Goal: Information Seeking & Learning: Learn about a topic

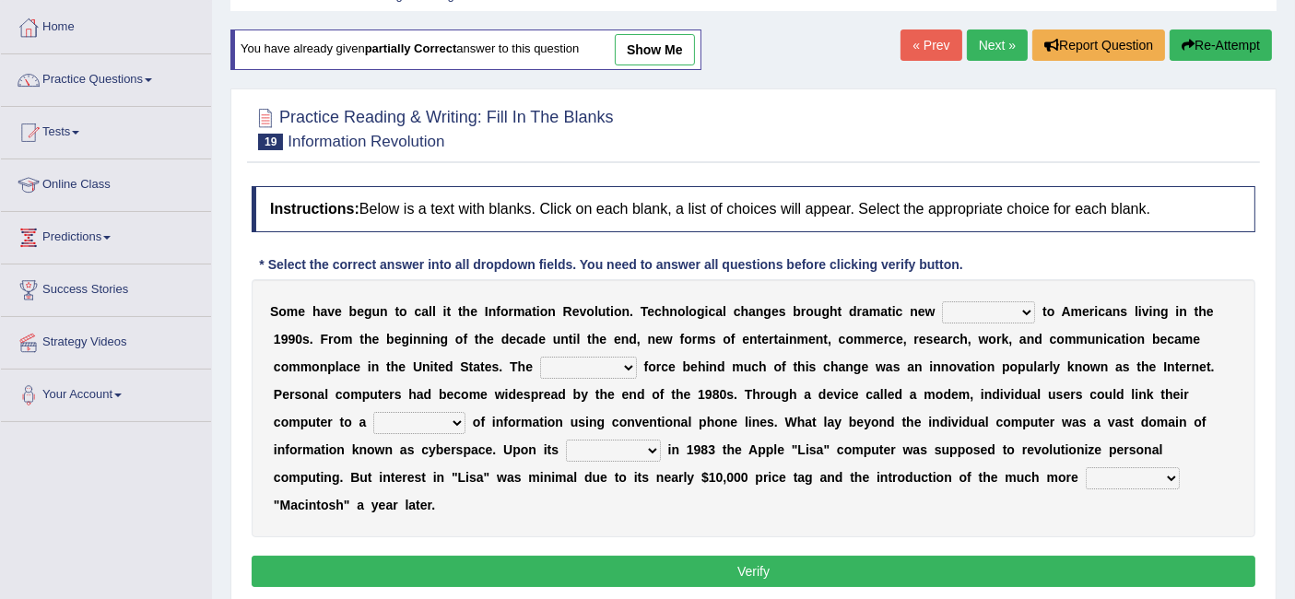
scroll to position [88, 0]
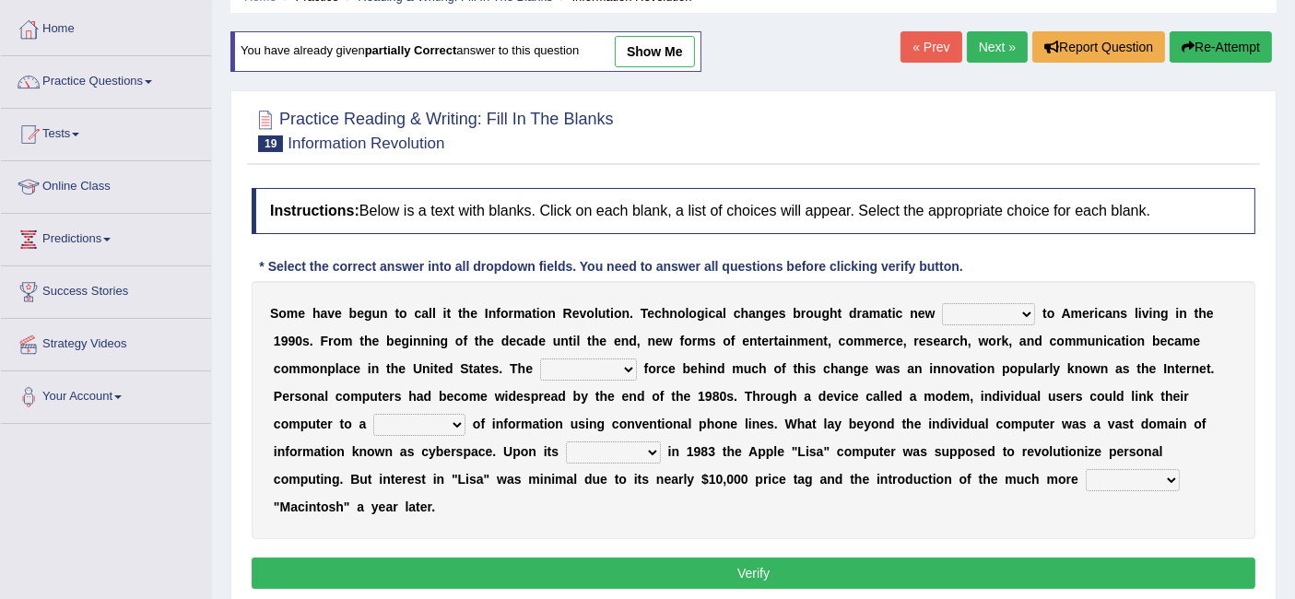
click at [987, 41] on link "Next »" at bounding box center [997, 46] width 61 height 31
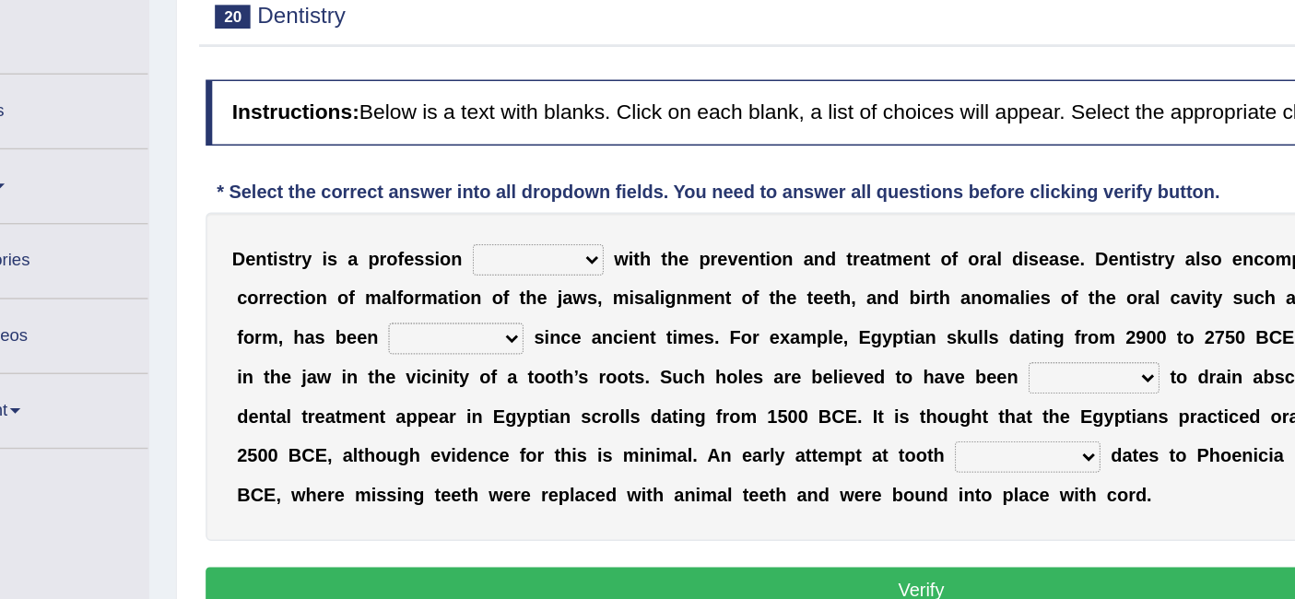
scroll to position [71, 0]
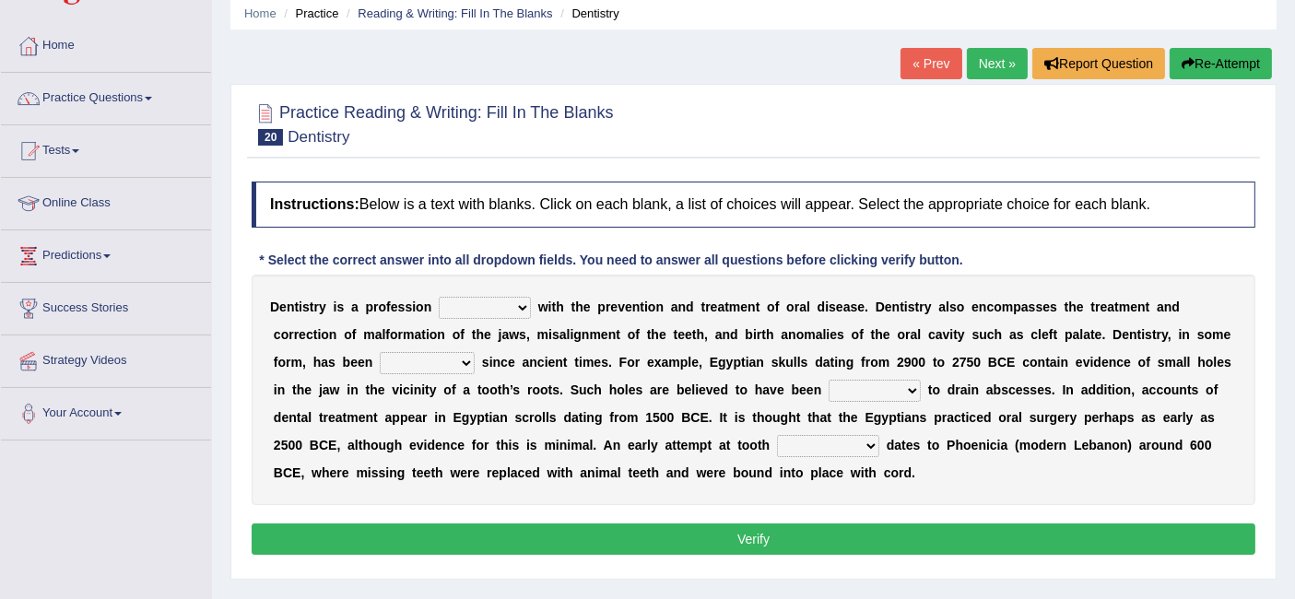
click at [508, 297] on select "agreed dealt concerned taken" at bounding box center [485, 308] width 92 height 22
click at [439, 297] on select "agreed dealt concerned taken" at bounding box center [485, 308] width 92 height 22
click at [509, 297] on select "agreed dealt concerned taken" at bounding box center [485, 308] width 92 height 22
click at [582, 227] on div "Instructions: Below is a text with blanks. Click on each blank, a list of choic…" at bounding box center [753, 370] width 1013 height 397
click at [498, 307] on select "agreed dealt concerned taken" at bounding box center [485, 308] width 92 height 22
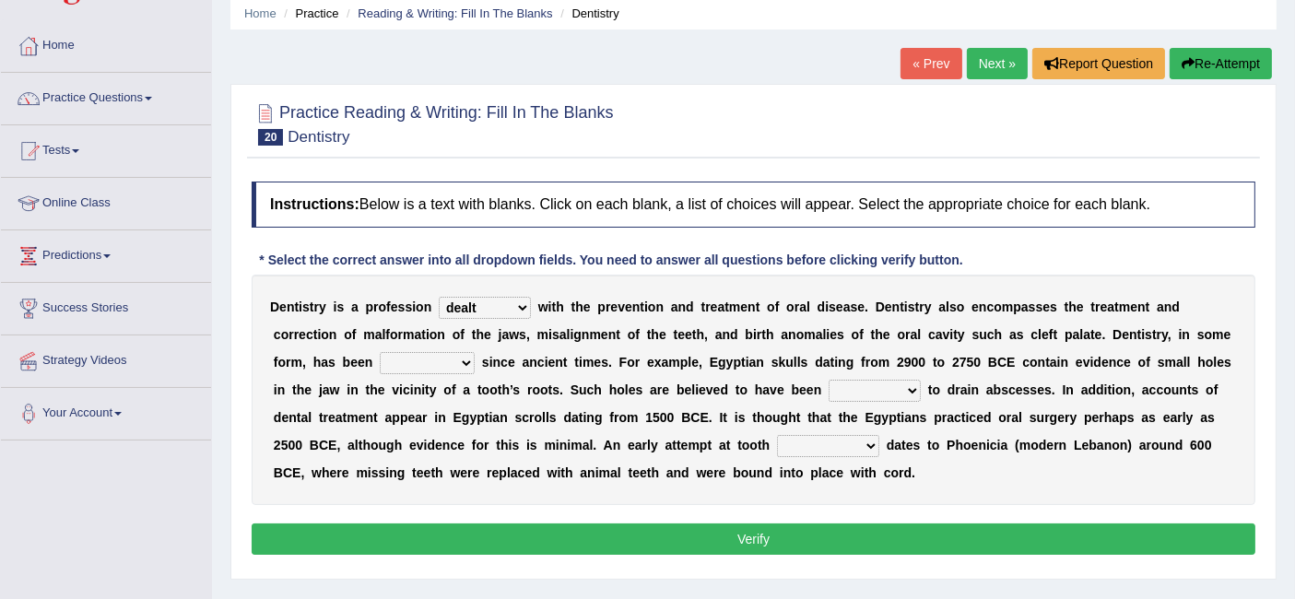
click at [439, 297] on select "agreed dealt concerned taken" at bounding box center [485, 308] width 92 height 22
click at [515, 297] on select "agreed dealt concerned taken" at bounding box center [485, 308] width 92 height 22
select select "concerned"
click at [439, 297] on select "agreed dealt concerned taken" at bounding box center [485, 308] width 92 height 22
click at [429, 359] on select "criticized replaced practiced abandoned" at bounding box center [427, 363] width 95 height 22
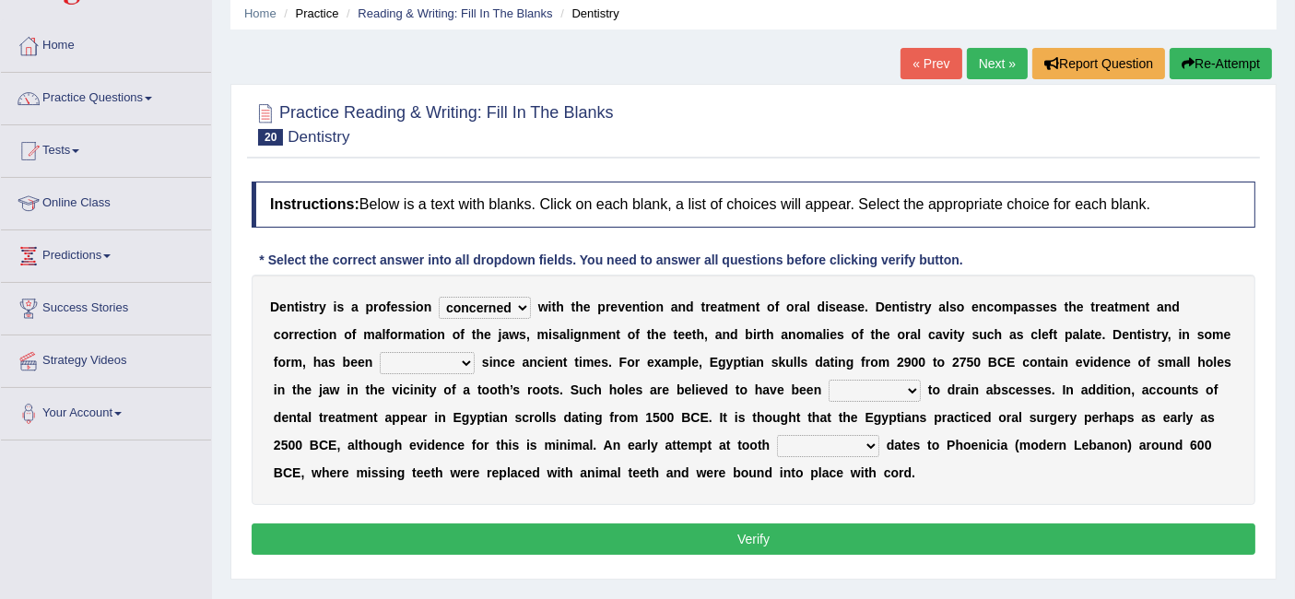
select select "practiced"
click at [380, 352] on select "criticized replaced practiced abandoned" at bounding box center [427, 363] width 95 height 22
click at [862, 382] on select "fluctuated laminated drilled sealed" at bounding box center [875, 391] width 92 height 22
select select "sealed"
click at [829, 380] on select "fluctuated laminated drilled sealed" at bounding box center [875, 391] width 92 height 22
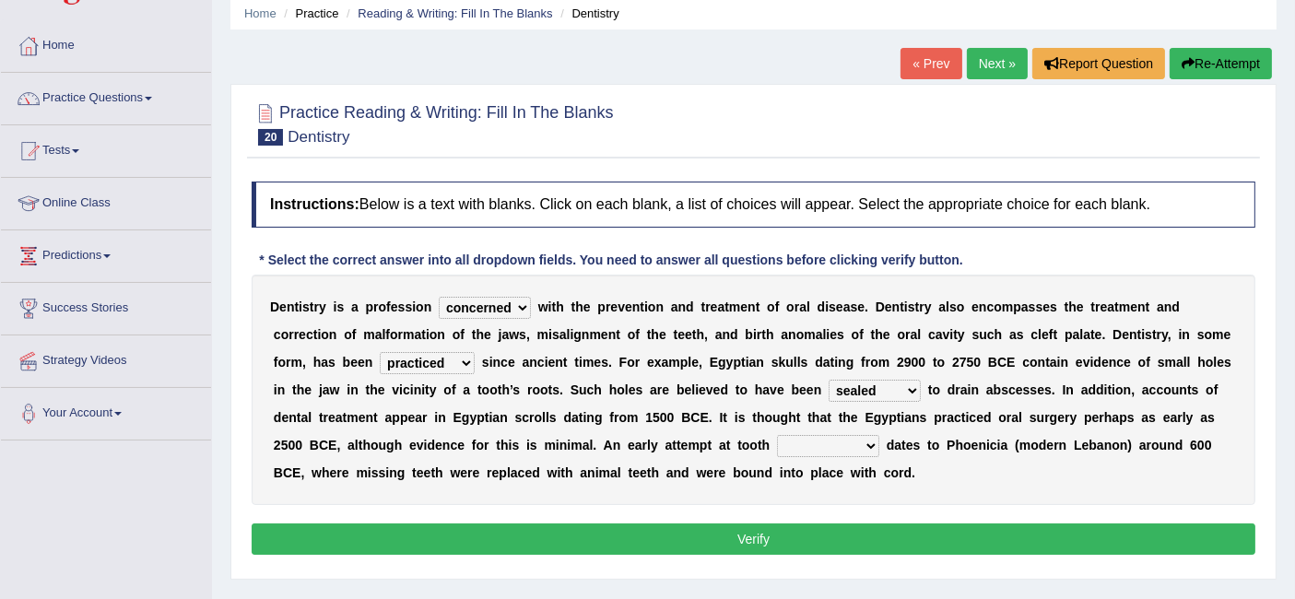
click at [835, 449] on select "reparation sacrament restitution replacement" at bounding box center [828, 446] width 102 height 22
select select "replacement"
click at [777, 435] on select "reparation sacrament restitution replacement" at bounding box center [828, 446] width 102 height 22
click at [793, 536] on button "Verify" at bounding box center [754, 538] width 1004 height 31
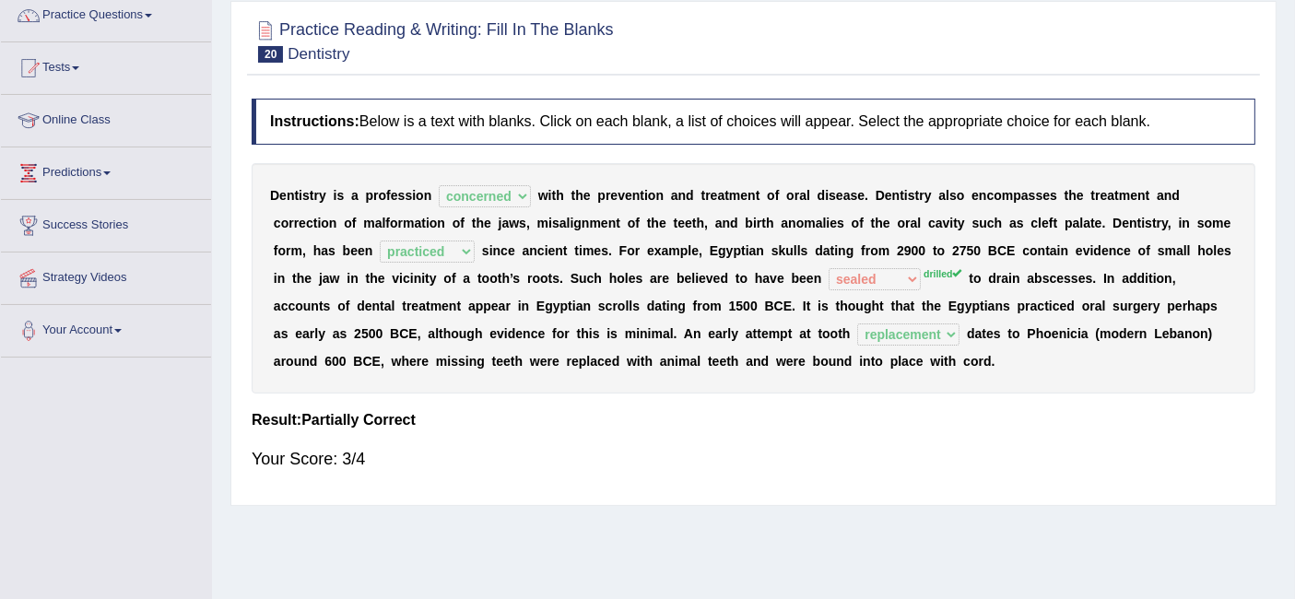
scroll to position [0, 0]
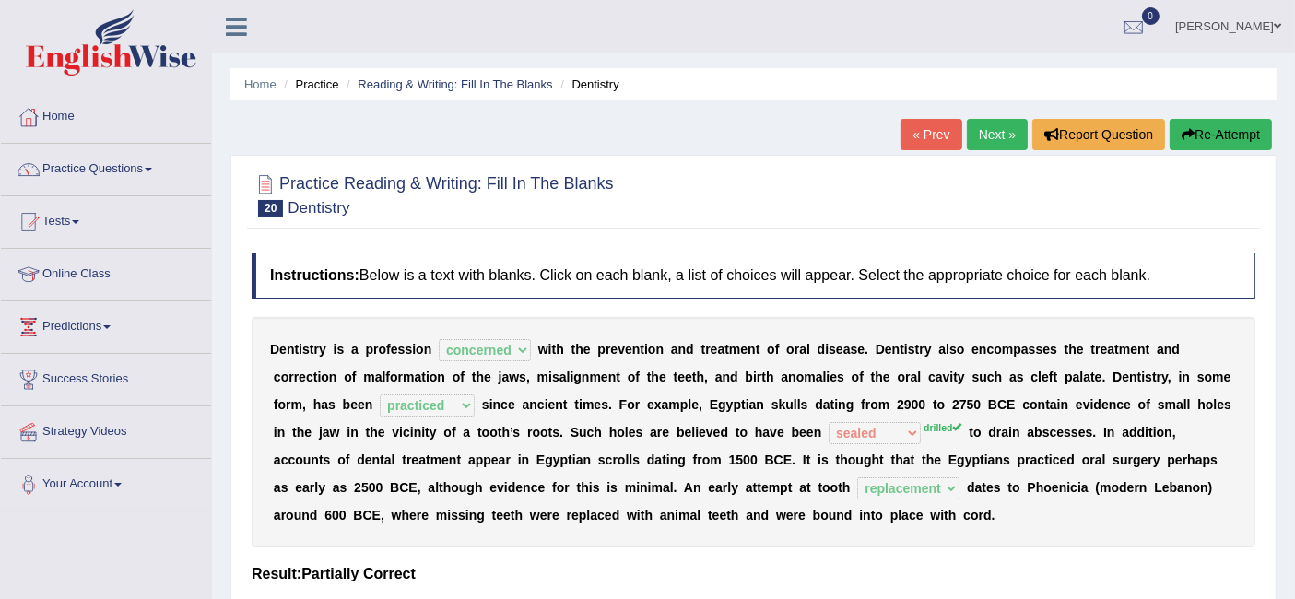
click at [994, 137] on link "Next »" at bounding box center [997, 134] width 61 height 31
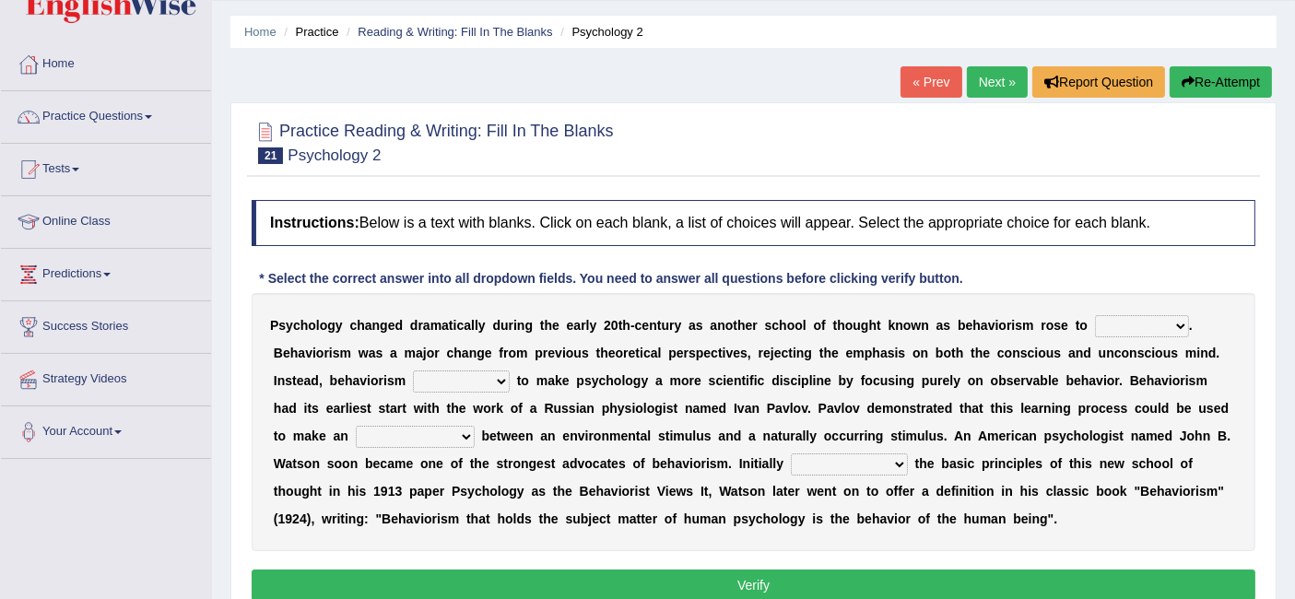
scroll to position [53, 0]
click at [1144, 317] on select "dominance temptation challenge temper" at bounding box center [1142, 326] width 94 height 22
select select "challenge"
click at [1095, 315] on select "dominance temptation challenge temper" at bounding box center [1142, 326] width 94 height 22
click at [1109, 324] on select "dominance temptation challenge temper" at bounding box center [1142, 326] width 94 height 22
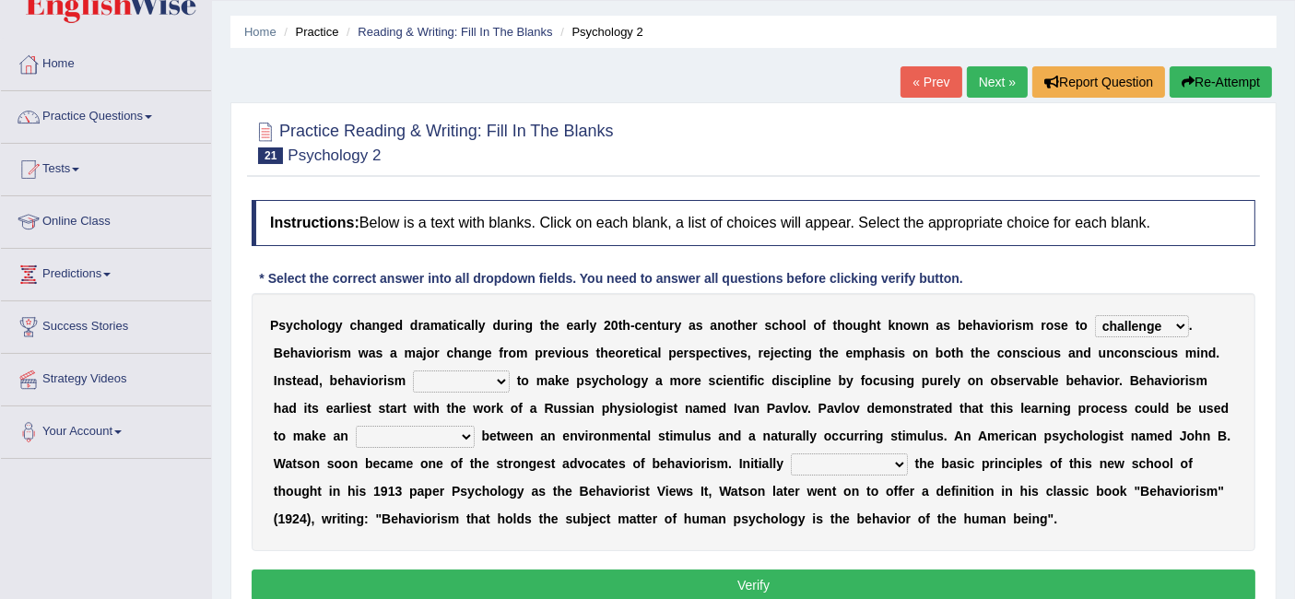
click at [462, 357] on div "P s y c h o l o g y c h a n g e d d r a m a t i c a l l y d u r i n g t h e e a…" at bounding box center [754, 422] width 1004 height 258
click at [442, 382] on select "reproached reproved strove rewove" at bounding box center [461, 381] width 97 height 22
select select "reproached"
click at [413, 370] on select "reproached reproved strove rewove" at bounding box center [461, 381] width 97 height 22
click at [397, 426] on select "acclimatization association union combination" at bounding box center [415, 437] width 119 height 22
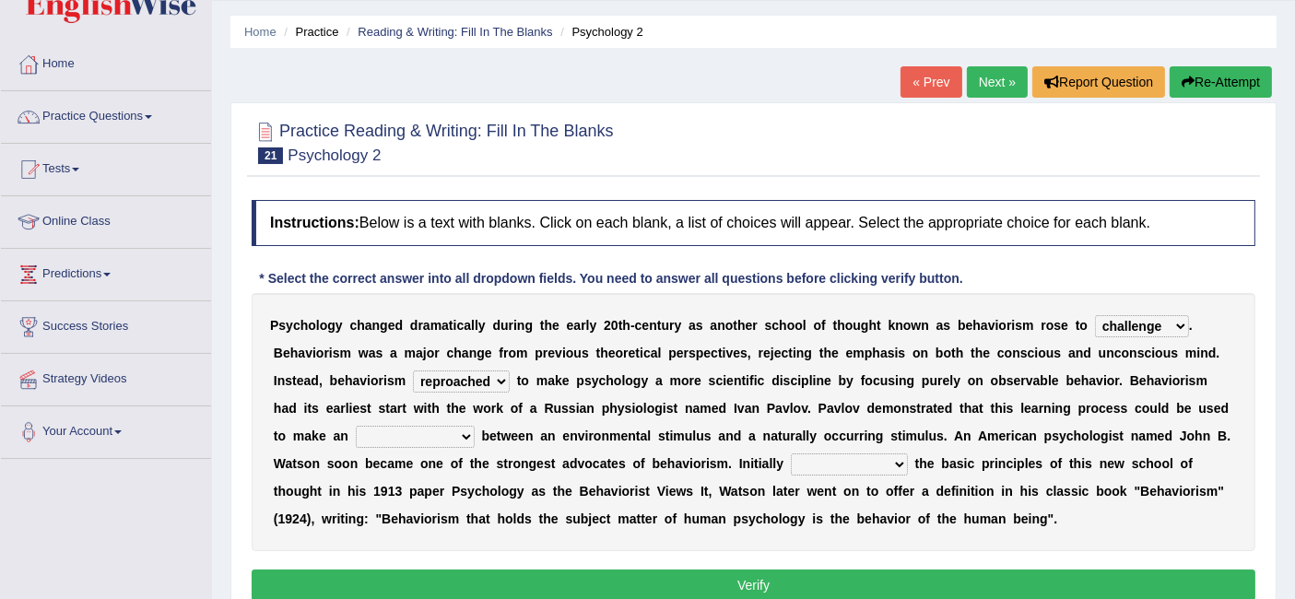
select select "association"
click at [356, 426] on select "acclimatization association union combination" at bounding box center [415, 437] width 119 height 22
click at [859, 462] on select "questioning foreshortening unburdening outlining" at bounding box center [849, 464] width 117 height 22
select select "questioning"
click at [791, 453] on select "questioning foreshortening unburdening outlining" at bounding box center [849, 464] width 117 height 22
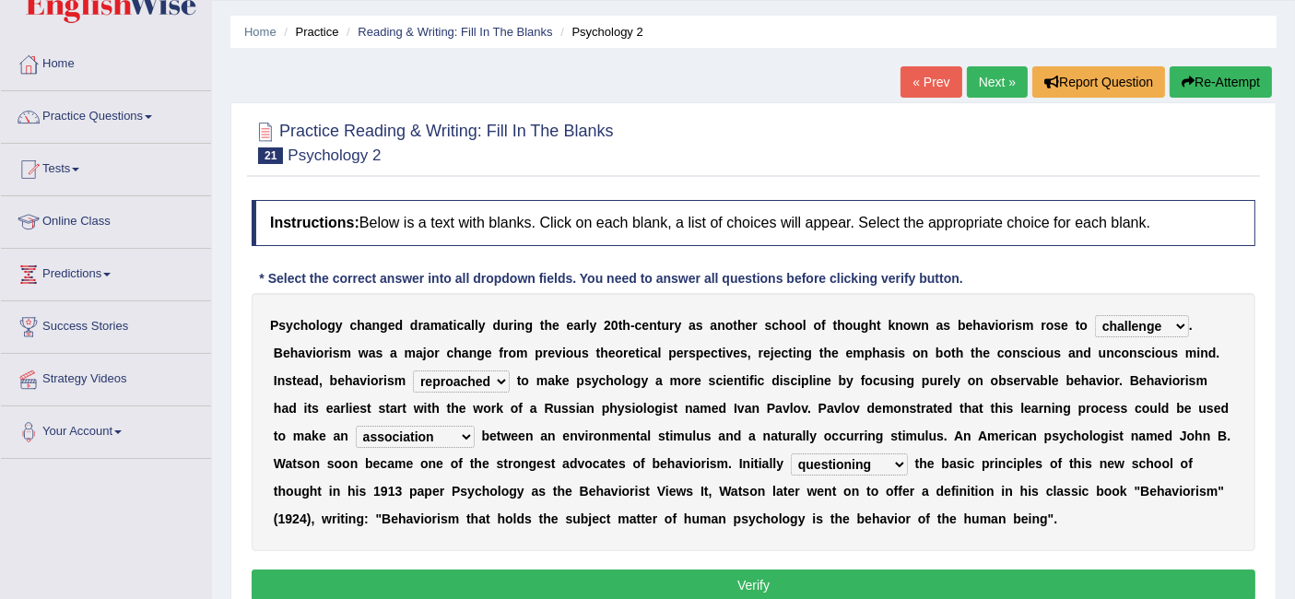
click at [729, 578] on button "Verify" at bounding box center [754, 585] width 1004 height 31
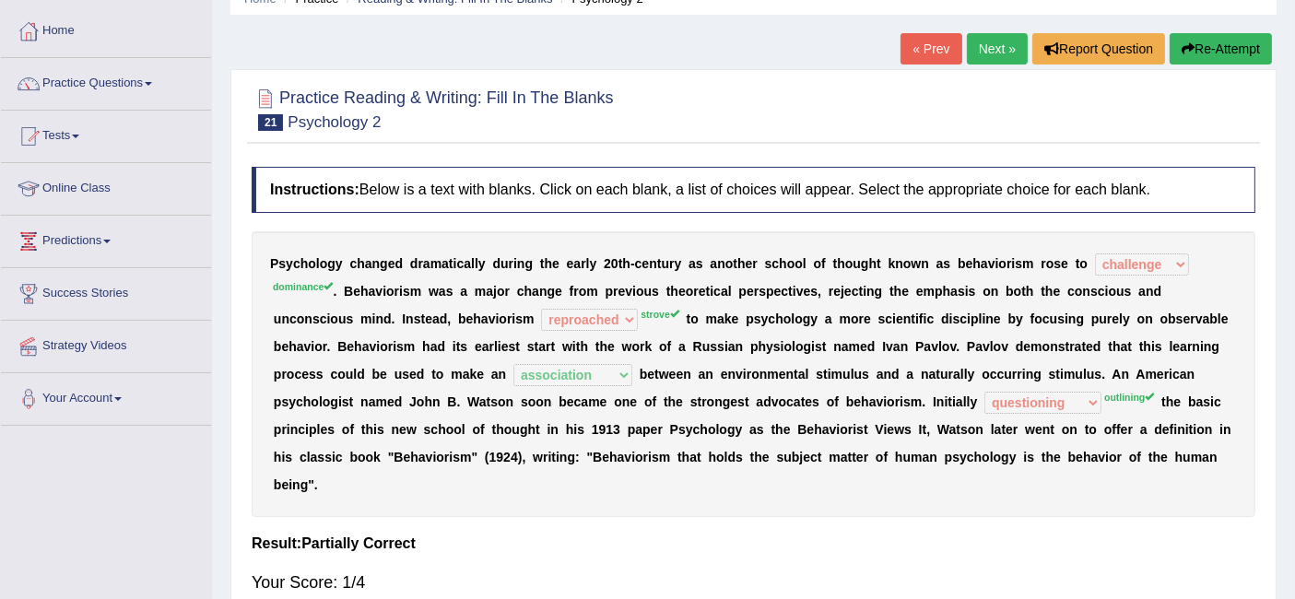
scroll to position [0, 0]
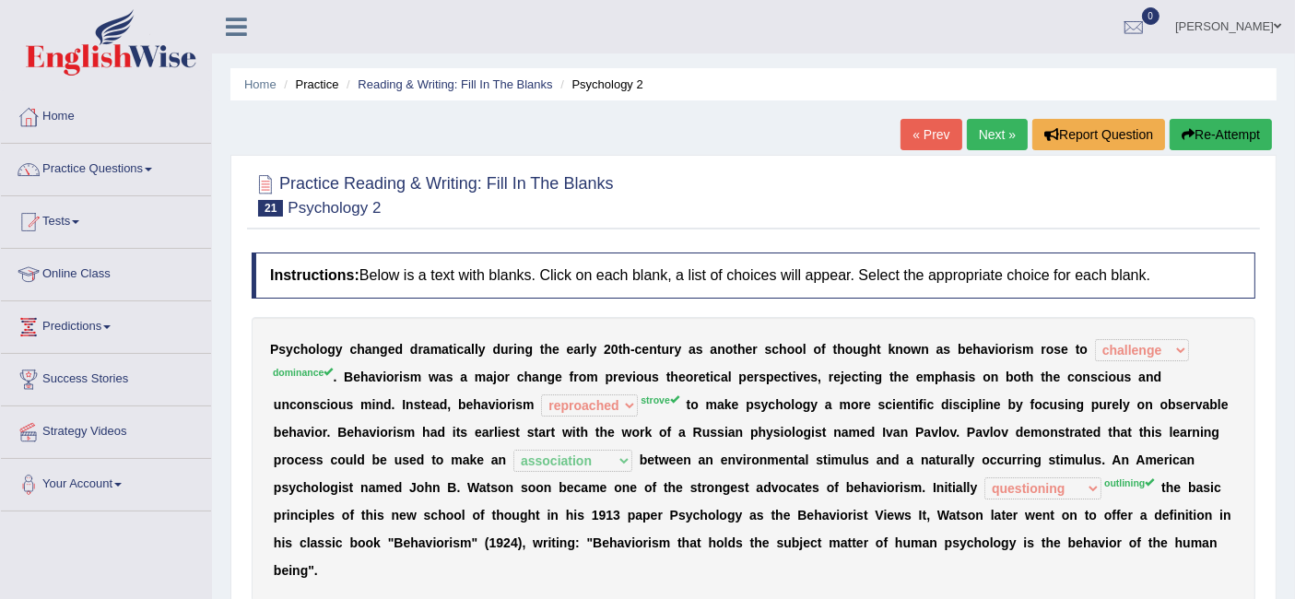
click at [993, 128] on link "Next »" at bounding box center [997, 134] width 61 height 31
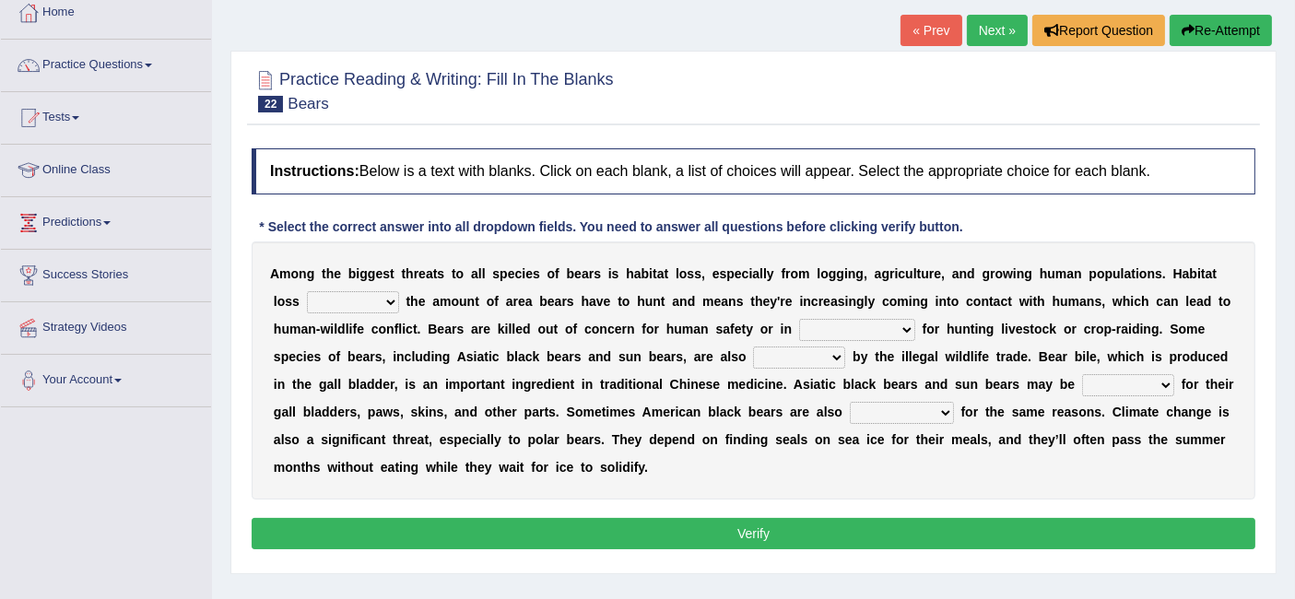
scroll to position [112, 0]
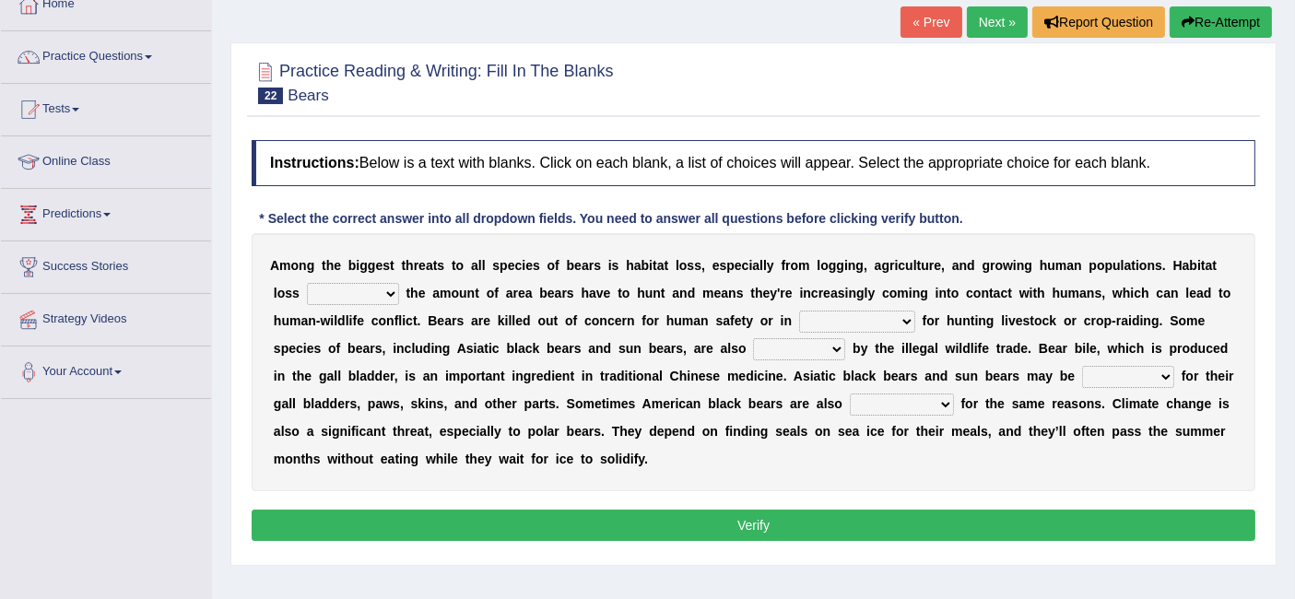
click at [516, 364] on div "A m o n g t h e b i g g e s t t h r e a t s t o a l l s p e c i e s o f b e a r…" at bounding box center [754, 362] width 1004 height 258
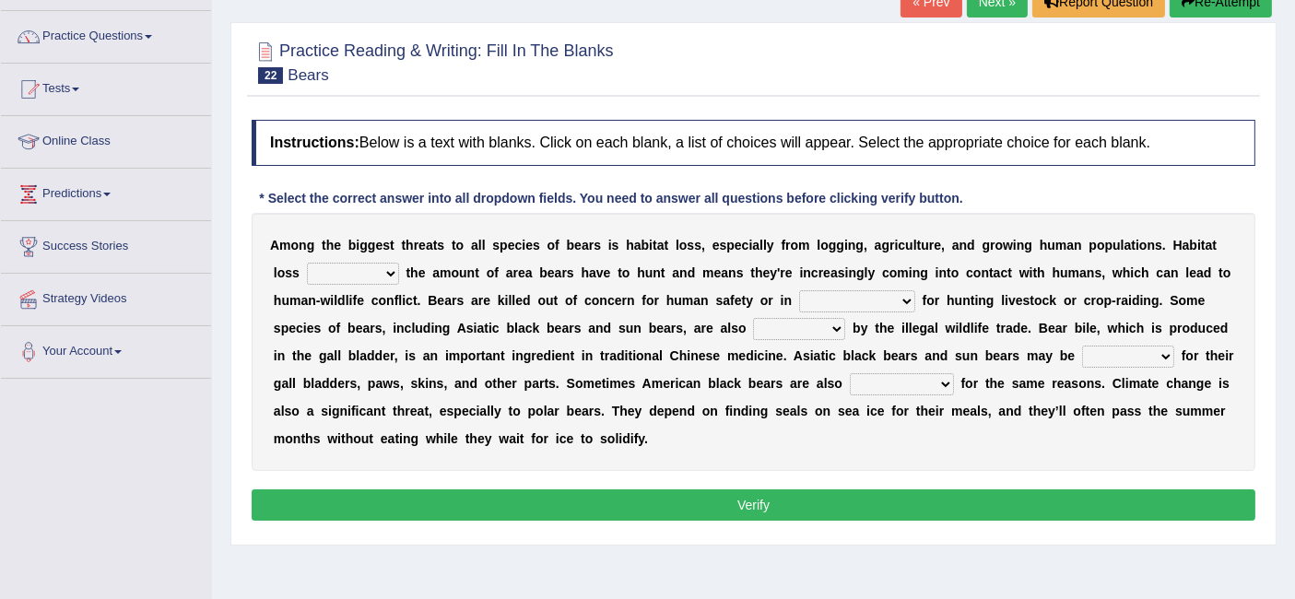
scroll to position [104, 0]
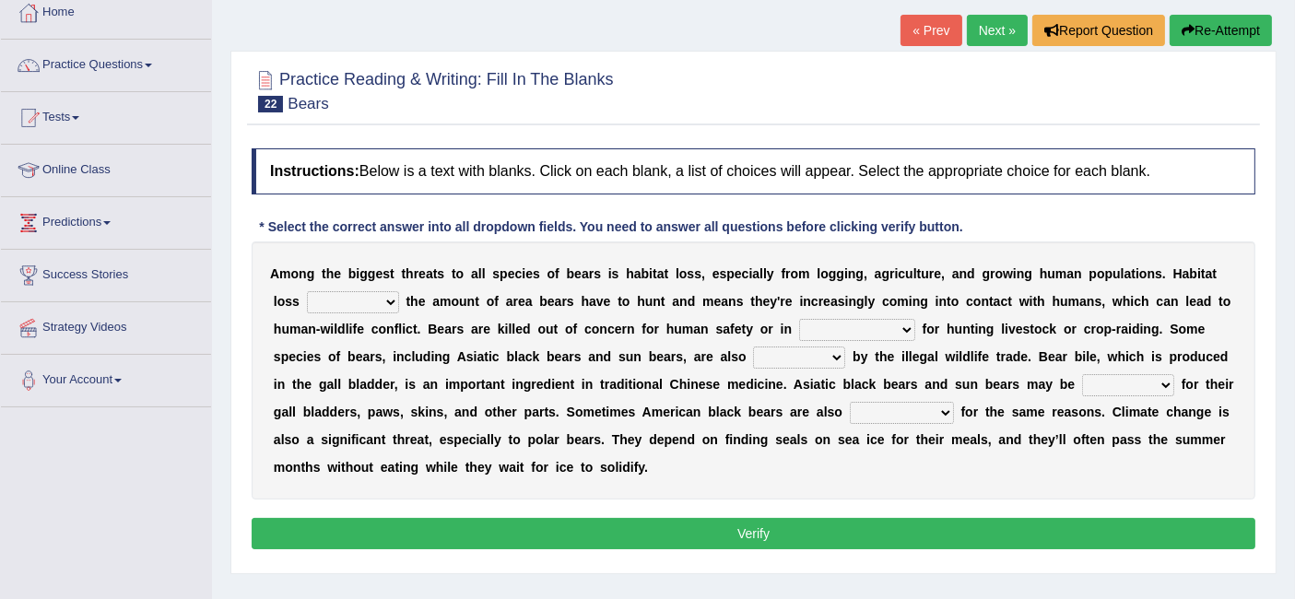
click at [376, 301] on select "increases reduces complies interacts" at bounding box center [353, 302] width 92 height 22
select select "reduces"
click at [307, 291] on select "increases reduces complies interacts" at bounding box center [353, 302] width 92 height 22
click at [842, 328] on select "coalition retaliation appreciation disinformation" at bounding box center [857, 330] width 116 height 22
select select "coalition"
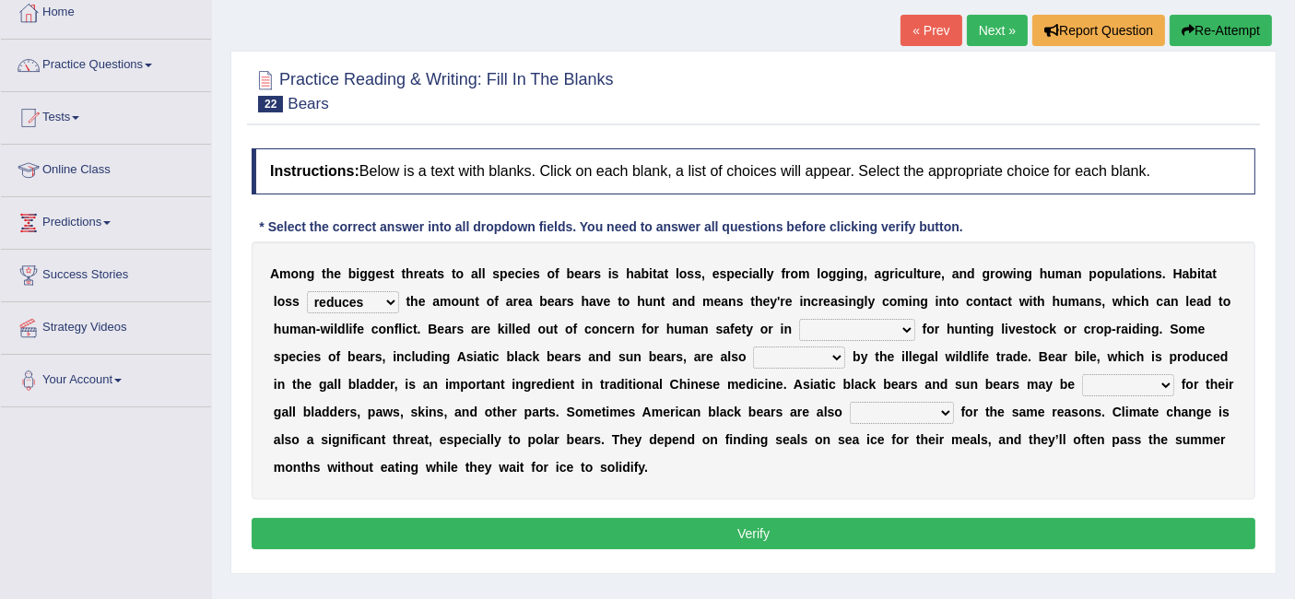
click at [799, 319] on select "coalition retaliation appreciation disinformation" at bounding box center [857, 330] width 116 height 22
click at [798, 354] on select "protected prohibited fattened threatened" at bounding box center [799, 358] width 92 height 22
select select "threatened"
click at [753, 347] on select "protected prohibited fattened threatened" at bounding box center [799, 358] width 92 height 22
click at [544, 380] on b "d" at bounding box center [548, 384] width 8 height 15
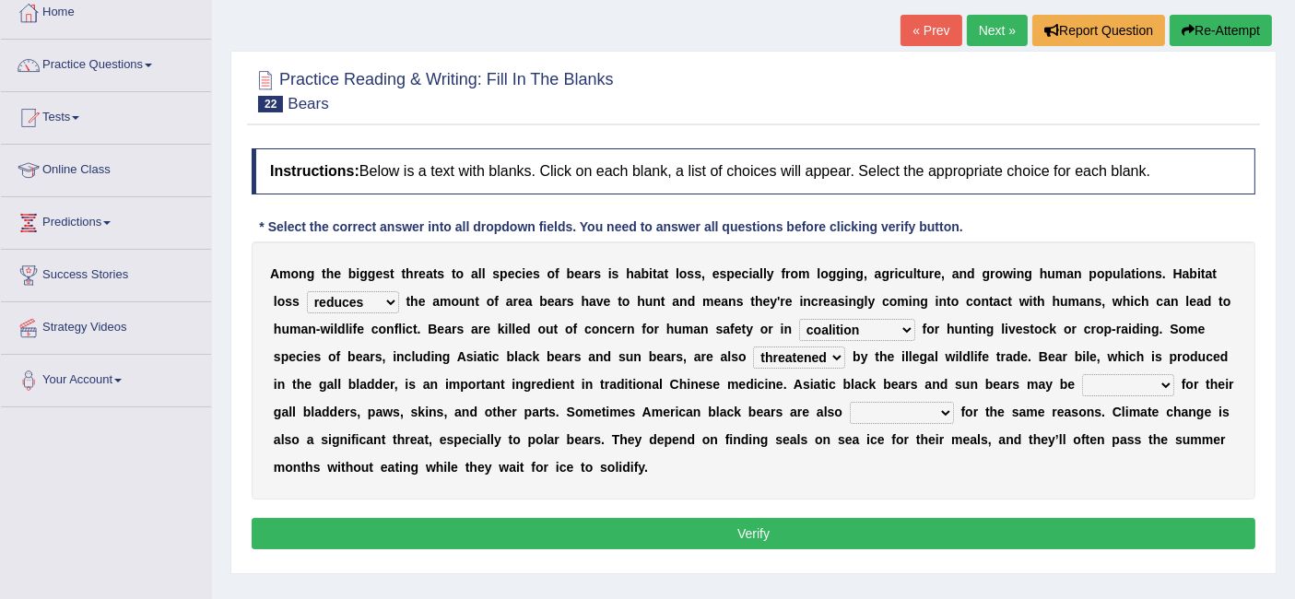
click at [892, 408] on select "begot foreseen encountered targeted" at bounding box center [902, 413] width 104 height 22
click at [850, 402] on select "begot foreseen encountered targeted" at bounding box center [902, 413] width 104 height 22
click at [919, 413] on select "begot foreseen encountered targeted" at bounding box center [902, 413] width 104 height 22
click at [850, 402] on select "begot foreseen encountered targeted" at bounding box center [902, 413] width 104 height 22
click at [922, 412] on select "begot foreseen encountered targeted" at bounding box center [902, 413] width 104 height 22
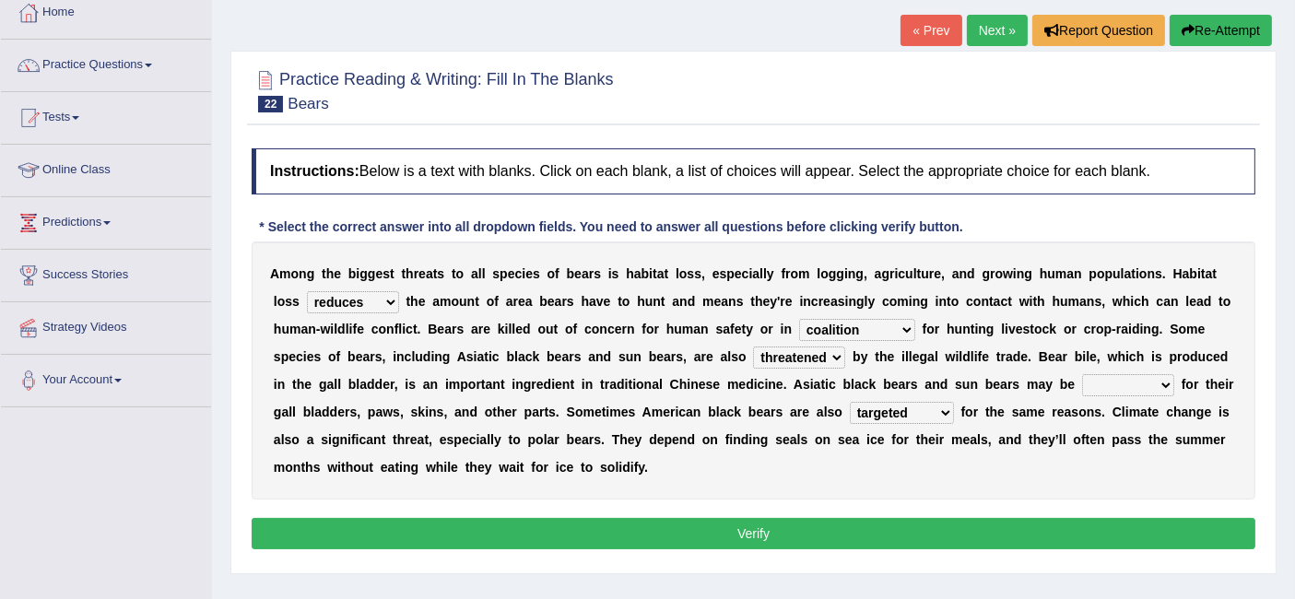
select select "encountered"
click at [850, 402] on select "begot foreseen encountered targeted" at bounding box center [902, 413] width 104 height 22
click at [1118, 387] on select "poached squelched coached blenched" at bounding box center [1128, 385] width 92 height 22
select select "poached"
click at [1082, 374] on select "poached squelched coached blenched" at bounding box center [1128, 385] width 92 height 22
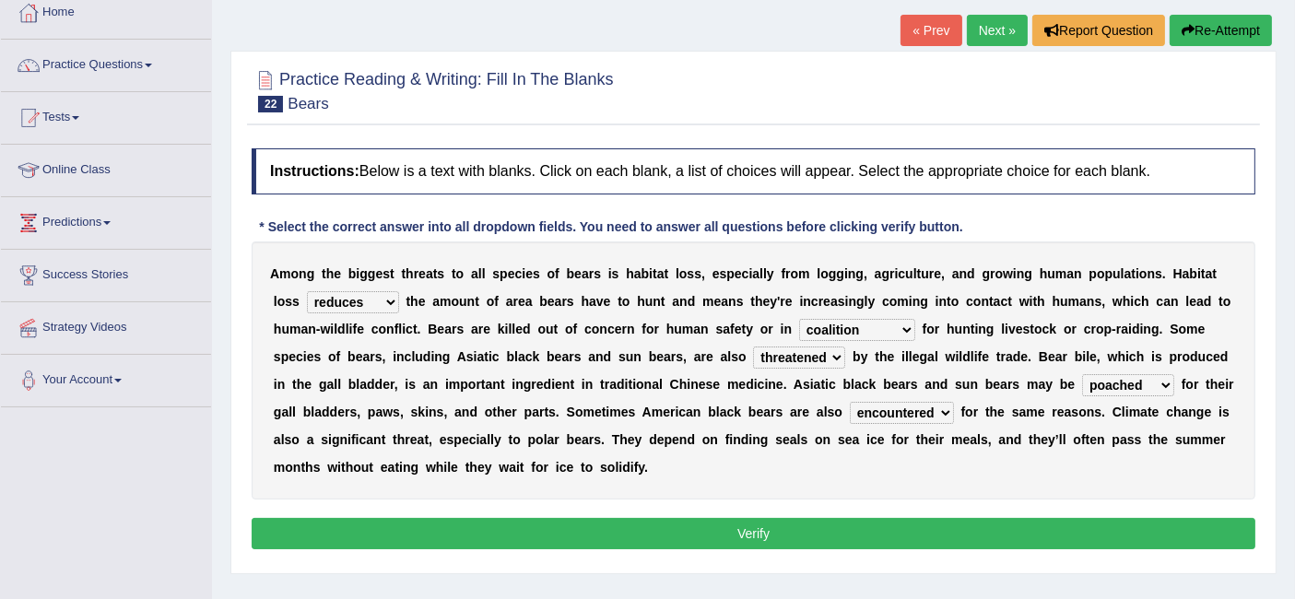
click at [858, 527] on button "Verify" at bounding box center [754, 533] width 1004 height 31
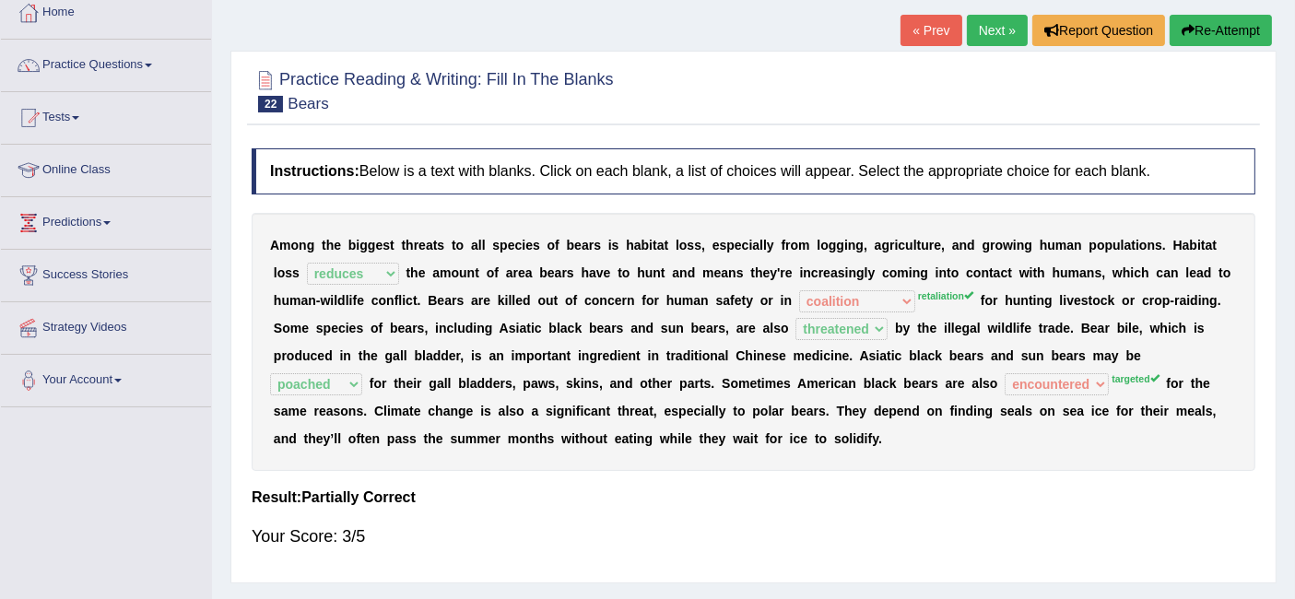
click at [995, 29] on link "Next »" at bounding box center [997, 30] width 61 height 31
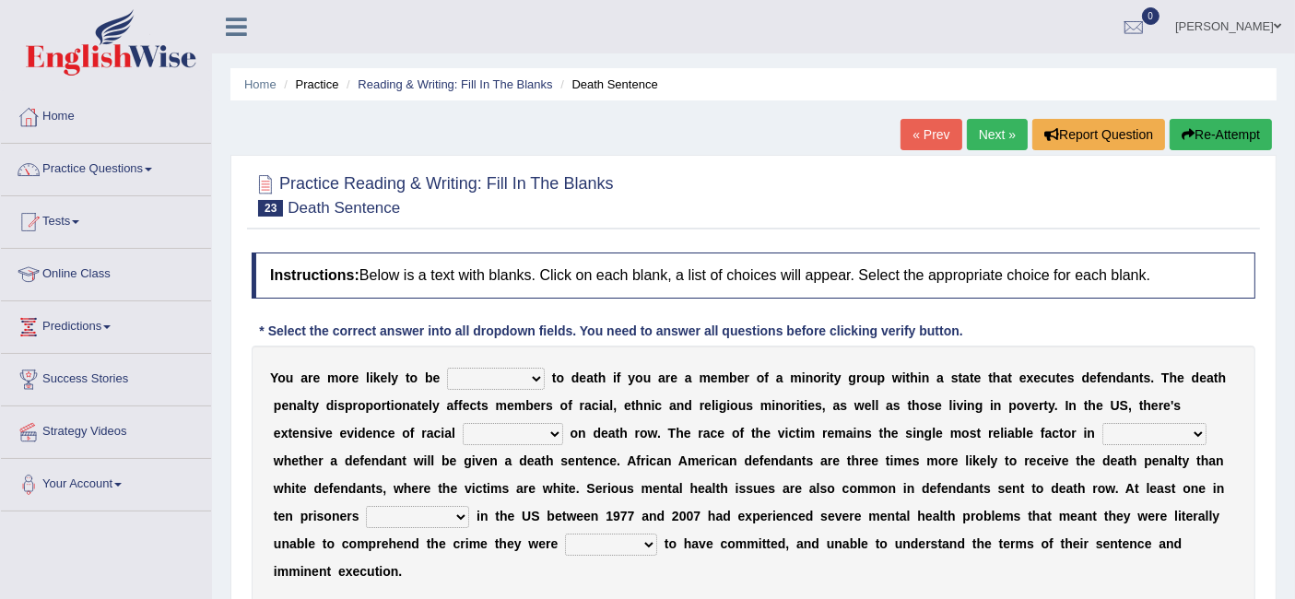
scroll to position [143, 0]
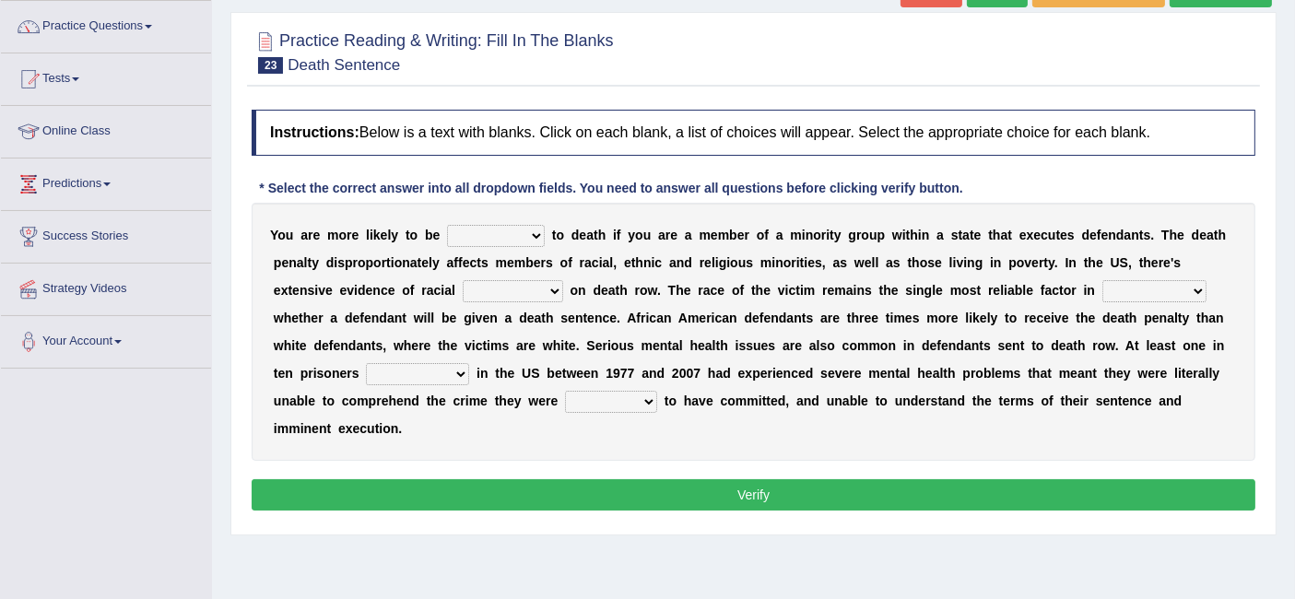
click at [511, 228] on select "penalized blamed complained sentenced" at bounding box center [496, 236] width 98 height 22
select select "sentenced"
click at [447, 225] on select "penalized blamed complained sentenced" at bounding box center [496, 236] width 98 height 22
click at [528, 289] on select "bias equality appearance background" at bounding box center [513, 291] width 100 height 22
click at [837, 301] on div "Y o u a r e m o r e l i k e l y t o b e penalized blamed complained sentenced t…" at bounding box center [754, 332] width 1004 height 258
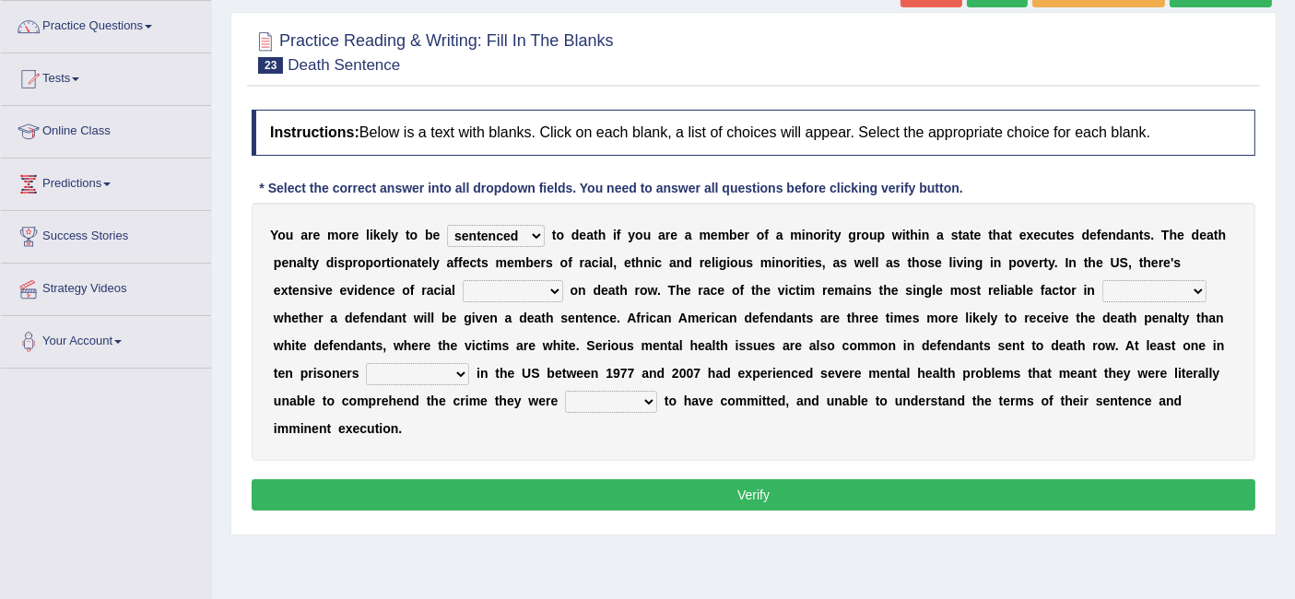
click at [544, 280] on select "bias equality appearance background" at bounding box center [513, 291] width 100 height 22
select select "bias"
click at [463, 280] on select "bias equality appearance background" at bounding box center [513, 291] width 100 height 22
click at [1120, 281] on select "determining adjoining undermining examining" at bounding box center [1154, 291] width 104 height 22
select select "determining"
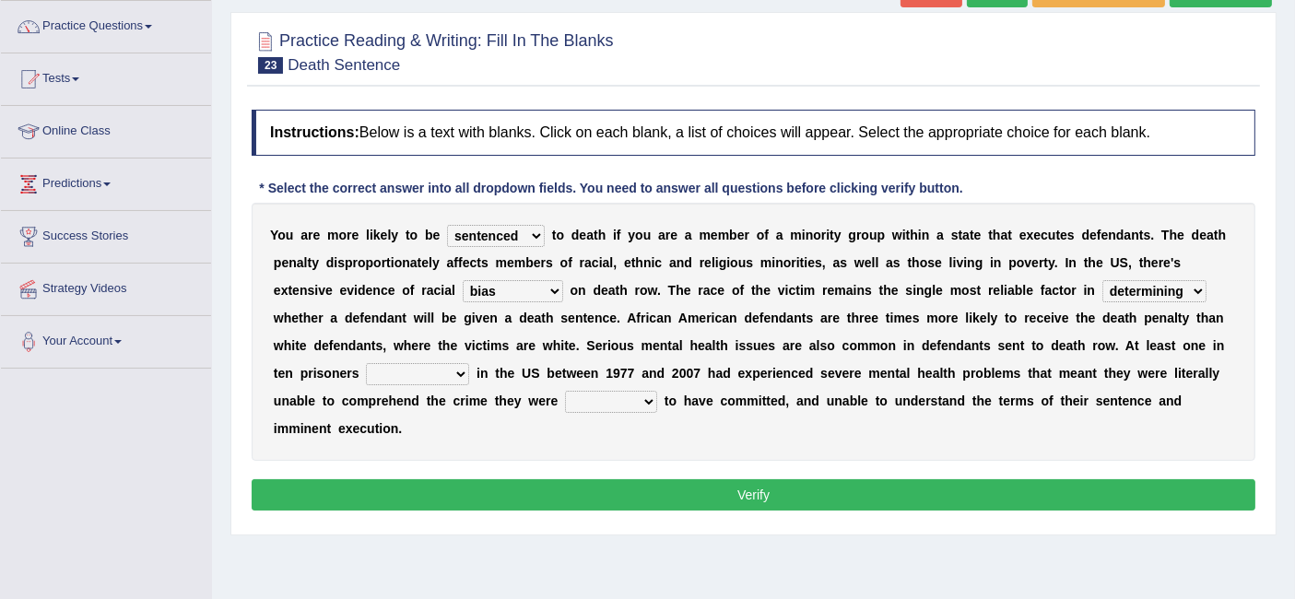
click at [1102, 280] on select "determining adjoining undermining examining" at bounding box center [1154, 291] width 104 height 22
click at [428, 371] on select "electrocuted persecuted executed captured" at bounding box center [417, 374] width 103 height 22
select select "executed"
click at [366, 363] on select "electrocuted persecuted executed captured" at bounding box center [417, 374] width 103 height 22
click at [609, 402] on select "alleged acclaimed persuaded claimed" at bounding box center [611, 402] width 92 height 22
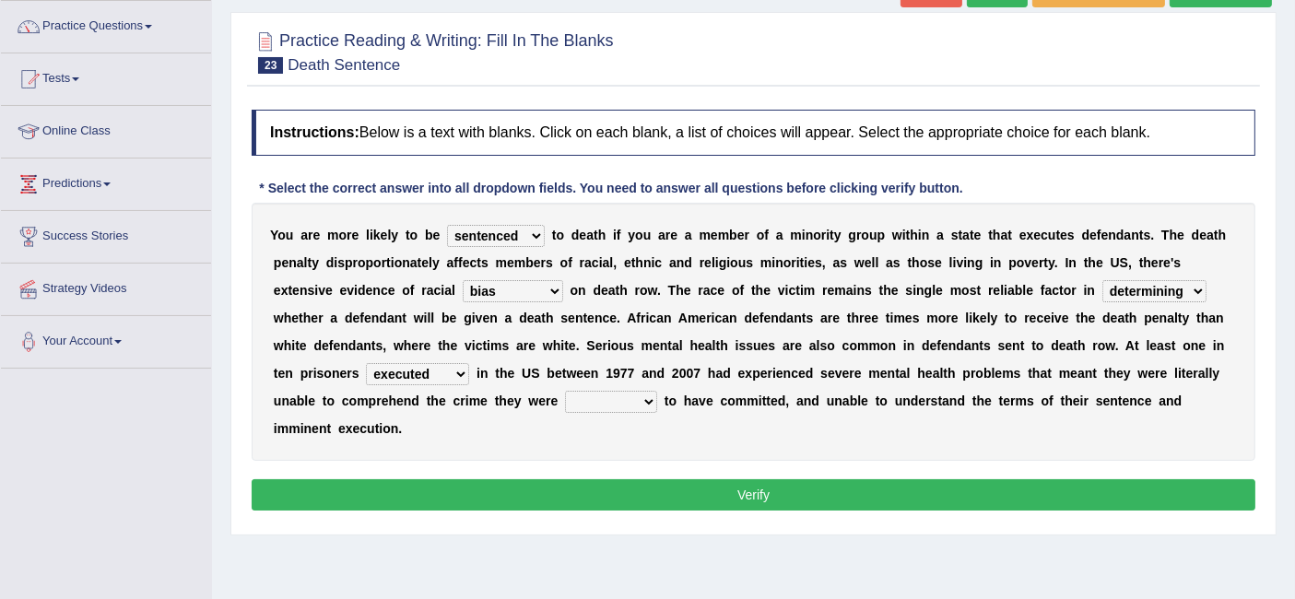
select select "persuaded"
click at [565, 391] on select "alleged acclaimed persuaded claimed" at bounding box center [611, 402] width 92 height 22
click at [631, 488] on button "Verify" at bounding box center [754, 494] width 1004 height 31
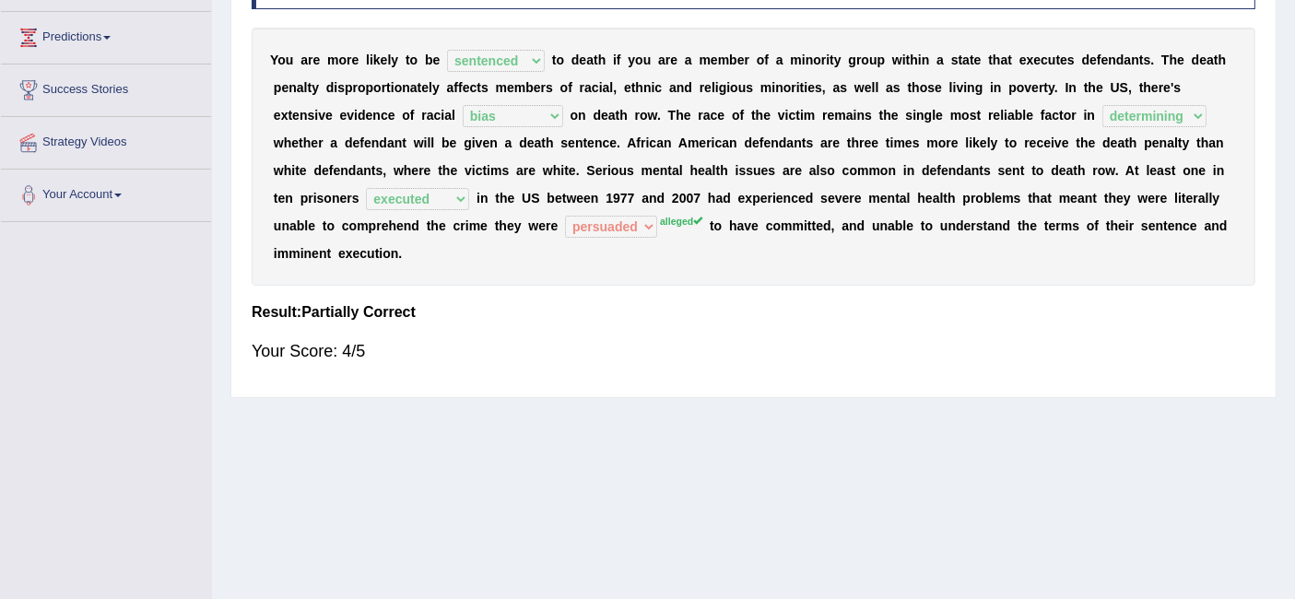
scroll to position [0, 0]
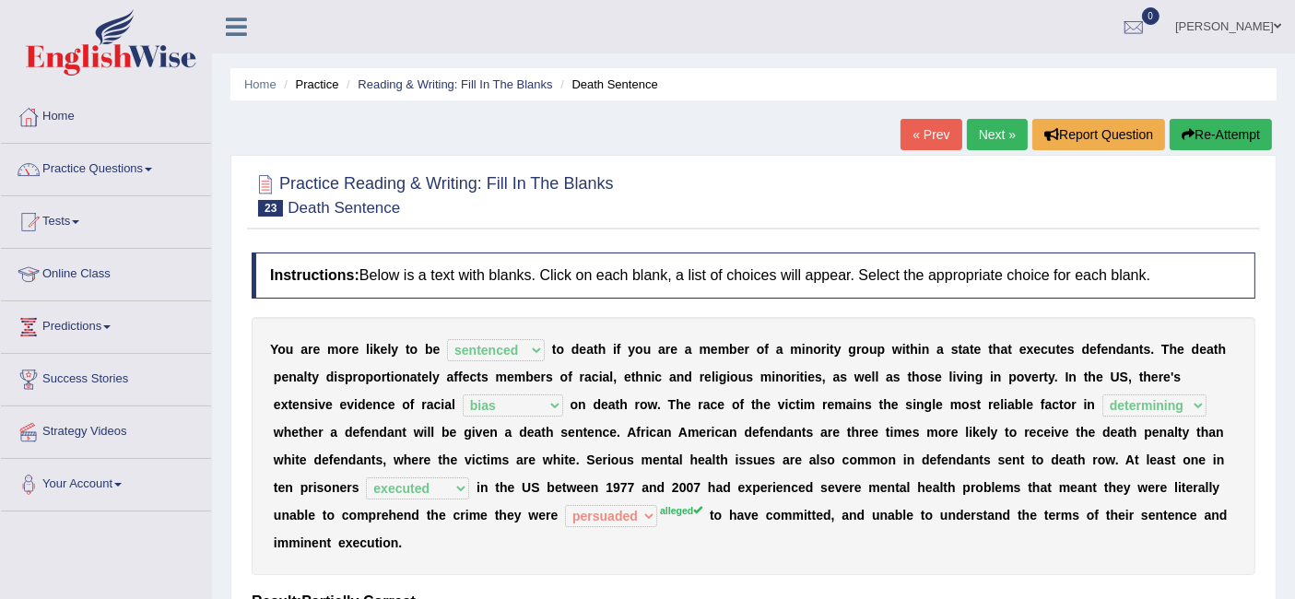
click at [993, 138] on link "Next »" at bounding box center [997, 134] width 61 height 31
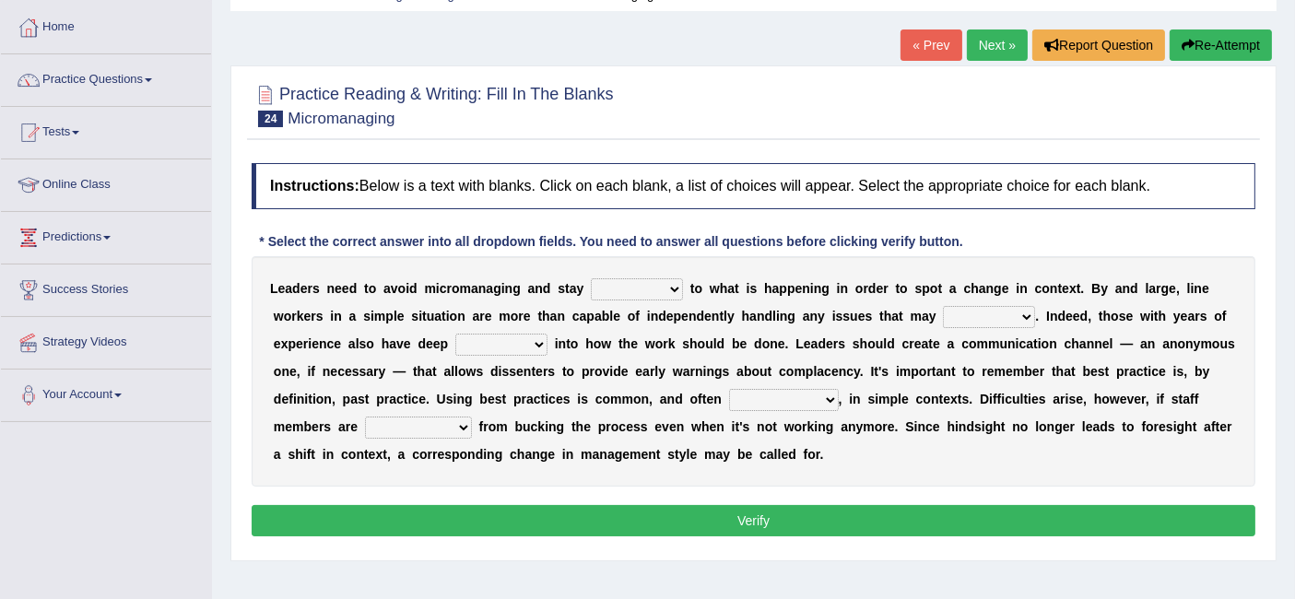
click at [658, 288] on select "complied connected precise concise" at bounding box center [637, 289] width 92 height 22
select select "connected"
click at [591, 278] on select "complied connected precise concise" at bounding box center [637, 289] width 92 height 22
click at [979, 308] on select "apprise rise encounter arise" at bounding box center [989, 317] width 92 height 22
click at [774, 324] on div "L e a d e r s n e e d t o a v o i d m i c r o m a n a g i n g a n d s t a y com…" at bounding box center [754, 371] width 1004 height 230
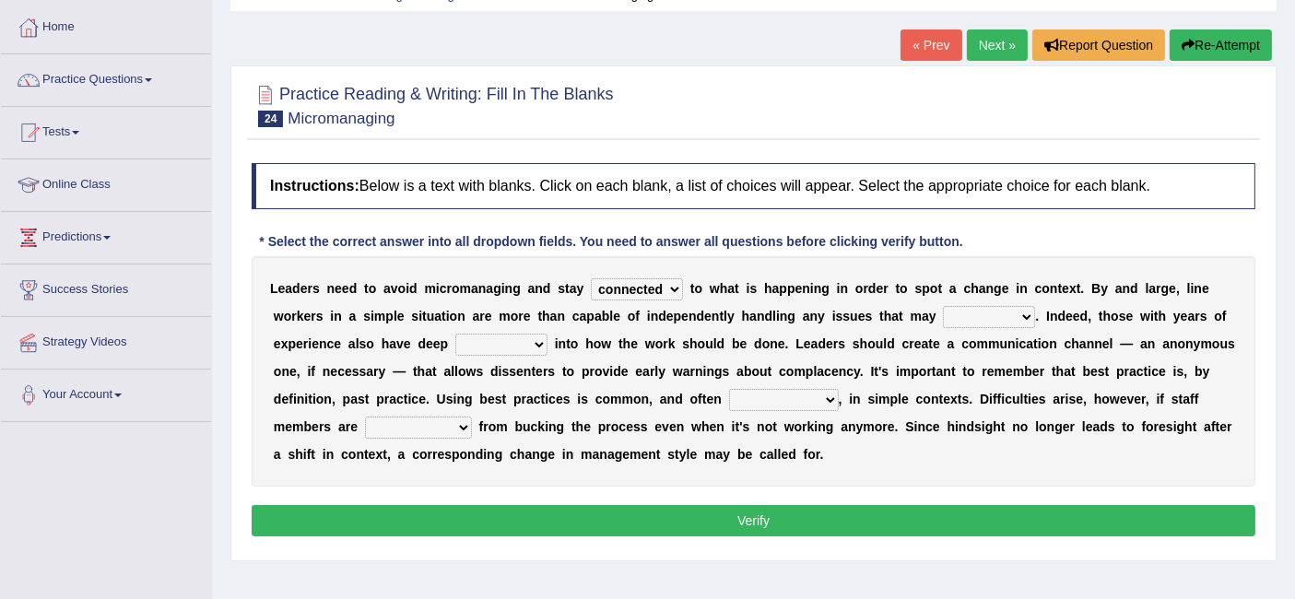
click at [966, 308] on select "apprise rise encounter arise" at bounding box center [989, 317] width 92 height 22
select select "arise"
click at [943, 306] on select "apprise rise encounter arise" at bounding box center [989, 317] width 92 height 22
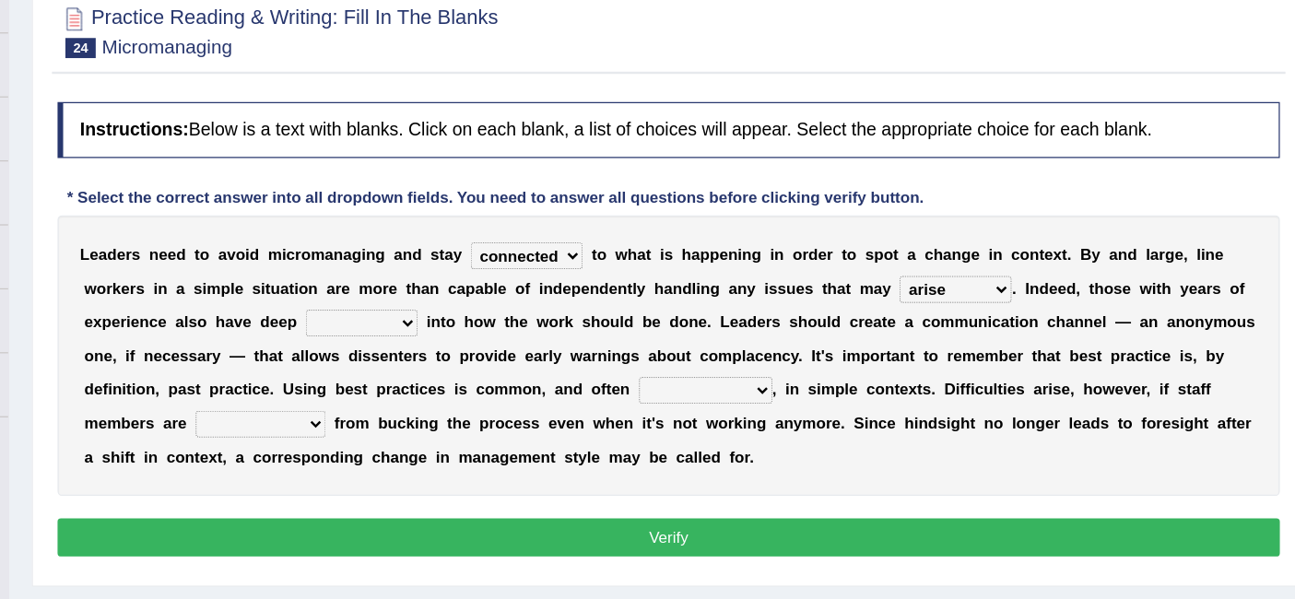
scroll to position [131, 0]
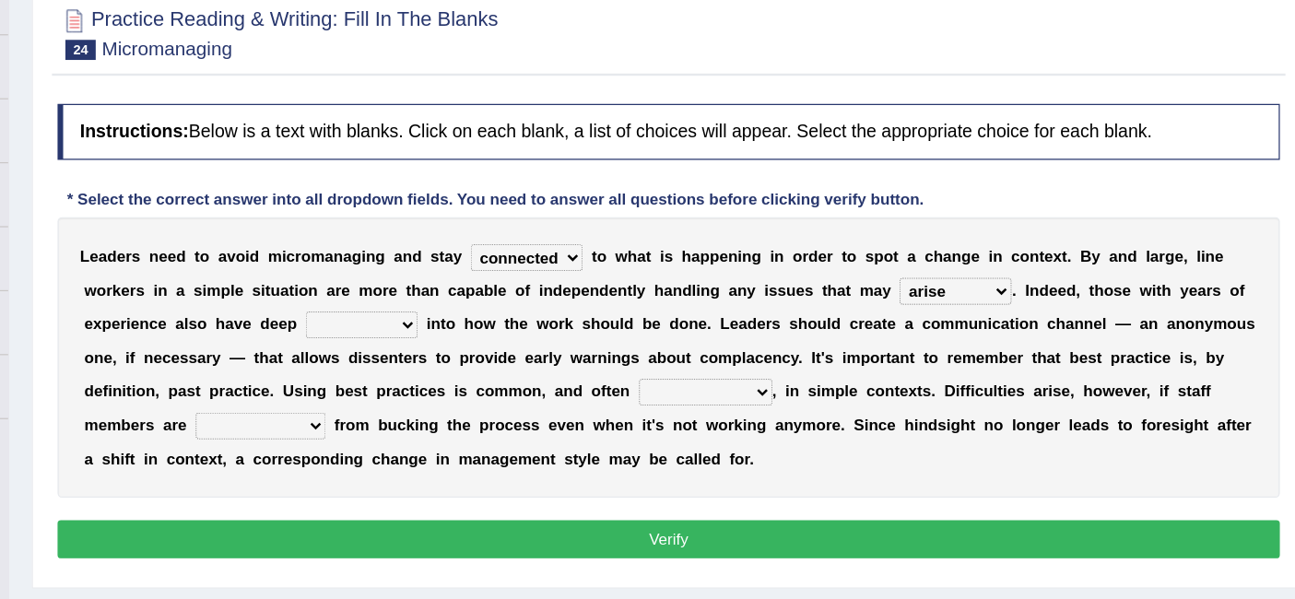
click at [456, 300] on select "incursion insight indignity indication" at bounding box center [501, 303] width 92 height 22
select select "insight"
click at [455, 292] on select "incursion insight indignity indication" at bounding box center [501, 303] width 92 height 22
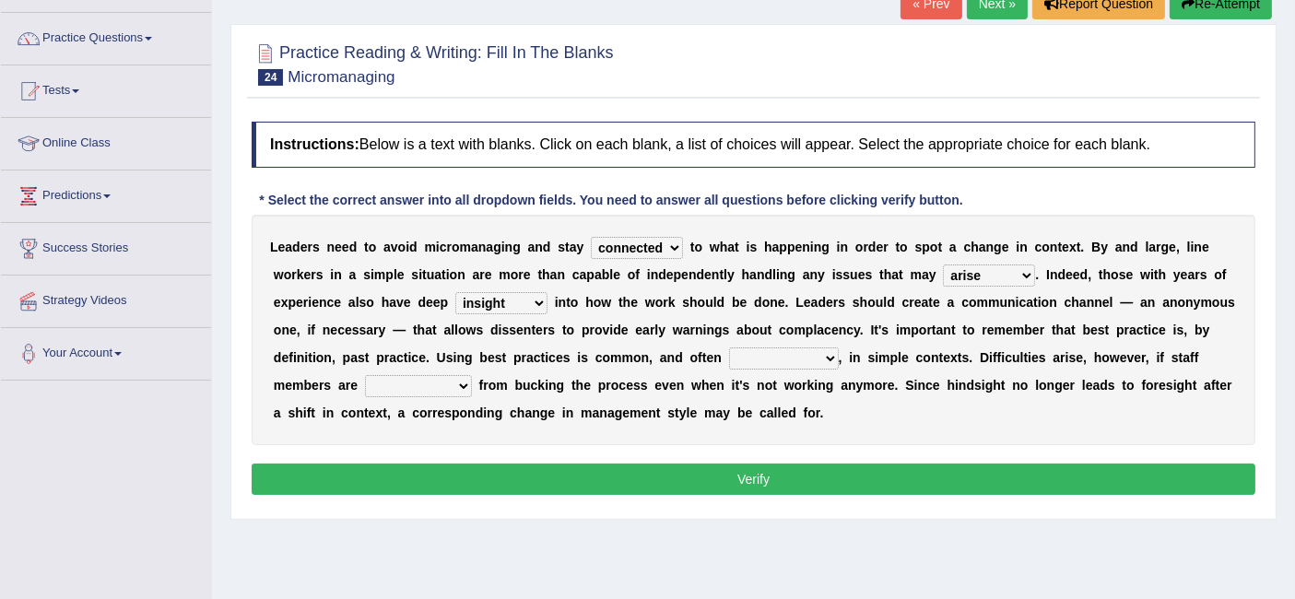
click at [791, 364] on select "inappropriate apprehensive appropriate forbidden" at bounding box center [784, 358] width 110 height 22
select select "appropriate"
click at [729, 347] on select "inappropriate apprehensive appropriate forbidden" at bounding box center [784, 358] width 110 height 22
click at [435, 379] on select "disarranged disinclined discouraged disintegrated" at bounding box center [418, 386] width 107 height 22
select select "discouraged"
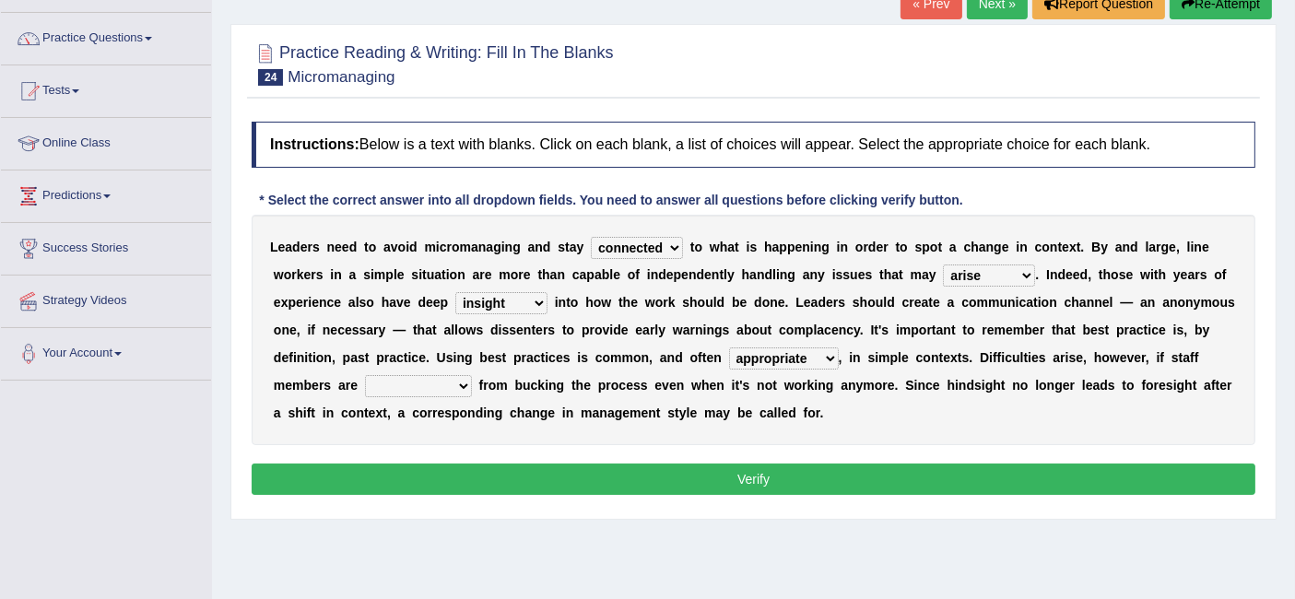
click at [365, 375] on select "disarranged disinclined discouraged disintegrated" at bounding box center [418, 386] width 107 height 22
click at [572, 464] on button "Verify" at bounding box center [754, 479] width 1004 height 31
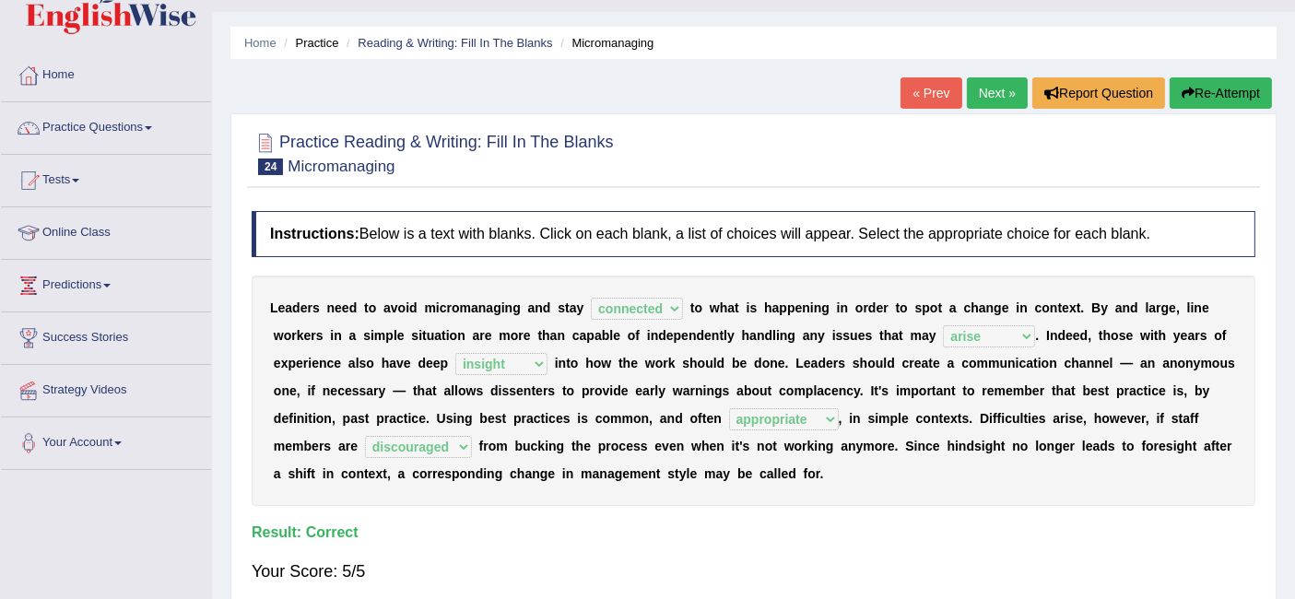
scroll to position [40, 0]
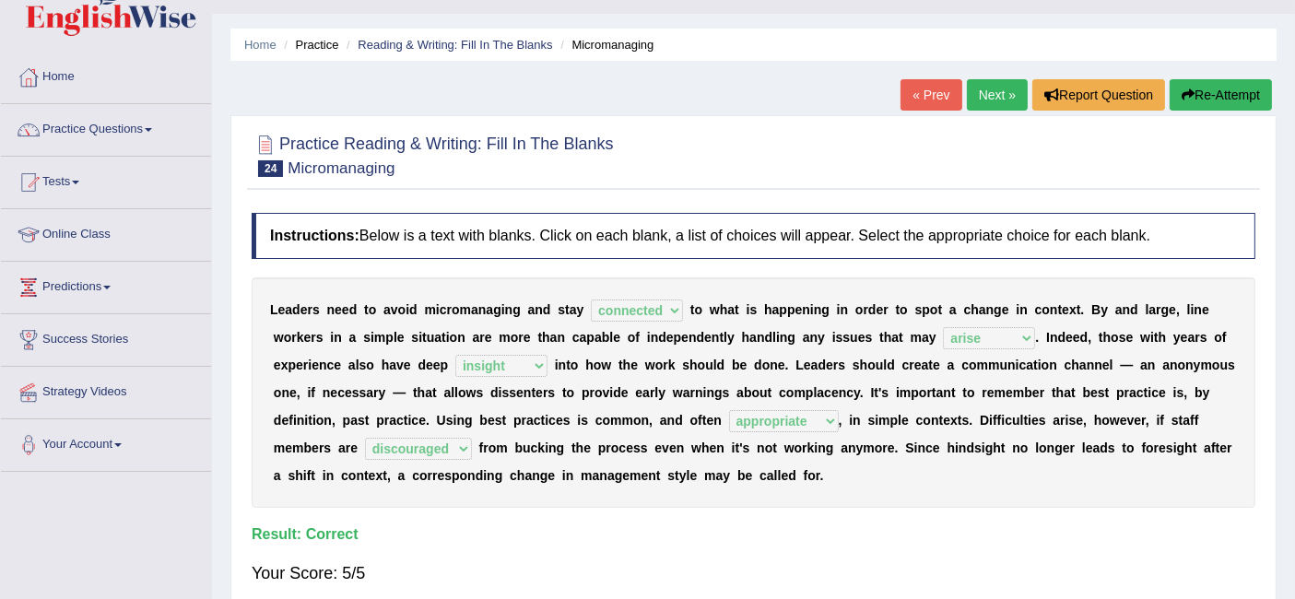
click at [998, 89] on link "Next »" at bounding box center [997, 94] width 61 height 31
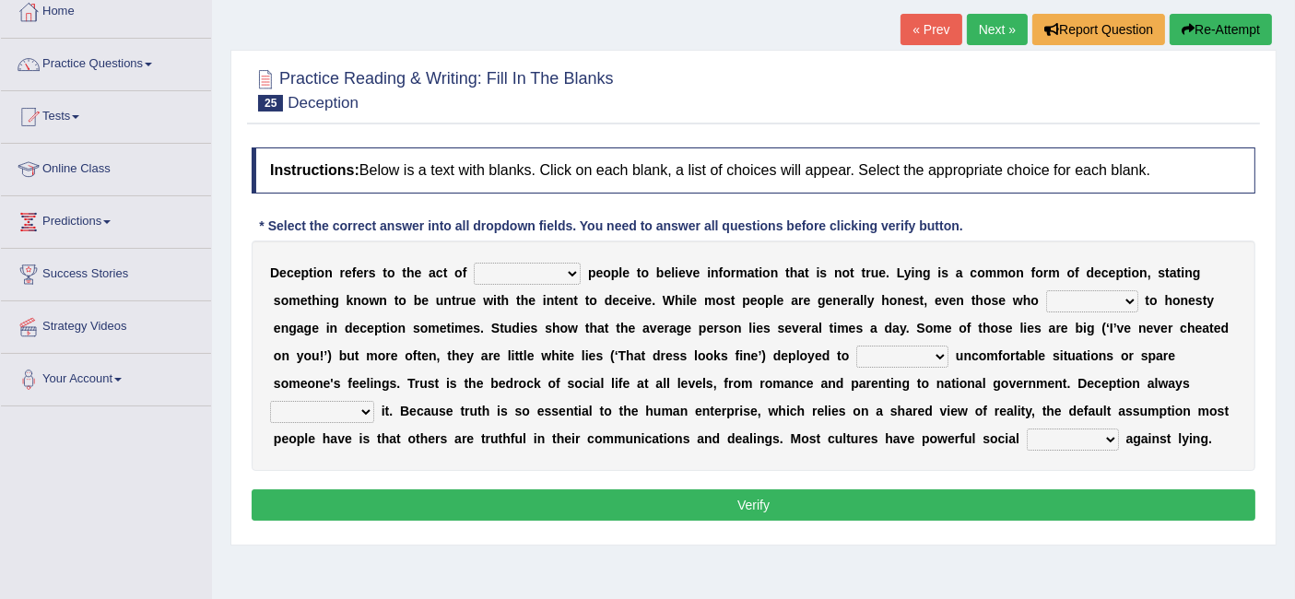
scroll to position [123, 0]
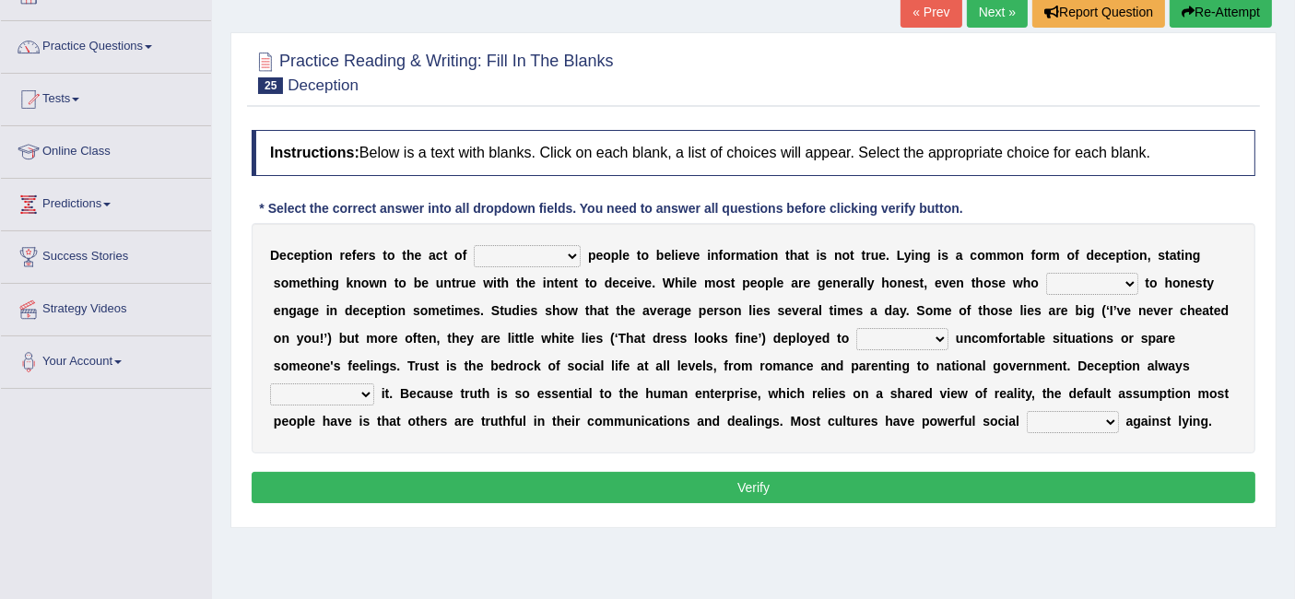
click at [553, 250] on select "discouraging forbidding detecting encouraging" at bounding box center [527, 256] width 107 height 22
select select "encouraging"
click at [474, 245] on select "discouraging forbidding detecting encouraging" at bounding box center [527, 256] width 107 height 22
click at [1080, 274] on select "describe prescribe inscribe subscribe" at bounding box center [1092, 284] width 92 height 22
click at [1046, 273] on select "describe prescribe inscribe subscribe" at bounding box center [1092, 284] width 92 height 22
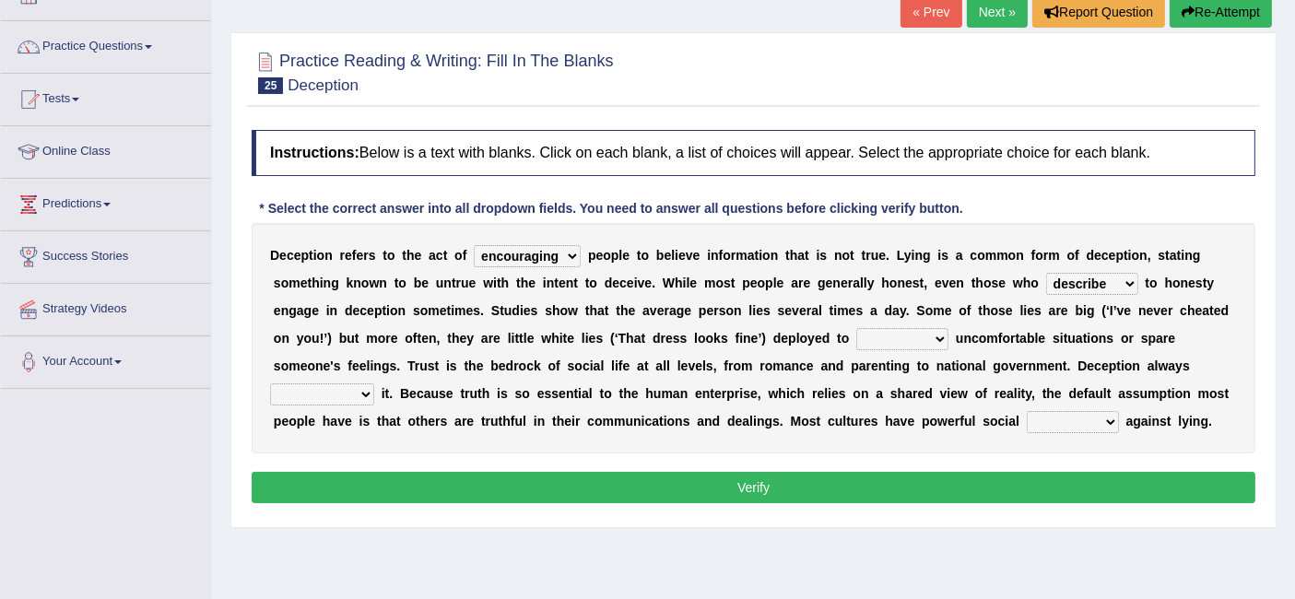
click at [1094, 276] on select "describe prescribe inscribe subscribe" at bounding box center [1092, 284] width 92 height 22
click at [1046, 273] on select "describe prescribe inscribe subscribe" at bounding box center [1092, 284] width 92 height 22
click at [1103, 288] on select "describe prescribe inscribe subscribe" at bounding box center [1092, 284] width 92 height 22
select select "inscribe"
click at [1046, 273] on select "describe prescribe inscribe subscribe" at bounding box center [1092, 284] width 92 height 22
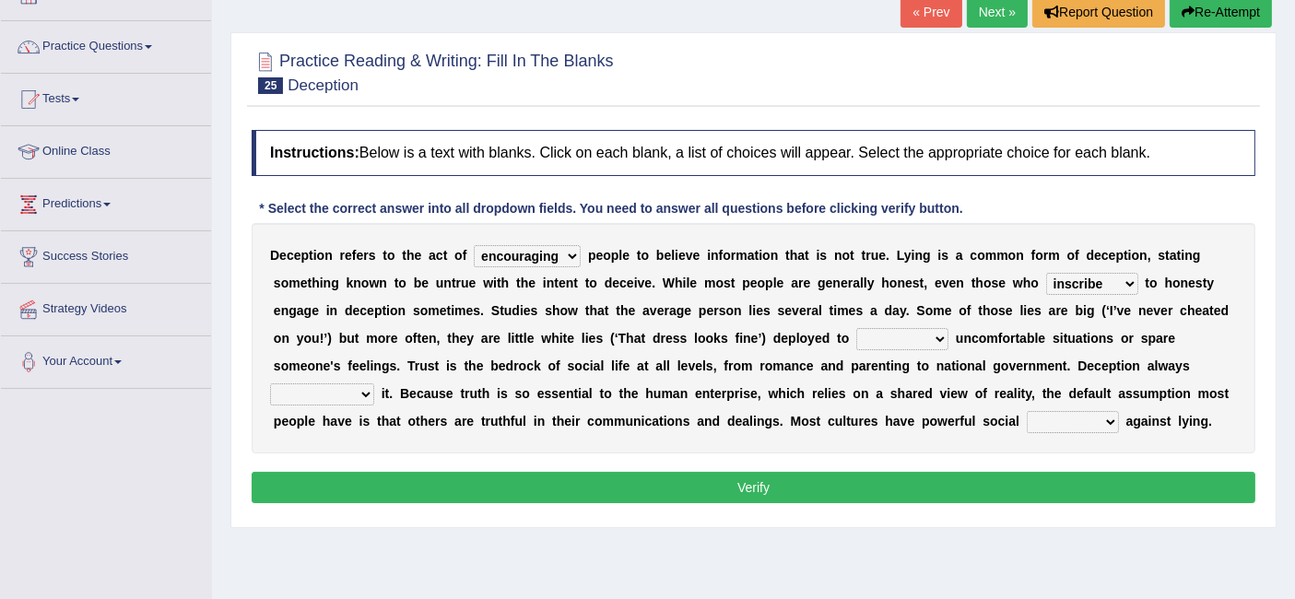
click at [904, 336] on select "contest illuminate disguise avoid" at bounding box center [902, 339] width 92 height 22
select select "avoid"
click at [856, 328] on select "contest illuminate disguise avoid" at bounding box center [902, 339] width 92 height 22
click at [344, 386] on select "undermines underscores undertakes underwrites" at bounding box center [322, 394] width 104 height 22
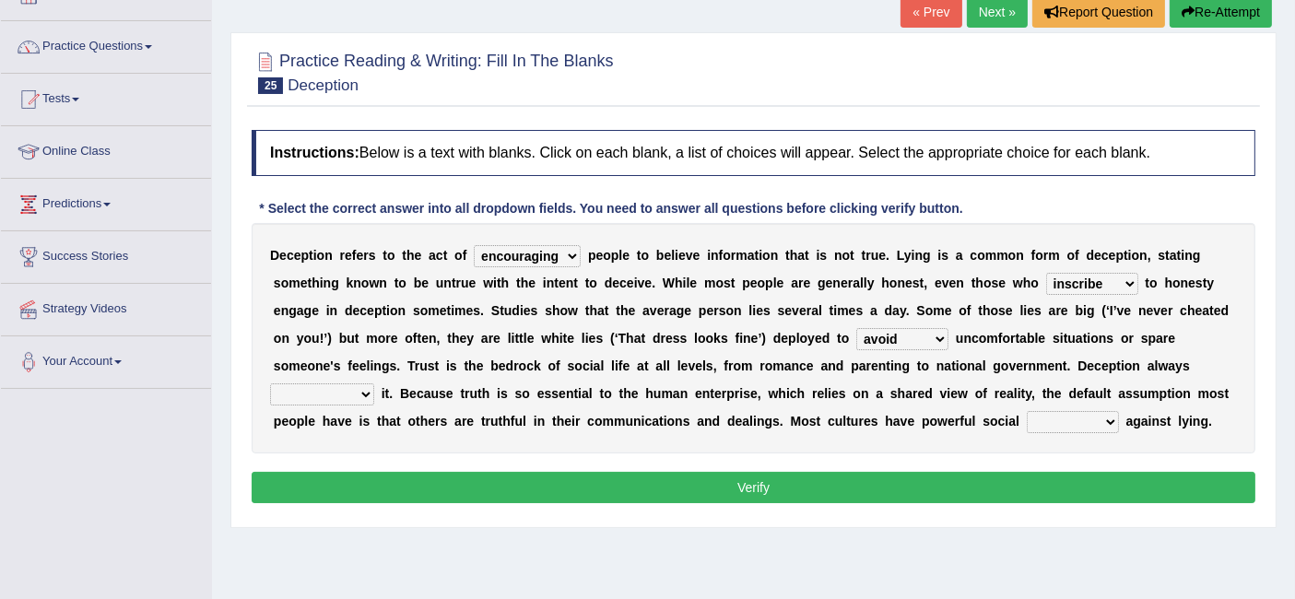
click at [344, 403] on div "D e c e p t i o n r e f e r s t o t h e a c t o f discouraging forbidding detec…" at bounding box center [754, 338] width 1004 height 230
click at [344, 399] on select "undermines underscores undertakes underwrites" at bounding box center [322, 394] width 104 height 22
select select "undermines"
click at [270, 383] on select "undermines underscores undertakes underwrites" at bounding box center [322, 394] width 104 height 22
click at [1087, 417] on select "ejections sanctions fractions inductions" at bounding box center [1073, 422] width 92 height 22
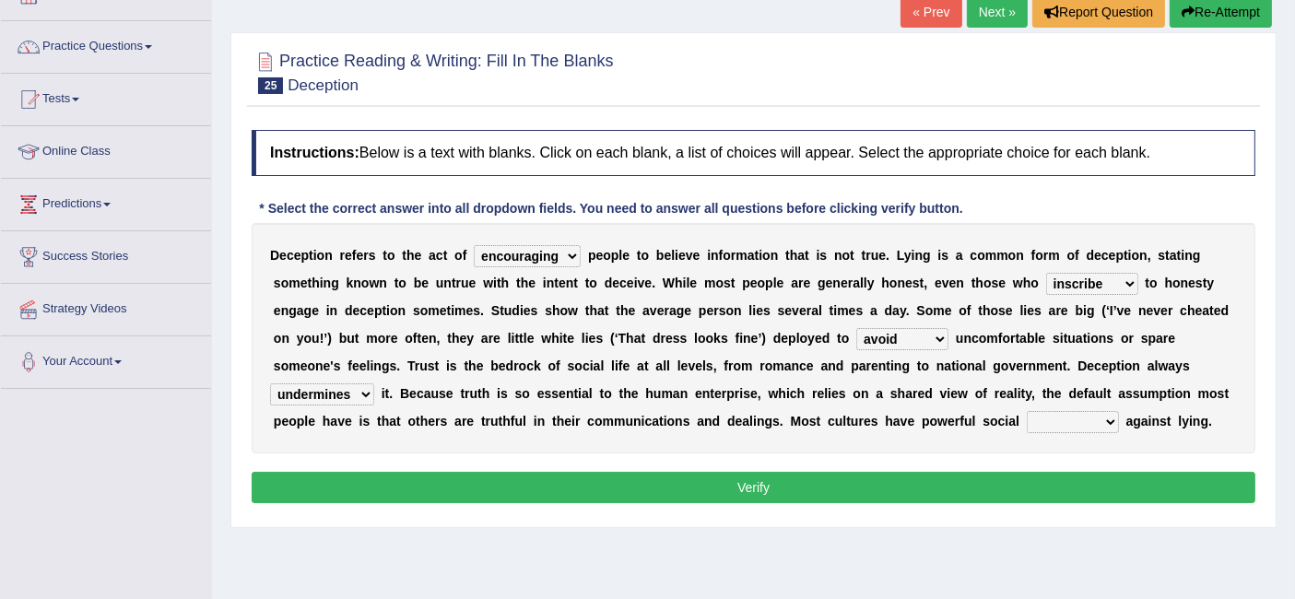
select select "inductions"
click at [1027, 411] on select "ejections sanctions fractions inductions" at bounding box center [1073, 422] width 92 height 22
click at [991, 485] on button "Verify" at bounding box center [754, 487] width 1004 height 31
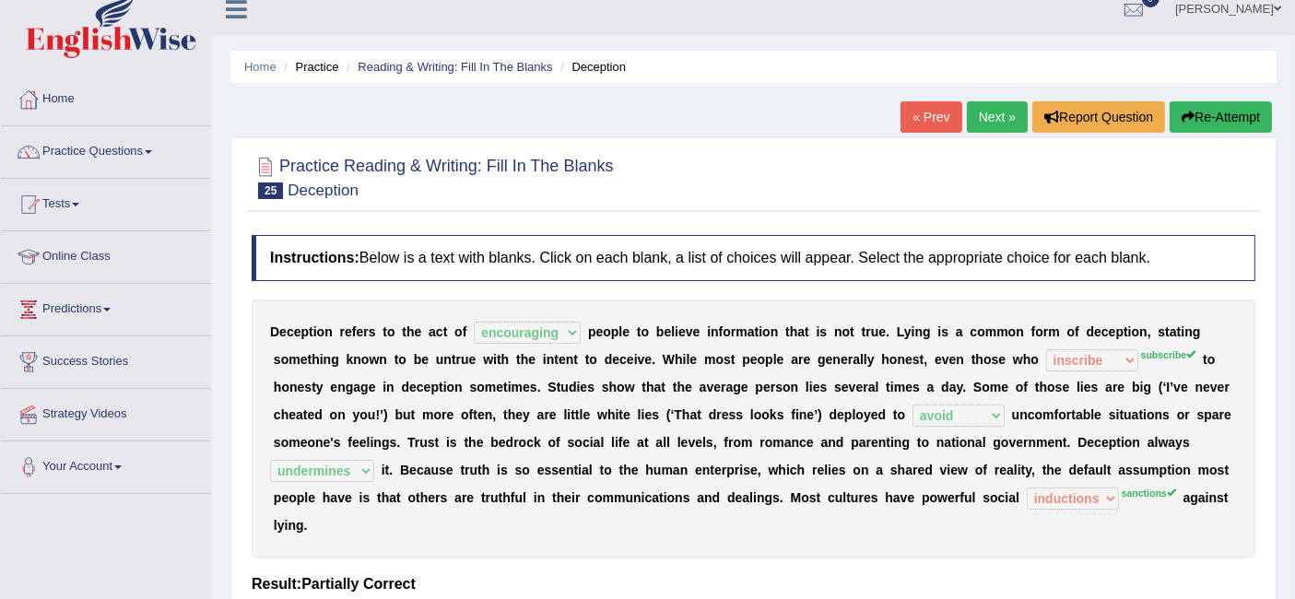
scroll to position [0, 0]
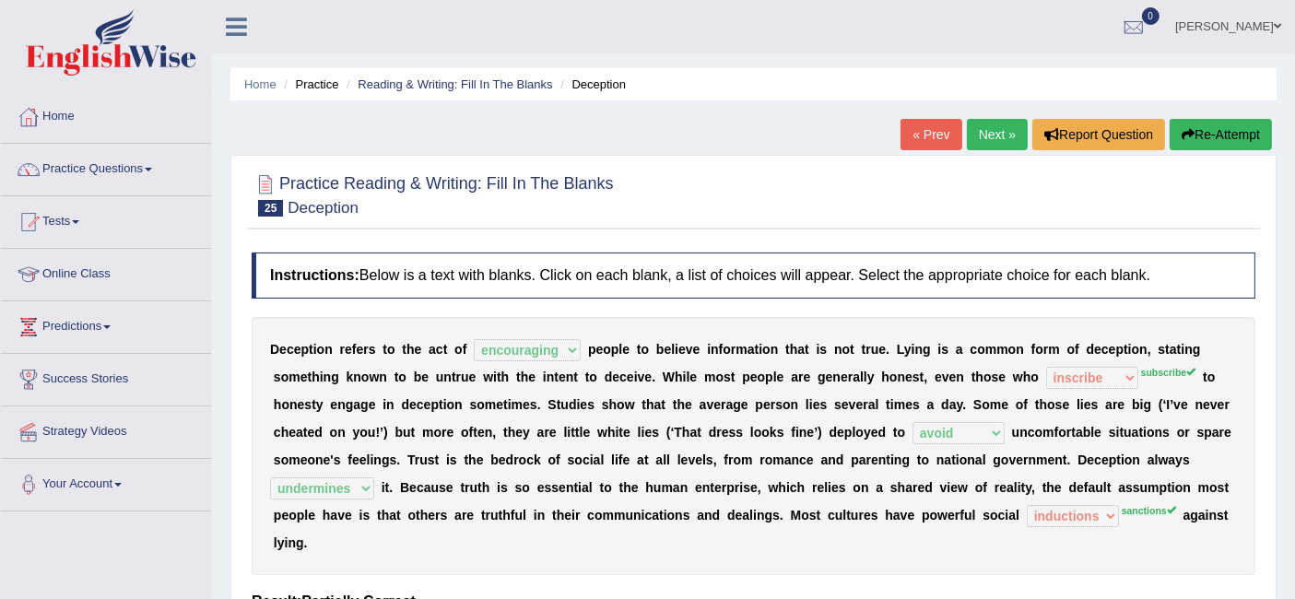
click at [987, 146] on link "Next »" at bounding box center [997, 134] width 61 height 31
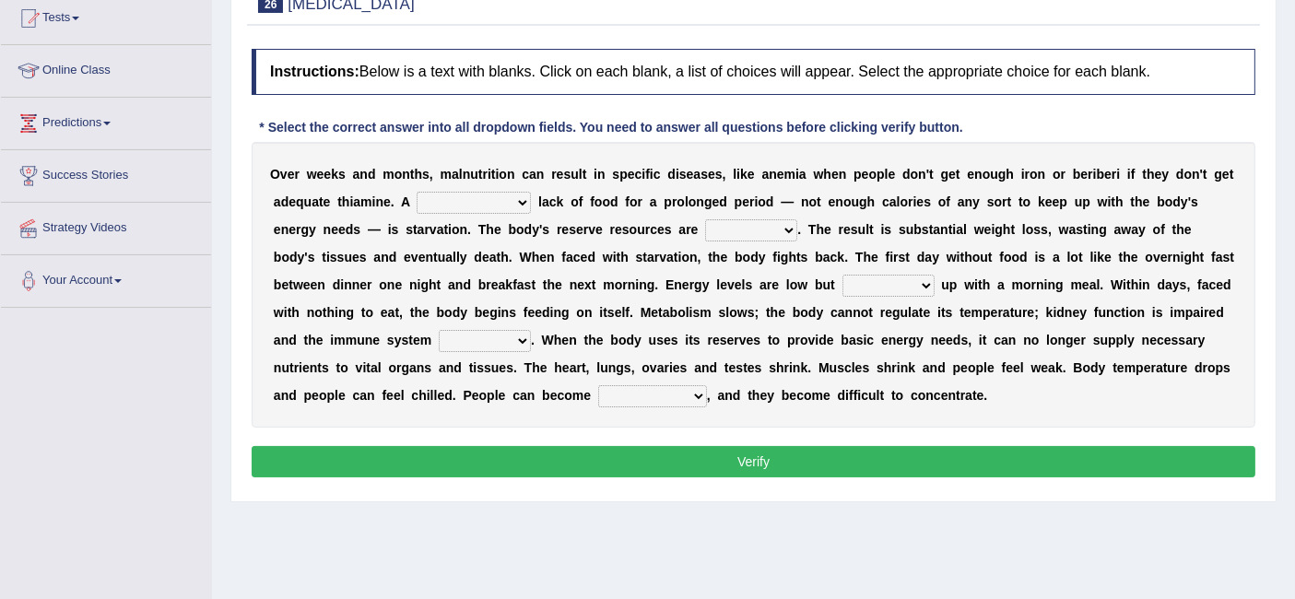
scroll to position [205, 0]
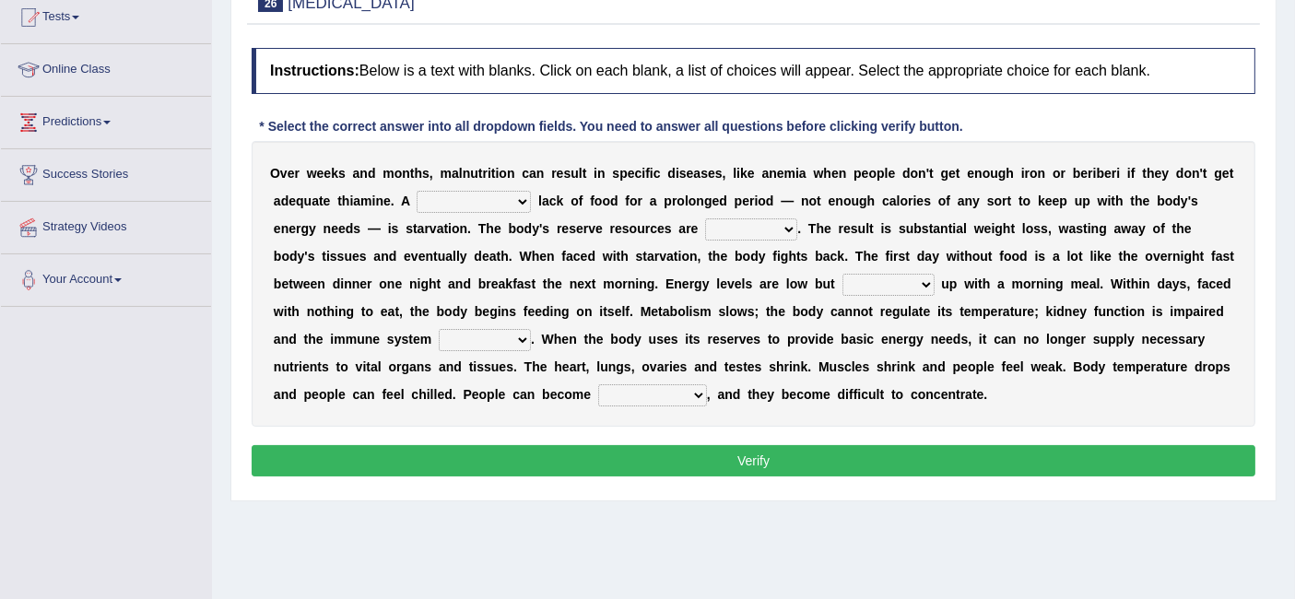
click at [442, 203] on select "severe distinguishing proper distinctive" at bounding box center [474, 202] width 114 height 22
select select "proper"
click at [417, 191] on select "severe distinguishing proper distinctive" at bounding box center [474, 202] width 114 height 22
click at [740, 218] on select "obsoleted depleted pelleted deleted" at bounding box center [751, 229] width 92 height 22
select select "depleted"
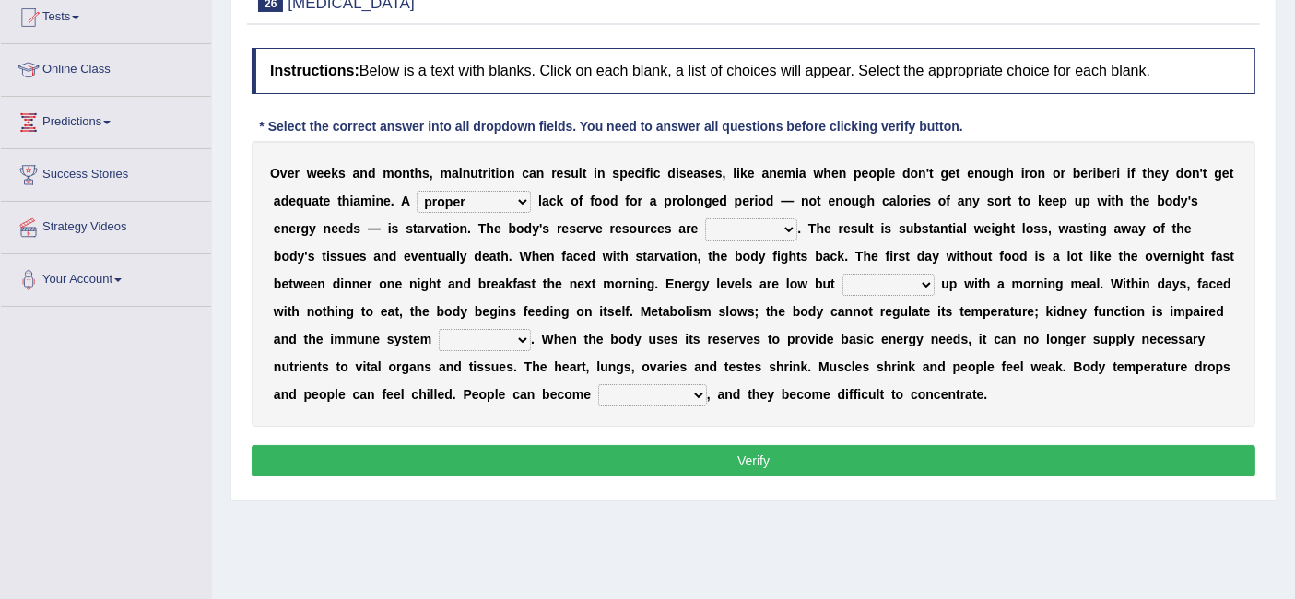
click at [705, 218] on select "obsoleted depleted pelleted deleted" at bounding box center [751, 229] width 92 height 22
click at [897, 283] on select "feed come chill pick" at bounding box center [888, 285] width 92 height 22
select select "pick"
click at [842, 274] on select "feed come chill pick" at bounding box center [888, 285] width 92 height 22
click at [499, 334] on select "deepens deafens weakens surpasses" at bounding box center [485, 340] width 92 height 22
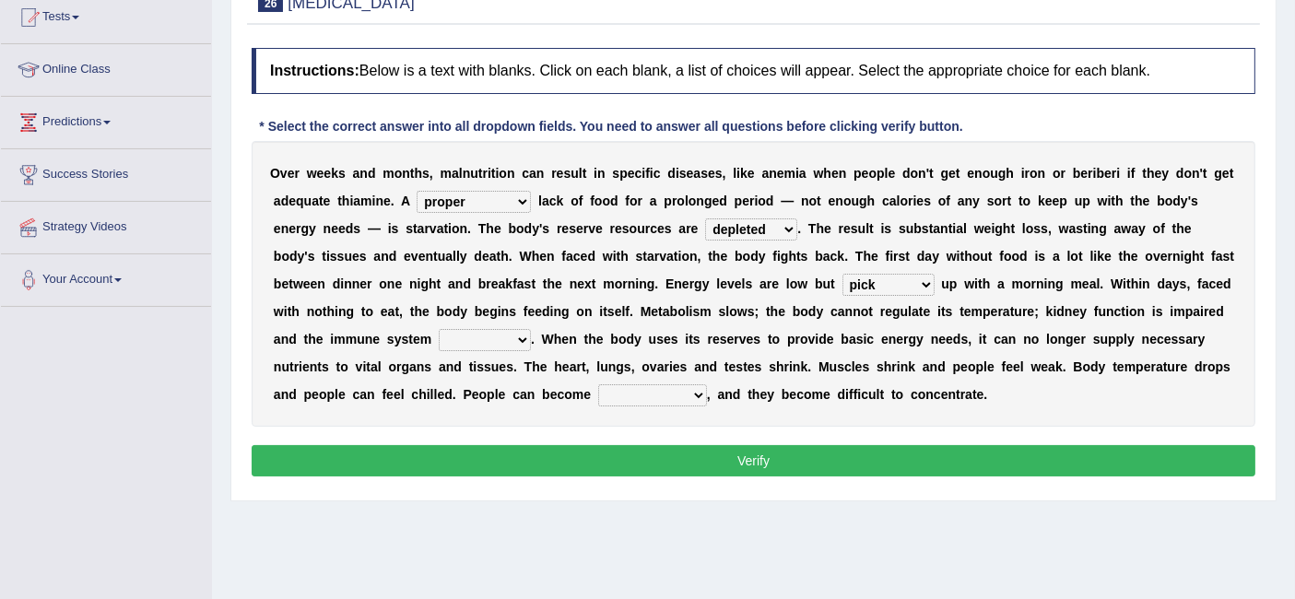
select select "weakens"
click at [439, 329] on select "deepens deafens weakens surpasses" at bounding box center [485, 340] width 92 height 22
click at [649, 396] on select "irritable commutable indisputable transportable" at bounding box center [652, 395] width 109 height 22
select select "irritable"
click at [598, 384] on select "irritable commutable indisputable transportable" at bounding box center [652, 395] width 109 height 22
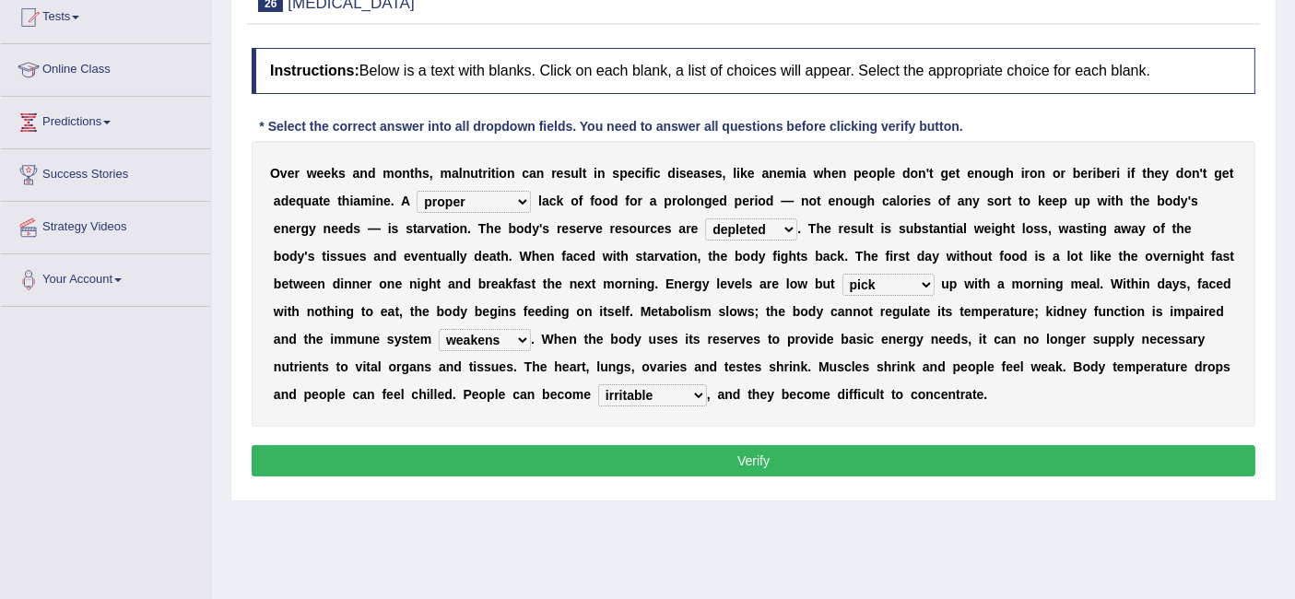
click at [734, 452] on button "Verify" at bounding box center [754, 460] width 1004 height 31
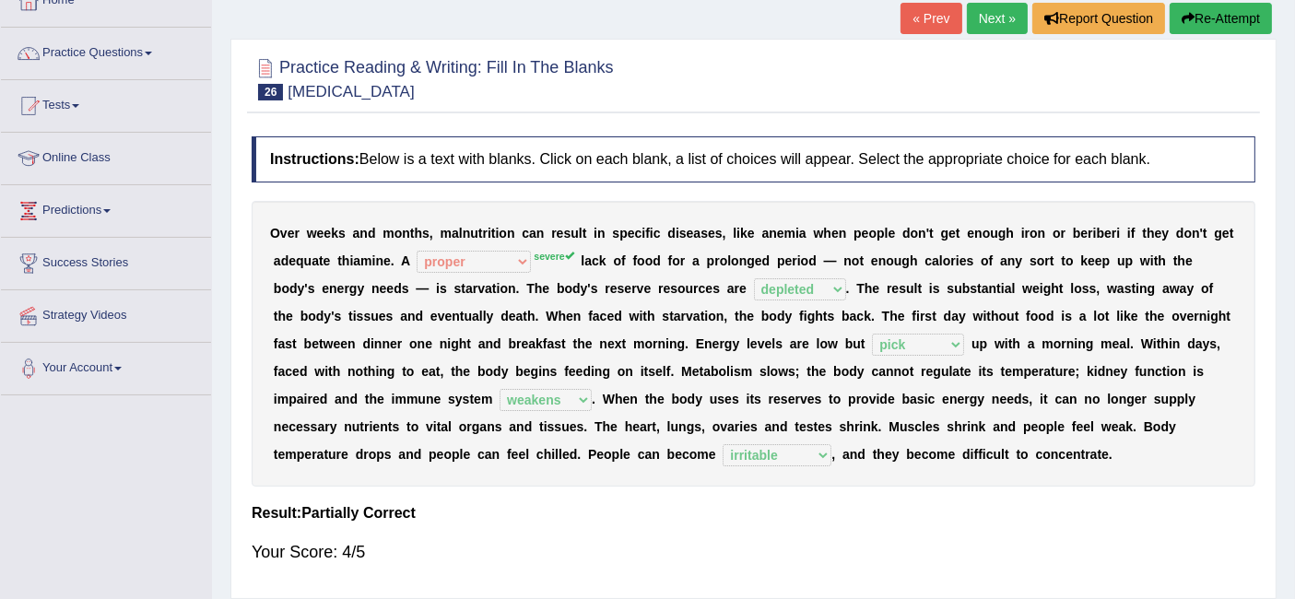
scroll to position [115, 0]
click at [984, 11] on link "Next »" at bounding box center [997, 19] width 61 height 31
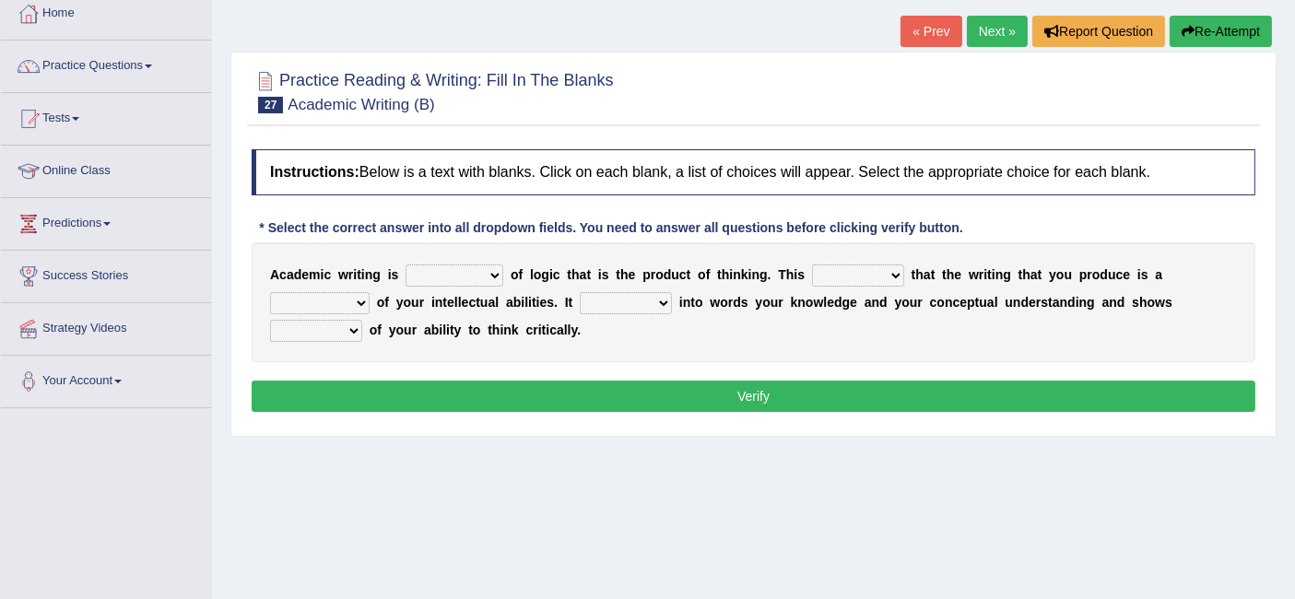
scroll to position [108, 0]
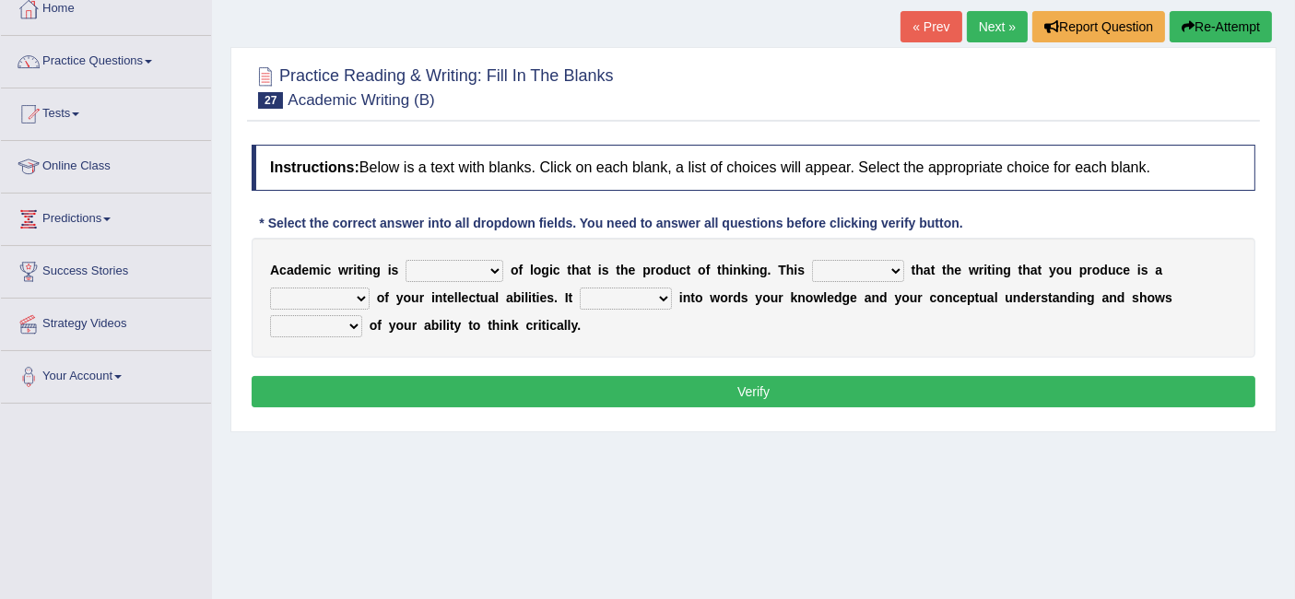
click at [481, 272] on select "expectation entitlement expression exchange" at bounding box center [455, 271] width 98 height 22
select select "entitlement"
click at [406, 260] on select "expectation entitlement expression exchange" at bounding box center [455, 271] width 98 height 22
click at [858, 269] on select "means questions stipulates answers" at bounding box center [858, 271] width 92 height 22
select select "means"
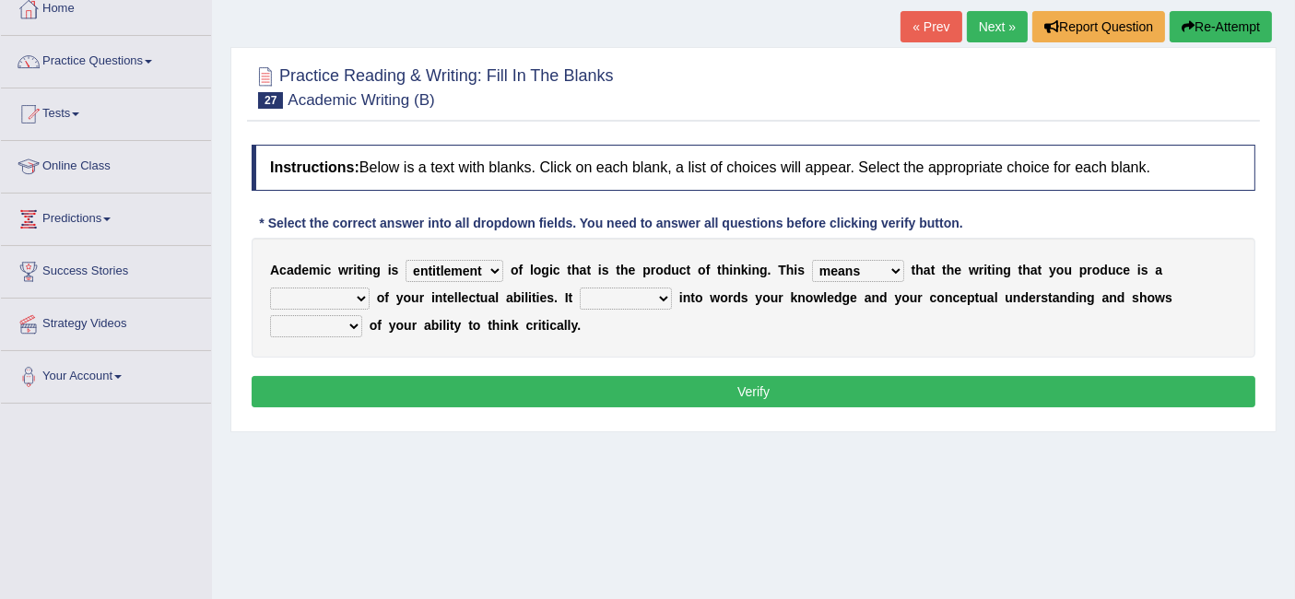
click at [812, 260] on select "means questions stipulates answers" at bounding box center [858, 271] width 92 height 22
click at [321, 298] on select "redundancy mission credit reflection" at bounding box center [320, 299] width 100 height 22
select select "reflection"
click at [270, 288] on select "redundancy mission credit reflection" at bounding box center [320, 299] width 100 height 22
click at [621, 294] on select "enriches shows allows puts" at bounding box center [626, 299] width 92 height 22
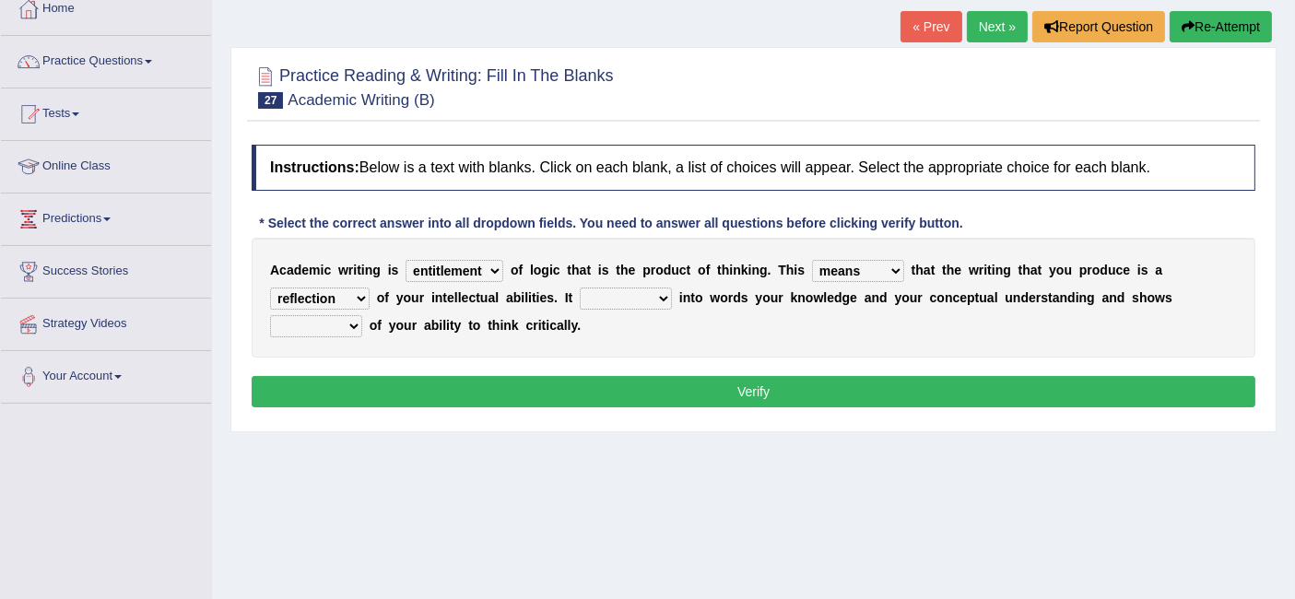
select select "puts"
click at [580, 288] on select "enriches shows allows puts" at bounding box center [626, 299] width 92 height 22
click at [341, 317] on select "hassle excuse capacity evidence" at bounding box center [316, 326] width 92 height 22
select select "capacity"
click at [270, 315] on select "hassle excuse capacity evidence" at bounding box center [316, 326] width 92 height 22
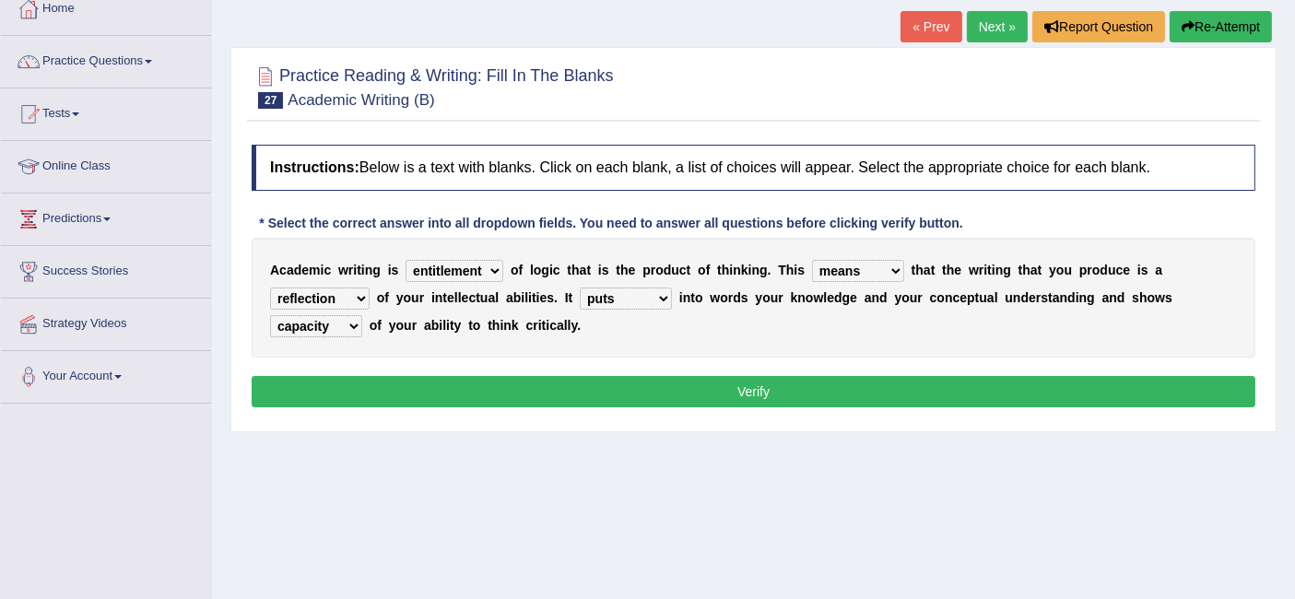
click at [476, 378] on button "Verify" at bounding box center [754, 391] width 1004 height 31
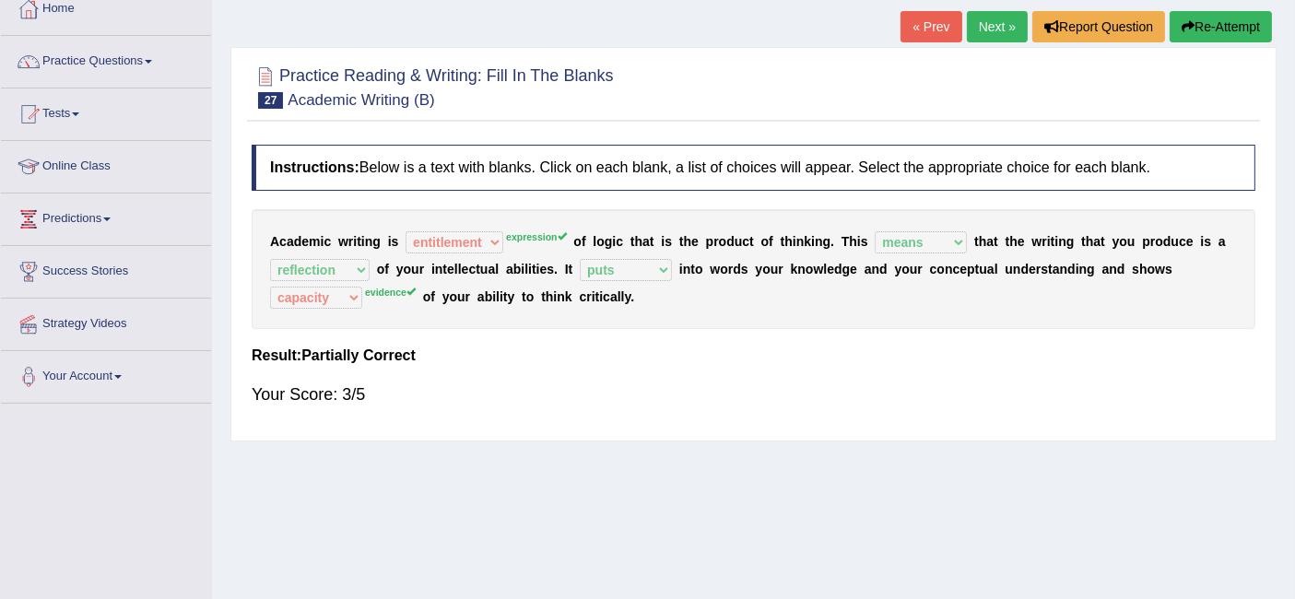
click at [984, 35] on link "Next »" at bounding box center [997, 26] width 61 height 31
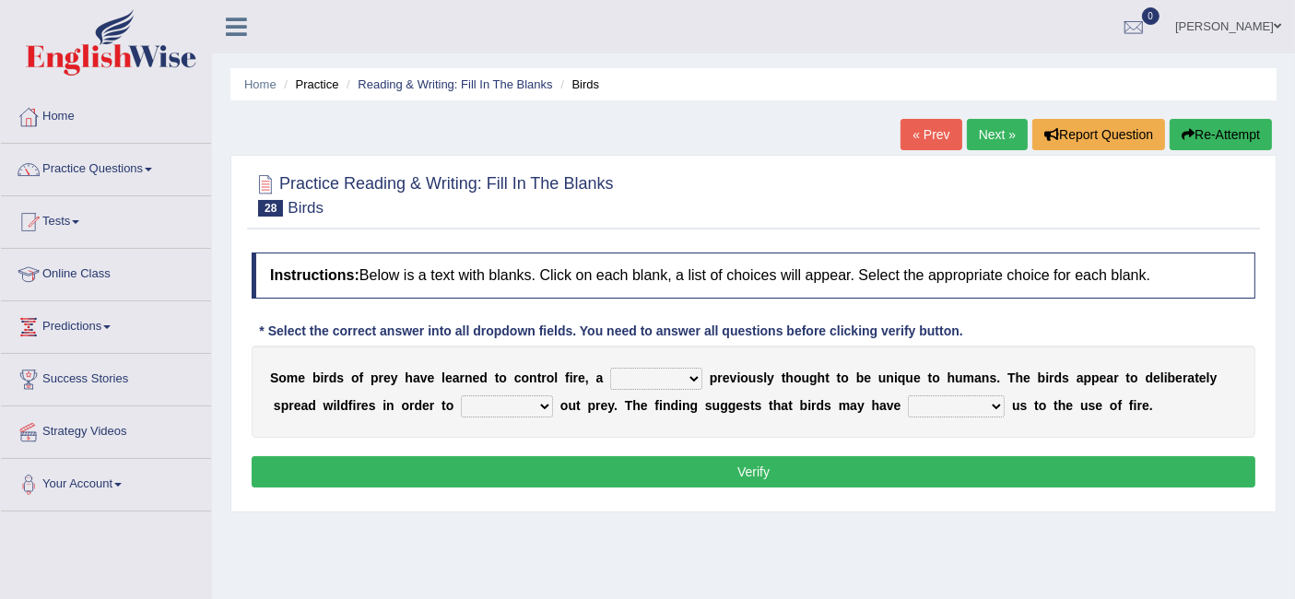
click at [652, 368] on select "question profile tale skill" at bounding box center [656, 379] width 92 height 22
select select "skill"
click at [610, 368] on select "question profile tale skill" at bounding box center [656, 379] width 92 height 22
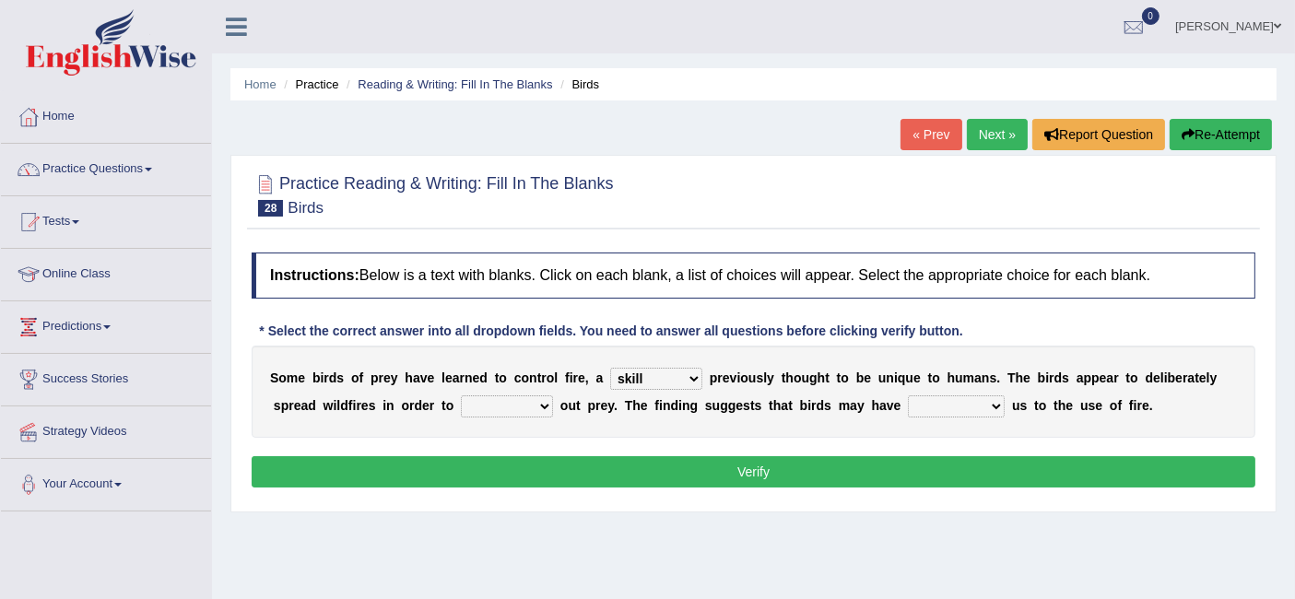
click at [522, 401] on select "prevent limit span flush" at bounding box center [507, 406] width 92 height 22
select select "limit"
click at [461, 395] on select "prevent limit span flush" at bounding box center [507, 406] width 92 height 22
click at [528, 408] on select "prevent limit span flush" at bounding box center [507, 406] width 92 height 22
click at [461, 395] on select "prevent limit span flush" at bounding box center [507, 406] width 92 height 22
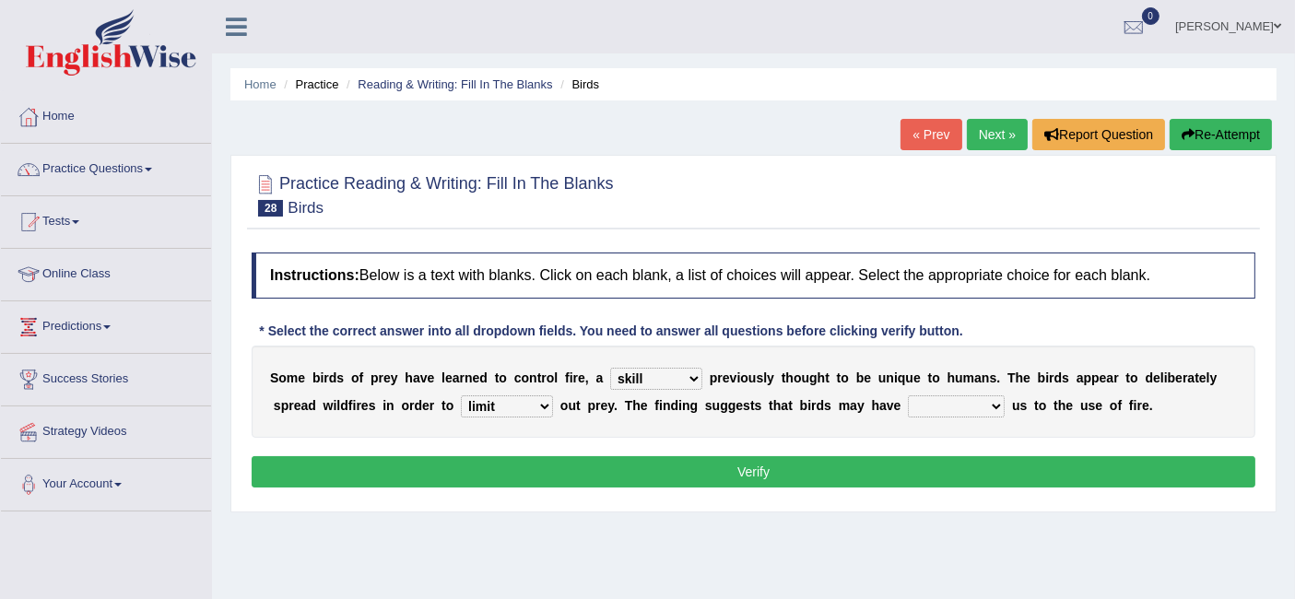
click at [954, 407] on select "prophesied beaten transmitted forced" at bounding box center [956, 406] width 97 height 22
select select "forced"
click at [908, 395] on select "prophesied beaten transmitted forced" at bounding box center [956, 406] width 97 height 22
click at [957, 409] on select "prophesied beaten transmitted forced" at bounding box center [956, 406] width 97 height 22
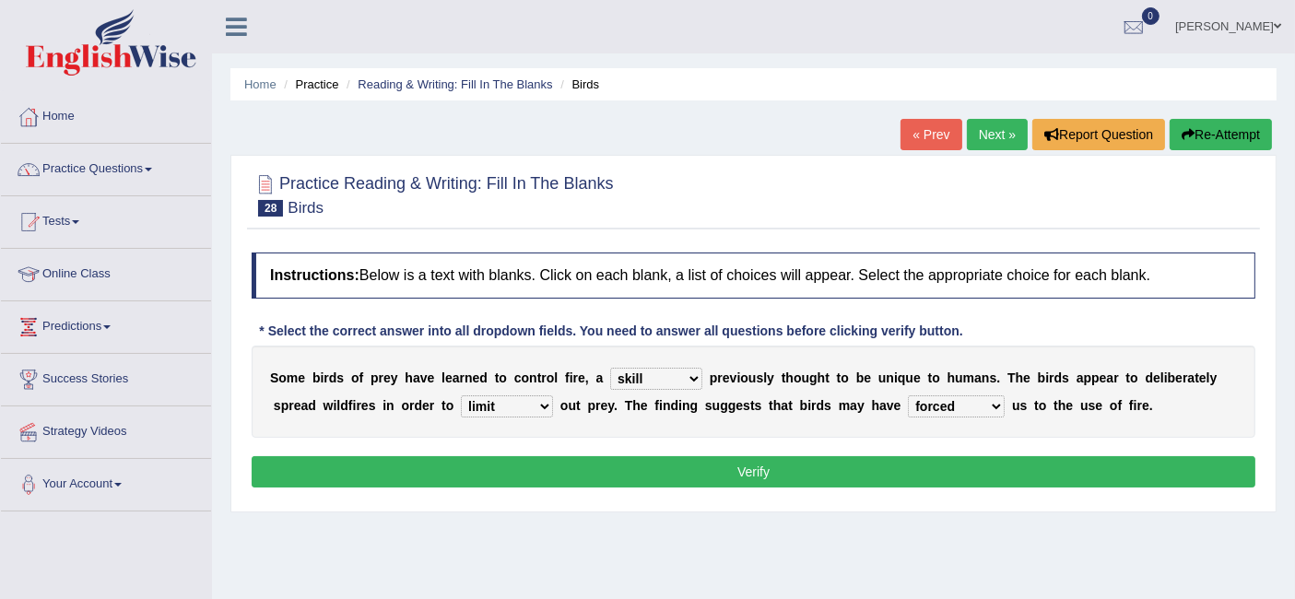
click at [879, 479] on button "Verify" at bounding box center [754, 471] width 1004 height 31
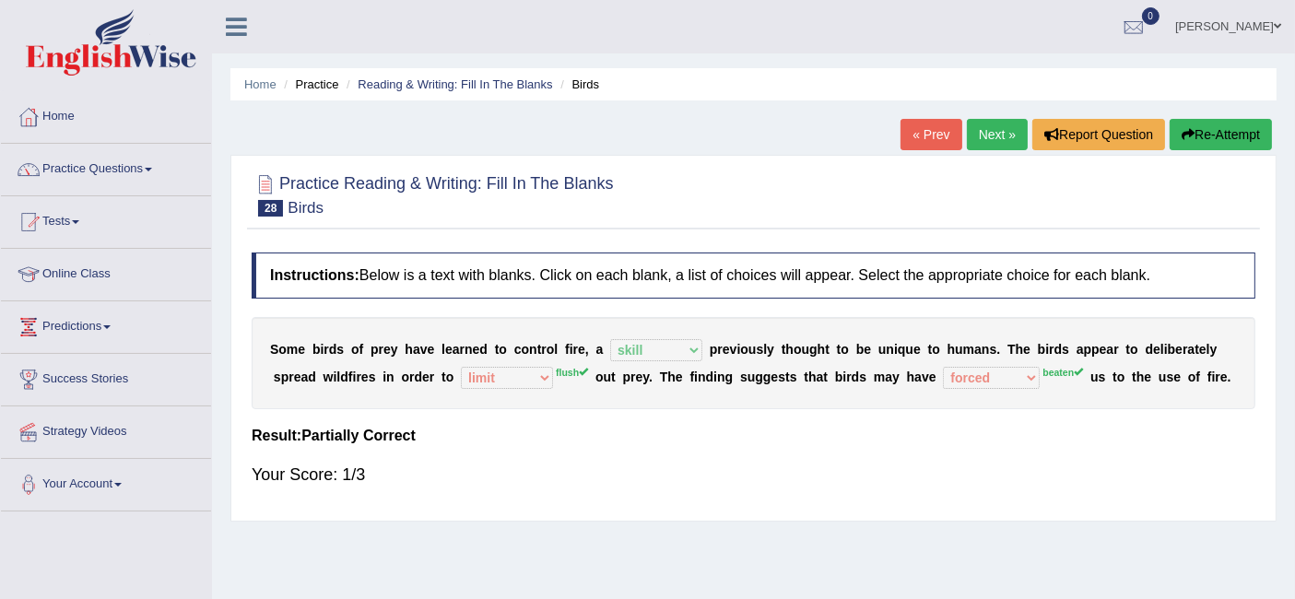
scroll to position [7, 0]
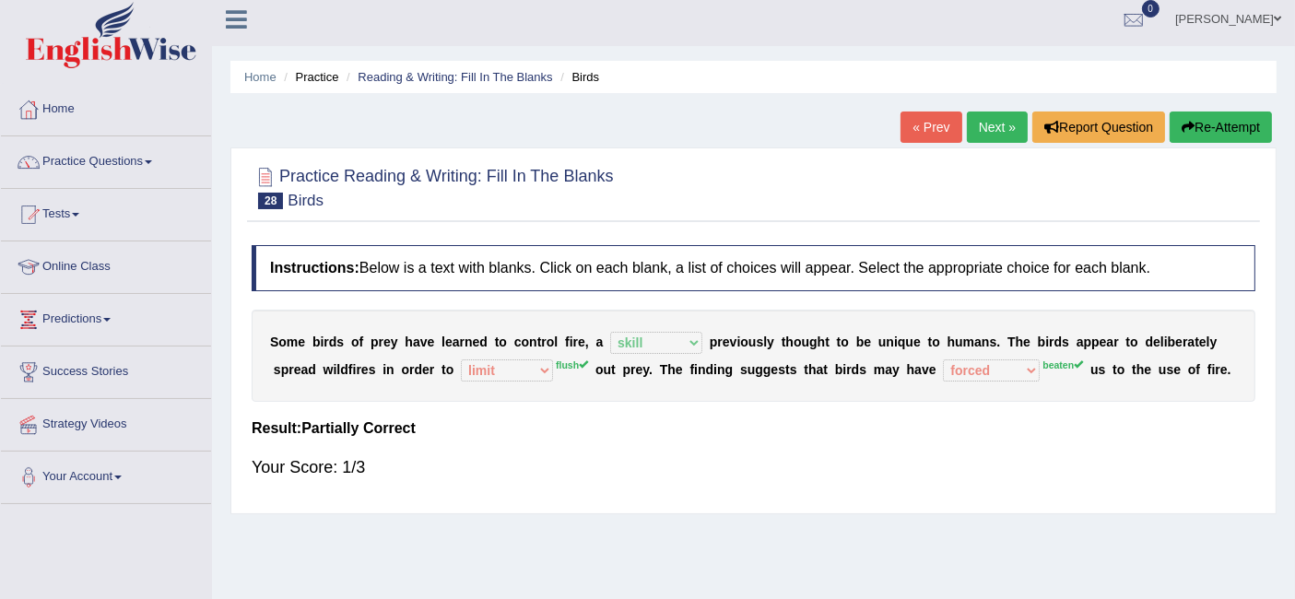
click at [977, 135] on link "Next »" at bounding box center [997, 127] width 61 height 31
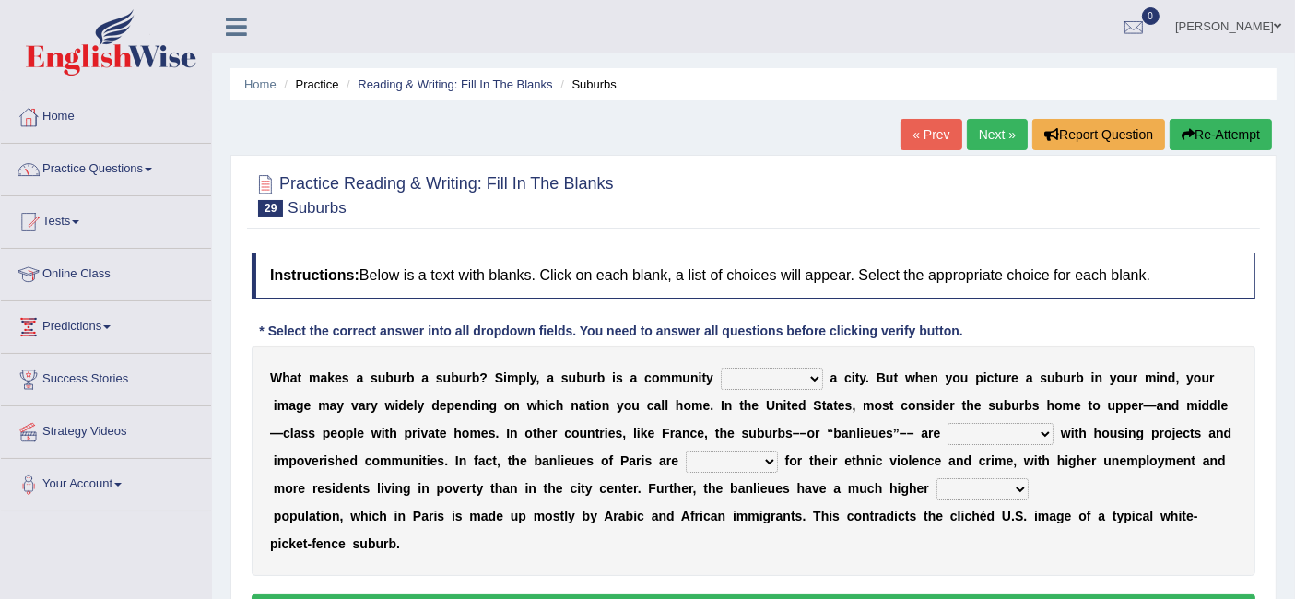
click at [760, 380] on select "lying locating situating surrounding" at bounding box center [772, 379] width 102 height 22
select select "surrounding"
click at [721, 368] on select "lying locating situating surrounding" at bounding box center [772, 379] width 102 height 22
click at [795, 380] on select "lying locating situating surrounding" at bounding box center [772, 379] width 102 height 22
click at [959, 388] on div "W h a t m a k e s a s u b u r b a s u b u r b ? S i m p l y , a s u b u r b i s…" at bounding box center [754, 461] width 1004 height 230
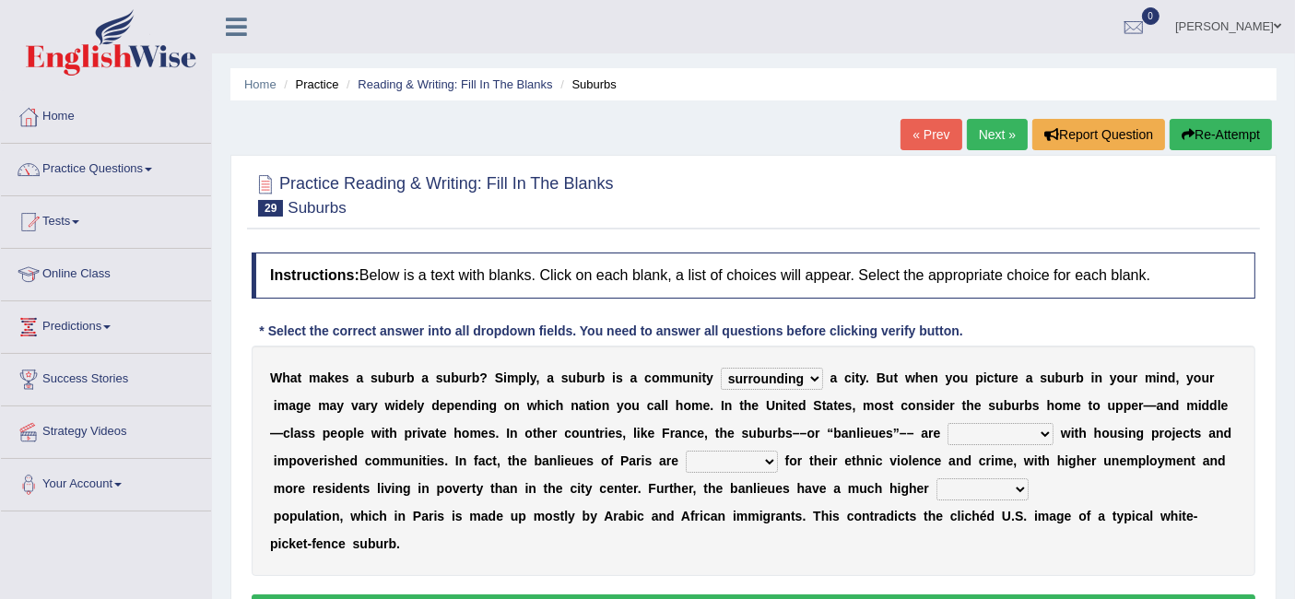
click at [770, 384] on select "lying locating situating surrounding" at bounding box center [772, 379] width 102 height 22
click at [992, 431] on select "antonymous antibiotic synonymous synthetic" at bounding box center [1000, 434] width 106 height 22
select select "synonymous"
click at [947, 423] on select "antonymous antibiotic synonymous synthetic" at bounding box center [1000, 434] width 106 height 22
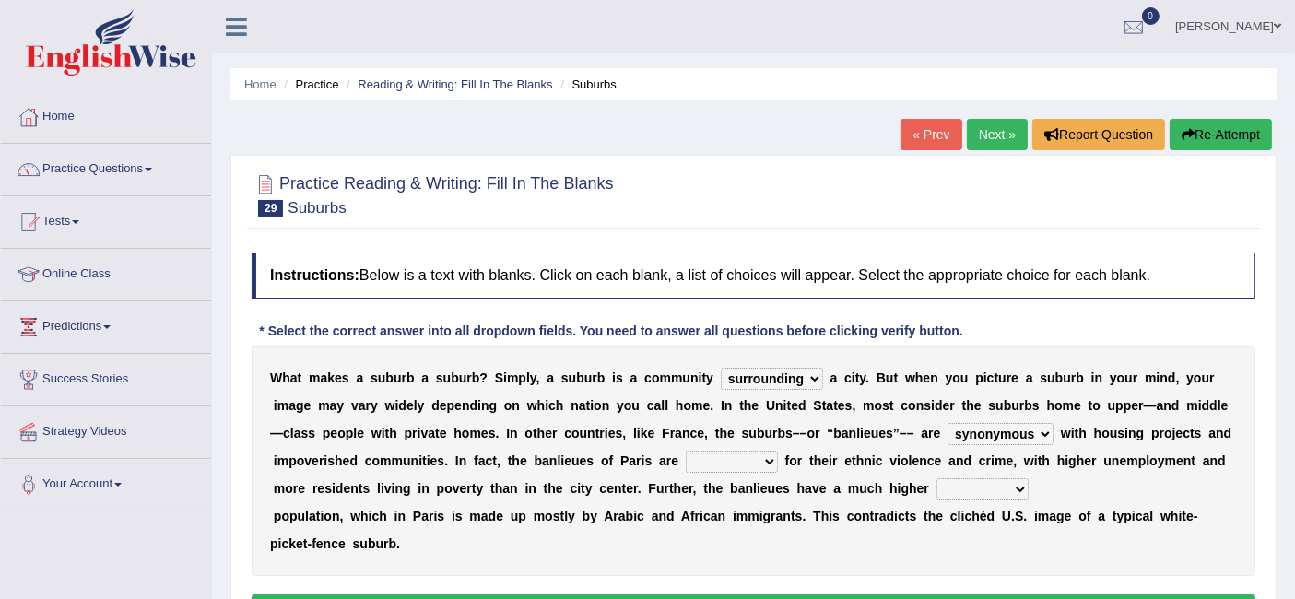
click at [746, 451] on select "clamorous sensitive famous notorious" at bounding box center [732, 462] width 92 height 22
select select "famous"
click at [686, 451] on select "clamorous sensitive famous notorious" at bounding box center [732, 462] width 92 height 22
click at [969, 488] on select "local young immigrant senior" at bounding box center [982, 489] width 92 height 22
select select "immigrant"
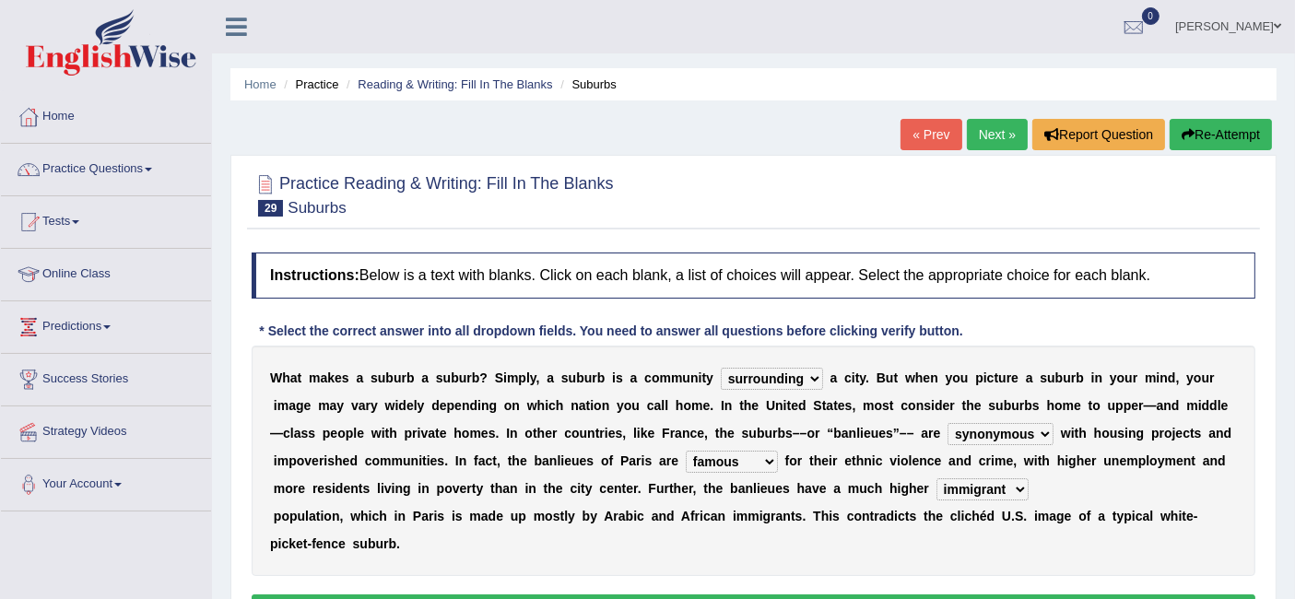
click at [936, 478] on select "local young immigrant senior" at bounding box center [982, 489] width 92 height 22
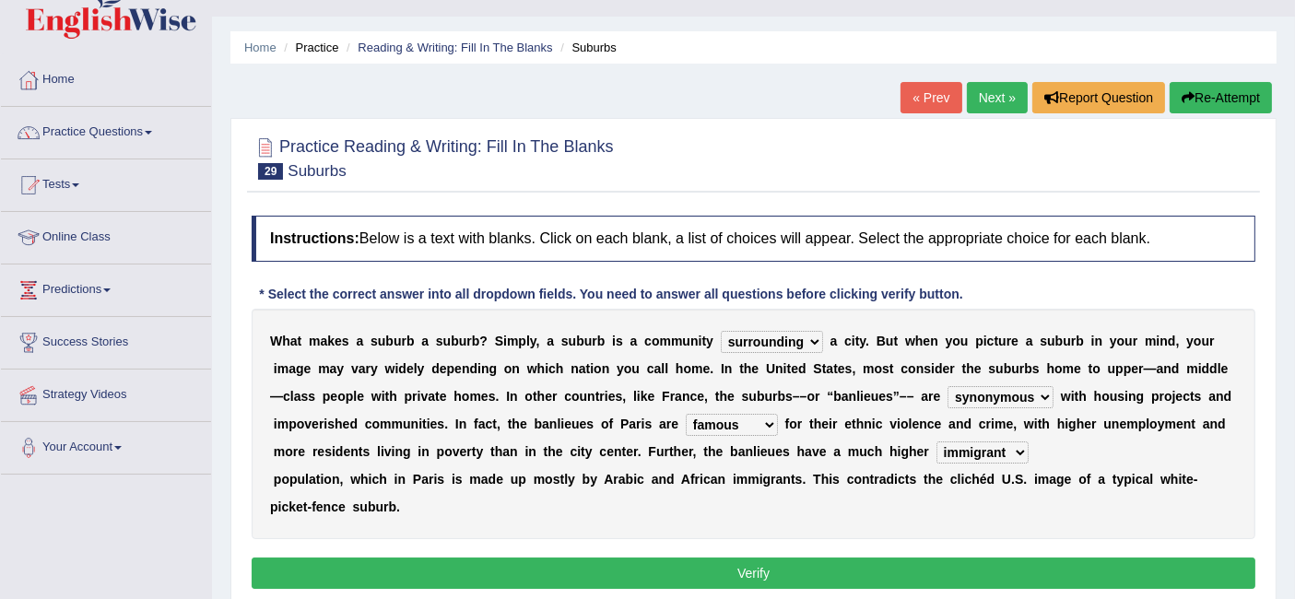
scroll to position [36, 0]
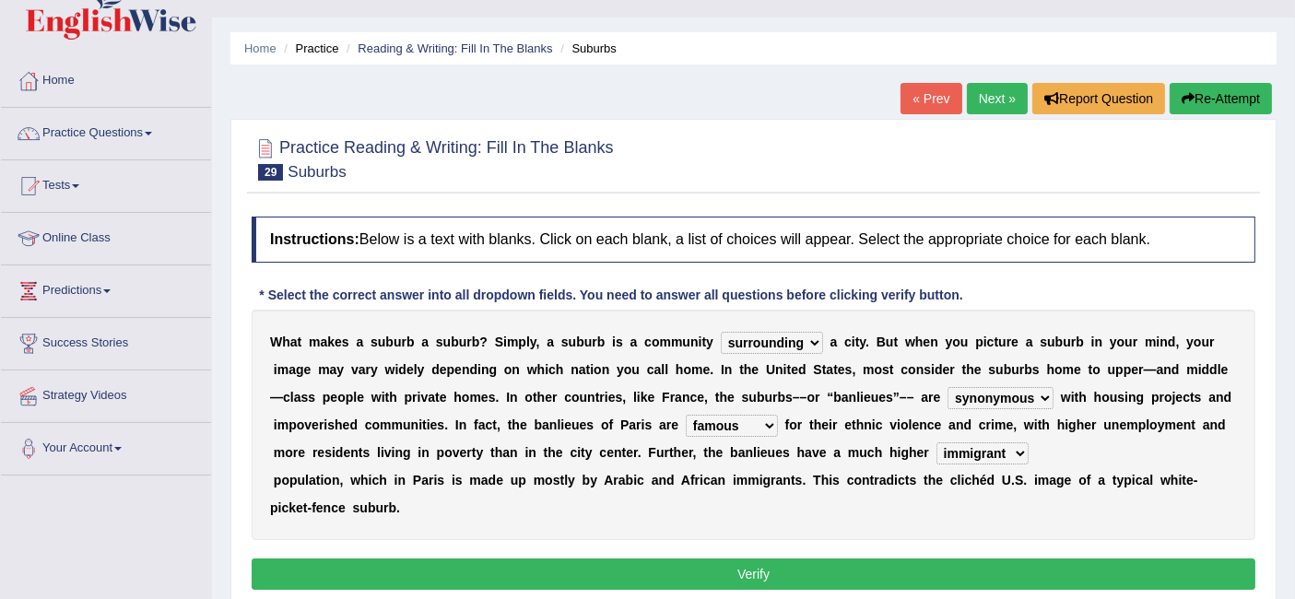
click at [813, 575] on button "Verify" at bounding box center [754, 573] width 1004 height 31
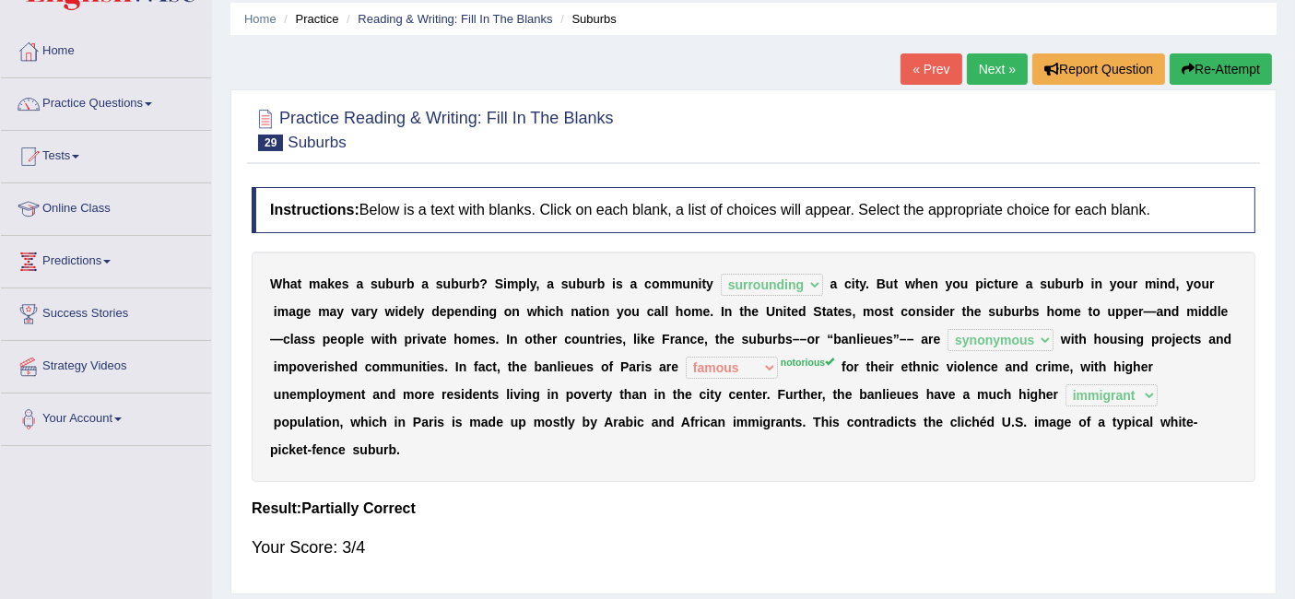
scroll to position [65, 0]
click at [981, 70] on link "Next »" at bounding box center [997, 69] width 61 height 31
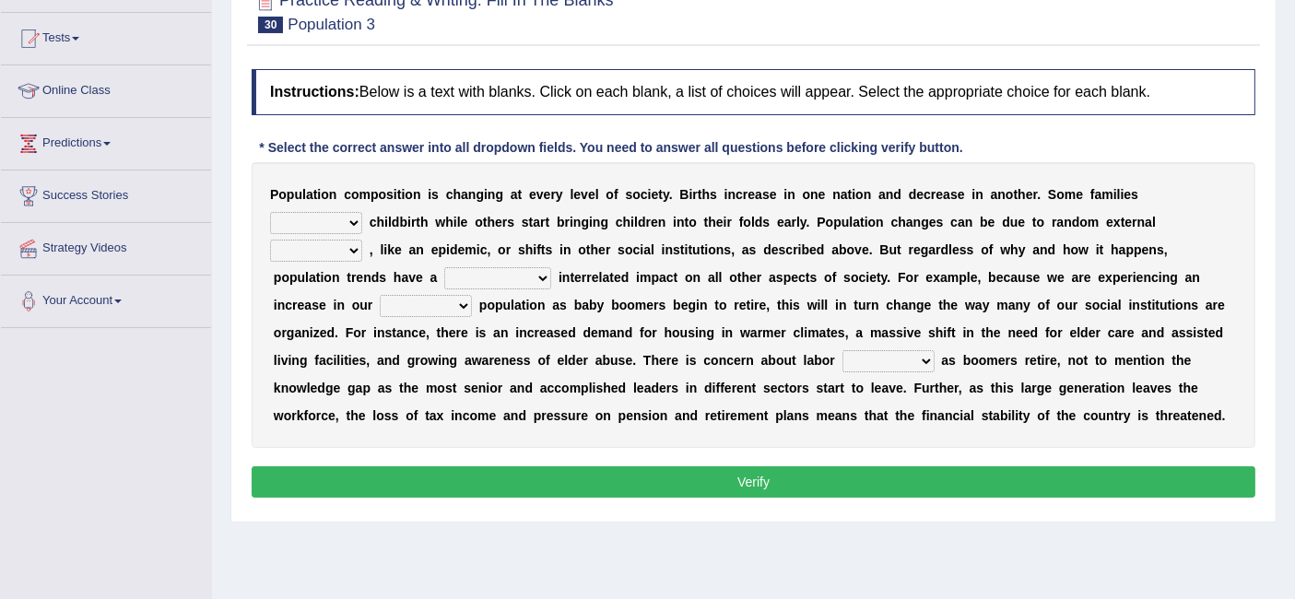
scroll to position [168, 0]
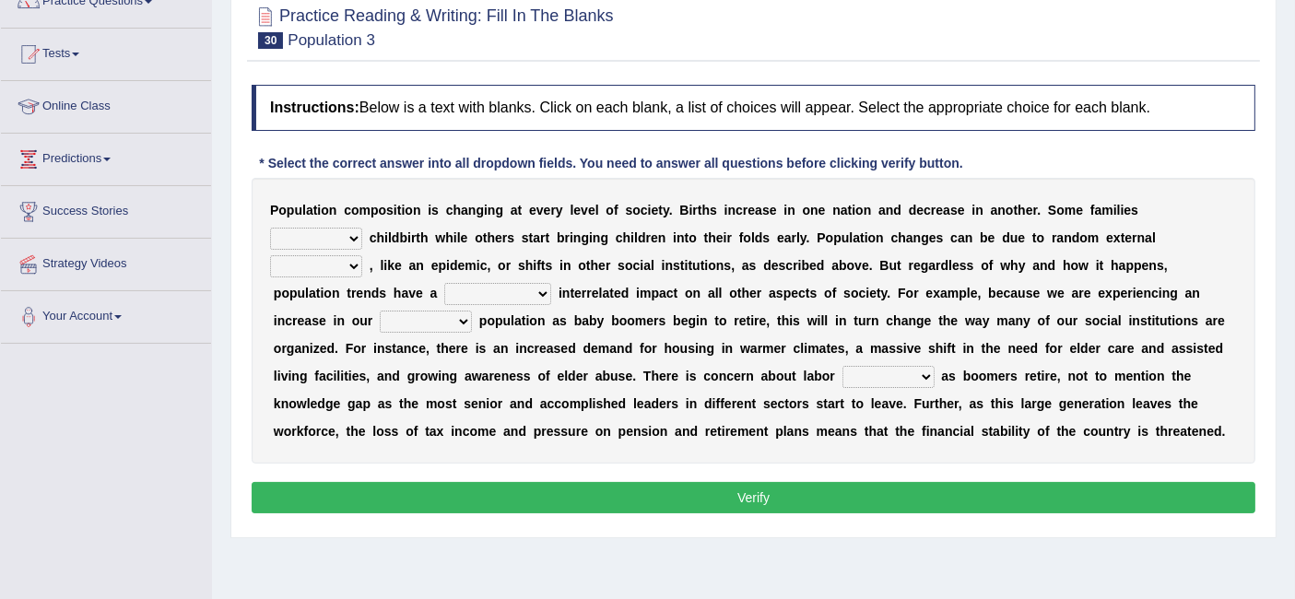
click at [362, 228] on select "demand default deliver delay" at bounding box center [316, 239] width 92 height 22
select select "delay"
click at [362, 228] on select "demand default deliver delay" at bounding box center [316, 239] width 92 height 22
click at [362, 255] on select "variations fortune formation forces" at bounding box center [316, 266] width 92 height 22
select select "forces"
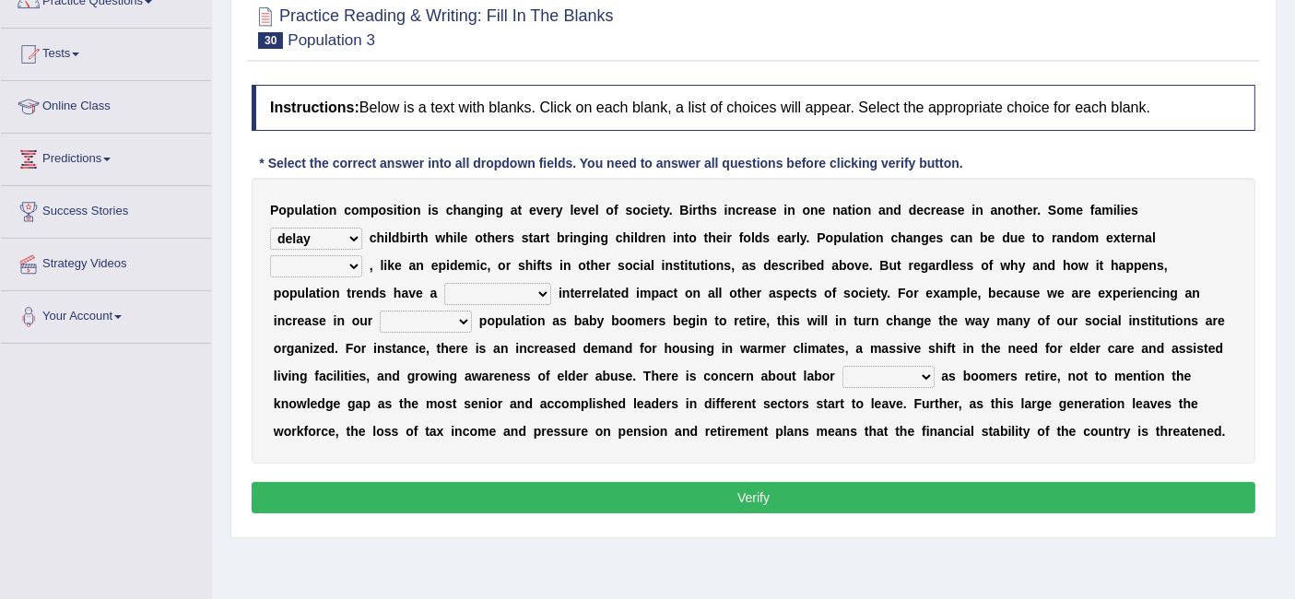
click at [362, 255] on select "variations fortune formation forces" at bounding box center [316, 266] width 92 height 22
click at [444, 295] on select "tremendous tenuous tremulous spontaneous" at bounding box center [497, 294] width 107 height 22
select select "tremendous"
click at [444, 283] on select "tremendous tenuous tremulous spontaneous" at bounding box center [497, 294] width 107 height 22
click at [472, 311] on select "tertiary senior junior primary" at bounding box center [426, 322] width 92 height 22
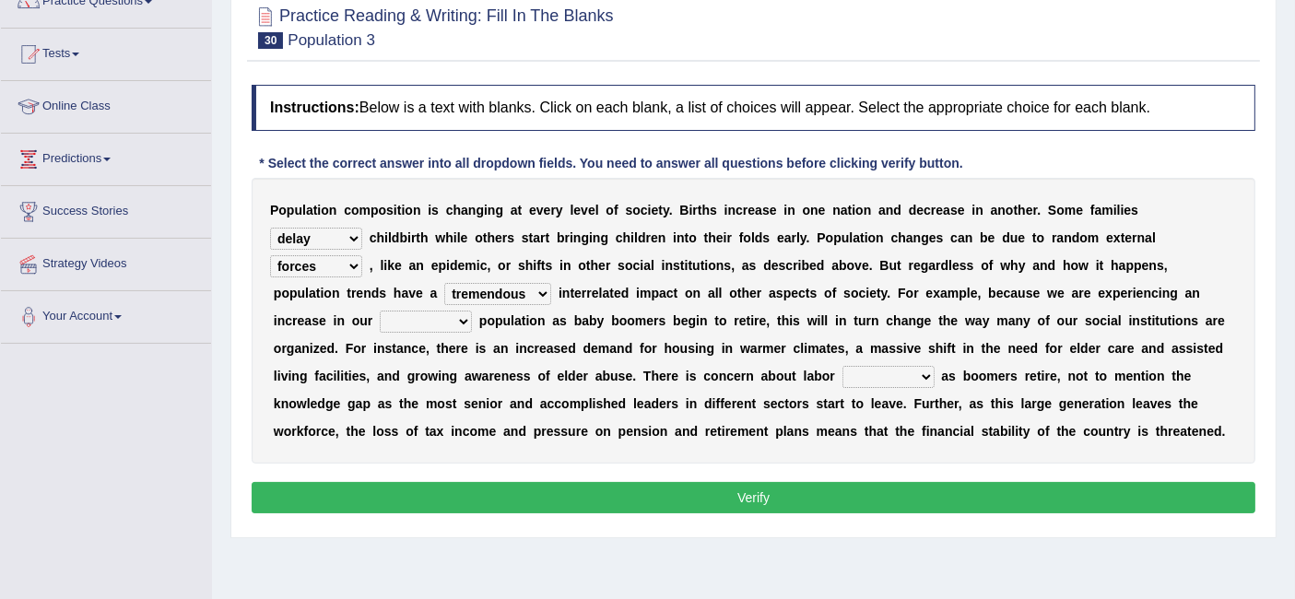
select select "senior"
click at [472, 311] on select "tertiary senior junior primary" at bounding box center [426, 322] width 92 height 22
click at [637, 330] on div "P o p u l a t i o n c o m p o s i t i o n i s c h a n g i n g a t e v e r y l e…" at bounding box center [754, 321] width 1004 height 286
click at [842, 370] on select "shortcuts shortfalls shortages shorthand" at bounding box center [888, 377] width 92 height 22
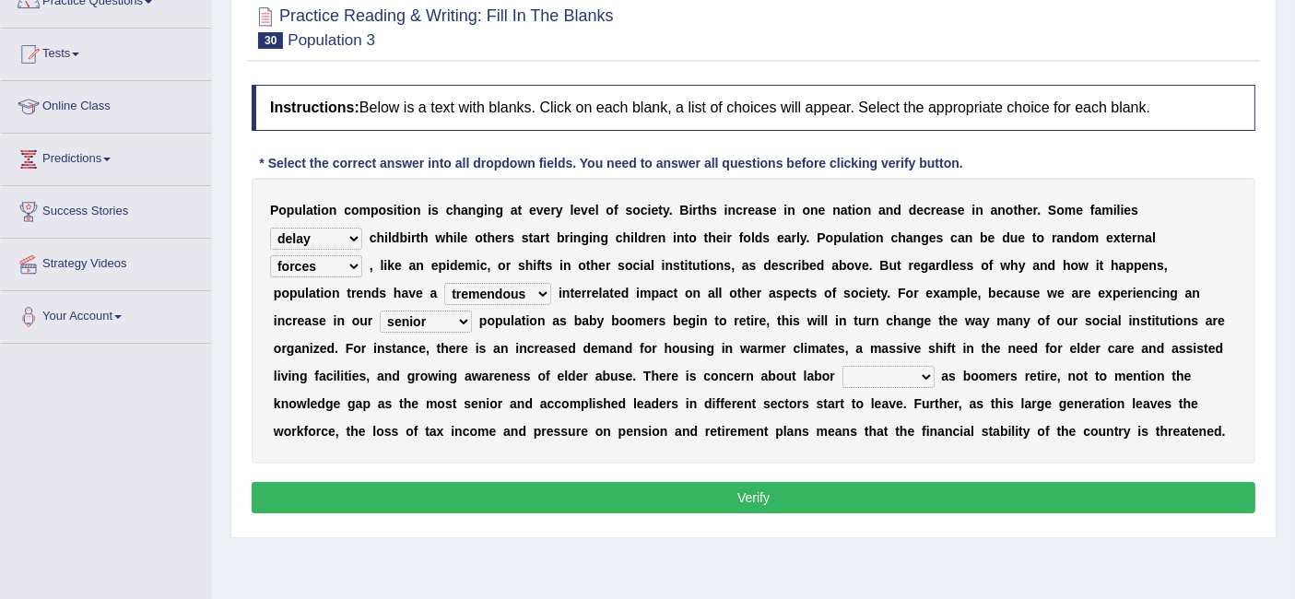
select select "shortages"
click at [842, 366] on select "shortcuts shortfalls shortages shorthand" at bounding box center [888, 377] width 92 height 22
click at [703, 488] on button "Verify" at bounding box center [754, 497] width 1004 height 31
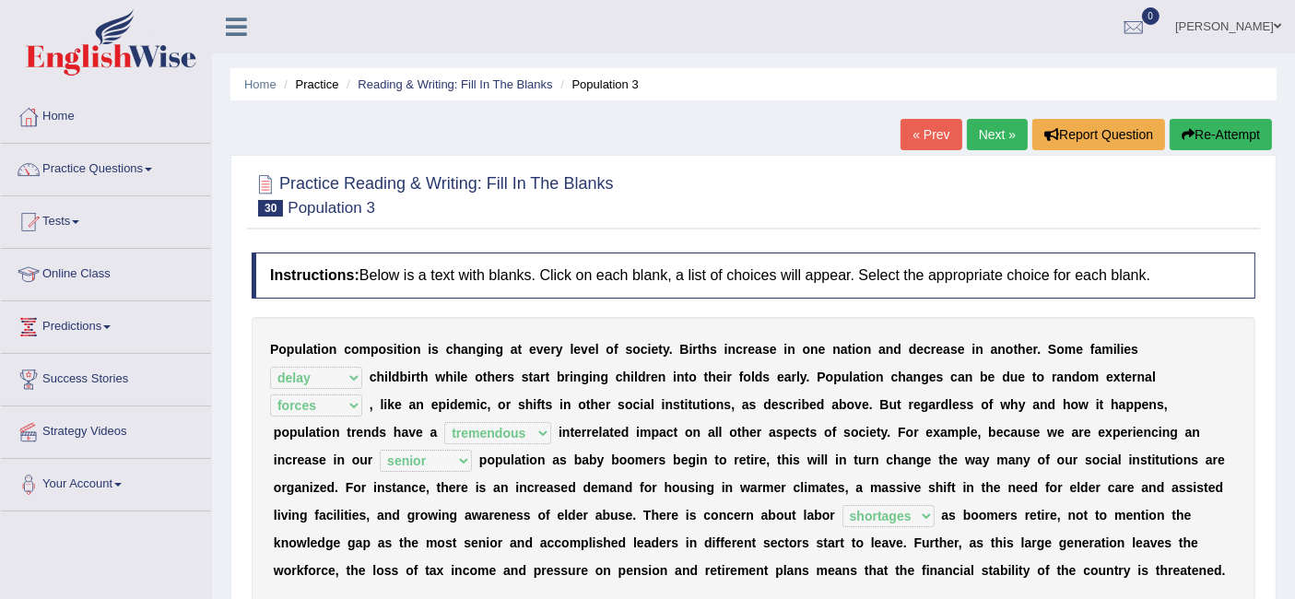
scroll to position [1, 0]
click at [1003, 140] on link "Next »" at bounding box center [997, 133] width 61 height 31
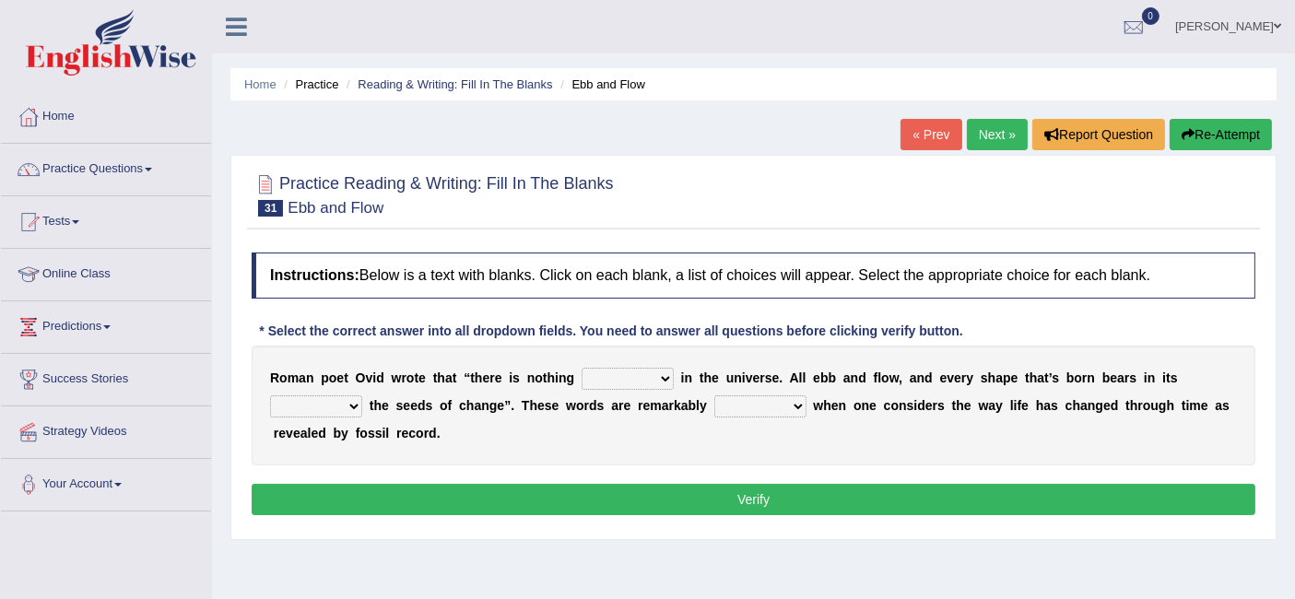
click at [629, 374] on select "orthodox volatile constant cheap" at bounding box center [628, 379] width 92 height 22
select select "constant"
click at [582, 368] on select "orthodox volatile constant cheap" at bounding box center [628, 379] width 92 height 22
click at [336, 404] on select "heart limb womb brain" at bounding box center [316, 406] width 92 height 22
select select "womb"
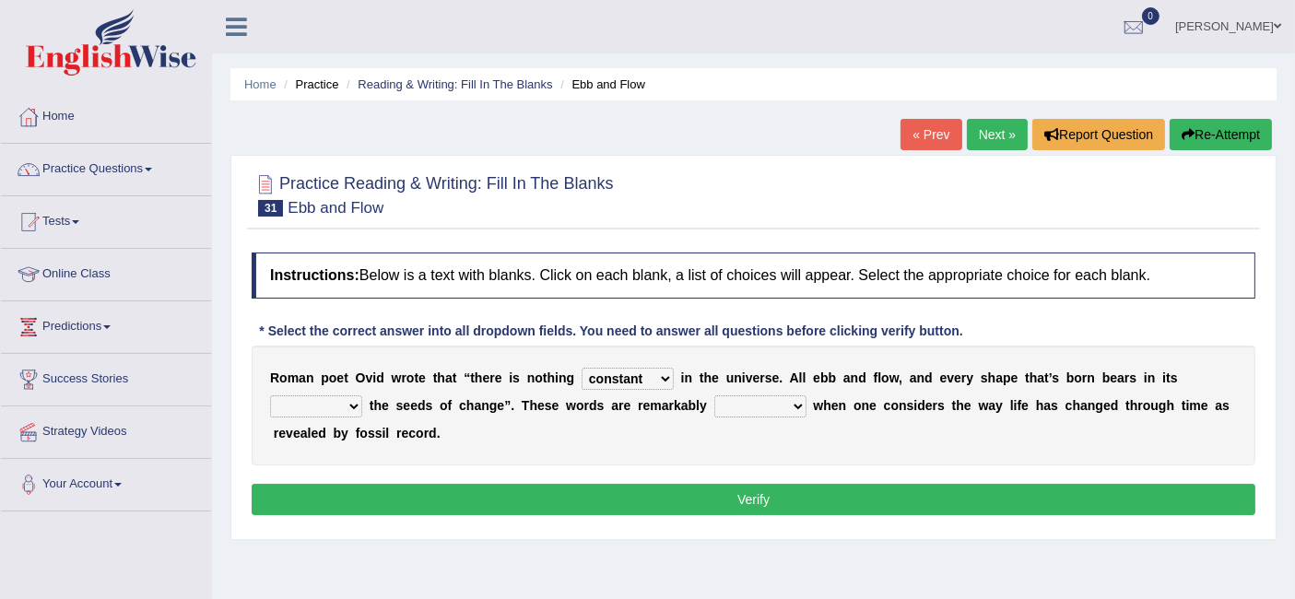
click at [270, 395] on select "heart limb womb brain" at bounding box center [316, 406] width 92 height 22
click at [748, 401] on select "prevalent detached relevant dominant" at bounding box center [760, 406] width 92 height 22
select select "relevant"
click at [714, 395] on select "prevalent detached relevant dominant" at bounding box center [760, 406] width 92 height 22
click at [679, 489] on button "Verify" at bounding box center [754, 499] width 1004 height 31
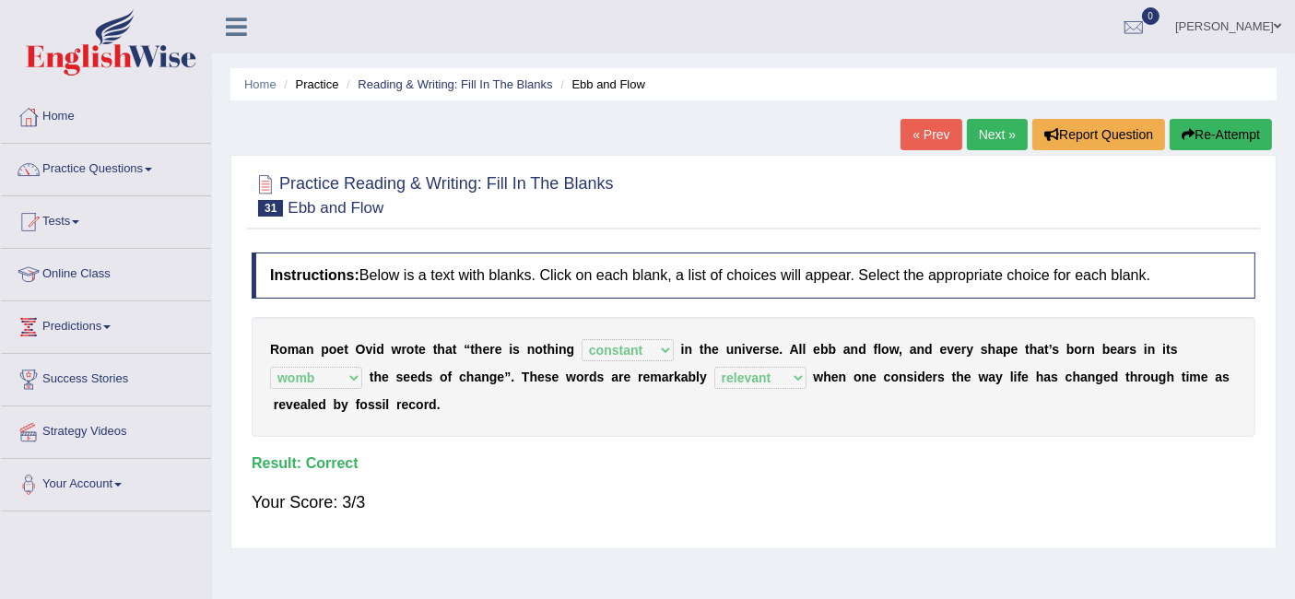
click at [986, 140] on link "Next »" at bounding box center [997, 134] width 61 height 31
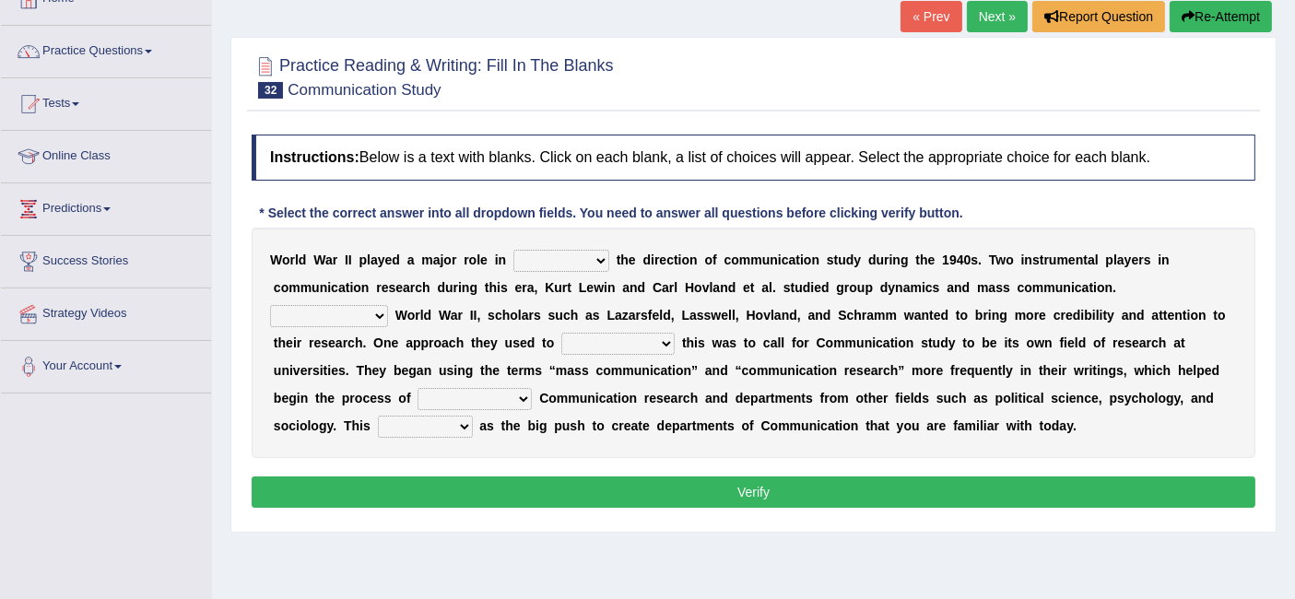
scroll to position [123, 0]
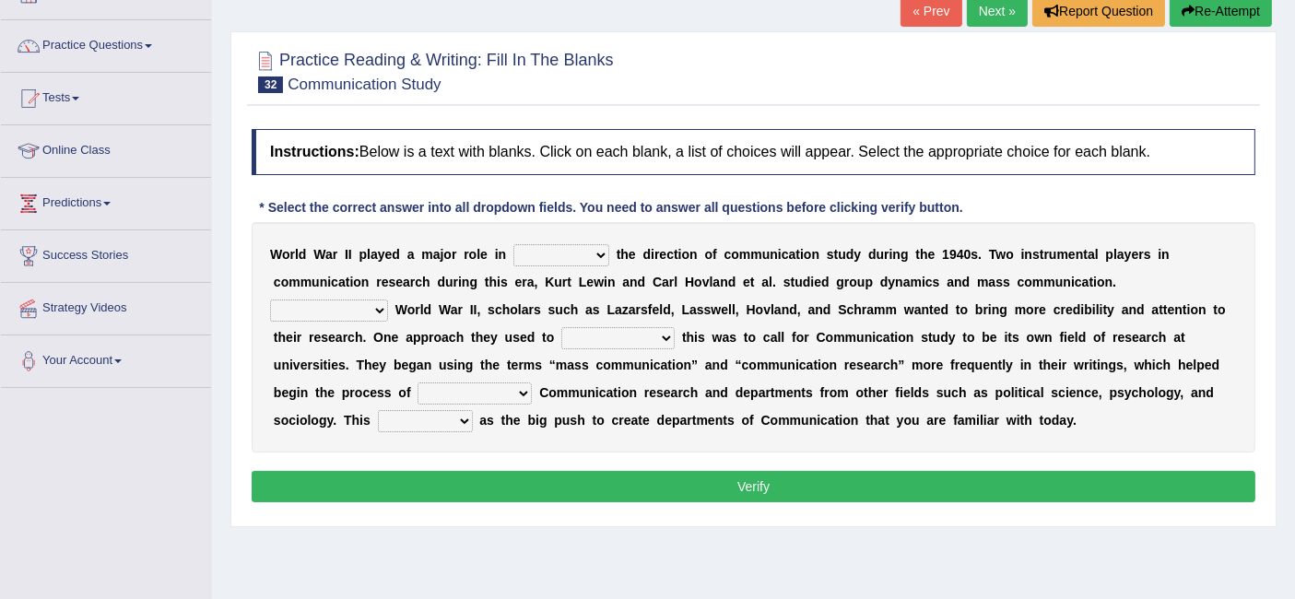
click at [587, 257] on select "shaping sharpening shunning shivering" at bounding box center [561, 255] width 96 height 22
select select "shaping"
click at [513, 244] on select "shaping sharpening shunning shivering" at bounding box center [561, 255] width 96 height 22
click at [600, 253] on select "shaping sharpening shunning shivering" at bounding box center [561, 255] width 96 height 22
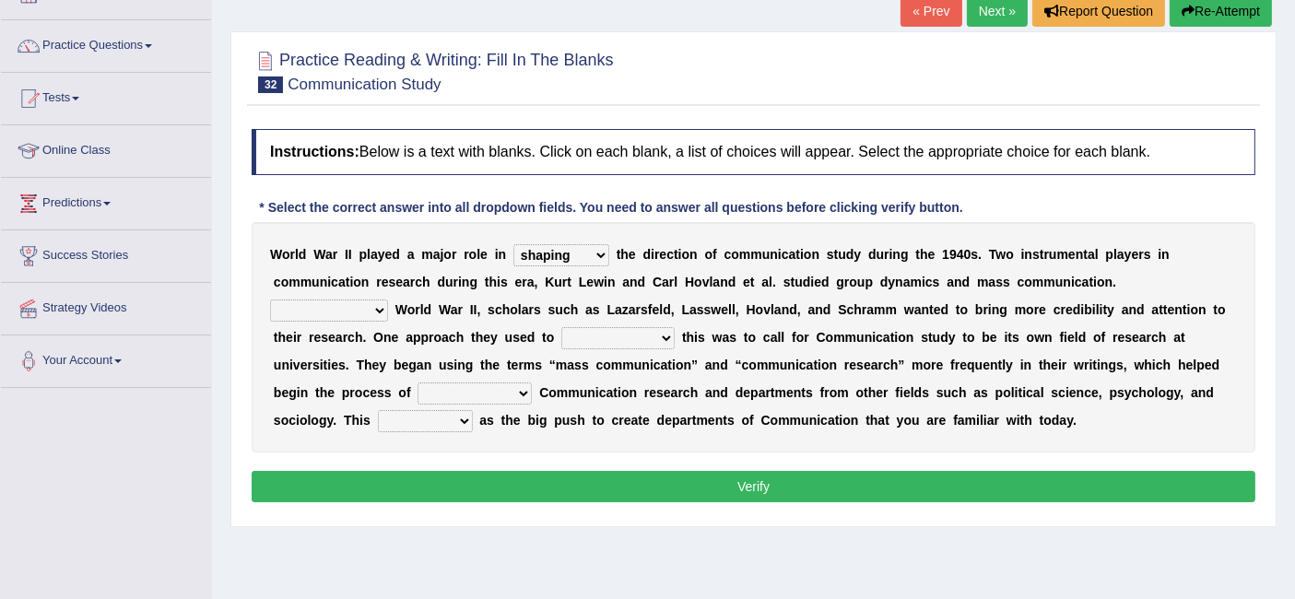
click at [360, 306] on select "Being followed To be followed Following Followed" at bounding box center [329, 311] width 118 height 22
select select "Following"
click at [270, 300] on select "Being followed To be followed Following Followed" at bounding box center [329, 311] width 118 height 22
click at [376, 305] on select "Being followed To be followed Following Followed" at bounding box center [329, 311] width 118 height 22
click at [489, 341] on div "W o r l d W a r I I p l a y e d a m a j o r r o l e i n shaping sharpening shun…" at bounding box center [754, 337] width 1004 height 230
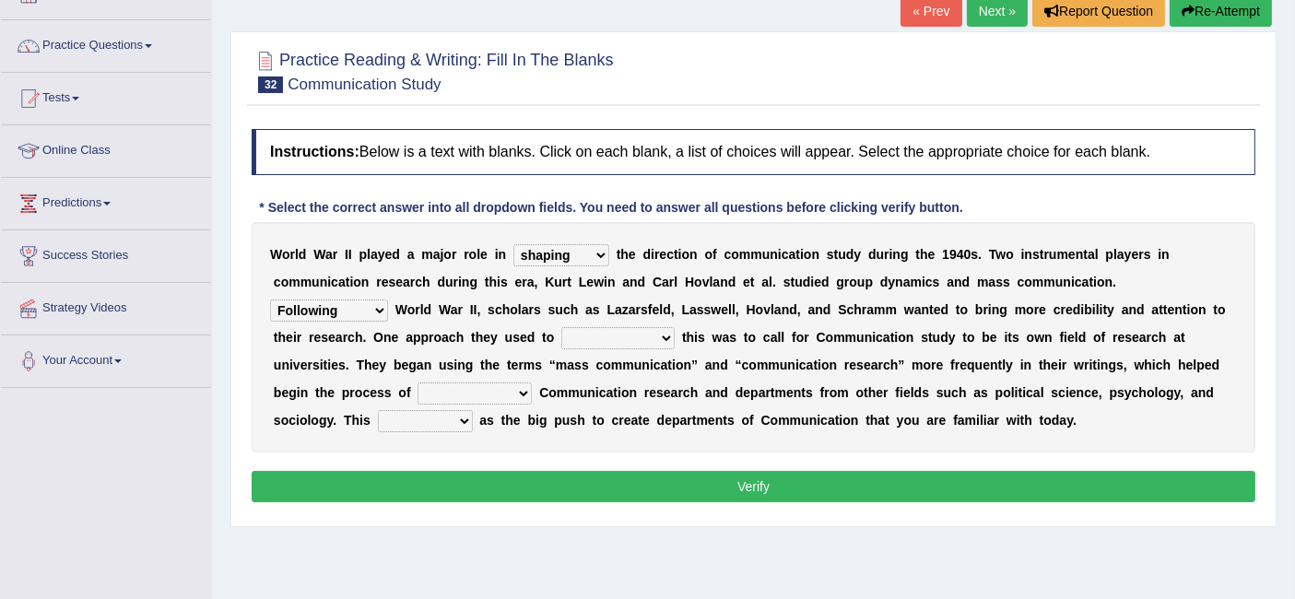
click at [368, 310] on select "Being followed To be followed Following Followed" at bounding box center [329, 311] width 118 height 22
click at [605, 332] on select "accompany accomplish acknowledge accommodate" at bounding box center [617, 338] width 113 height 22
select select "accomplish"
click at [561, 327] on select "accompany accomplish acknowledge accommodate" at bounding box center [617, 338] width 113 height 22
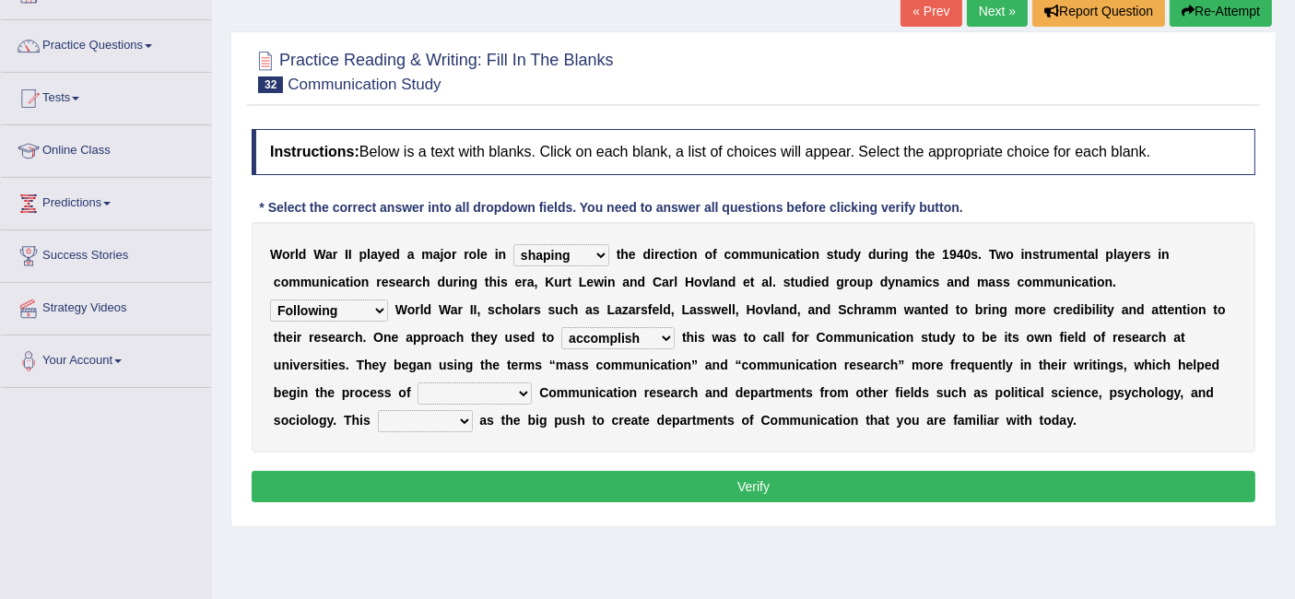
click at [521, 385] on select "discharging distinguishing disputing displaying" at bounding box center [474, 393] width 114 height 22
click at [641, 530] on div "Home Practice Reading & Writing: Fill In The Blanks Communication Study « Prev …" at bounding box center [753, 338] width 1083 height 922
click at [500, 390] on select "discharging distinguishing disputing displaying" at bounding box center [474, 393] width 114 height 22
select select "displaying"
click at [417, 382] on select "discharging distinguishing disputing displaying" at bounding box center [474, 393] width 114 height 22
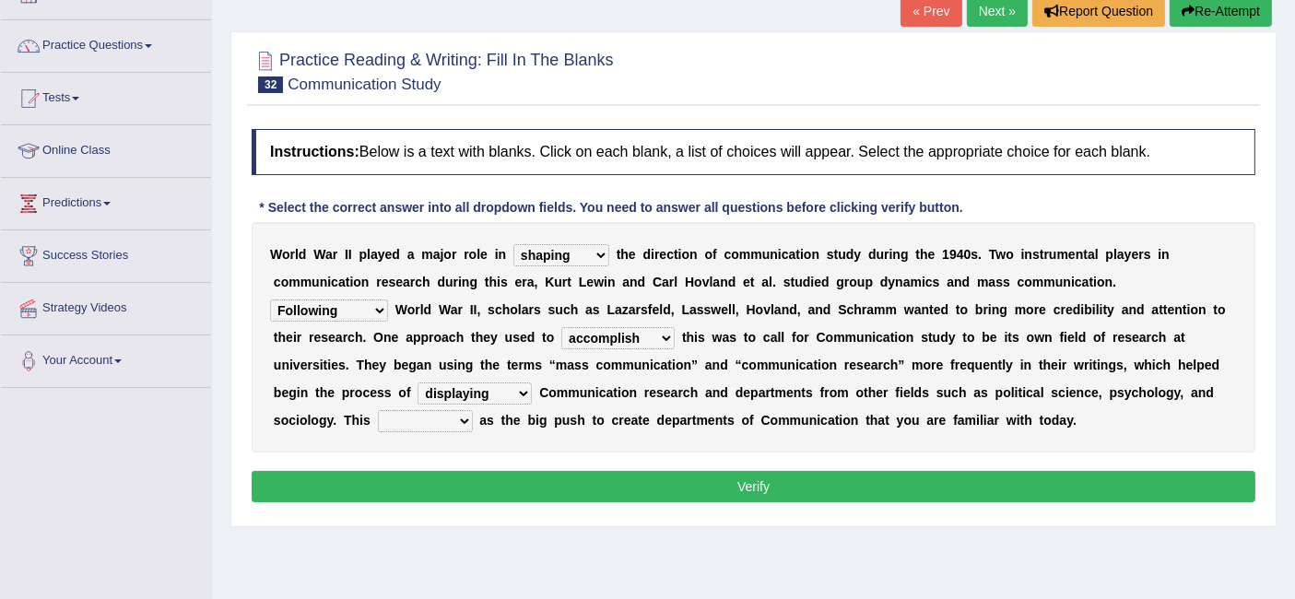
click at [499, 386] on select "discharging distinguishing disputing displaying" at bounding box center [474, 393] width 114 height 22
click at [417, 382] on select "discharging distinguishing disputing displaying" at bounding box center [474, 393] width 114 height 22
click at [468, 417] on select "served considered regarded provided" at bounding box center [425, 421] width 95 height 22
click at [378, 410] on select "served considered regarded provided" at bounding box center [425, 421] width 95 height 22
click at [441, 421] on select "served considered regarded provided" at bounding box center [425, 421] width 95 height 22
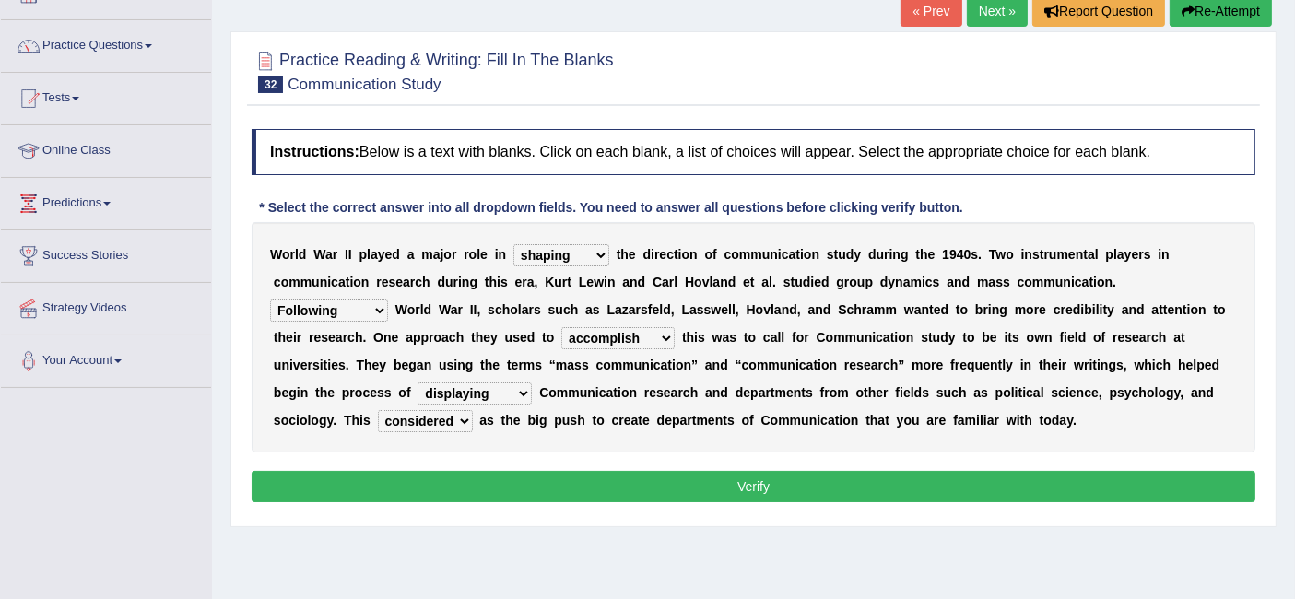
select select "provided"
click at [378, 410] on select "served considered regarded provided" at bounding box center [425, 421] width 95 height 22
click at [559, 474] on button "Verify" at bounding box center [754, 486] width 1004 height 31
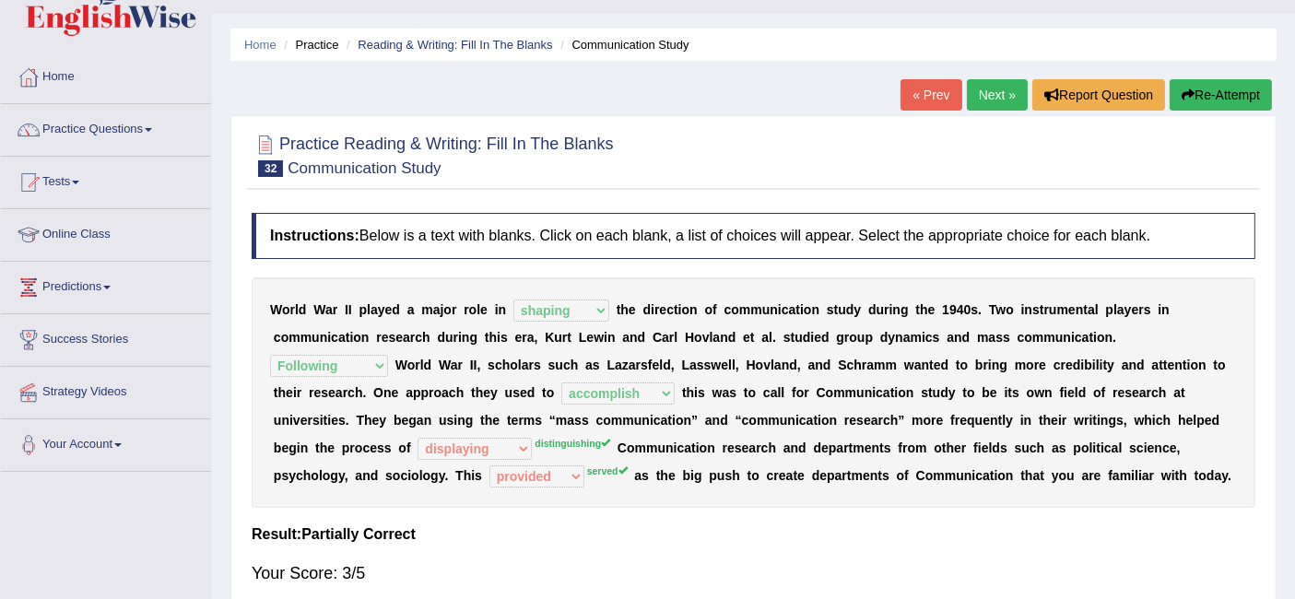
scroll to position [29, 0]
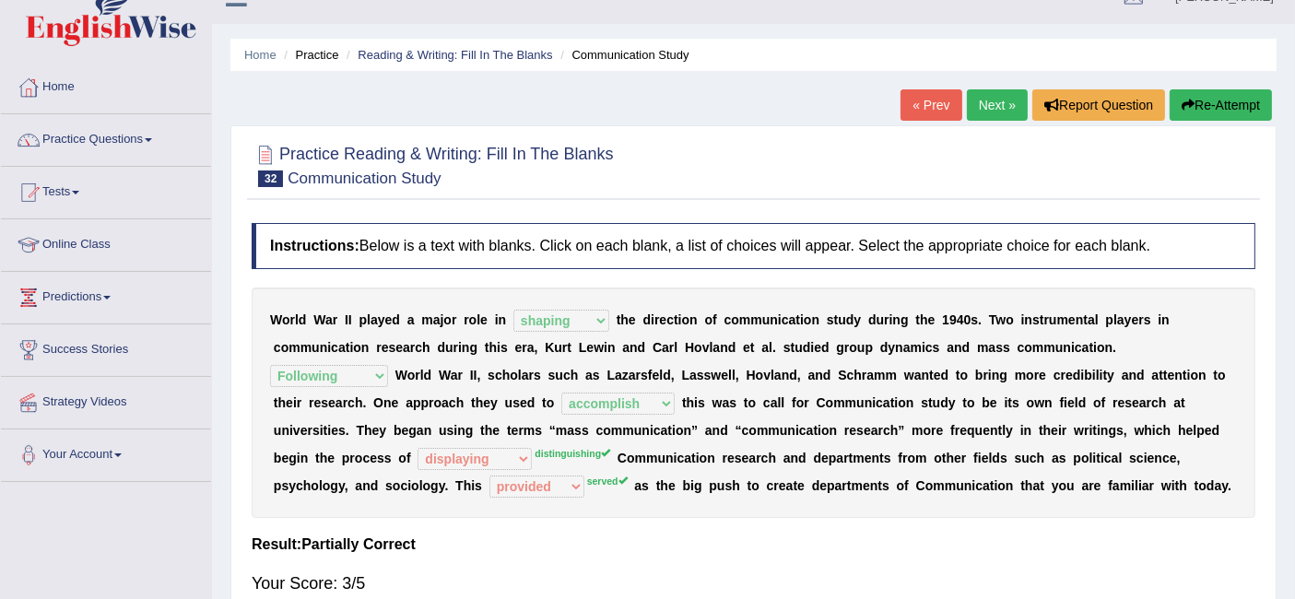
click at [982, 103] on link "Next »" at bounding box center [997, 104] width 61 height 31
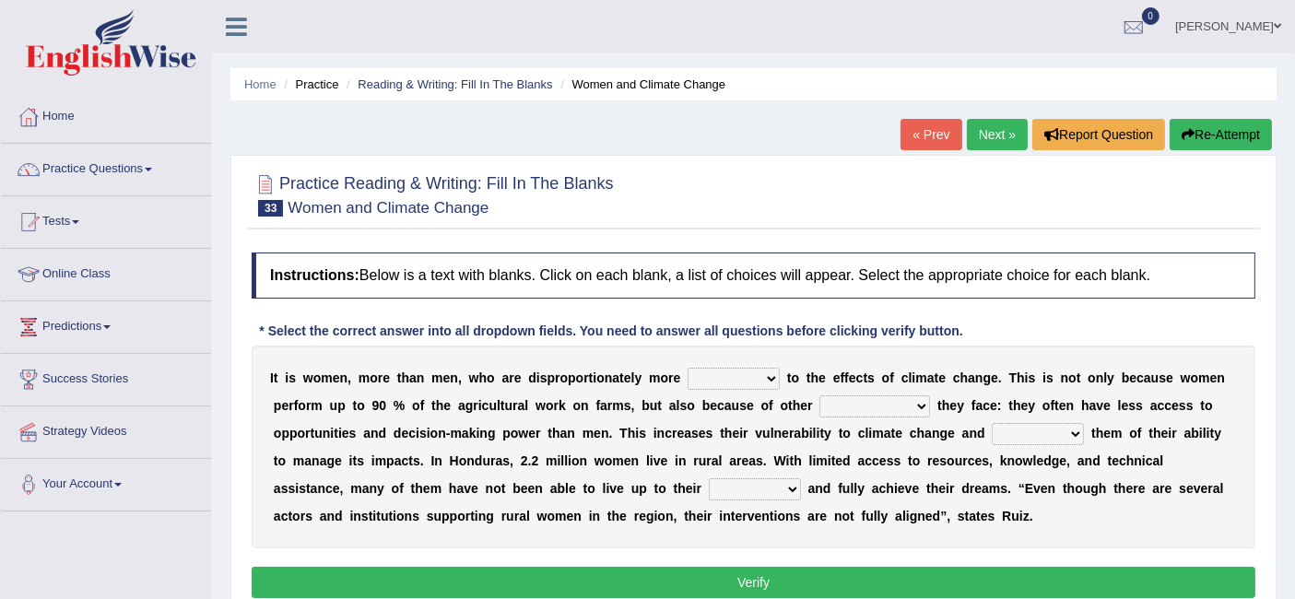
click at [719, 372] on select "defensive beatable vulnerable defective" at bounding box center [734, 379] width 92 height 22
select select "defensive"
click at [688, 368] on select "defensive beatable vulnerable defective" at bounding box center [734, 379] width 92 height 22
click at [879, 396] on select "chances challenges awkwardness changes" at bounding box center [874, 406] width 111 height 22
select select "challenges"
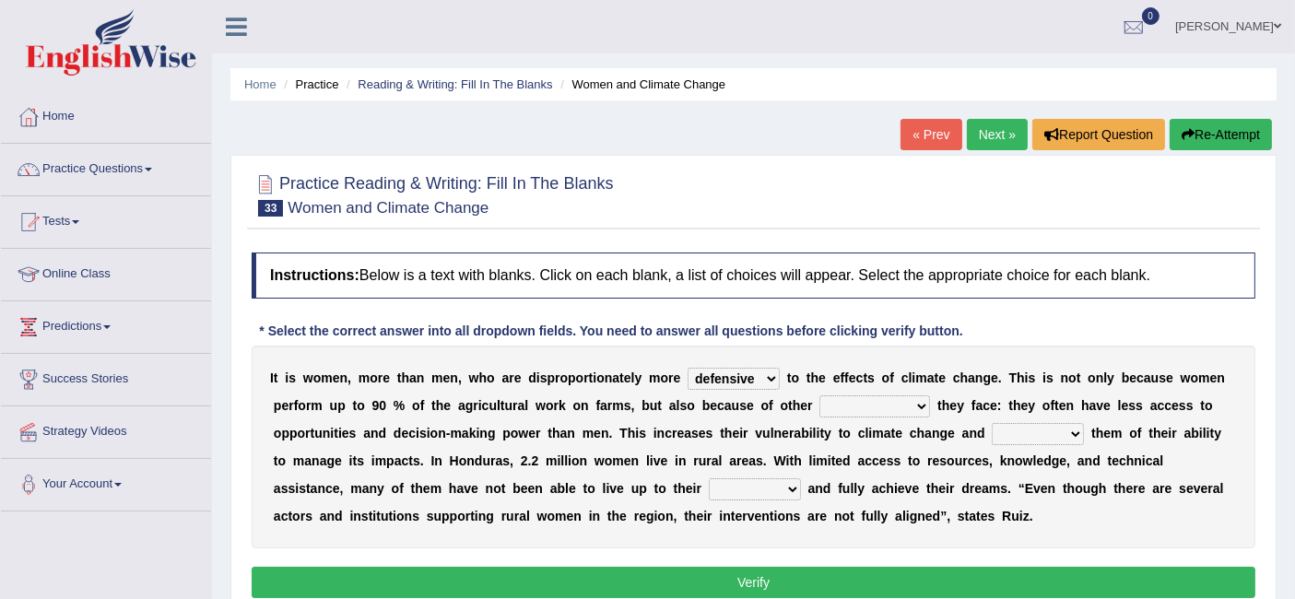
click at [819, 395] on select "chances challenges awkwardness changes" at bounding box center [874, 406] width 111 height 22
click at [1034, 433] on select "deprives caprices deposits thrives" at bounding box center [1038, 434] width 92 height 22
select select "thrives"
click at [992, 423] on select "deprives caprices deposits thrives" at bounding box center [1038, 434] width 92 height 22
click at [750, 481] on select "endurance patience capacities publicity" at bounding box center [755, 489] width 92 height 22
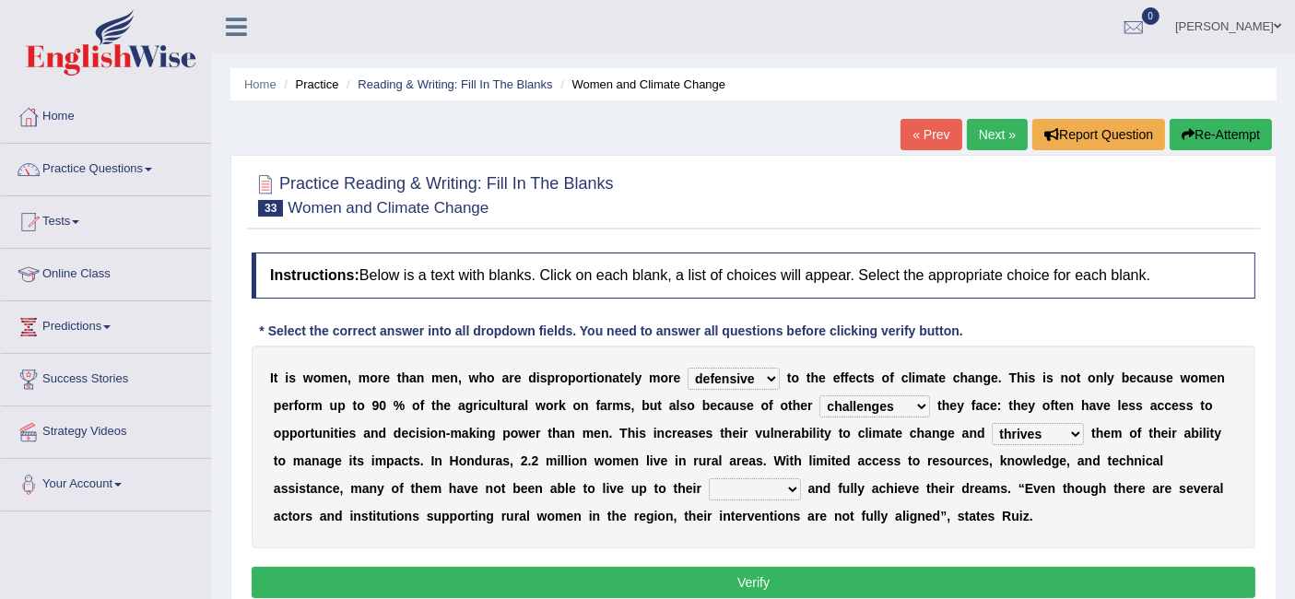
select select "capacities"
click at [709, 478] on select "endurance patience capacities publicity" at bounding box center [755, 489] width 92 height 22
click at [789, 580] on button "Verify" at bounding box center [754, 582] width 1004 height 31
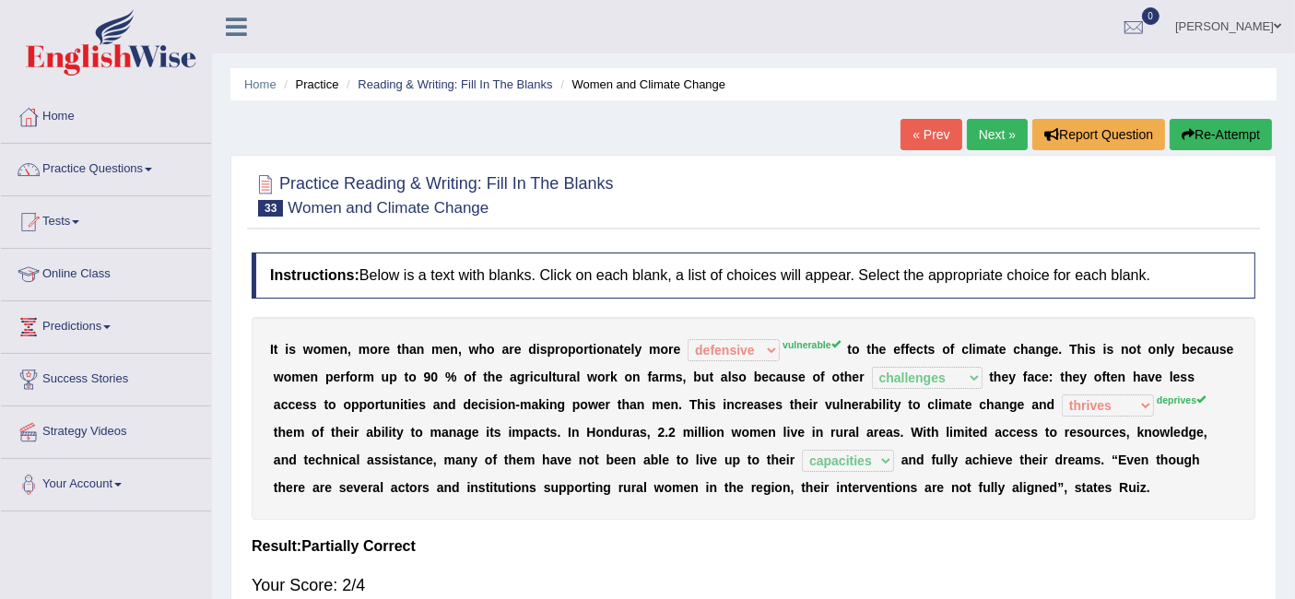
click at [1004, 129] on link "Next »" at bounding box center [997, 134] width 61 height 31
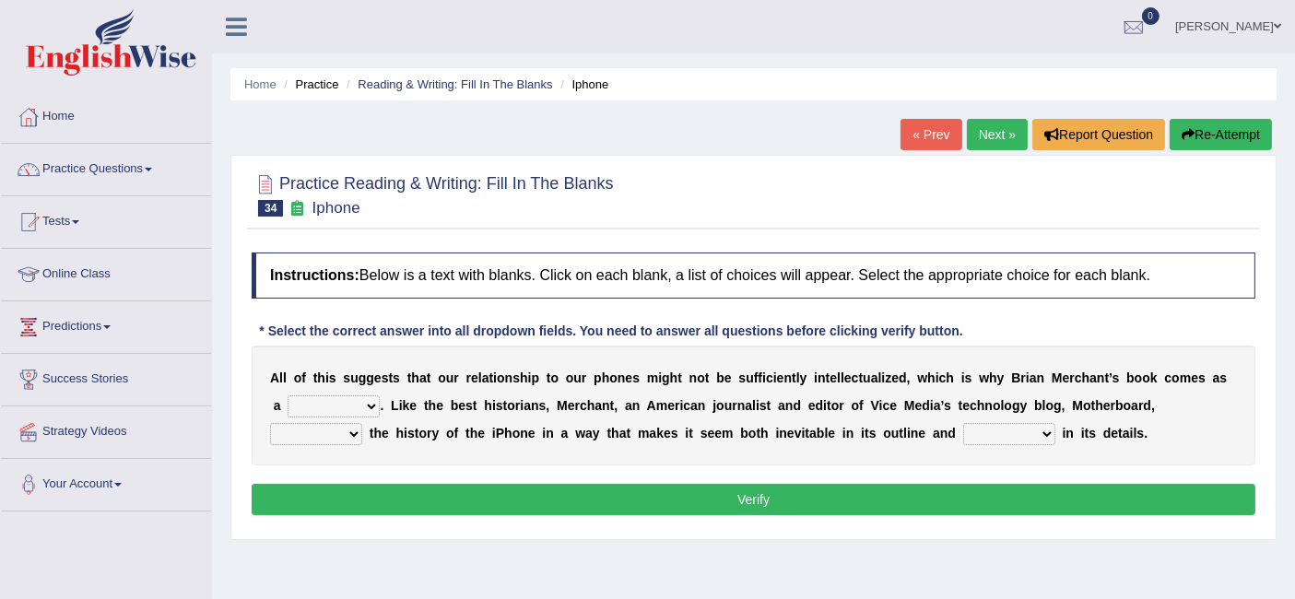
click at [349, 399] on select "privilege relief demotion flash" at bounding box center [334, 406] width 92 height 22
select select "privilege"
click at [288, 395] on select "privilege relief demotion flash" at bounding box center [334, 406] width 92 height 22
click at [354, 400] on select "privilege relief demotion flash" at bounding box center [334, 406] width 92 height 22
click at [334, 539] on div "Home Practice Reading & Writing: Fill In The Blanks Iphone « Prev Next » Report…" at bounding box center [753, 461] width 1083 height 922
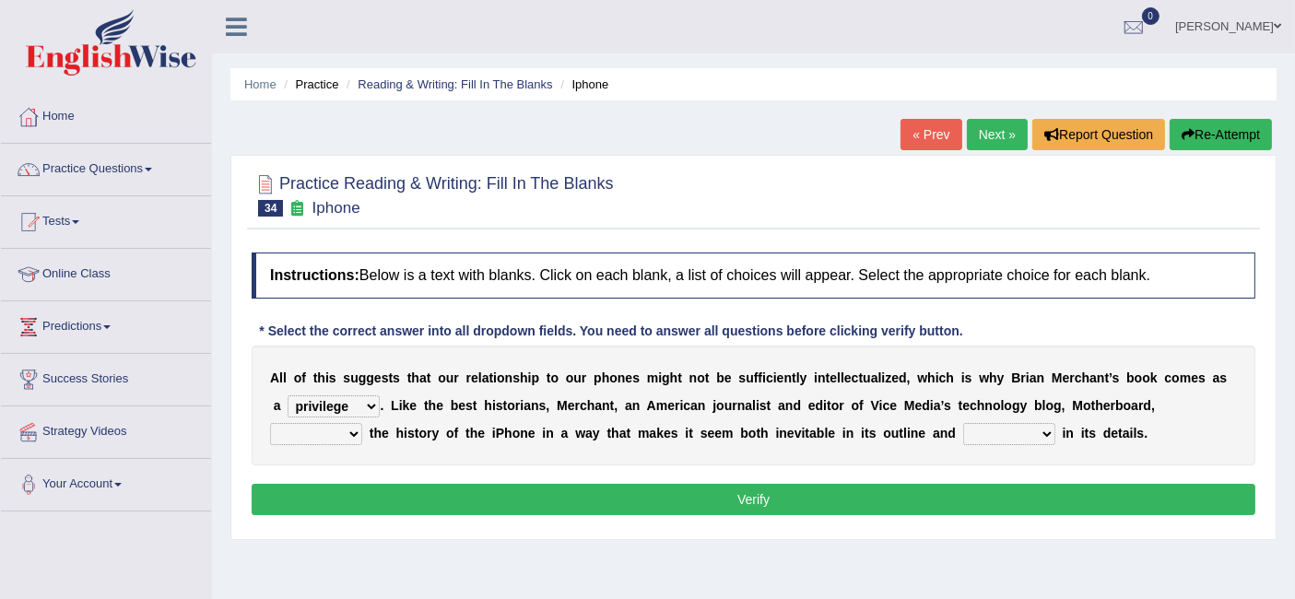
click at [330, 427] on select "enriches unpacks detours contorts" at bounding box center [316, 434] width 92 height 22
select select "enriches"
click at [270, 423] on select "enriches unpacks detours contorts" at bounding box center [316, 434] width 92 height 22
click at [1018, 426] on select "surprises surprised surprising surprise" at bounding box center [1009, 434] width 92 height 22
select select "surprises"
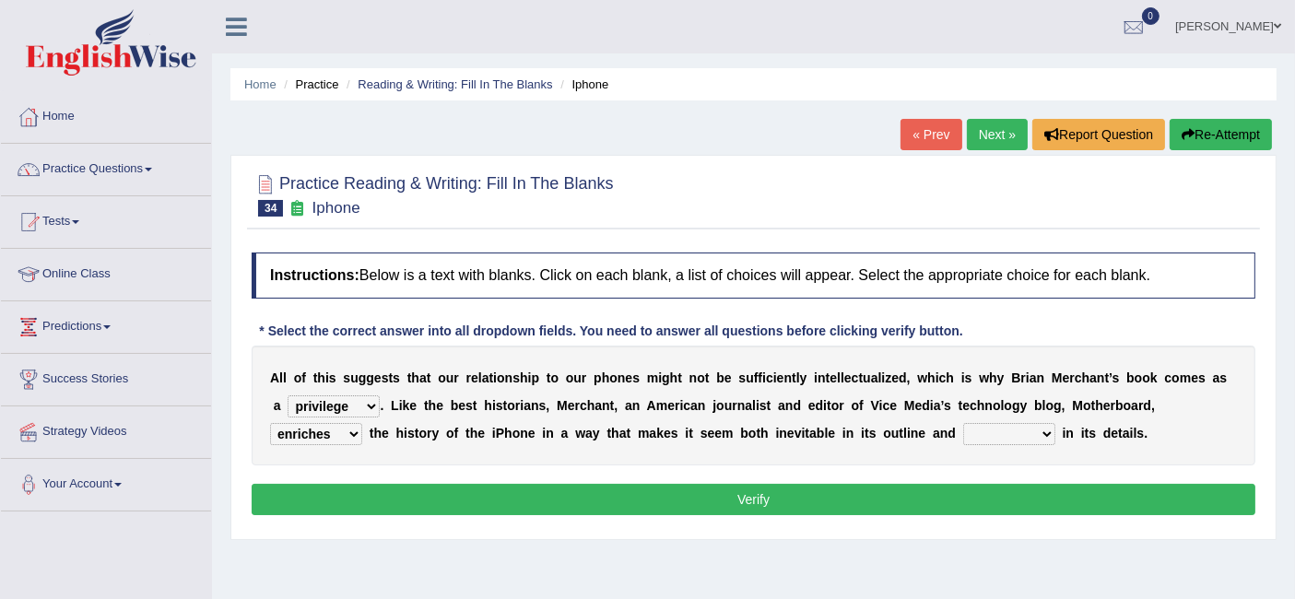
click at [963, 423] on select "surprises surprised surprising surprise" at bounding box center [1009, 434] width 92 height 22
click at [874, 489] on button "Verify" at bounding box center [754, 499] width 1004 height 31
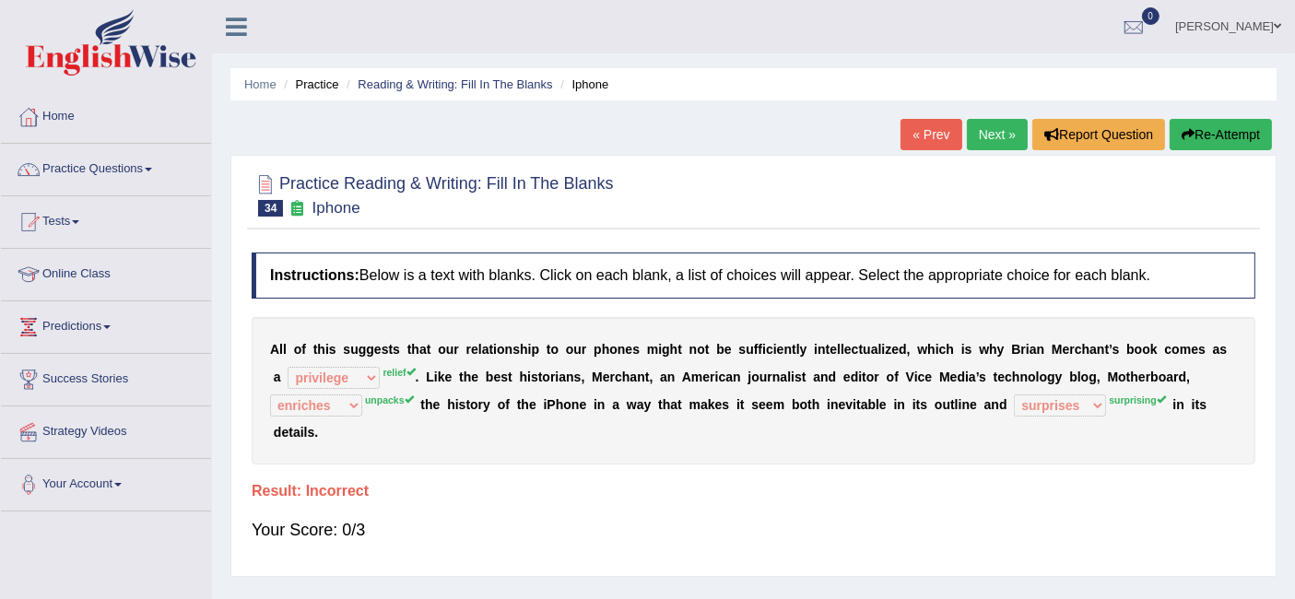
click at [1000, 126] on link "Next »" at bounding box center [997, 134] width 61 height 31
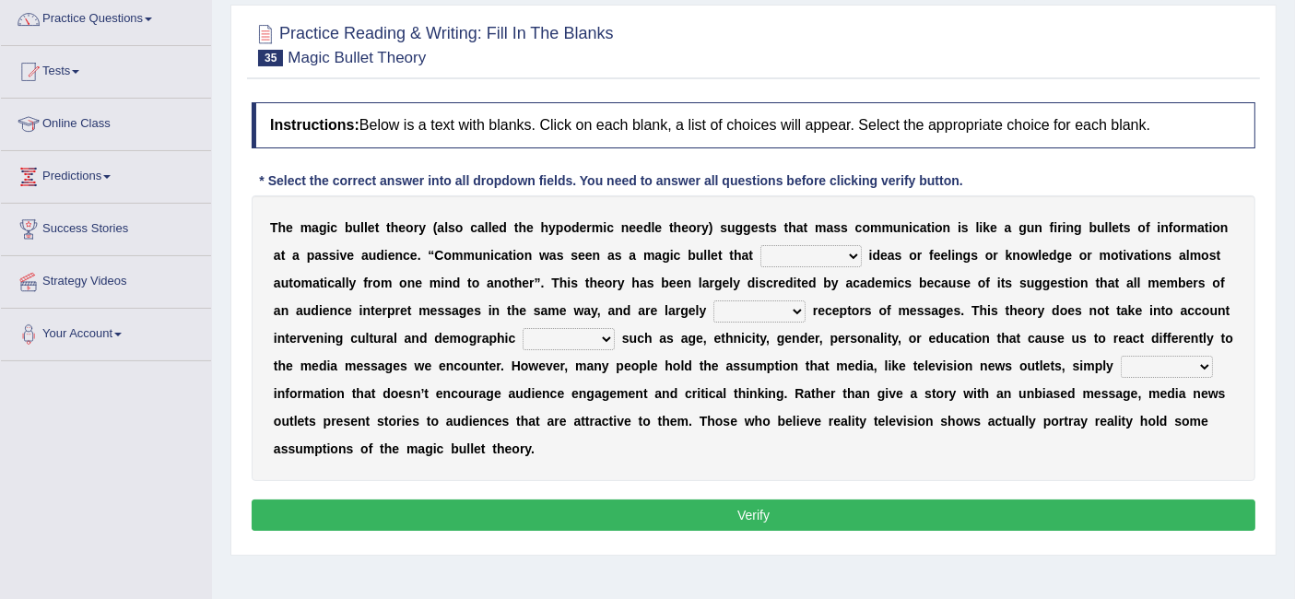
scroll to position [152, 0]
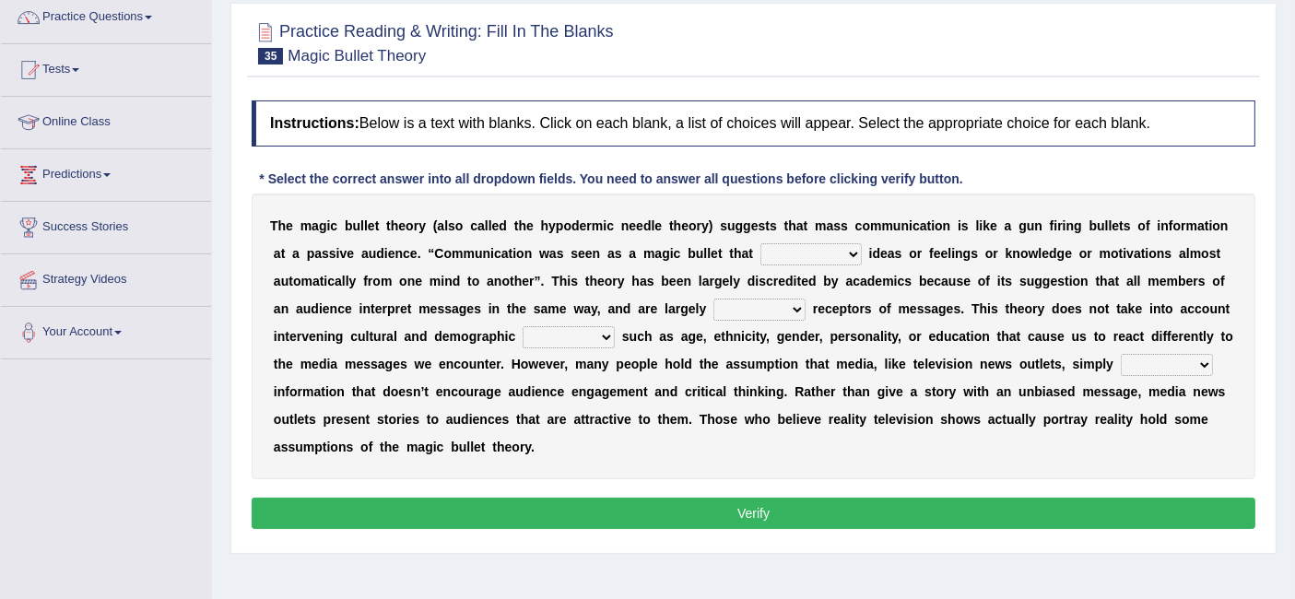
click at [815, 253] on select "transported translated transferred transformed" at bounding box center [810, 254] width 101 height 22
select select "transferred"
click at [760, 243] on select "transported translated transferred transformed" at bounding box center [810, 254] width 101 height 22
click at [782, 311] on select "negative active positive passive" at bounding box center [759, 310] width 92 height 22
click at [713, 299] on select "negative active positive passive" at bounding box center [759, 310] width 92 height 22
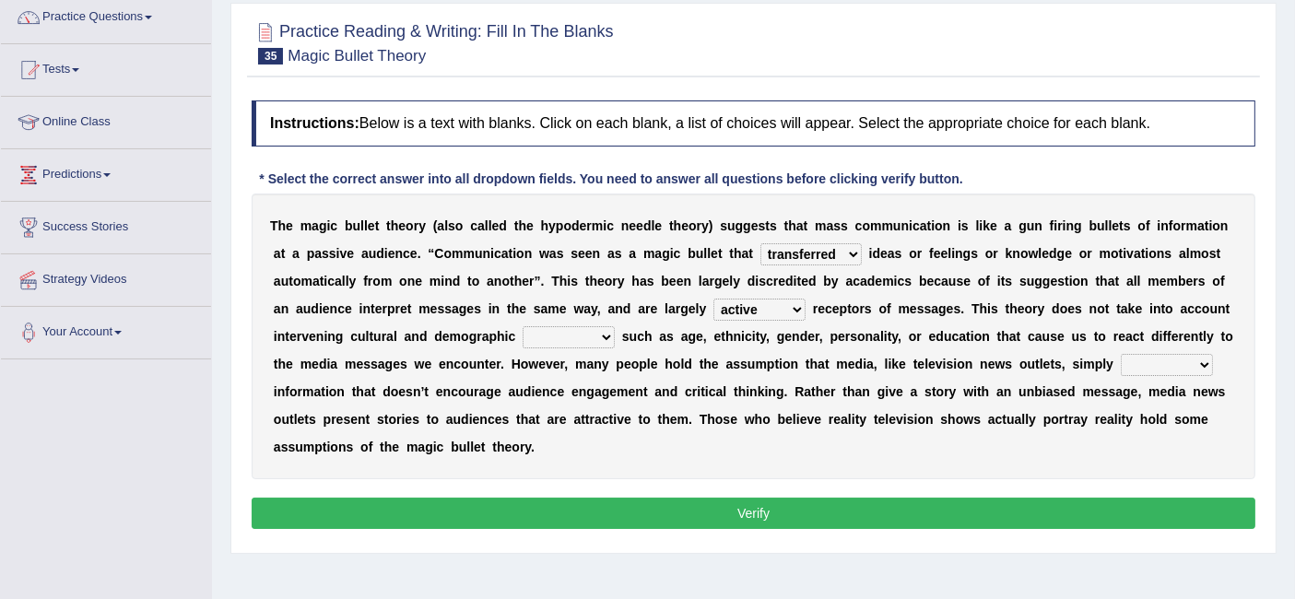
click at [758, 306] on select "negative active positive passive" at bounding box center [759, 310] width 92 height 22
select select "passive"
click at [713, 299] on select "negative active positive passive" at bounding box center [759, 310] width 92 height 22
click at [575, 338] on select "variables varies varieties variations" at bounding box center [569, 337] width 92 height 22
select select "variables"
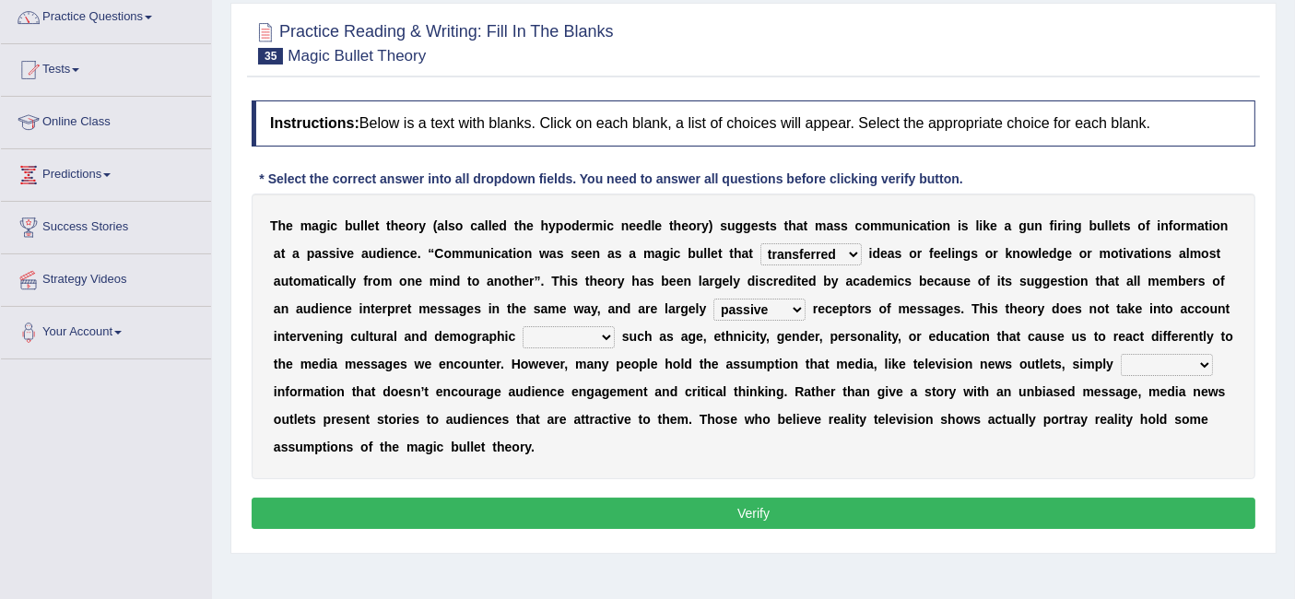
click at [523, 326] on select "variables varies varieties variations" at bounding box center [569, 337] width 92 height 22
click at [1132, 354] on select "respond resume release request" at bounding box center [1167, 365] width 92 height 22
select select "release"
click at [1121, 354] on select "respond resume release request" at bounding box center [1167, 365] width 92 height 22
click at [794, 500] on button "Verify" at bounding box center [754, 513] width 1004 height 31
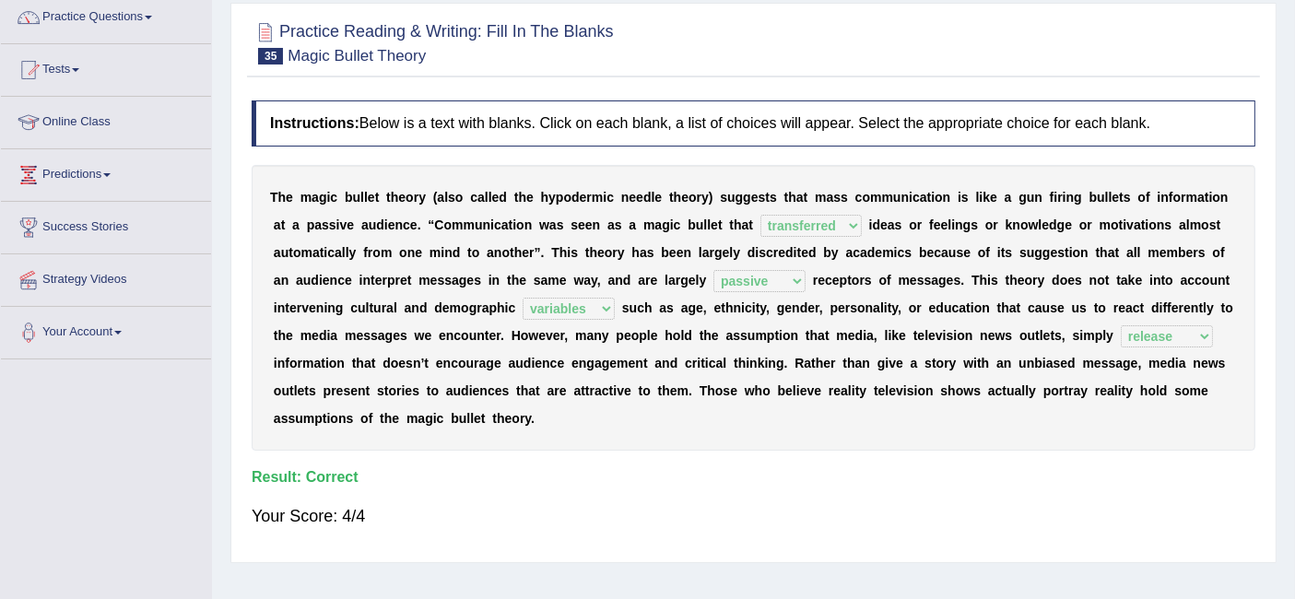
scroll to position [0, 0]
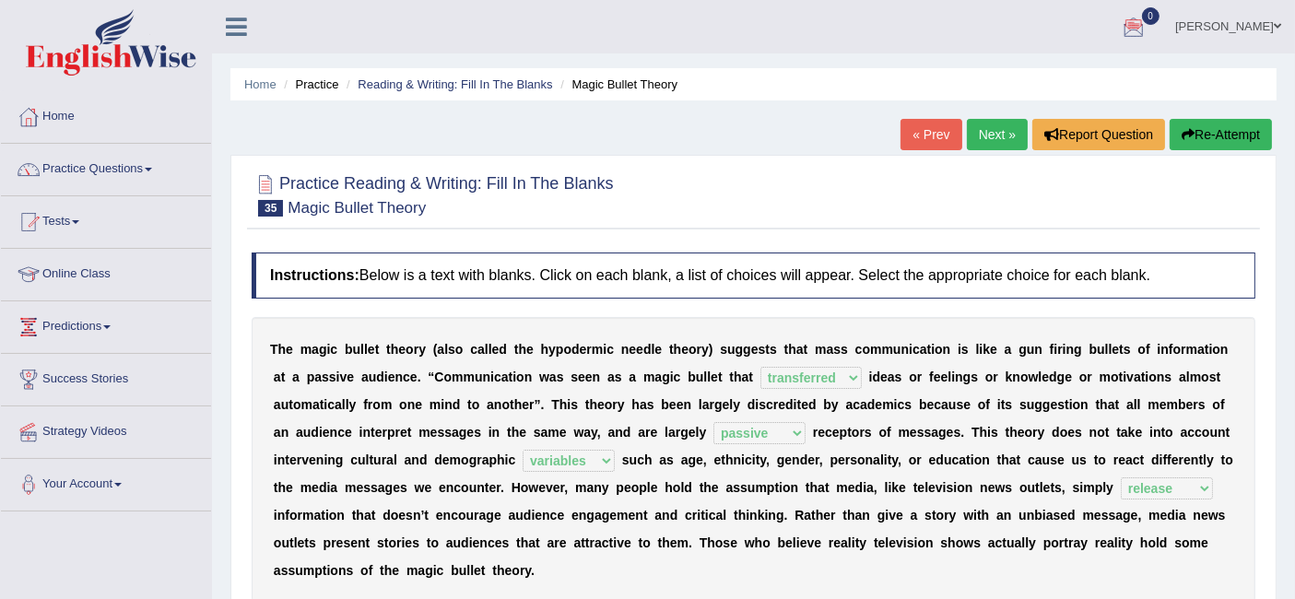
click at [997, 127] on link "Next »" at bounding box center [997, 134] width 61 height 31
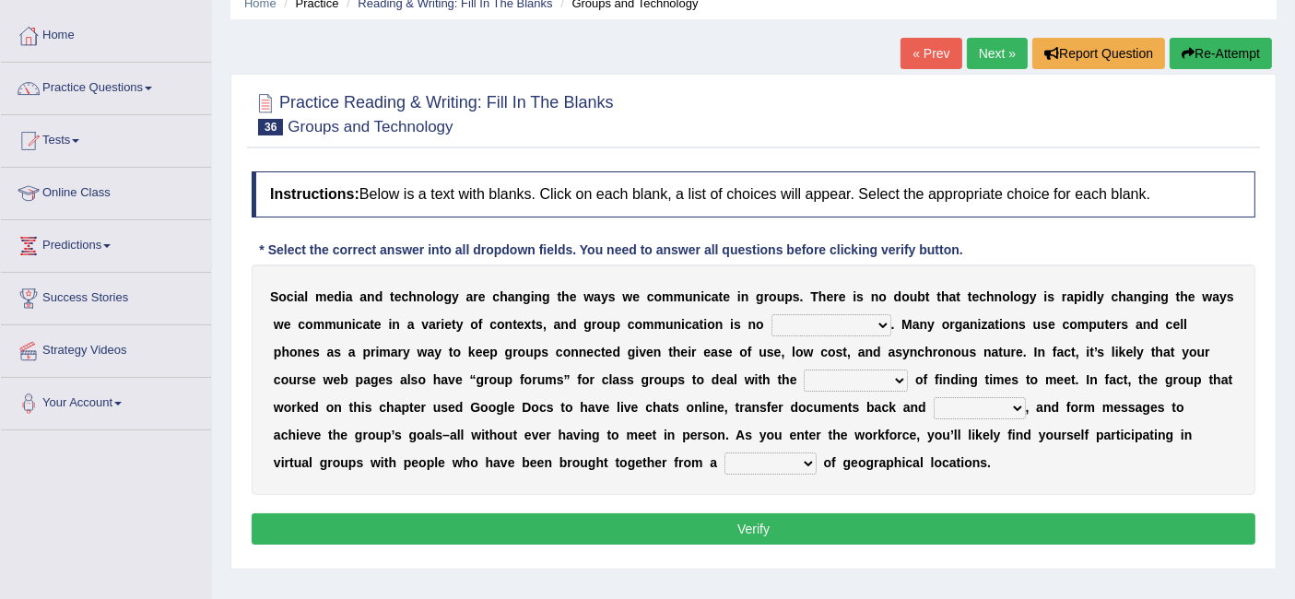
scroll to position [81, 0]
click at [846, 323] on select "exception exemplification extradition excursion" at bounding box center [831, 325] width 120 height 22
click at [970, 378] on b "g" at bounding box center [974, 379] width 8 height 15
click at [882, 377] on select "localities liabilities complexities causalities" at bounding box center [856, 381] width 104 height 22
click at [804, 370] on select "localities liabilities complexities causalities" at bounding box center [856, 381] width 104 height 22
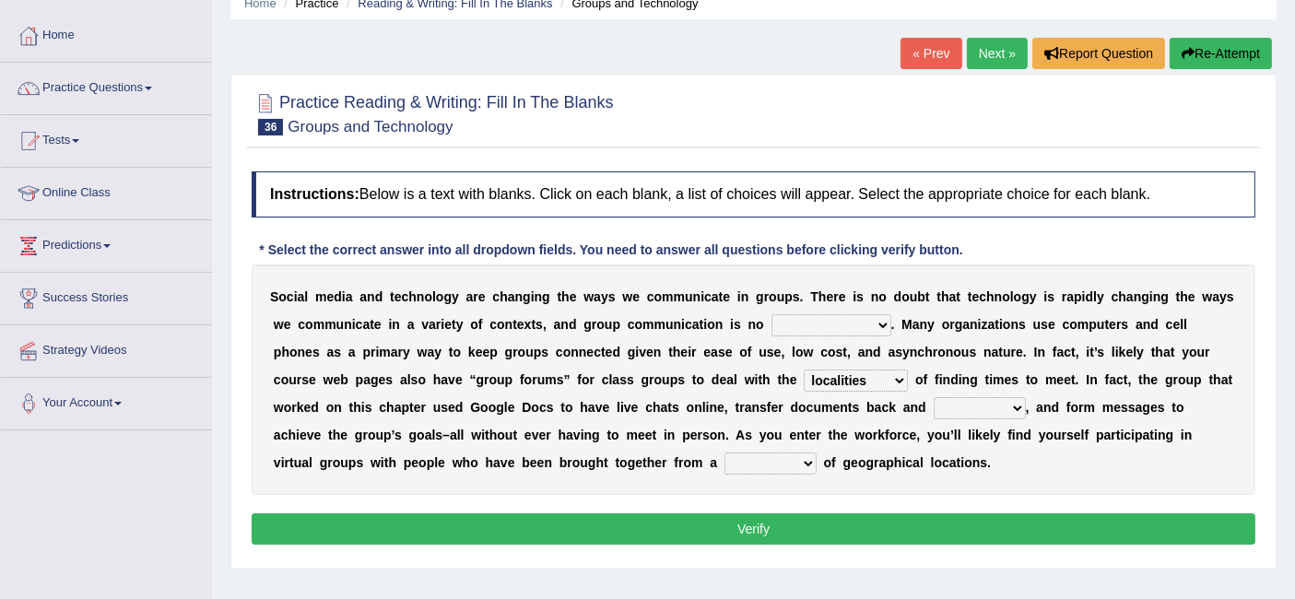
click at [887, 371] on select "localities liabilities complexities causalities" at bounding box center [856, 381] width 104 height 22
select select "complexities"
click at [804, 370] on select "localities liabilities complexities causalities" at bounding box center [856, 381] width 104 height 22
click at [987, 399] on select "fill forth toward beyond" at bounding box center [980, 408] width 92 height 22
select select "forth"
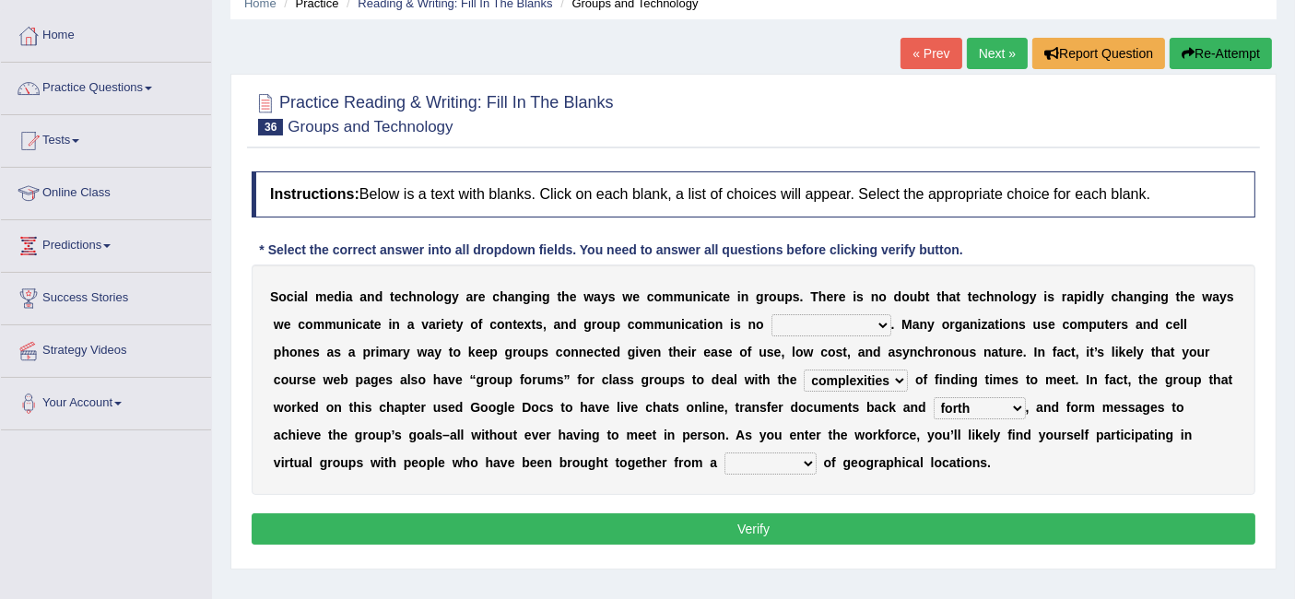
click at [934, 397] on select "fill forth toward beyond" at bounding box center [980, 408] width 92 height 22
click at [971, 400] on select "fill forth toward beyond" at bounding box center [980, 408] width 92 height 22
click at [974, 359] on div "S o c i a l m e d i a a n d t e c h n o l o g y a r e c h a n g i n g t h e w a…" at bounding box center [754, 379] width 1004 height 230
click at [724, 466] on select "form variety kind variation" at bounding box center [770, 464] width 92 height 22
select select "variety"
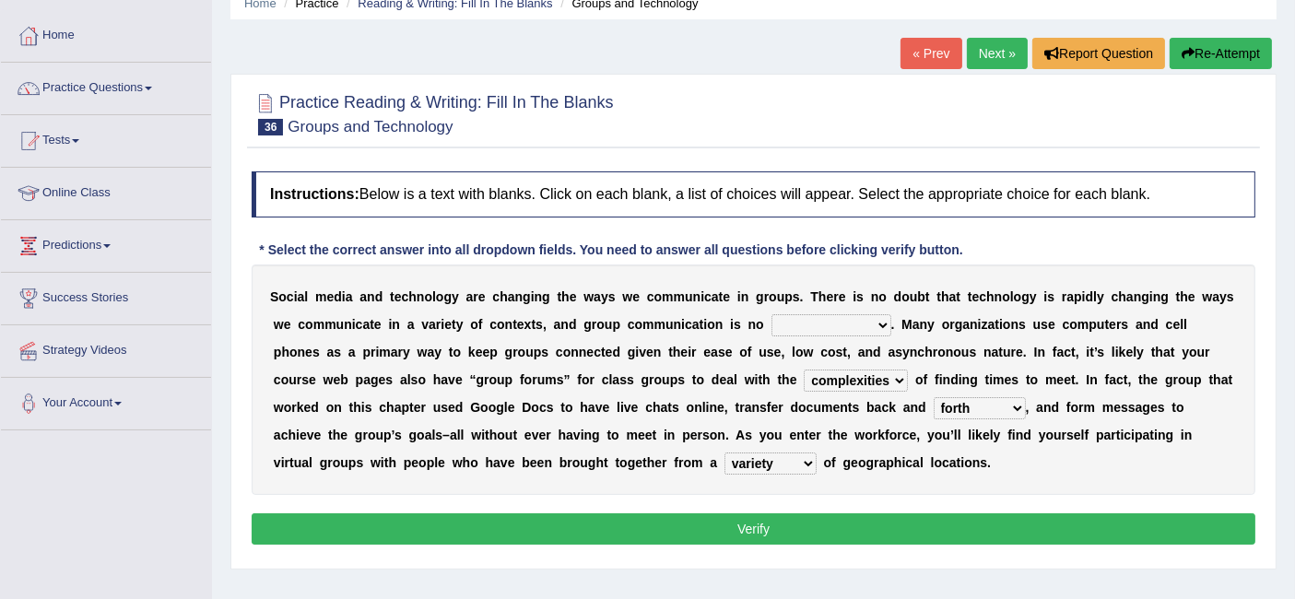
click at [724, 453] on select "form variety kind variation" at bounding box center [770, 464] width 92 height 22
click at [811, 324] on select "exception exemplification extradition excursion" at bounding box center [831, 325] width 120 height 22
click at [771, 314] on select "exception exemplification extradition excursion" at bounding box center [831, 325] width 120 height 22
click at [837, 323] on select "exception exemplification extradition excursion" at bounding box center [831, 325] width 120 height 22
select select "exception"
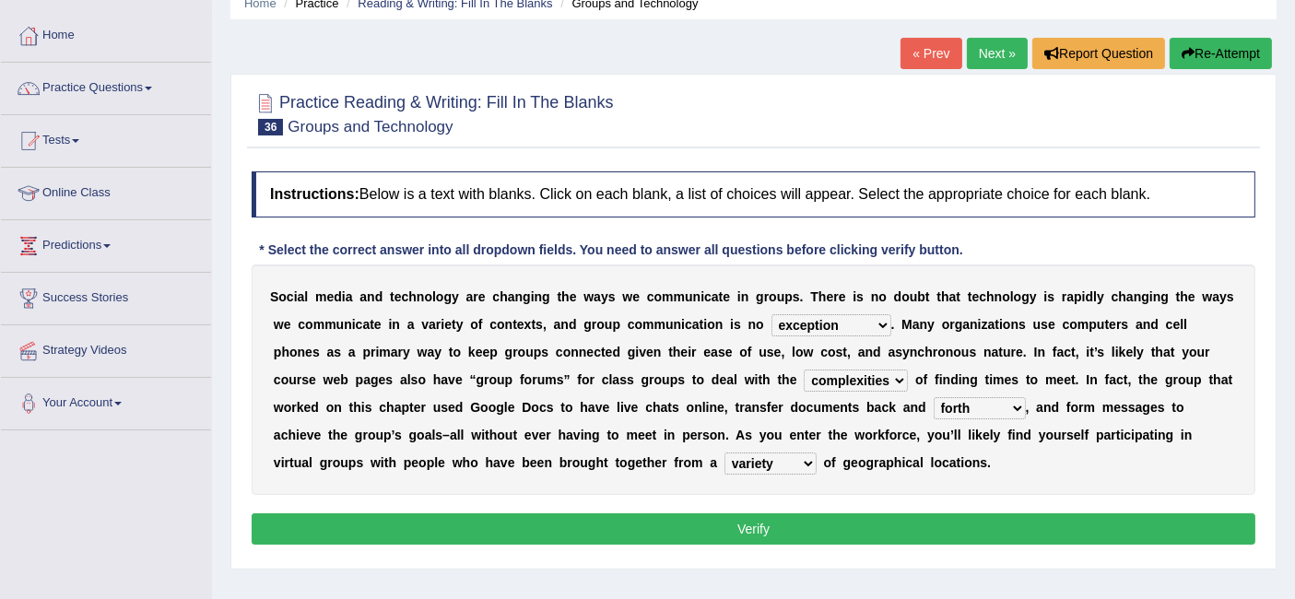
click at [771, 314] on select "exception exemplification extradition excursion" at bounding box center [831, 325] width 120 height 22
click at [769, 519] on button "Verify" at bounding box center [754, 528] width 1004 height 31
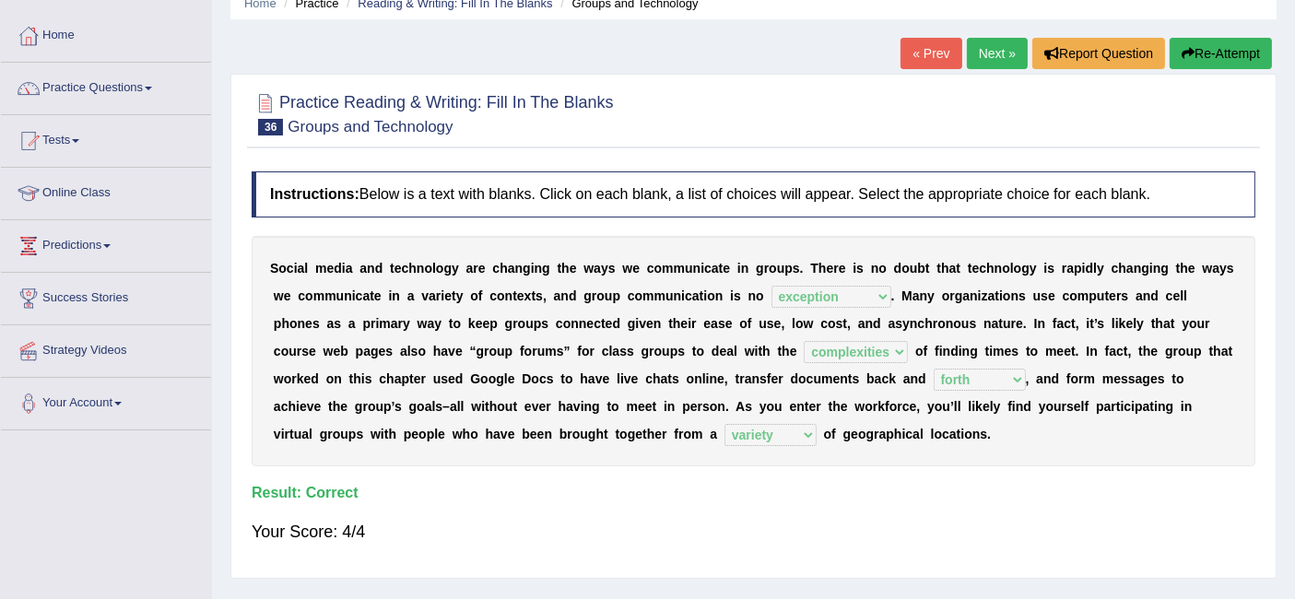
click at [974, 42] on link "Next »" at bounding box center [997, 53] width 61 height 31
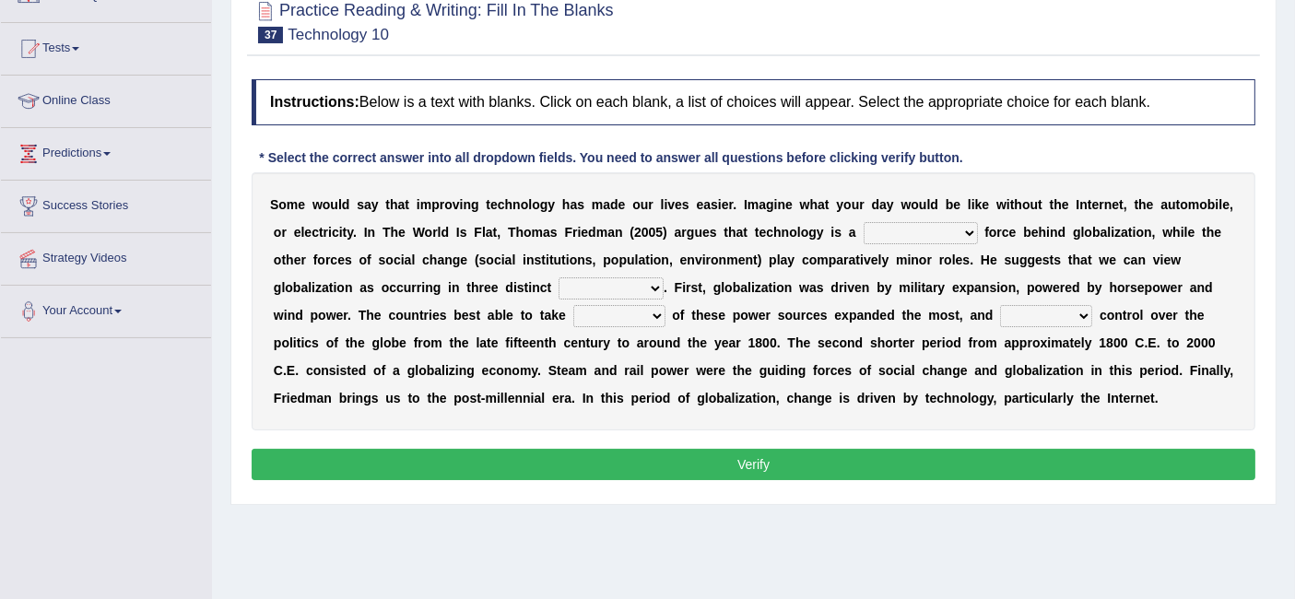
scroll to position [184, 0]
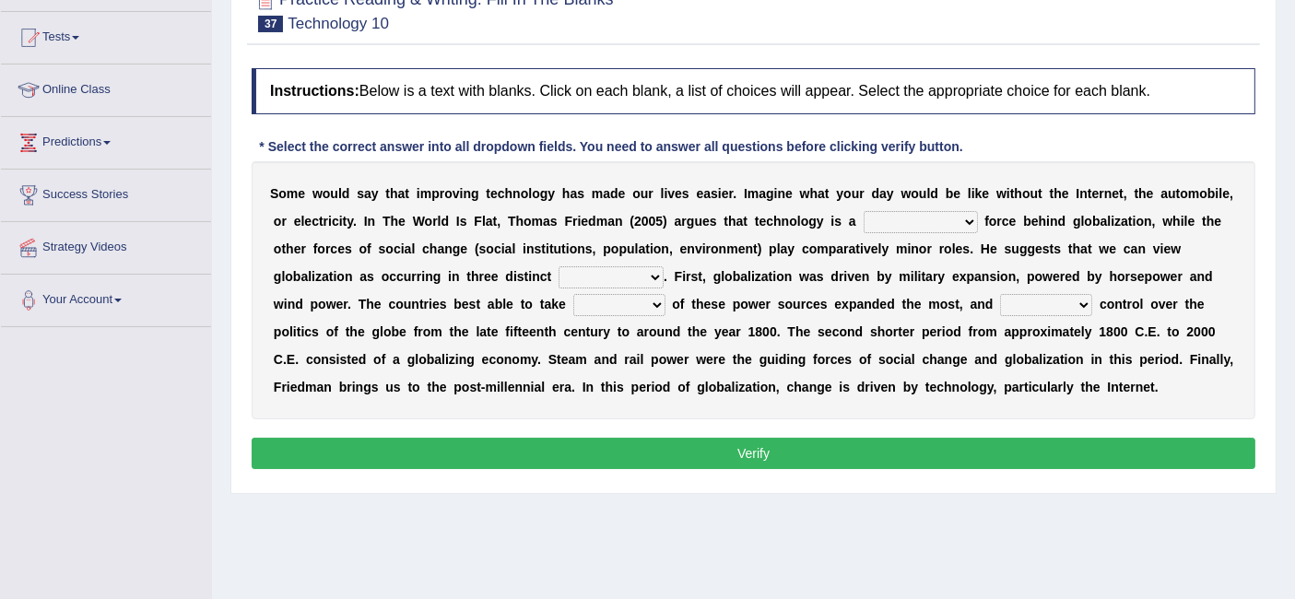
click at [911, 216] on select "driving demeaning distinguishing demanding" at bounding box center [921, 222] width 114 height 22
select select "driving"
click at [864, 211] on select "driving demeaning distinguishing demanding" at bounding box center [921, 222] width 114 height 22
click at [619, 271] on select "periods periodicals perspectives perceptions" at bounding box center [610, 277] width 105 height 22
select select "periods"
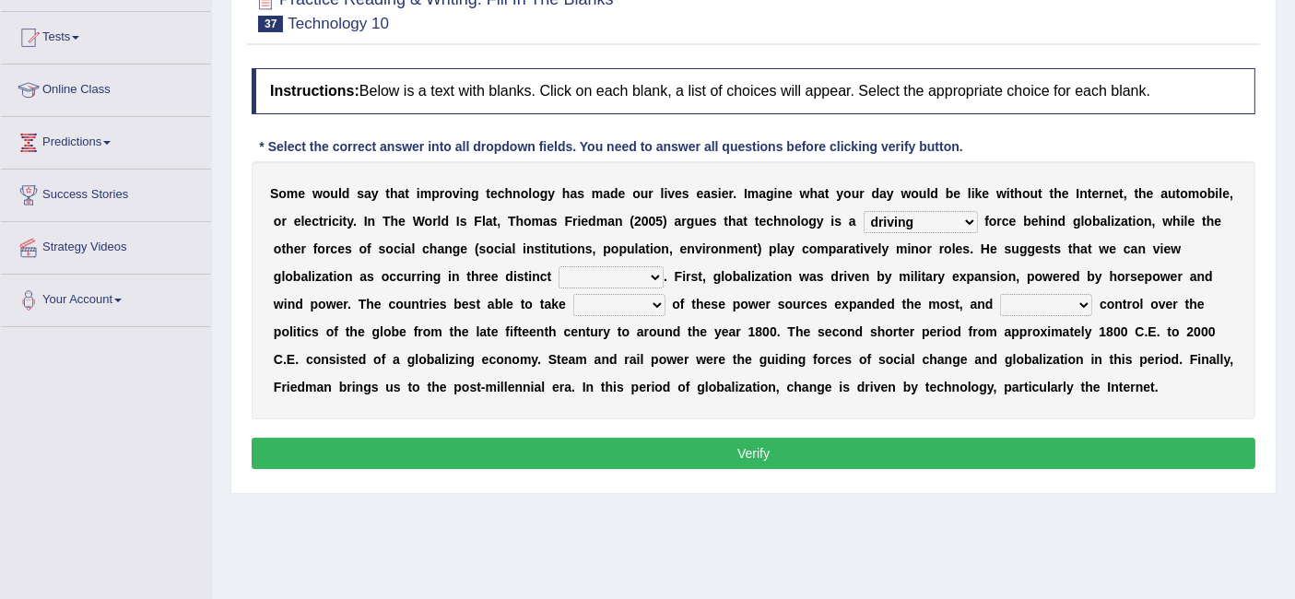
click at [558, 266] on select "periods periodicals perspectives perceptions" at bounding box center [610, 277] width 105 height 22
click at [613, 277] on select "periods periodicals perspectives perceptions" at bounding box center [610, 277] width 105 height 22
click at [637, 300] on select "action advantage account care" at bounding box center [619, 305] width 92 height 22
select select "advantage"
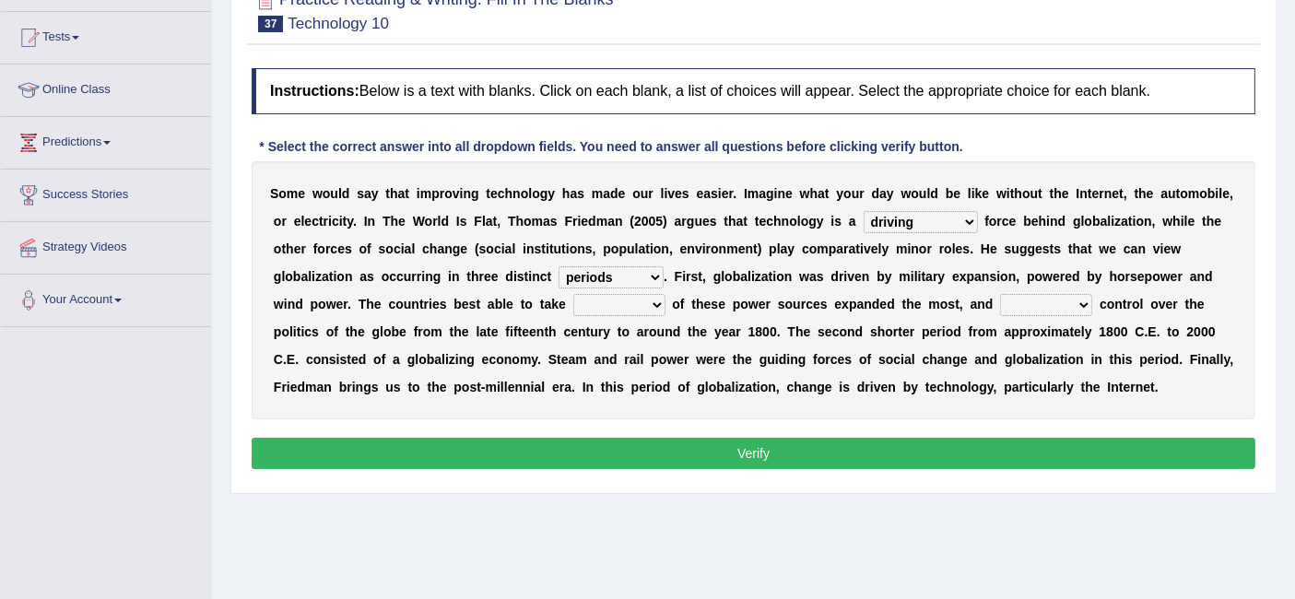
click at [573, 294] on select "action advantage account care" at bounding box center [619, 305] width 92 height 22
click at [1033, 294] on select "exist extract exert expect" at bounding box center [1046, 305] width 92 height 22
select select "exist"
click at [1000, 294] on select "exist extract exert expect" at bounding box center [1046, 305] width 92 height 22
click at [1040, 311] on select "exist extract exert expect" at bounding box center [1046, 305] width 92 height 22
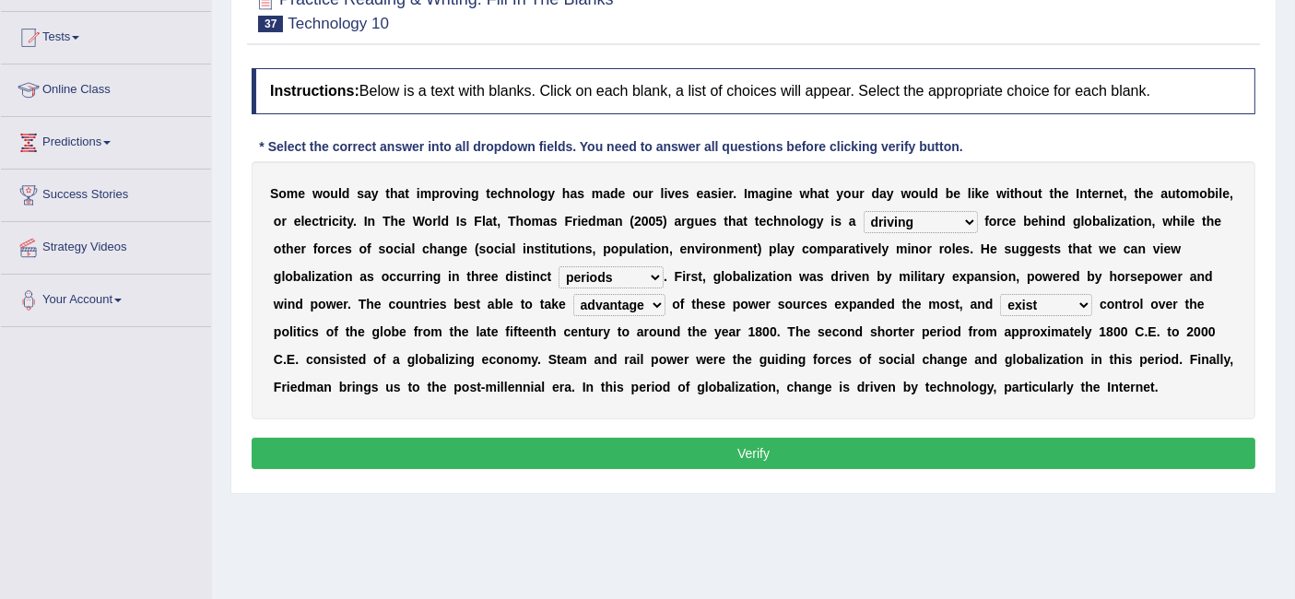
click at [678, 336] on div "S o m e w o u l d s a y t h a t i m p r o v i n g t e c h n o l o g y h a s m a…" at bounding box center [754, 290] width 1004 height 258
drag, startPoint x: 644, startPoint y: 420, endPoint x: 645, endPoint y: 453, distance: 33.2
click at [645, 453] on div "Instructions: Below is a text with blanks. Click on each blank, a list of choic…" at bounding box center [753, 271] width 1013 height 425
click at [645, 453] on button "Verify" at bounding box center [754, 453] width 1004 height 31
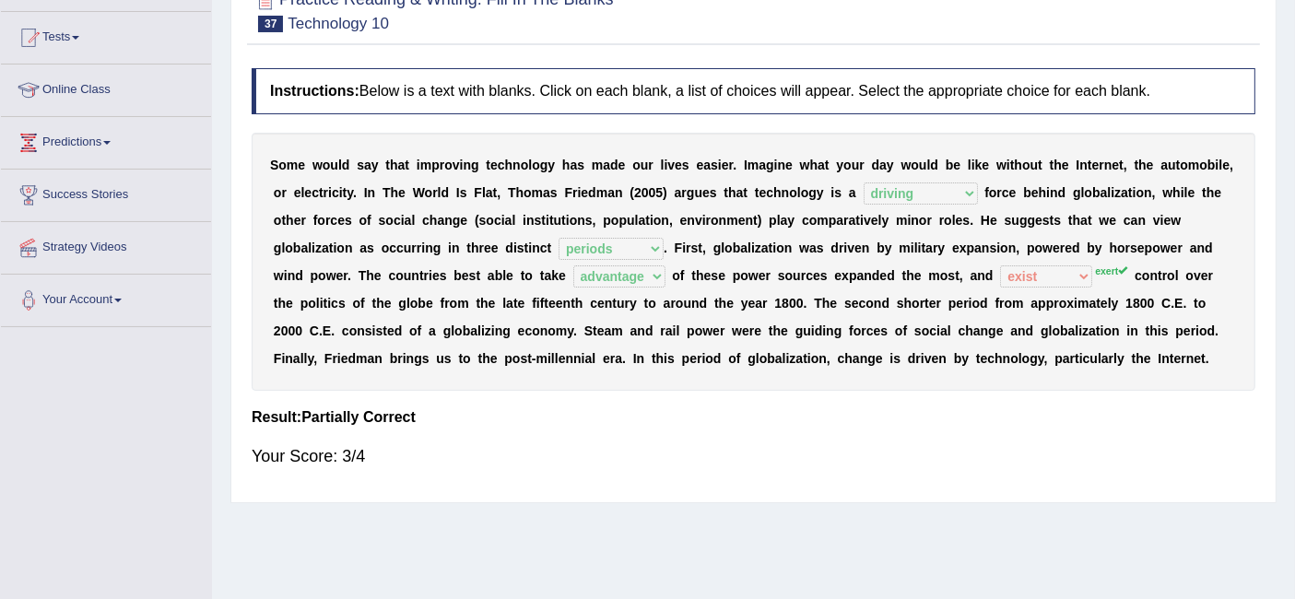
drag, startPoint x: 793, startPoint y: 335, endPoint x: 468, endPoint y: 263, distance: 332.5
click at [468, 263] on div "S o m e w o u l d s a y t h a t i m p r o v i n g t e c h n o l o g y h a s m a…" at bounding box center [754, 262] width 1004 height 258
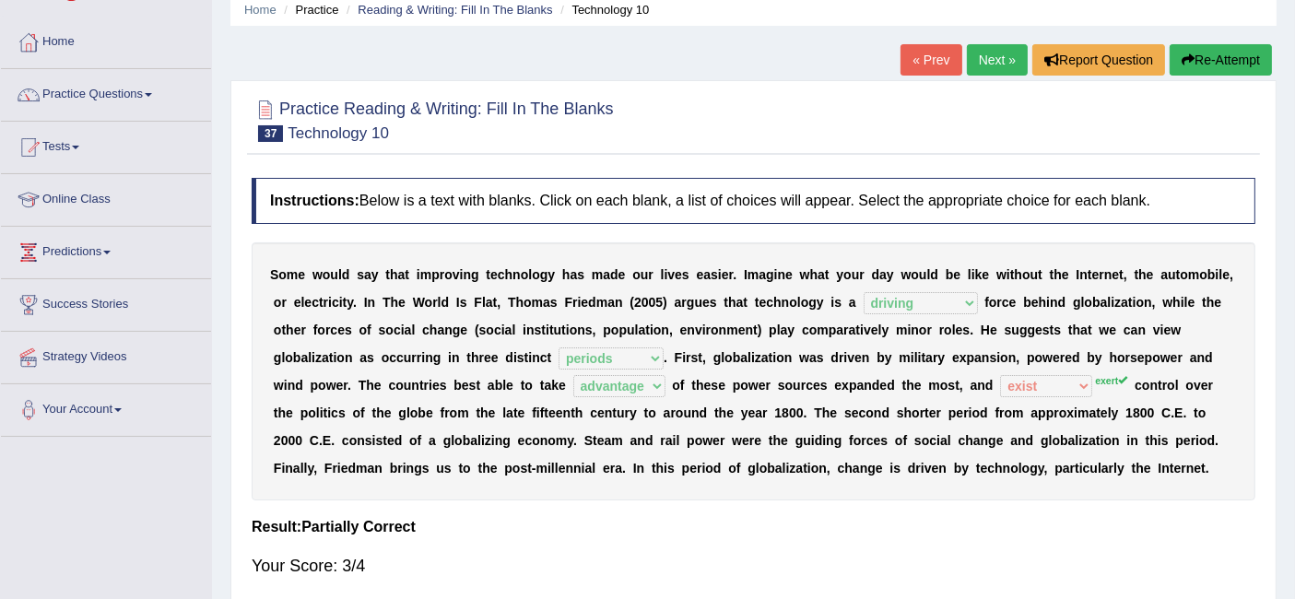
scroll to position [67, 0]
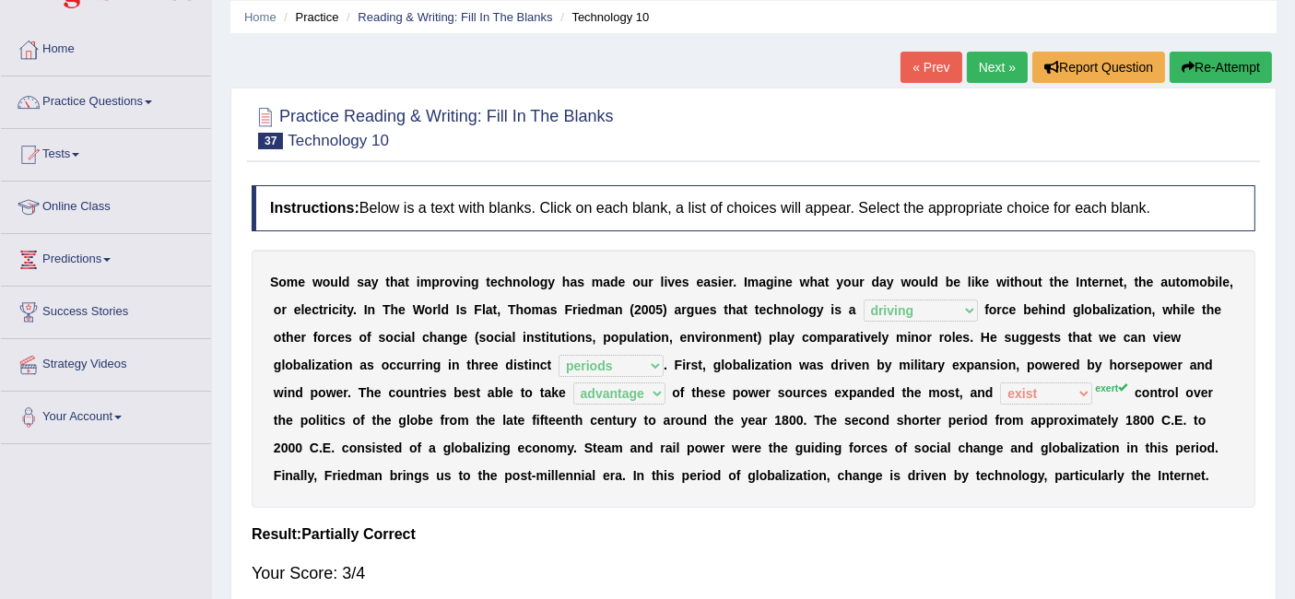
click at [995, 68] on link "Next »" at bounding box center [997, 67] width 61 height 31
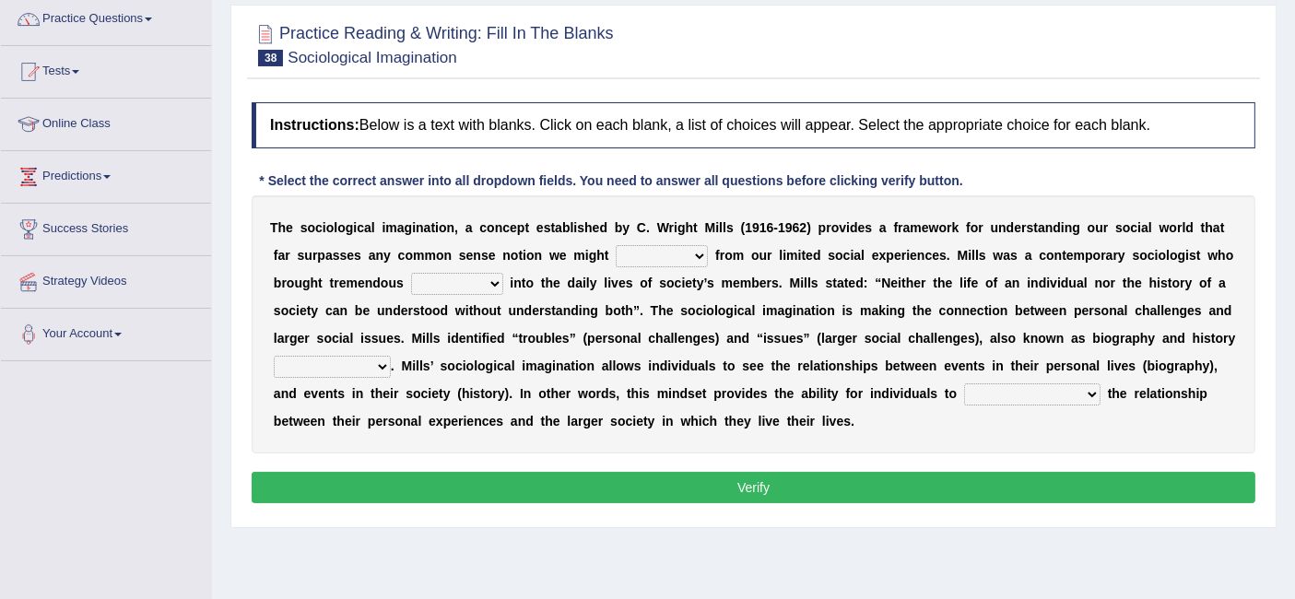
scroll to position [151, 0]
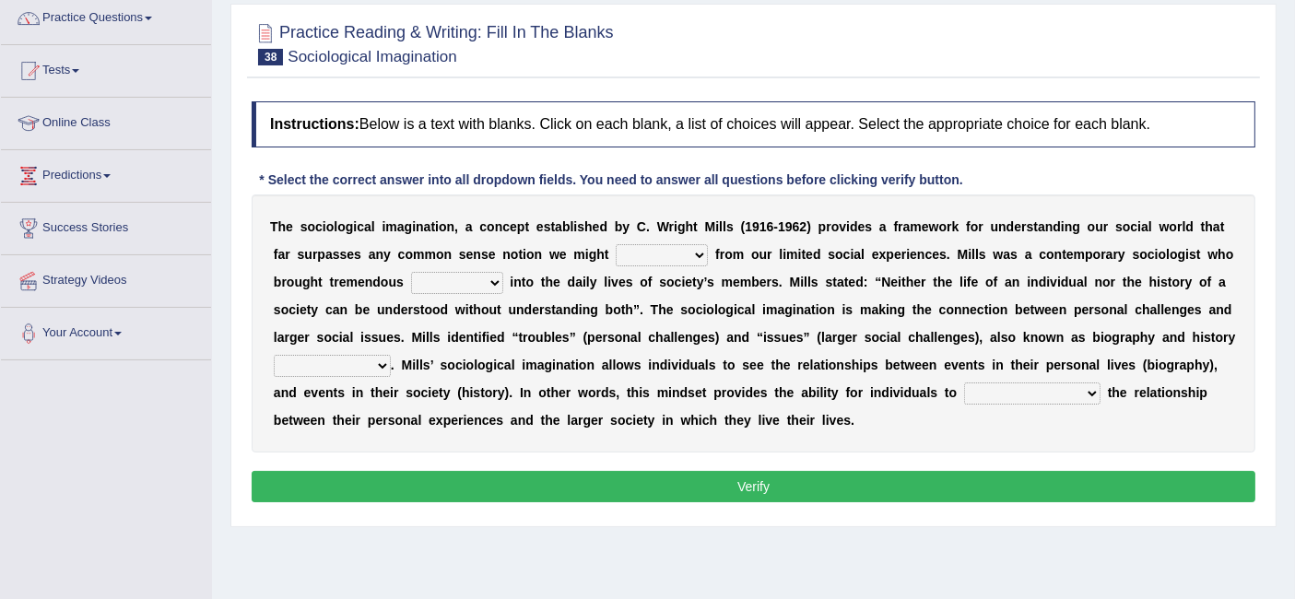
drag, startPoint x: 871, startPoint y: 415, endPoint x: 365, endPoint y: 347, distance: 510.4
click at [365, 347] on div "T h e s o c i o l o g i c a l i m a g i n a t i o n , a c o n c e p t e s t a b…" at bounding box center [754, 323] width 1004 height 258
drag, startPoint x: 268, startPoint y: 220, endPoint x: 450, endPoint y: 323, distance: 208.4
click at [450, 323] on div "T h e s o c i o l o g i c a l i m a g i n a t i o n , a c o n c e p t e s t a b…" at bounding box center [754, 323] width 1004 height 258
drag, startPoint x: 263, startPoint y: 219, endPoint x: 507, endPoint y: 303, distance: 258.2
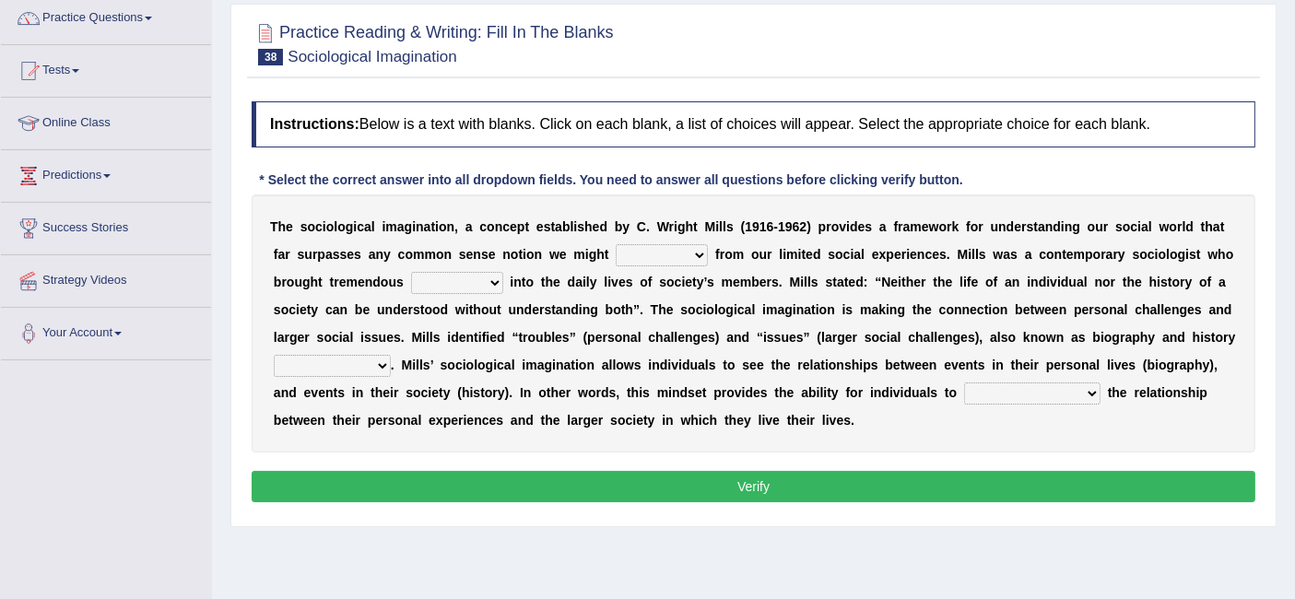
click at [507, 303] on div "T h e s o c i o l o g i c a l i m a g i n a t i o n , a c o n c e p t e s t a b…" at bounding box center [754, 323] width 1004 height 258
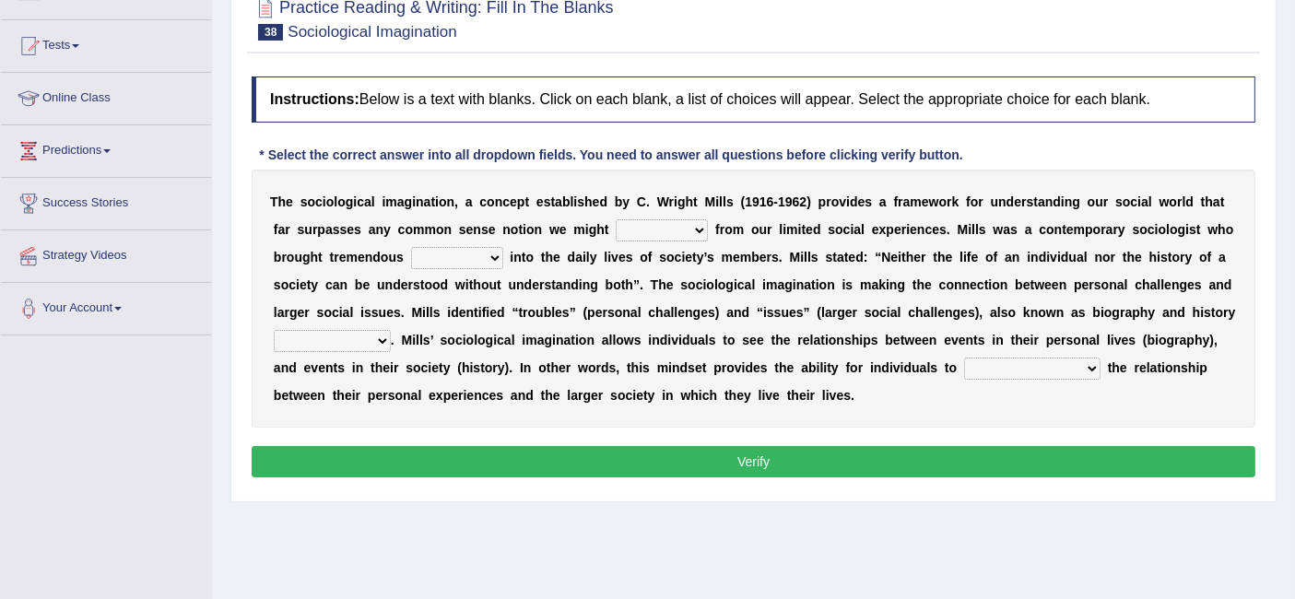
scroll to position [147, 0]
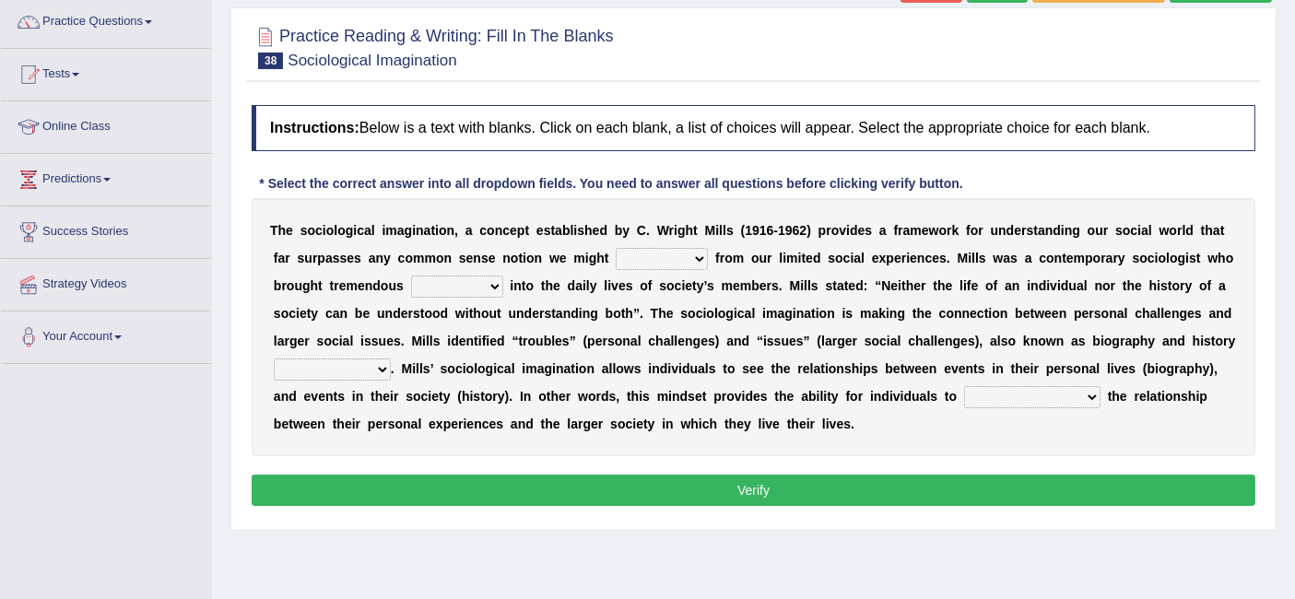
click at [646, 262] on select "depart derive describe deprive" at bounding box center [662, 259] width 92 height 22
click at [774, 269] on div "T h e s o c i o l o g i c a l i m a g i n a t i o n , a c o n c e p t e s t a b…" at bounding box center [754, 327] width 1004 height 258
click at [688, 255] on select "depart derive describe deprive" at bounding box center [662, 259] width 92 height 22
select select "describe"
click at [616, 248] on select "depart derive describe deprive" at bounding box center [662, 259] width 92 height 22
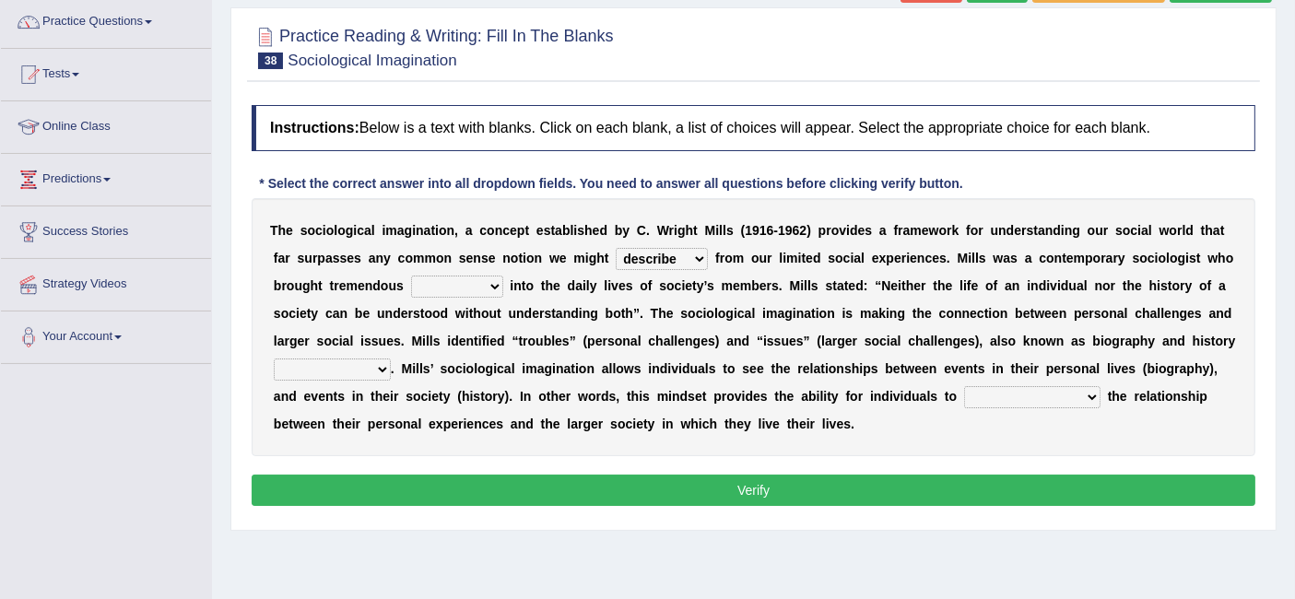
click at [458, 284] on select "sight insight comment interaction" at bounding box center [457, 287] width 92 height 22
click at [590, 343] on b "p" at bounding box center [591, 341] width 8 height 15
click at [496, 270] on div "T h e s o c i o l o g i c a l i m a g i n a t i o n , a c o n c e p t e s t a b…" at bounding box center [754, 327] width 1004 height 258
click at [483, 288] on select "sight insight comment interaction" at bounding box center [457, 287] width 92 height 22
select select "insight"
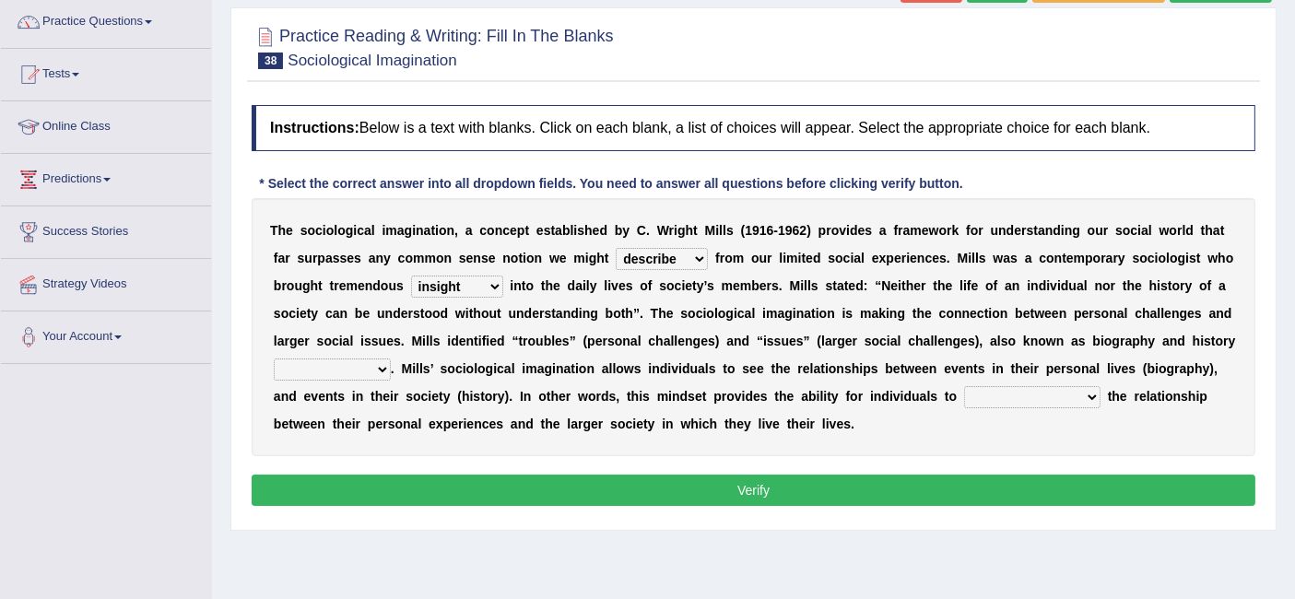
click at [411, 276] on select "sight insight comment interaction" at bounding box center [457, 287] width 92 height 22
click at [364, 359] on select "accordingly collectively respectively spontaneously" at bounding box center [332, 370] width 117 height 22
select select "accordingly"
click at [274, 359] on select "accordingly collectively respectively spontaneously" at bounding box center [332, 370] width 117 height 22
click at [1006, 388] on select "commercialize capitalize realize compartmentalize" at bounding box center [1032, 397] width 136 height 22
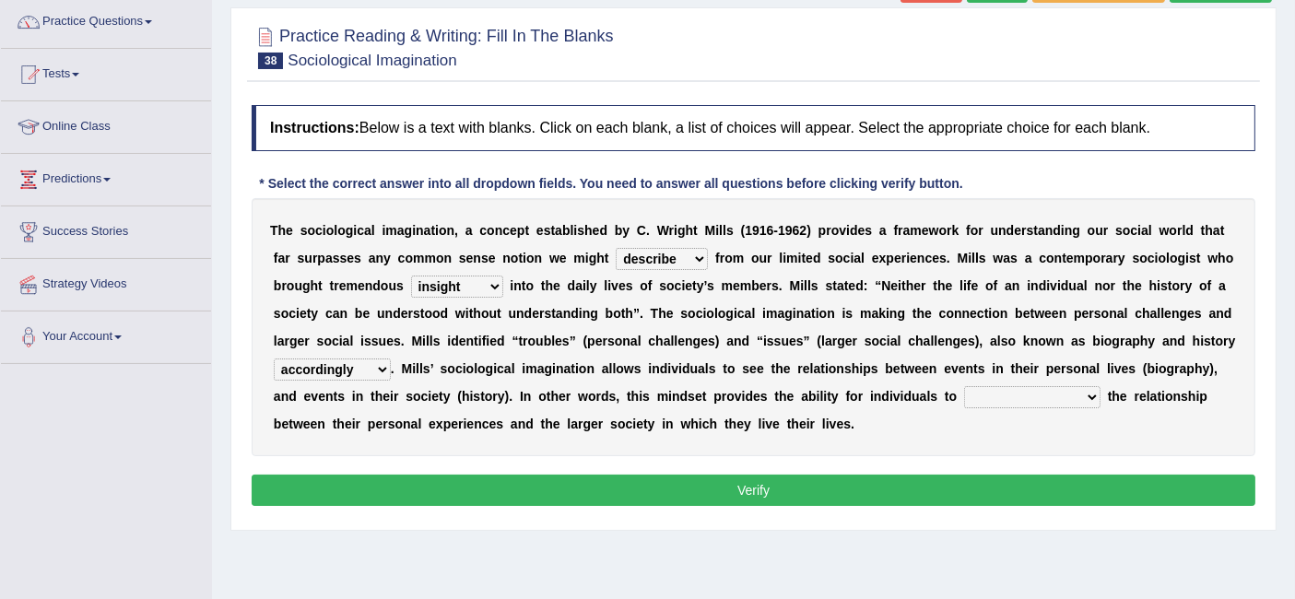
click at [932, 419] on div "T h e s o c i o l o g i c a l i m a g i n a t i o n , a c o n c e p t e s t a b…" at bounding box center [754, 327] width 1004 height 258
click at [1036, 400] on select "commercialize capitalize realize compartmentalize" at bounding box center [1032, 397] width 136 height 22
select select "capitalize"
click at [964, 386] on select "commercialize capitalize realize compartmentalize" at bounding box center [1032, 397] width 136 height 22
click at [1024, 398] on select "commercialize capitalize realize compartmentalize" at bounding box center [1032, 397] width 136 height 22
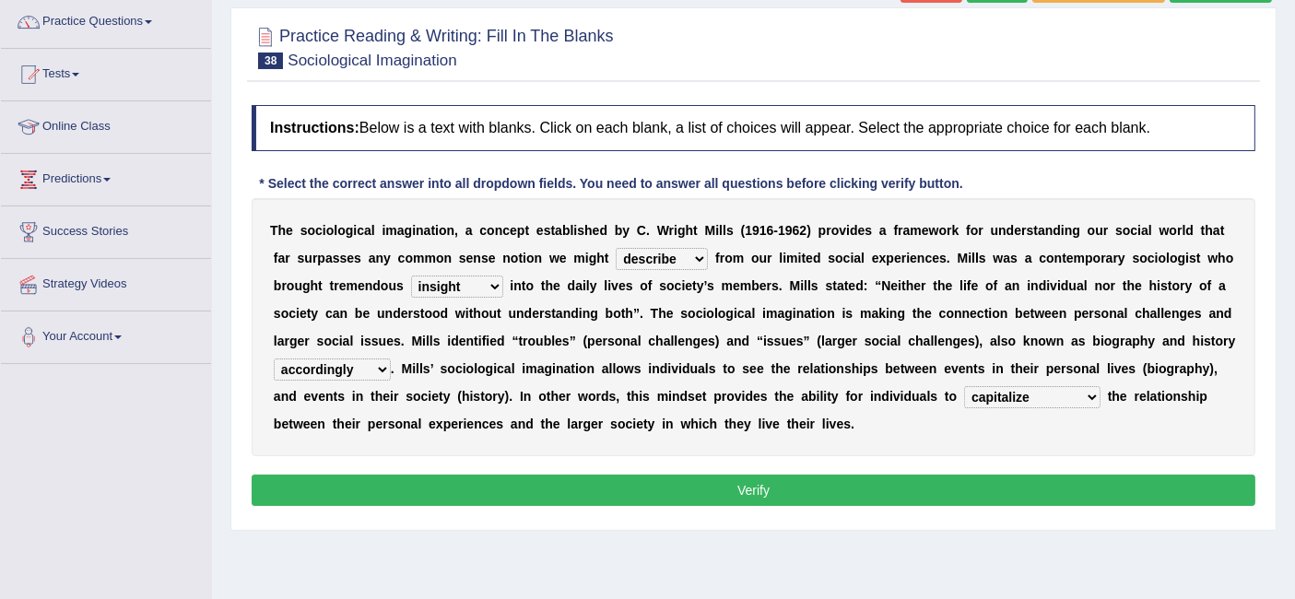
click at [800, 471] on div "Instructions: Below is a text with blanks. Click on each blank, a list of choic…" at bounding box center [753, 308] width 1013 height 425
click at [781, 488] on button "Verify" at bounding box center [754, 490] width 1004 height 31
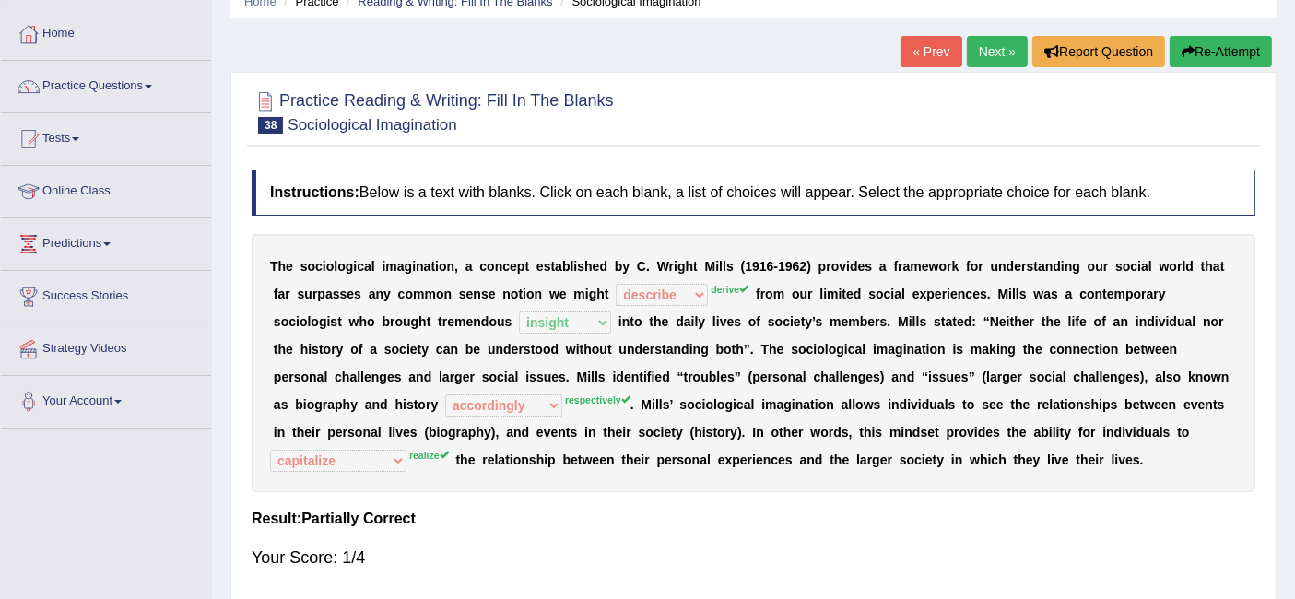
scroll to position [81, 0]
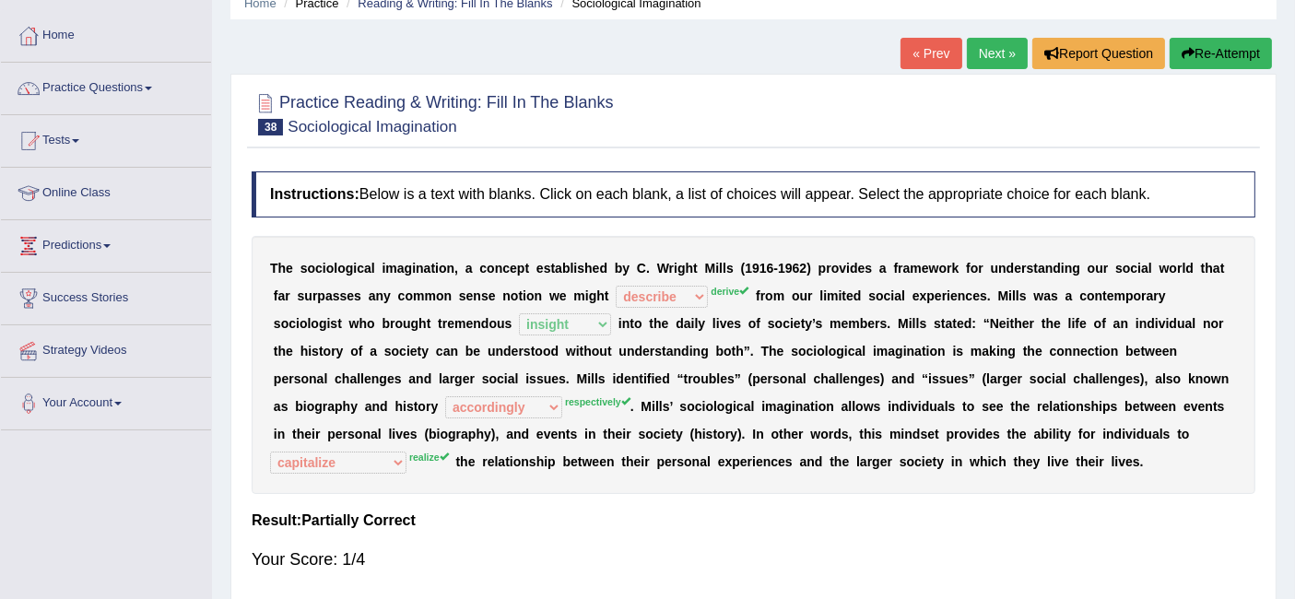
click at [797, 168] on div "Instructions: Below is a text with blanks. Click on each blank, a list of choic…" at bounding box center [753, 379] width 1013 height 434
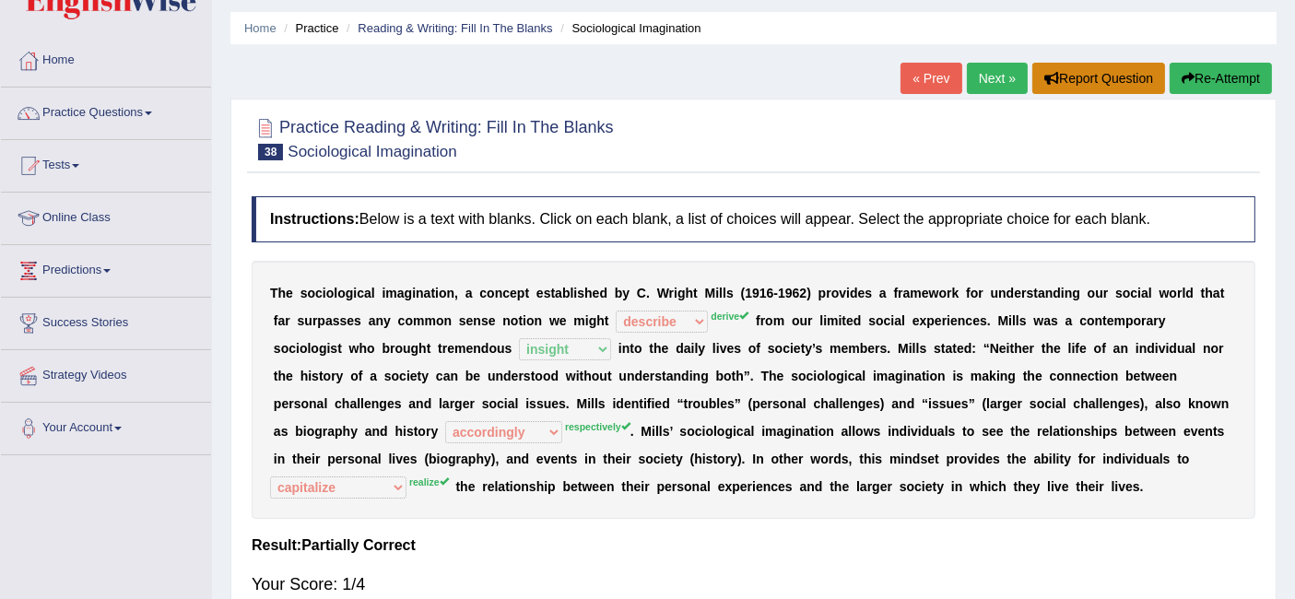
scroll to position [55, 0]
click at [997, 70] on link "Next »" at bounding box center [997, 79] width 61 height 31
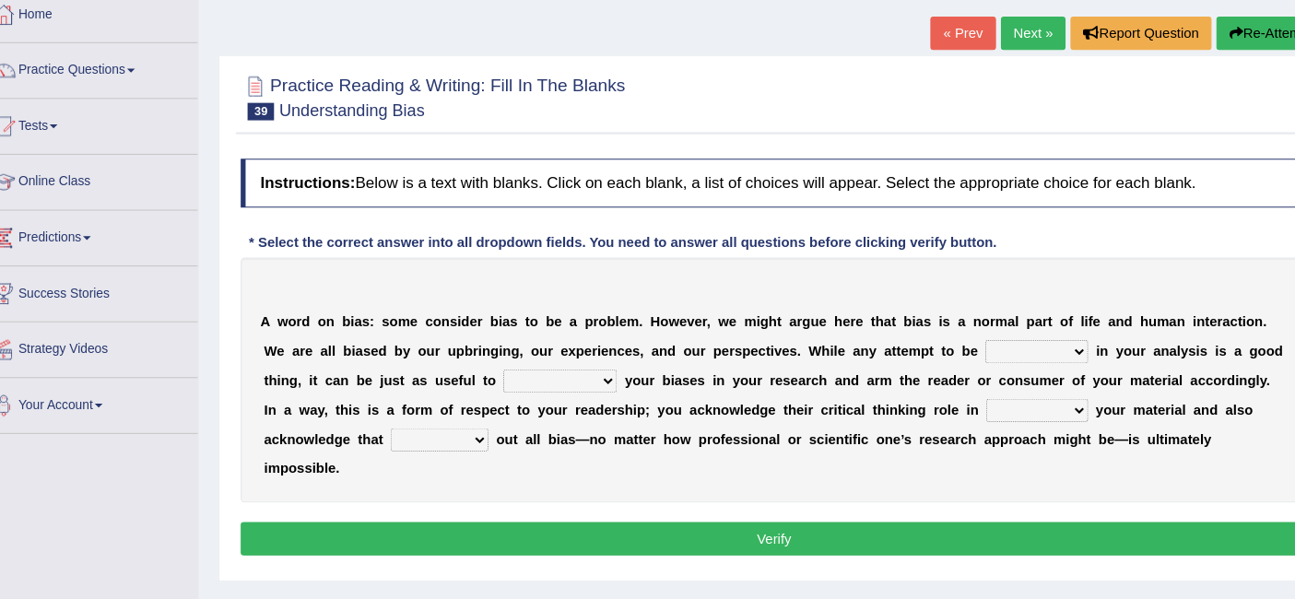
scroll to position [83, 0]
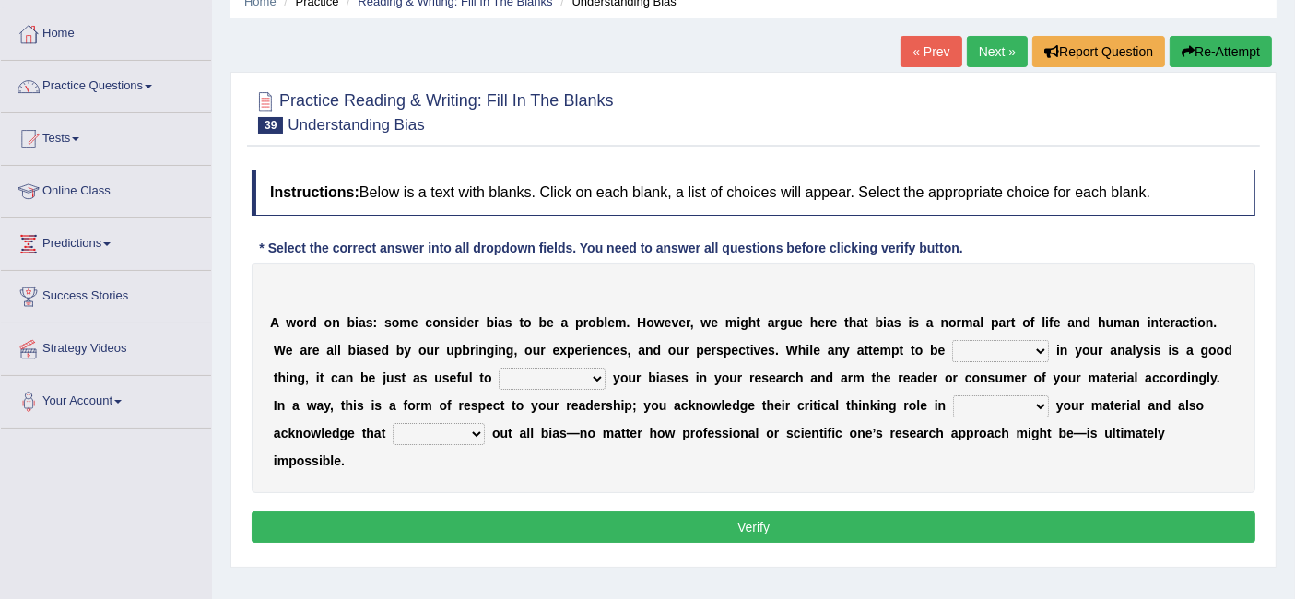
click at [978, 351] on select "objective optimistic subjective pessimistic" at bounding box center [1000, 351] width 97 height 22
select select "objective"
click at [952, 340] on select "objective optimistic subjective pessimistic" at bounding box center [1000, 351] width 97 height 22
click at [544, 375] on select "assume achieve acquire acknowledge" at bounding box center [552, 379] width 107 height 22
select select "assume"
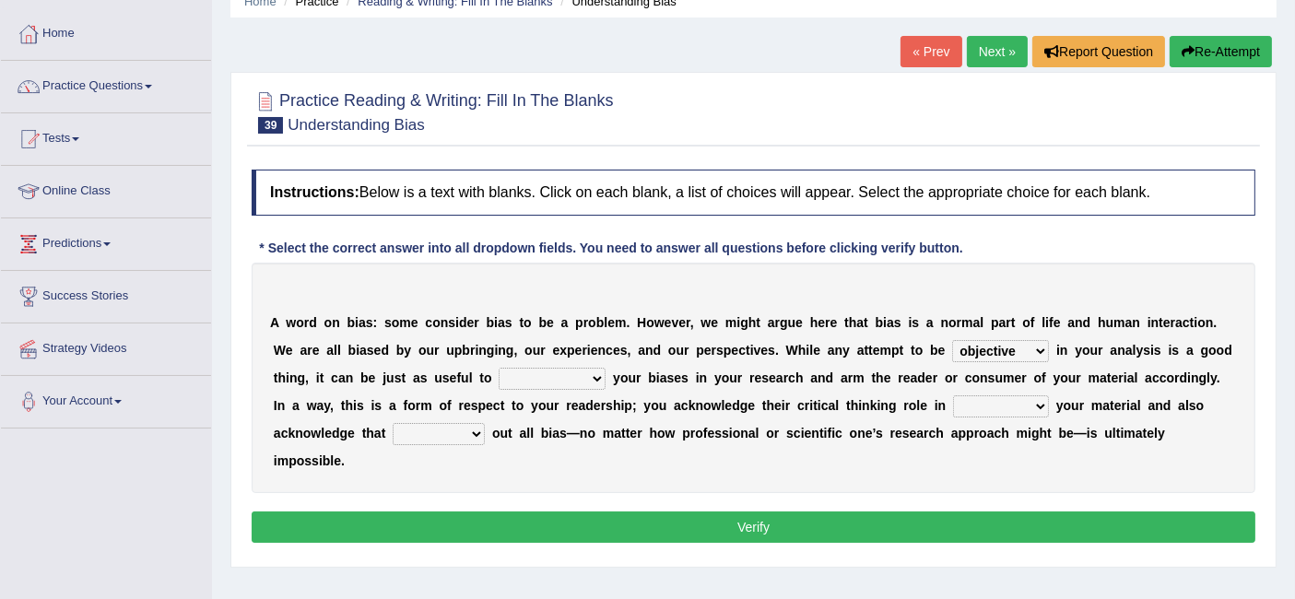
click at [499, 368] on select "assume achieve acquire acknowledge" at bounding box center [552, 379] width 107 height 22
click at [562, 377] on select "assume achieve acquire acknowledge" at bounding box center [552, 379] width 107 height 22
click at [1038, 406] on select "contacting consuming conducting confirming" at bounding box center [1001, 406] width 96 height 22
select select "consuming"
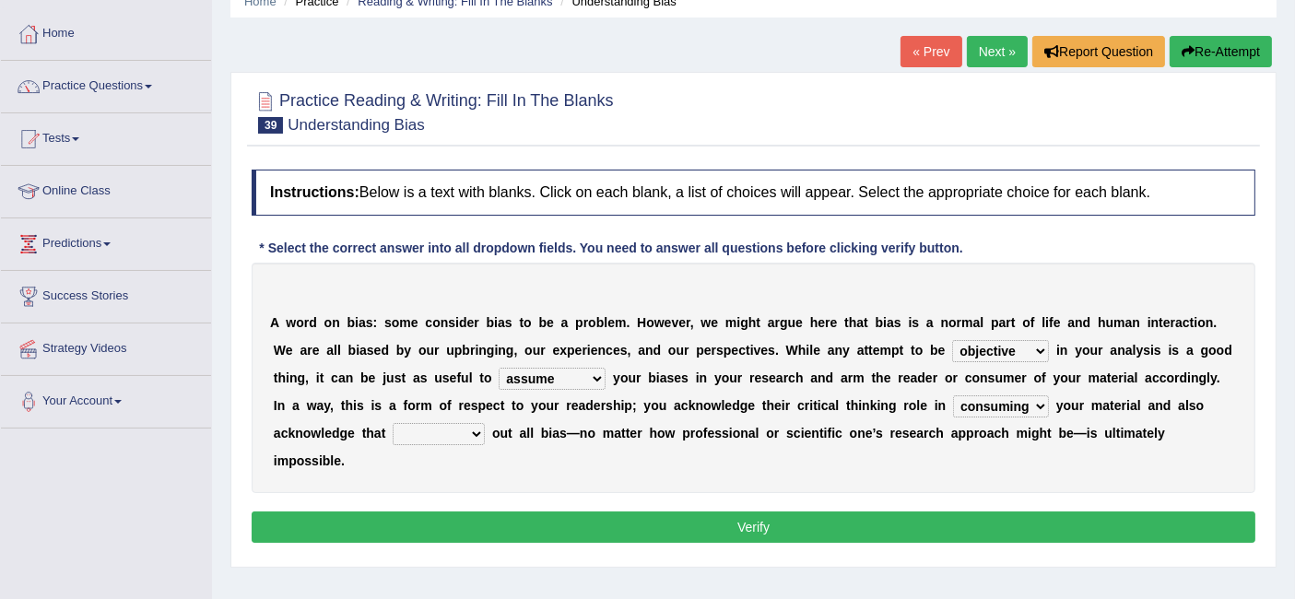
click at [953, 395] on select "contacting consuming conducting confirming" at bounding box center [1001, 406] width 96 height 22
click at [454, 435] on select "phasing building ruling pushing" at bounding box center [439, 434] width 92 height 22
select select "building"
click at [393, 423] on select "phasing building ruling pushing" at bounding box center [439, 434] width 92 height 22
click at [445, 438] on select "phasing building ruling pushing" at bounding box center [439, 434] width 92 height 22
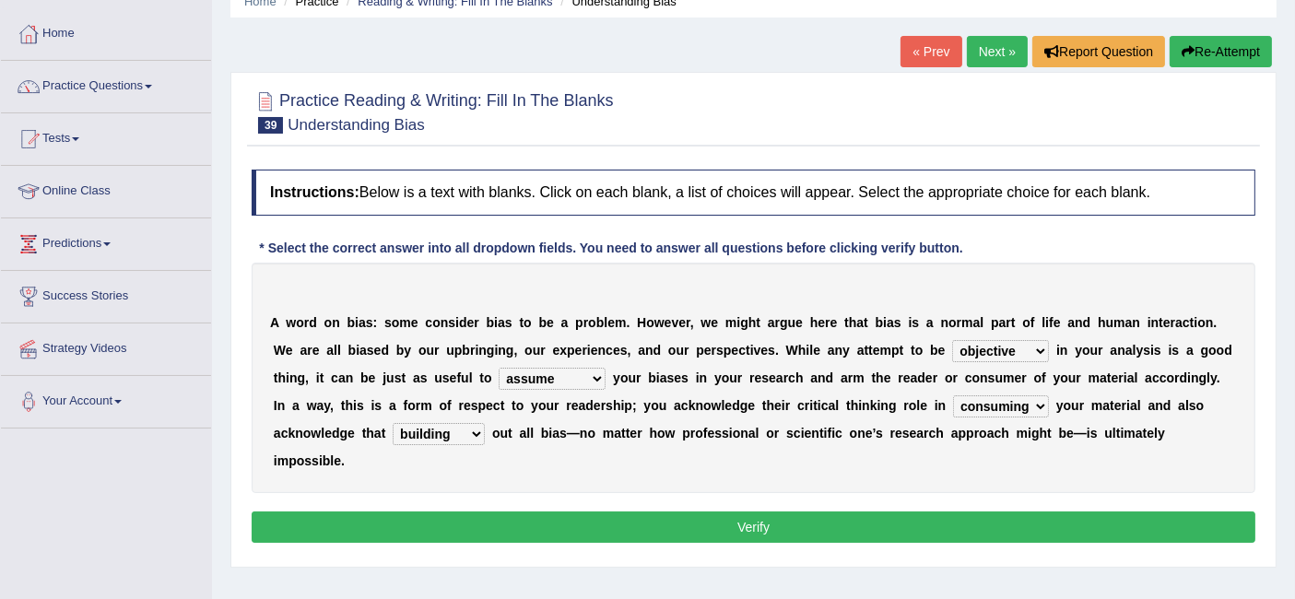
click at [595, 478] on div "A w o r d o n b i a s : s o m e c o n s i d e r b i a s t o b e a p r o b l e m…" at bounding box center [754, 378] width 1004 height 230
click at [582, 527] on button "Verify" at bounding box center [754, 526] width 1004 height 31
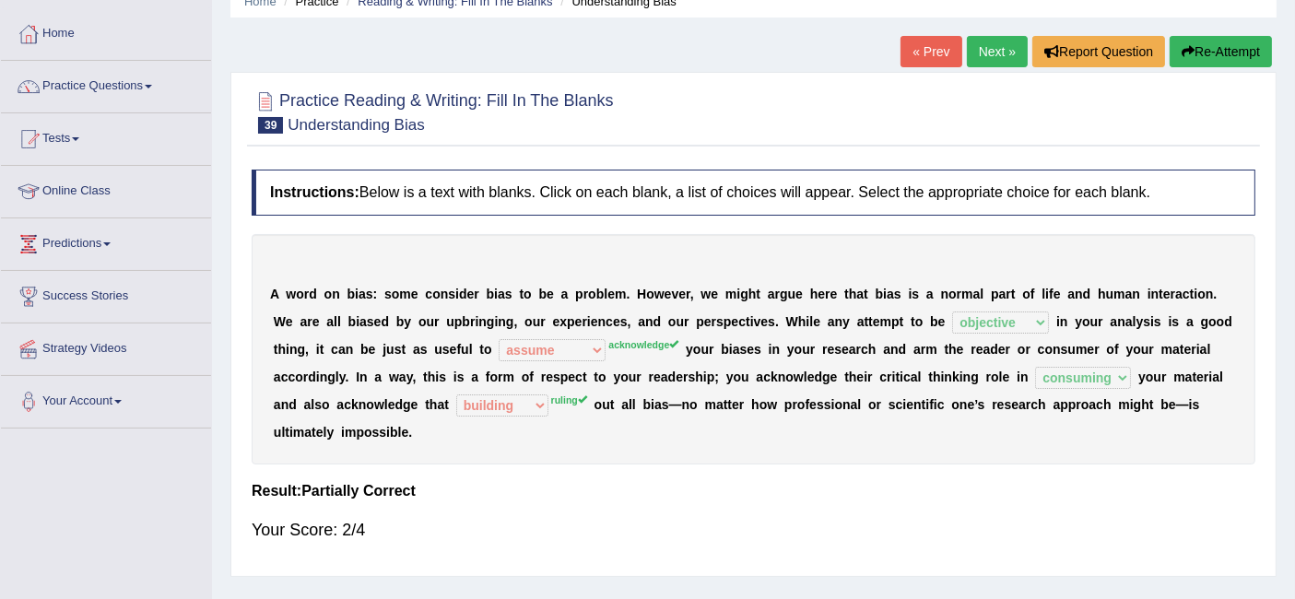
scroll to position [81, 0]
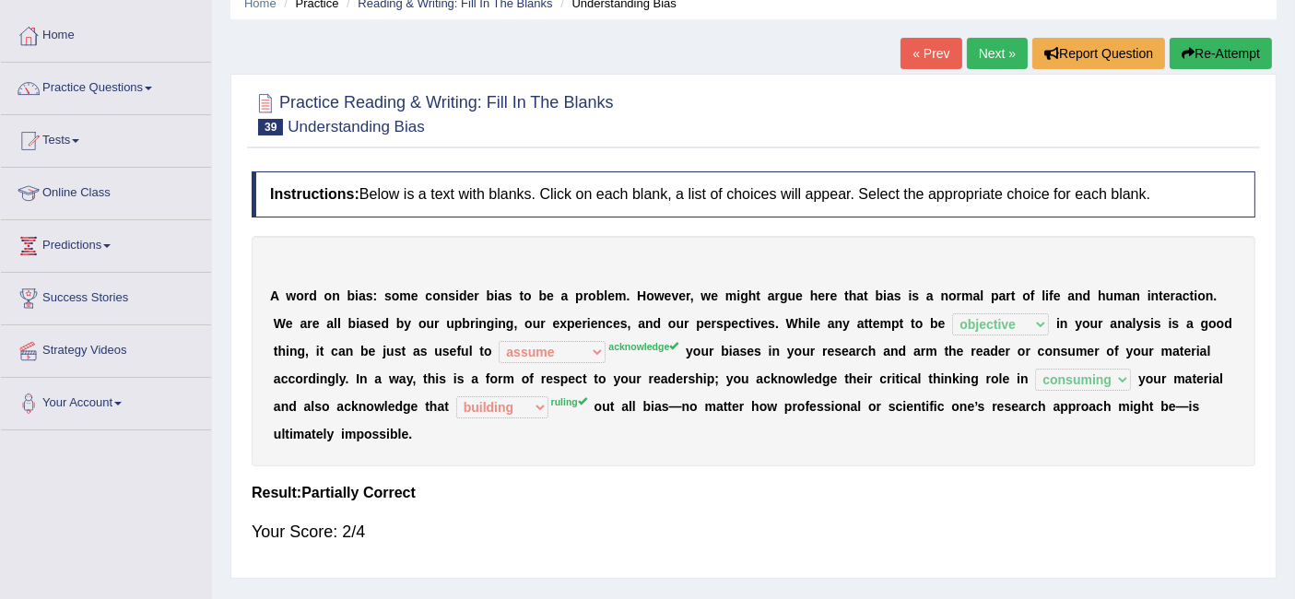
click at [975, 59] on link "Next »" at bounding box center [997, 53] width 61 height 31
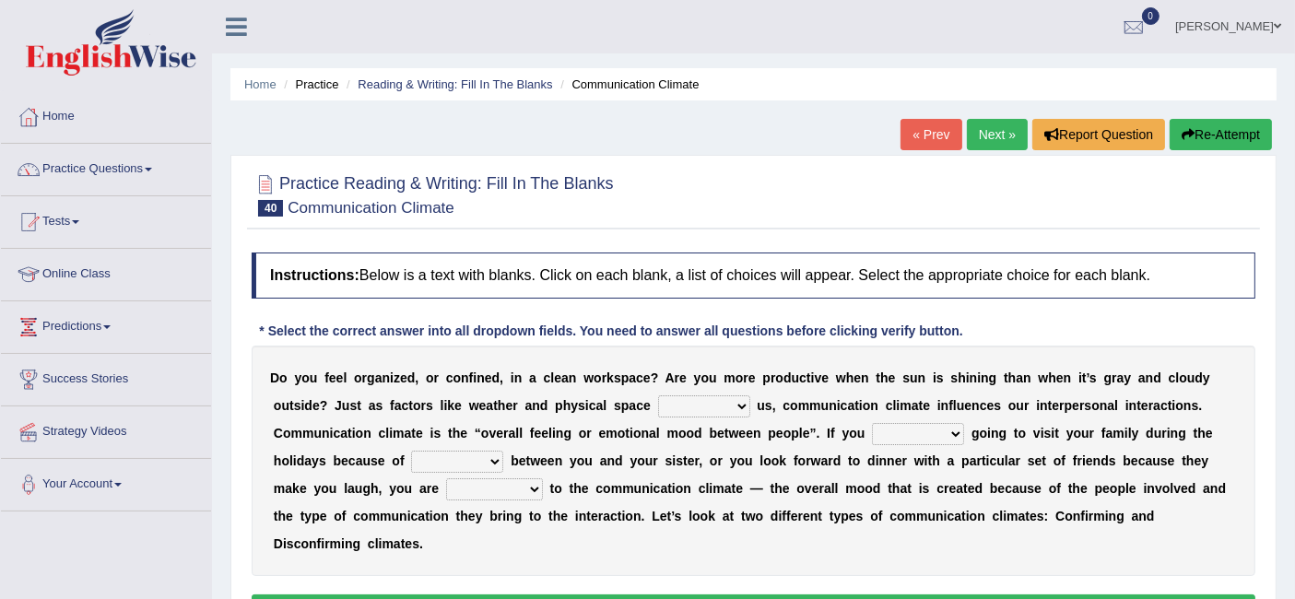
click at [702, 395] on select "improve impact impose imply" at bounding box center [704, 406] width 92 height 22
select select "impact"
click at [658, 395] on select "improve impact impose imply" at bounding box center [704, 406] width 92 height 22
click at [927, 430] on select "dread force scare afraid" at bounding box center [918, 434] width 92 height 22
click at [1055, 467] on div "D o y o u f e e l o r g a n i z e d , o r c o n f i n e d , i n a c l e a n w o…" at bounding box center [754, 461] width 1004 height 230
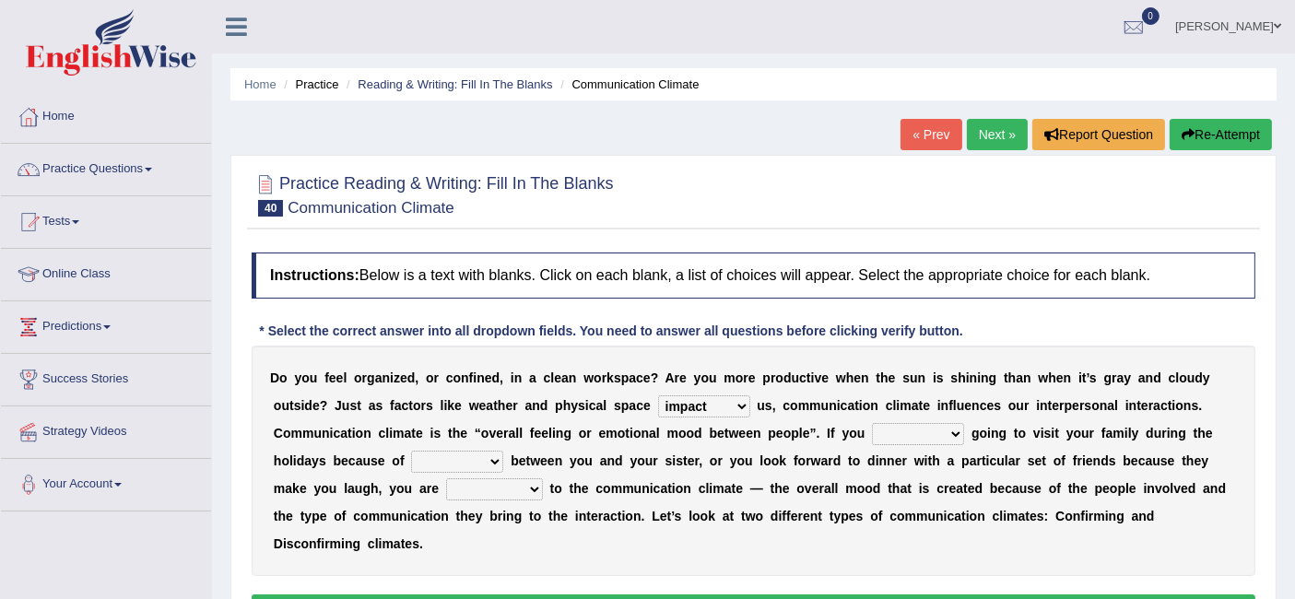
click at [926, 434] on select "dread force scare afraid" at bounding box center [918, 434] width 92 height 22
click at [872, 423] on select "dread force scare afraid" at bounding box center [918, 434] width 92 height 22
click at [913, 435] on select "dread force scare afraid" at bounding box center [918, 434] width 92 height 22
select select "afraid"
click at [872, 423] on select "dread force scare afraid" at bounding box center [918, 434] width 92 height 22
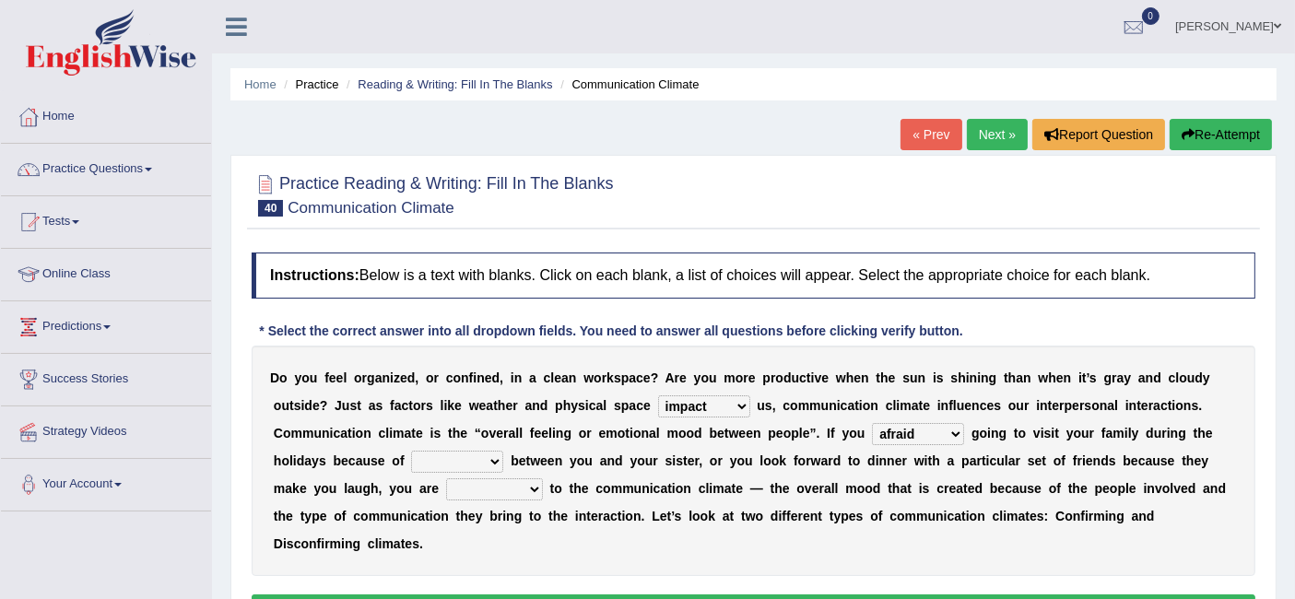
click at [470, 453] on select "tender tension tendency tenacity" at bounding box center [457, 462] width 92 height 22
select select "tension"
click at [411, 451] on select "tender tension tendency tenacity" at bounding box center [457, 462] width 92 height 22
click at [916, 432] on select "dread force scare afraid" at bounding box center [918, 434] width 92 height 22
click at [735, 481] on b "e" at bounding box center [738, 488] width 7 height 15
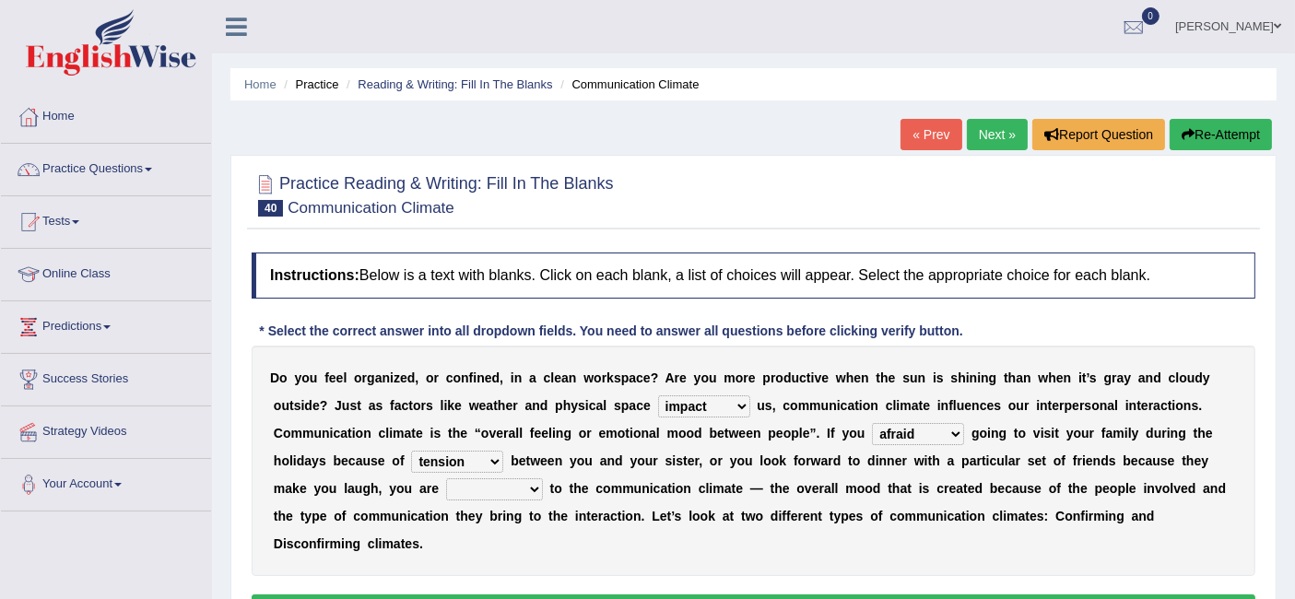
click at [518, 488] on select "relying relating responding recycling" at bounding box center [494, 489] width 97 height 22
select select "relying"
click at [446, 478] on select "relying relating responding recycling" at bounding box center [494, 489] width 97 height 22
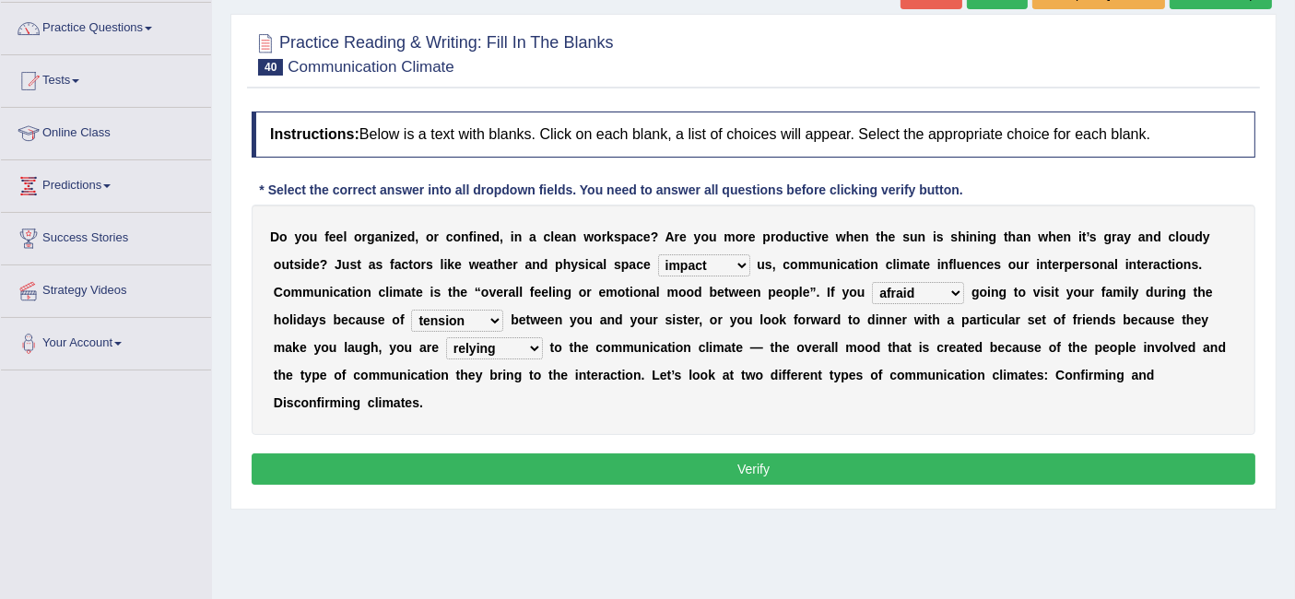
scroll to position [145, 0]
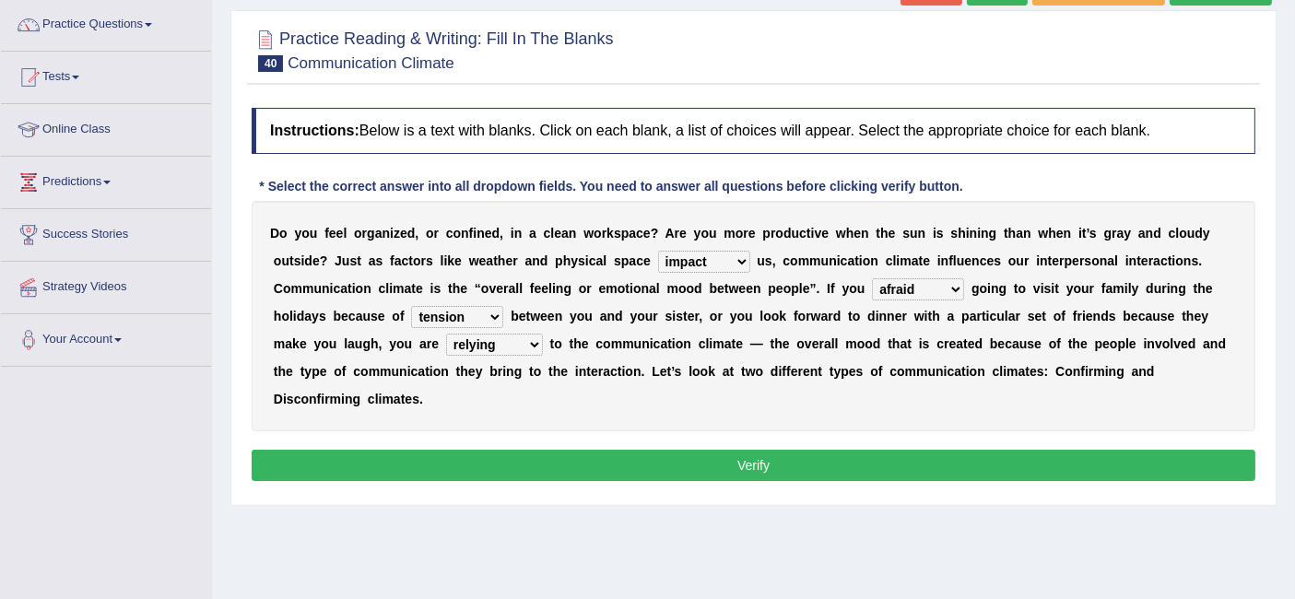
click at [450, 459] on button "Verify" at bounding box center [754, 465] width 1004 height 31
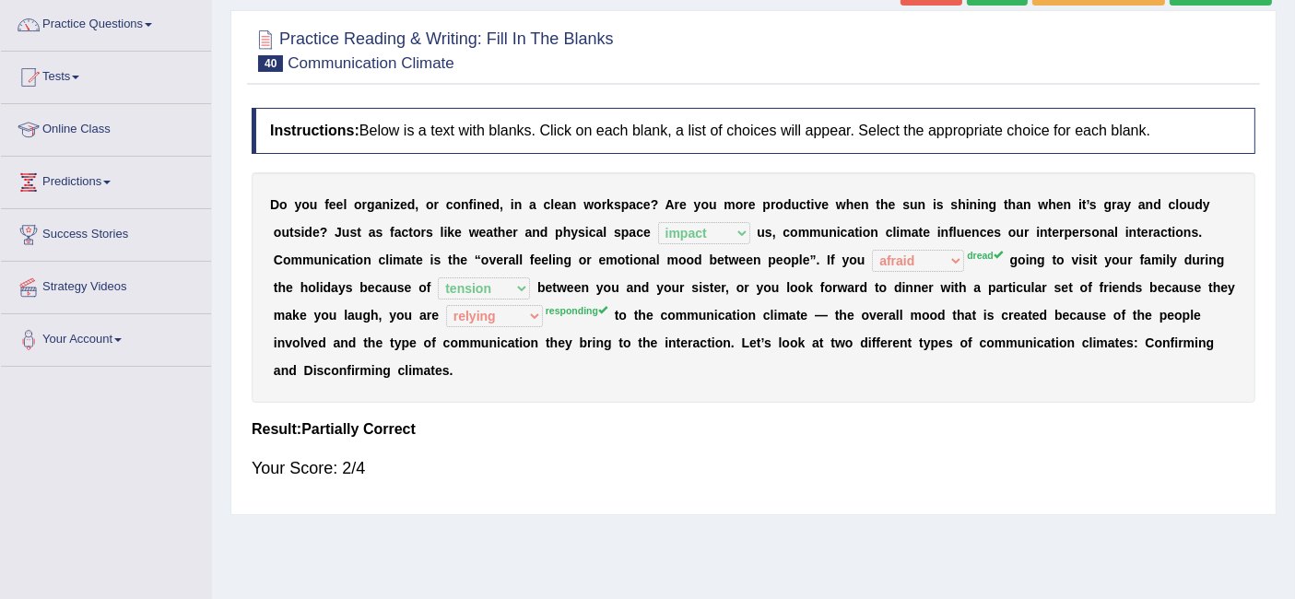
scroll to position [0, 0]
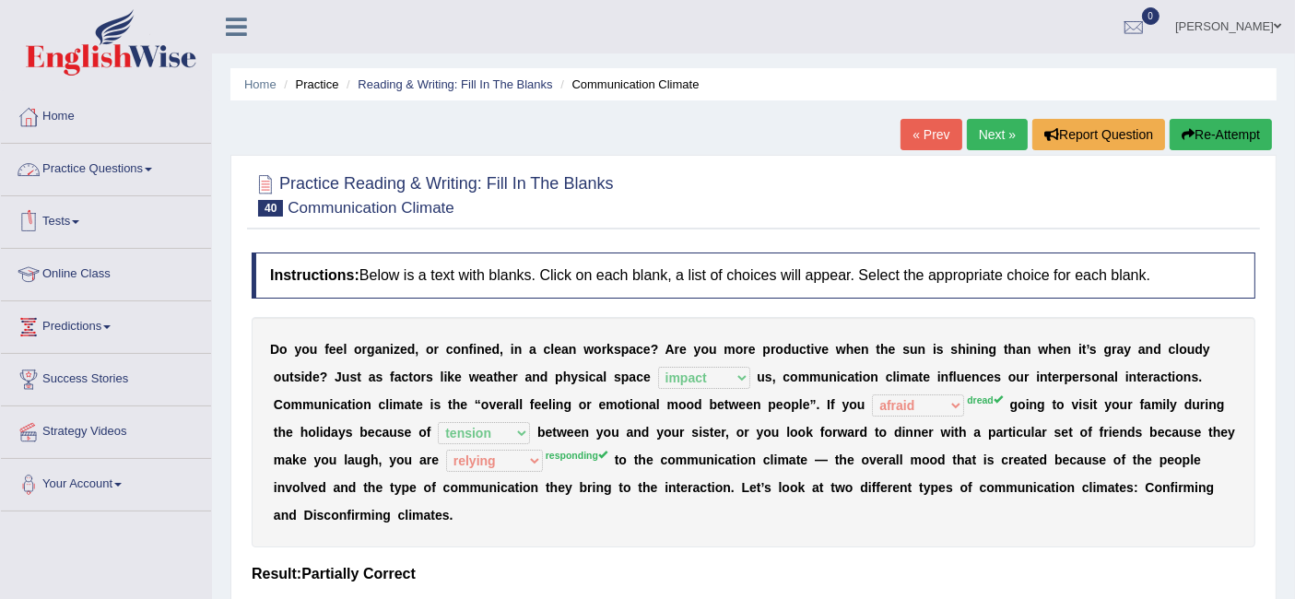
click at [109, 170] on link "Practice Questions" at bounding box center [106, 167] width 210 height 46
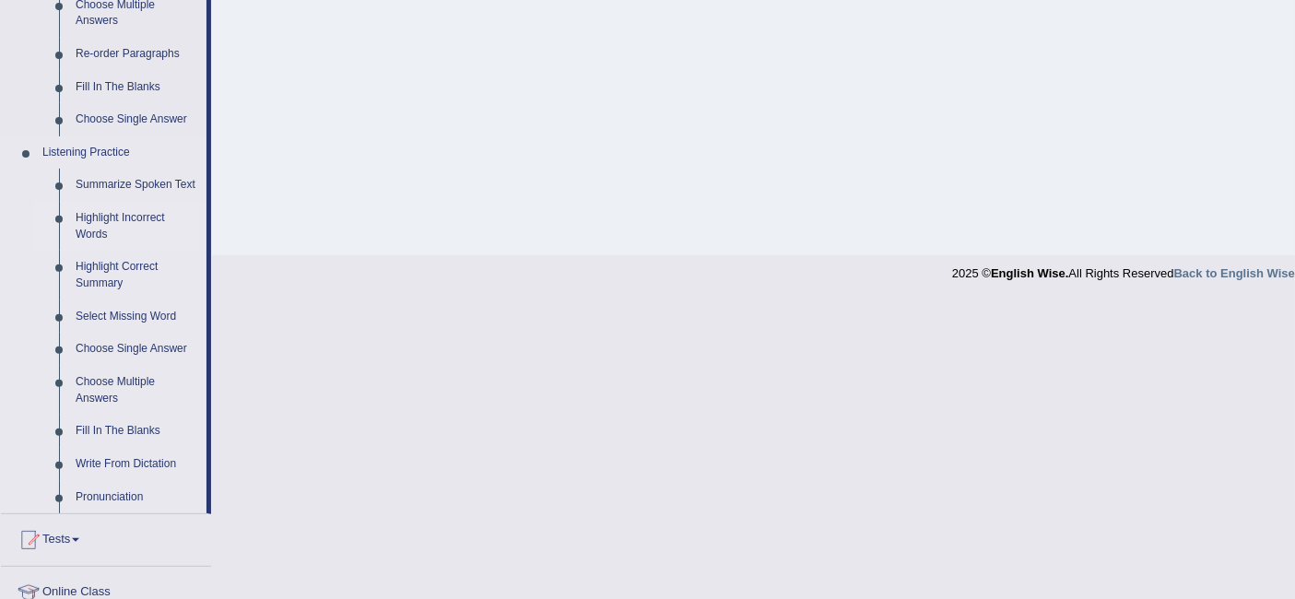
scroll to position [673, 0]
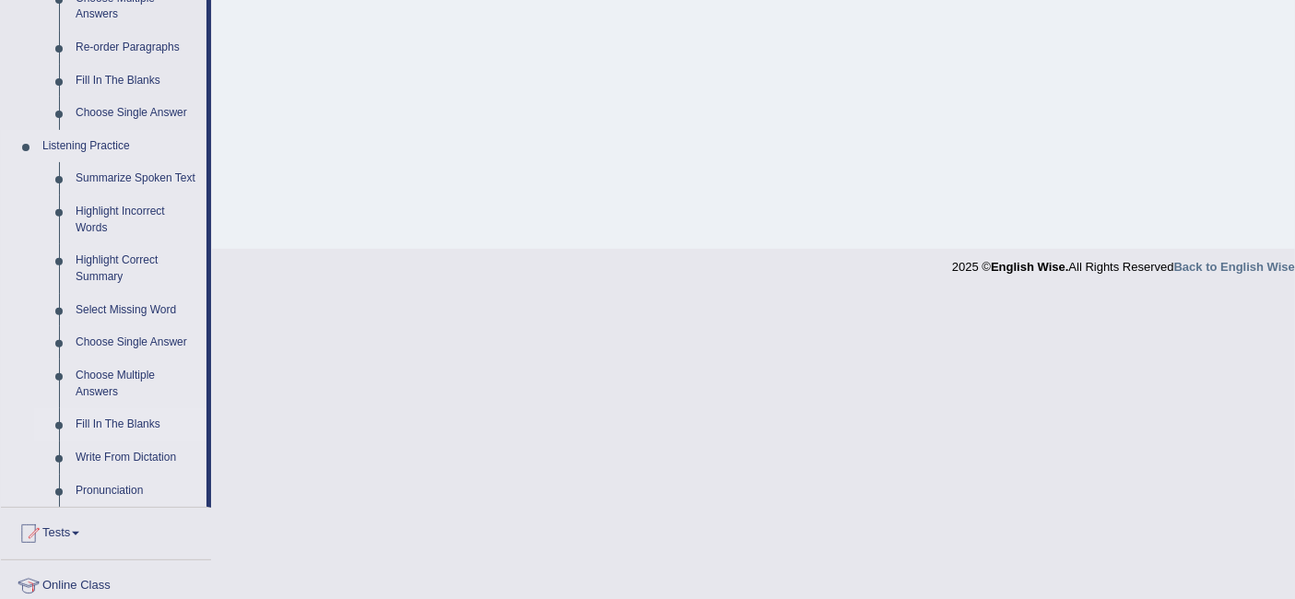
click at [131, 412] on link "Fill In The Blanks" at bounding box center [136, 424] width 139 height 33
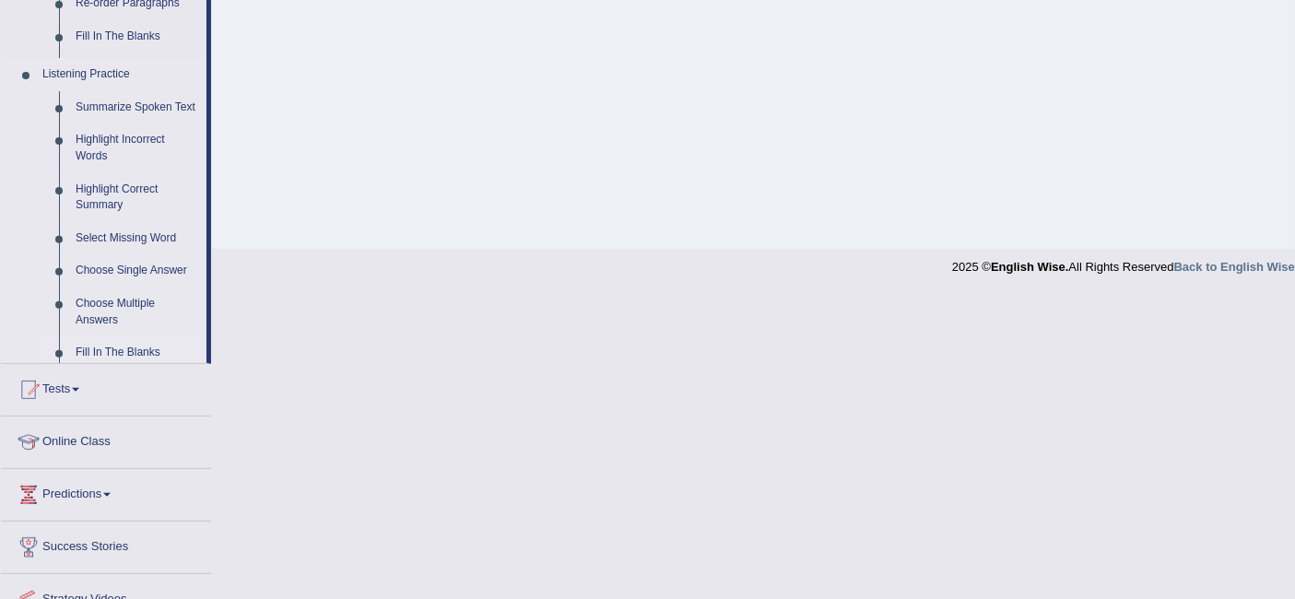
scroll to position [587, 0]
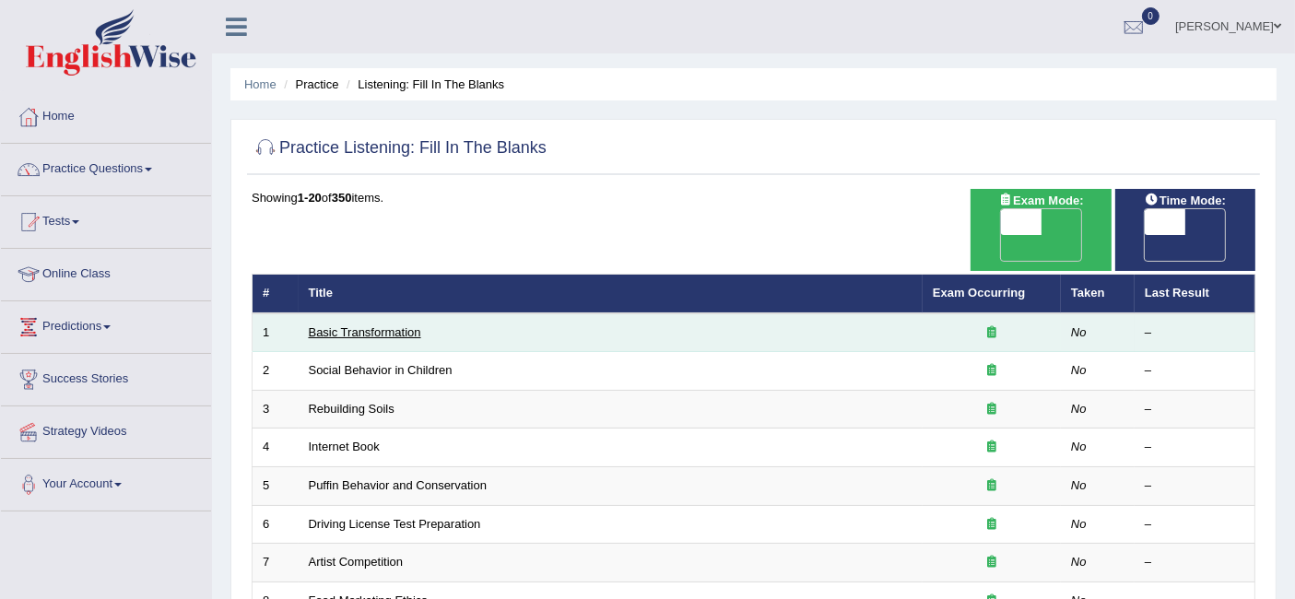
click at [382, 325] on link "Basic Transformation" at bounding box center [365, 332] width 112 height 14
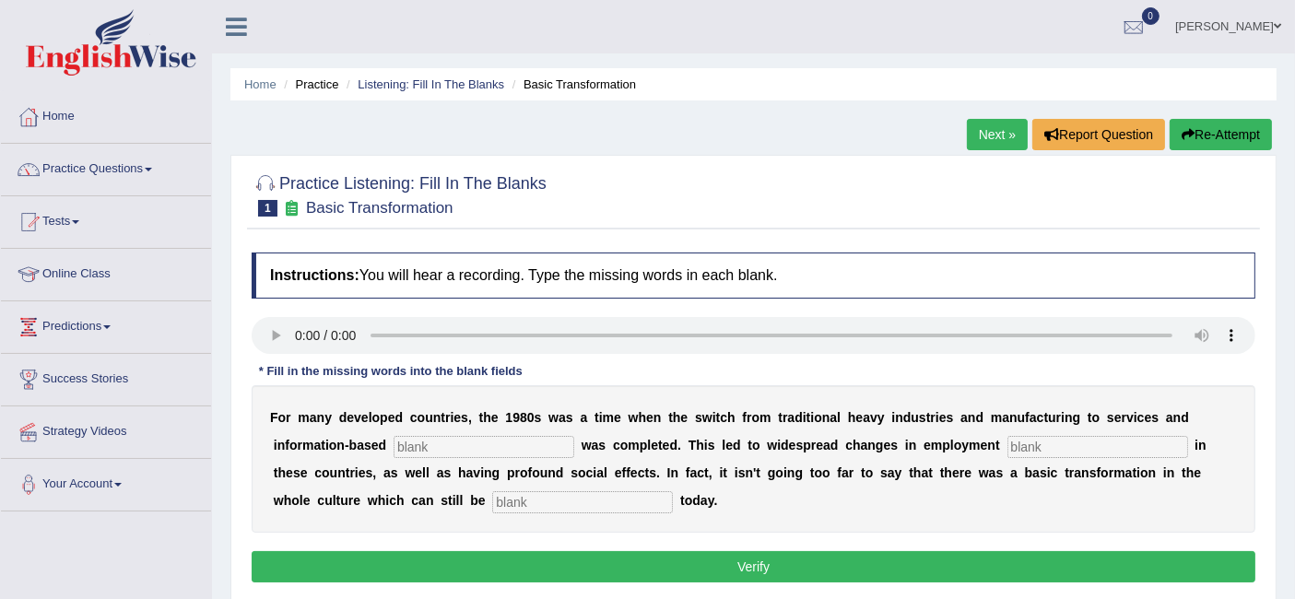
click at [434, 441] on input "text" at bounding box center [484, 447] width 181 height 22
click at [491, 449] on input "e" at bounding box center [484, 447] width 181 height 22
type input "enterprises"
click at [1038, 449] on input "text" at bounding box center [1097, 447] width 181 height 22
type input "a"
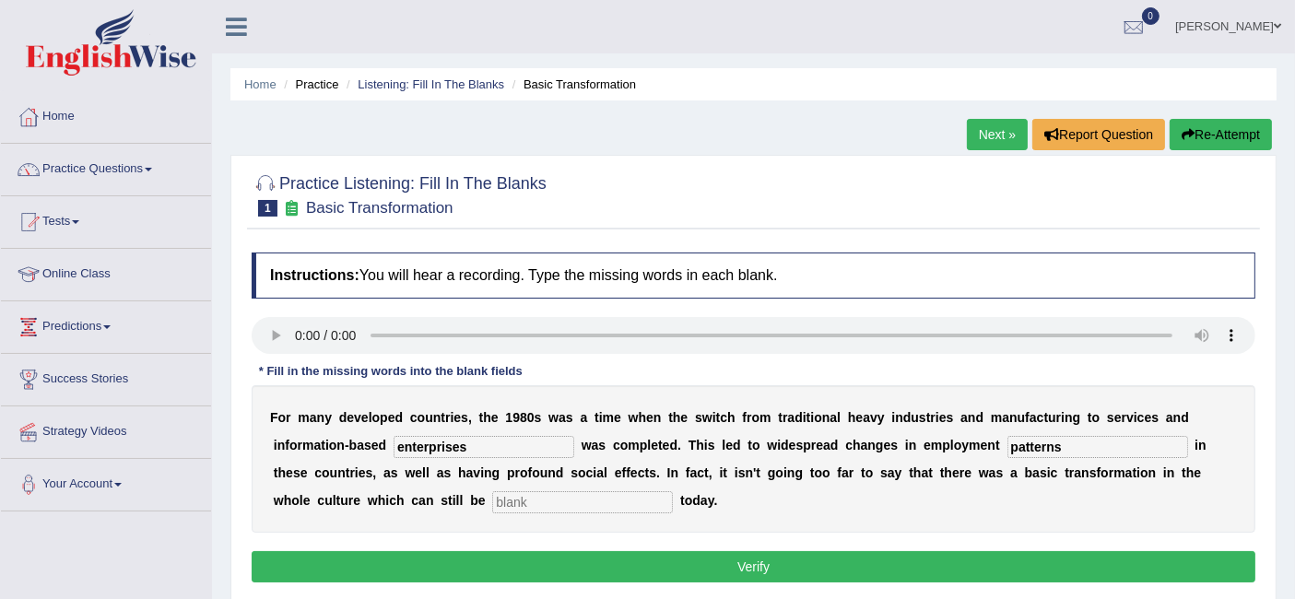
type input "patterns"
click at [569, 501] on input "text" at bounding box center [582, 502] width 181 height 22
type input "b"
type input "observed"
click at [512, 446] on input "enterprises" at bounding box center [484, 447] width 181 height 22
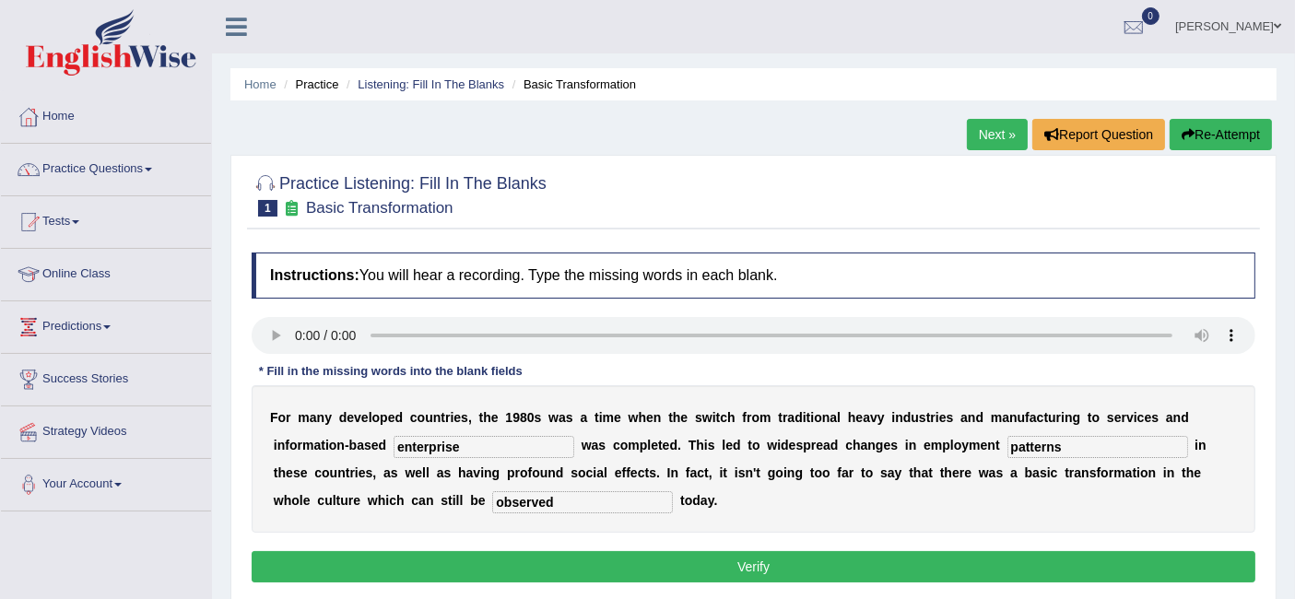
type input "enterprises"
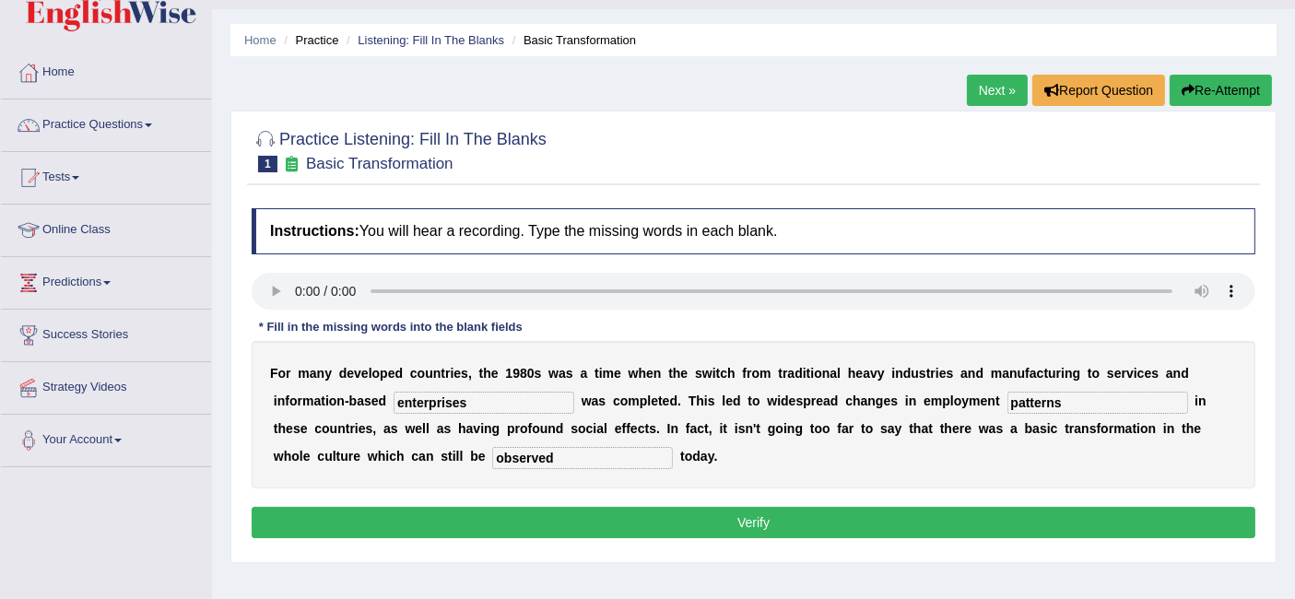
scroll to position [48, 0]
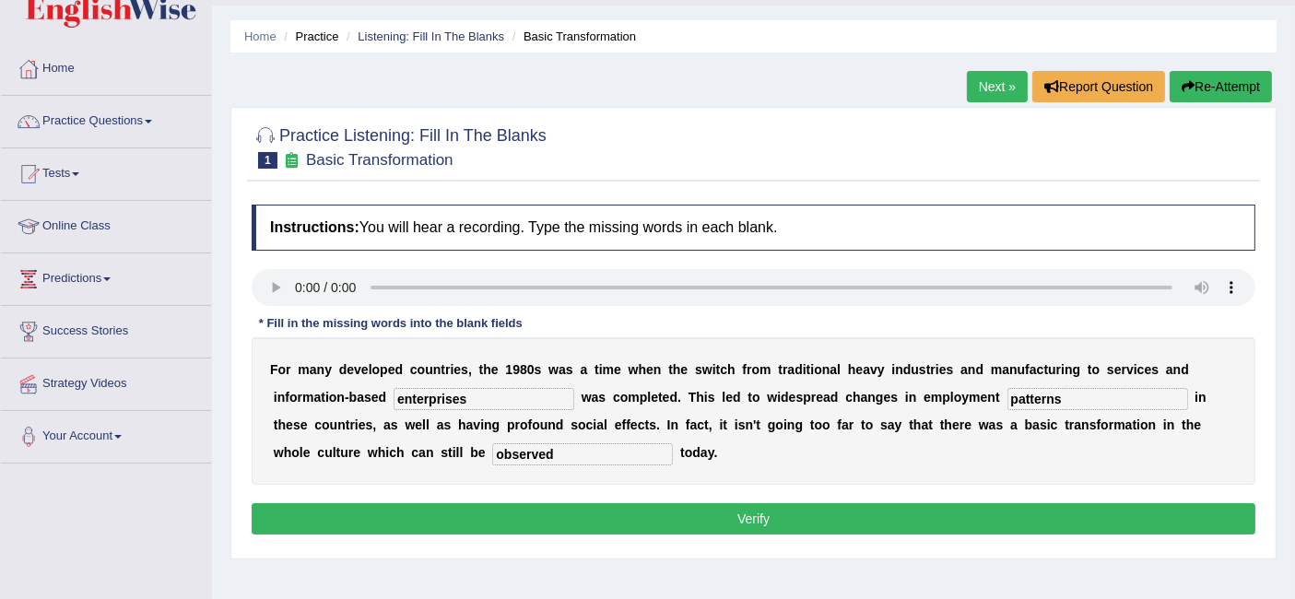
click at [753, 510] on button "Verify" at bounding box center [754, 518] width 1004 height 31
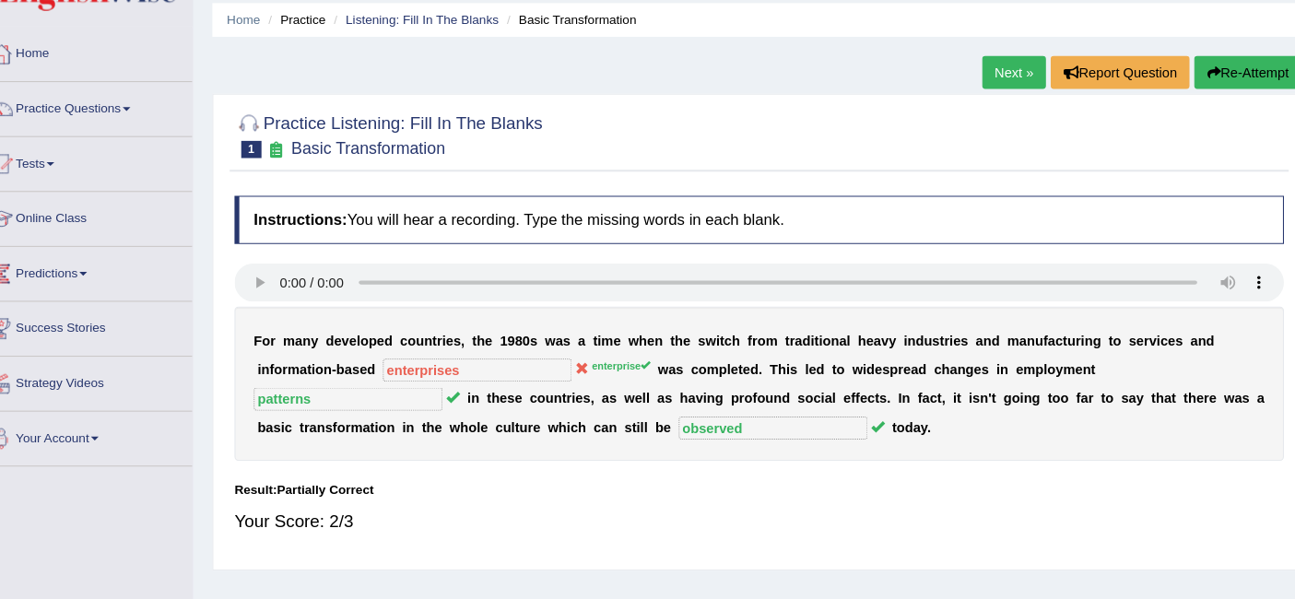
scroll to position [47, 0]
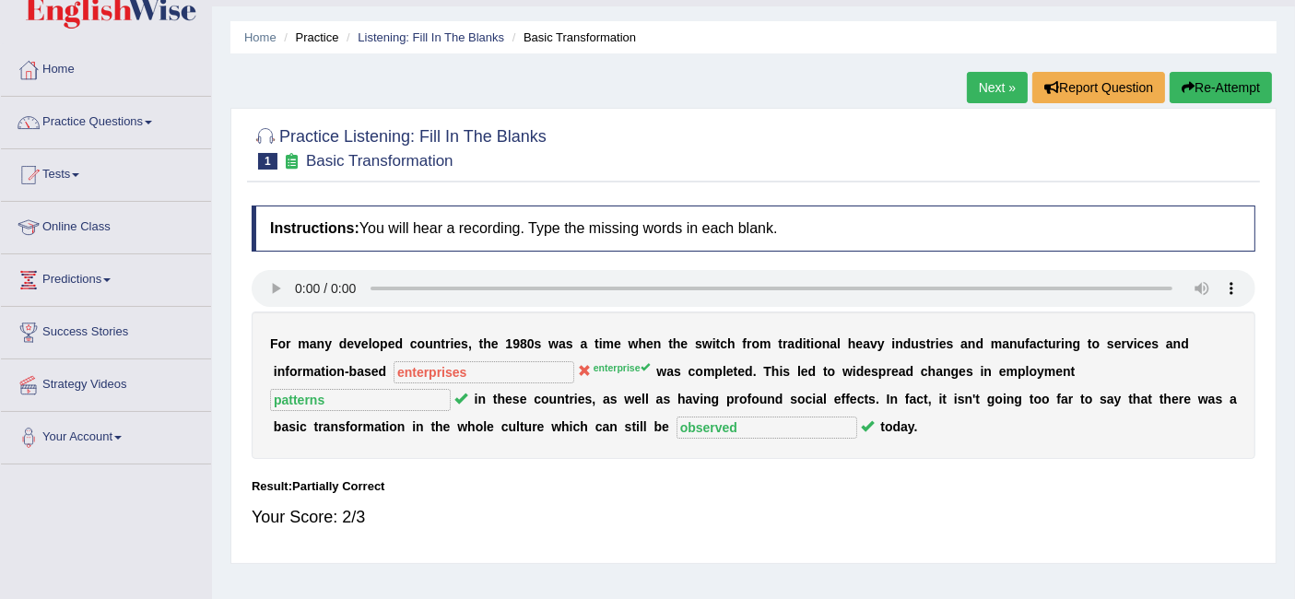
click at [993, 94] on link "Next »" at bounding box center [997, 87] width 61 height 31
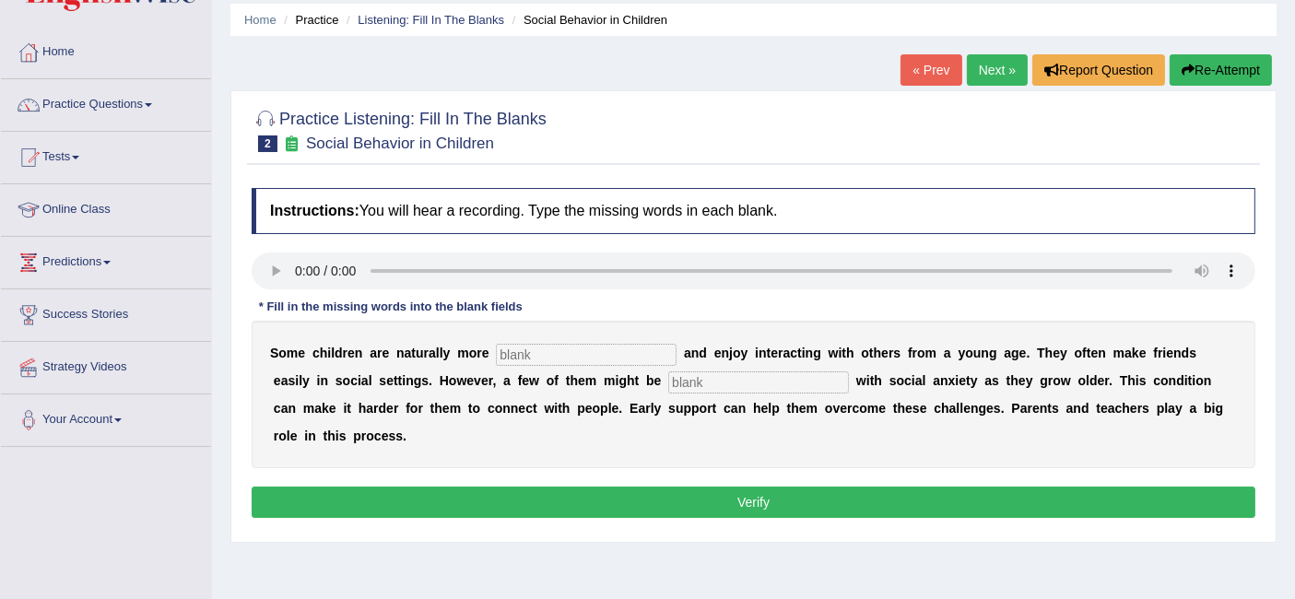
scroll to position [66, 0]
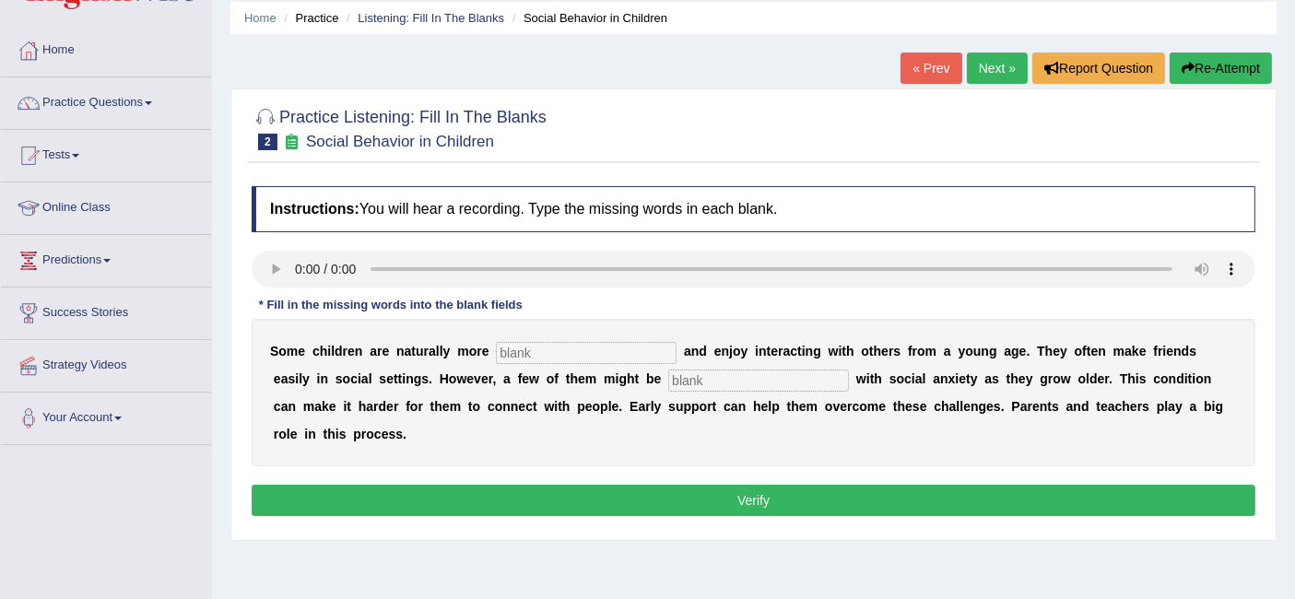
click at [535, 351] on input "text" at bounding box center [586, 353] width 181 height 22
type input "sociable"
type input "diagonised"
click at [825, 386] on input "diagonised" at bounding box center [758, 381] width 181 height 22
type input "d"
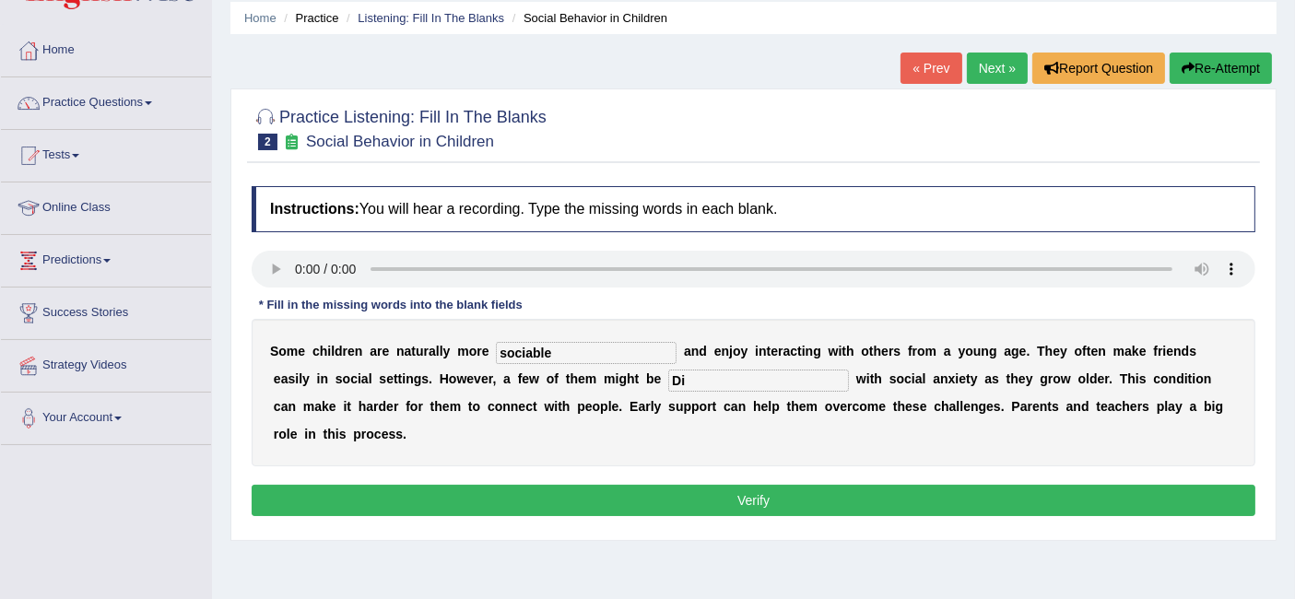
type input "D"
type input "diagnosed"
click at [723, 492] on button "Verify" at bounding box center [754, 500] width 1004 height 31
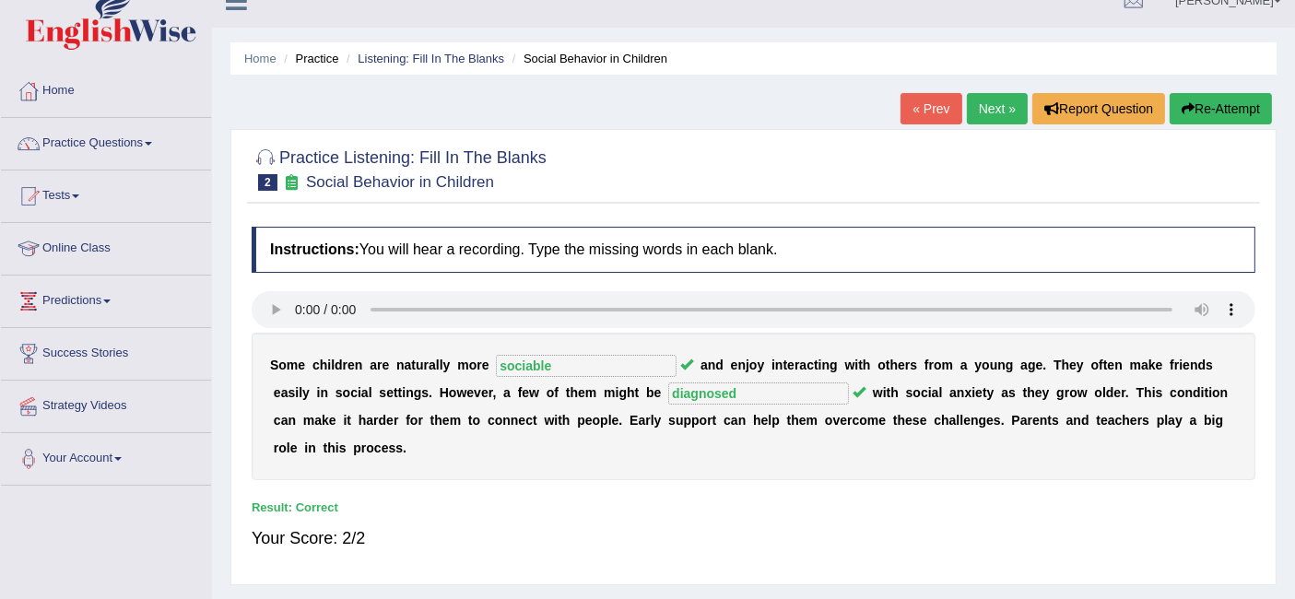
scroll to position [26, 0]
click at [984, 120] on link "Next »" at bounding box center [997, 108] width 61 height 31
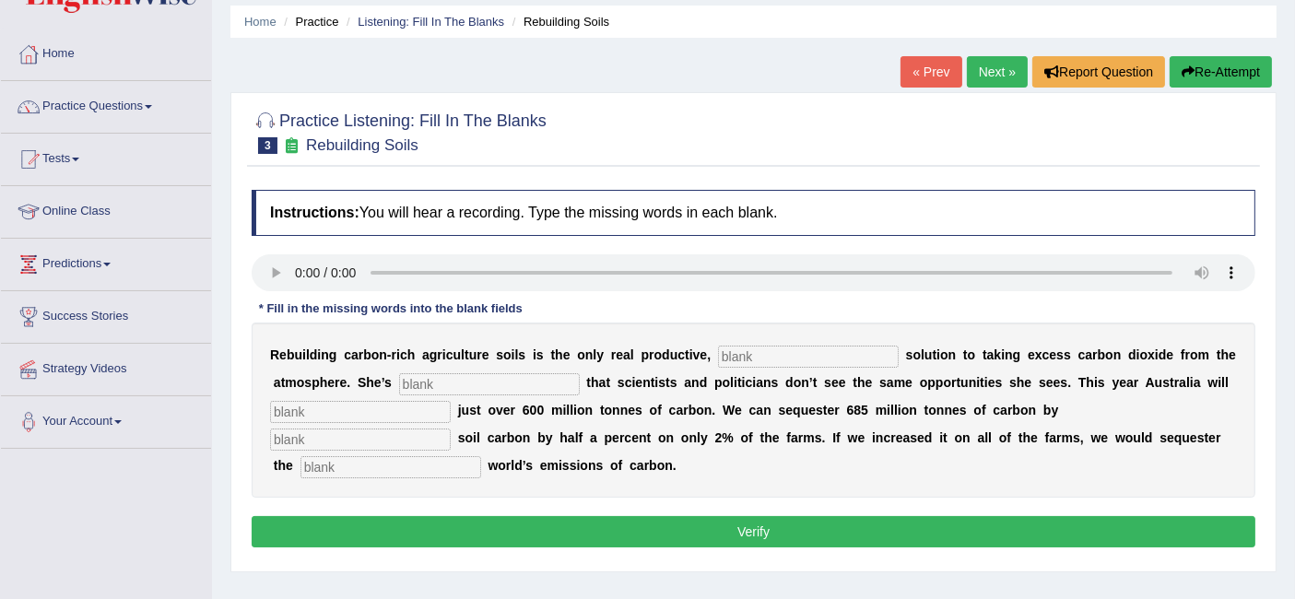
click at [817, 363] on input "text" at bounding box center [808, 357] width 181 height 22
type input "e"
type input "permanent"
type input "frustrated"
type input "admit"
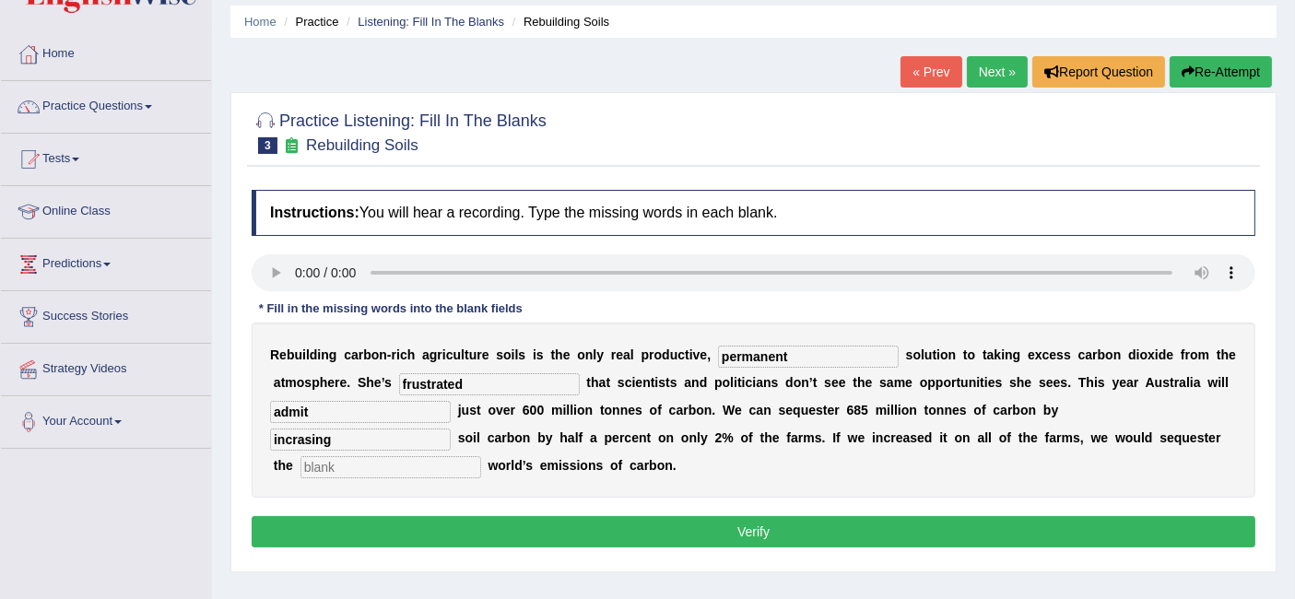
type input "incrasing"
type input "whole"
click at [342, 442] on input "incrasing" at bounding box center [360, 440] width 181 height 22
type input "increasing"
click at [656, 530] on button "Verify" at bounding box center [754, 531] width 1004 height 31
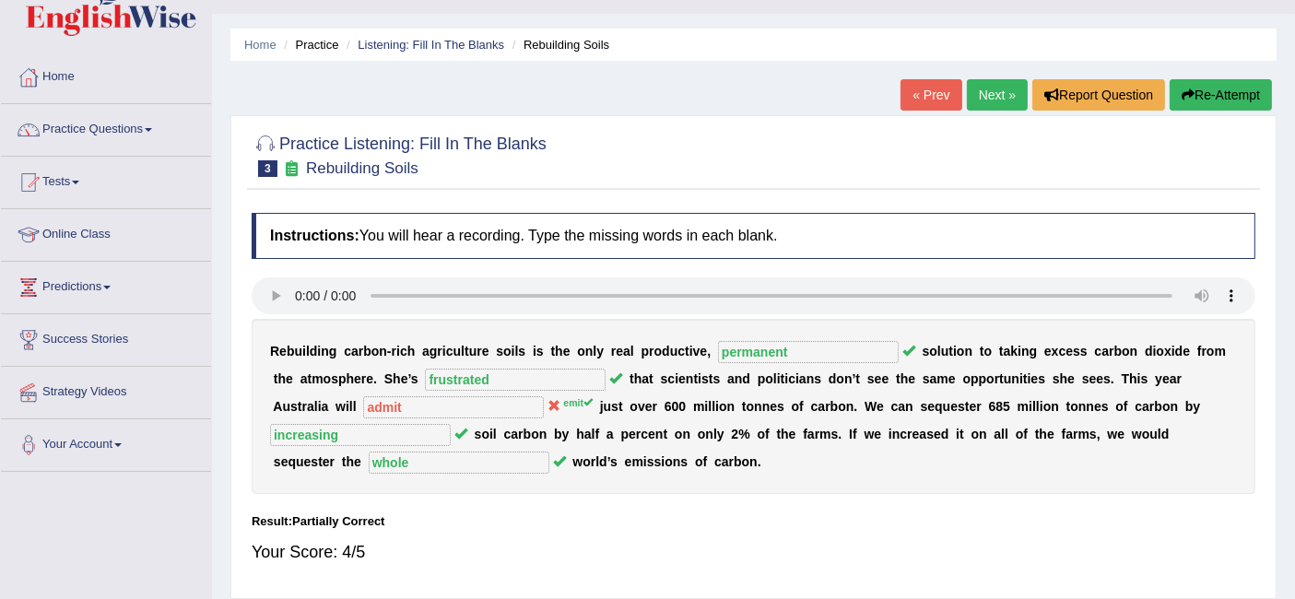
scroll to position [37, 0]
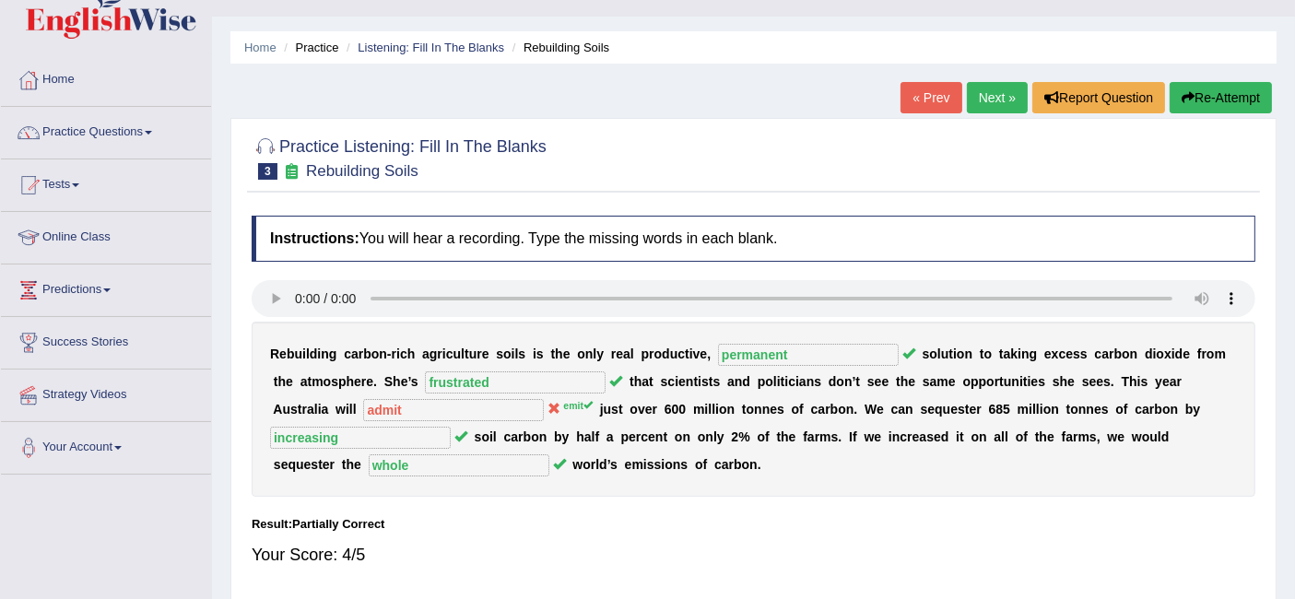
click at [996, 99] on link "Next »" at bounding box center [997, 97] width 61 height 31
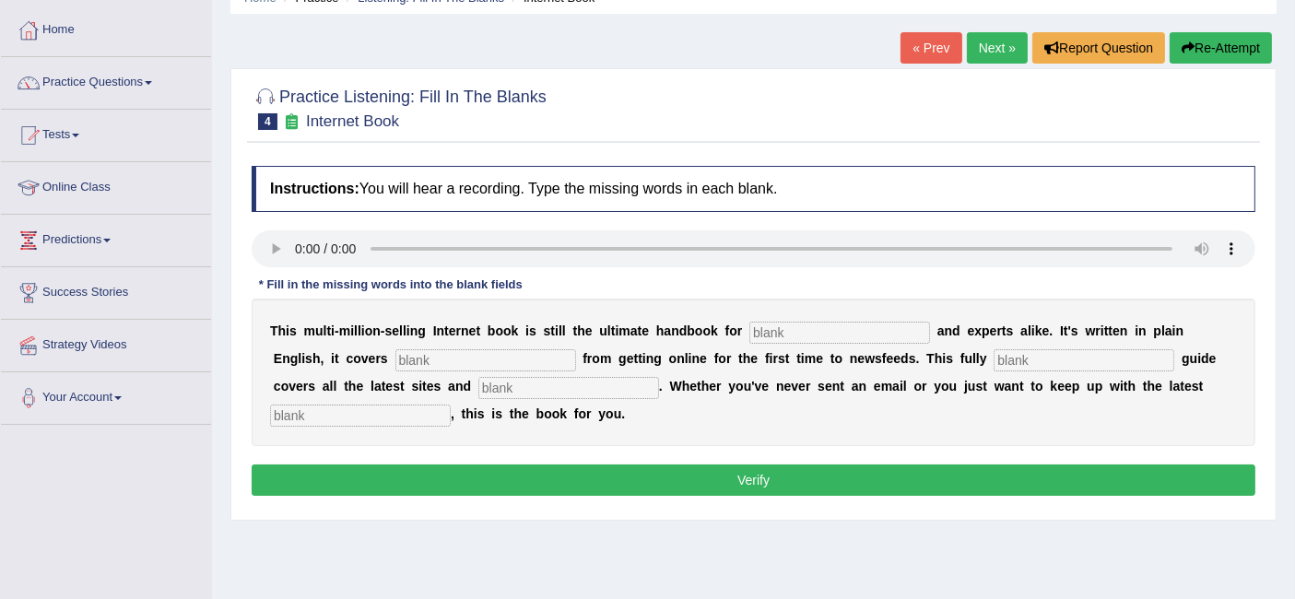
scroll to position [88, 0]
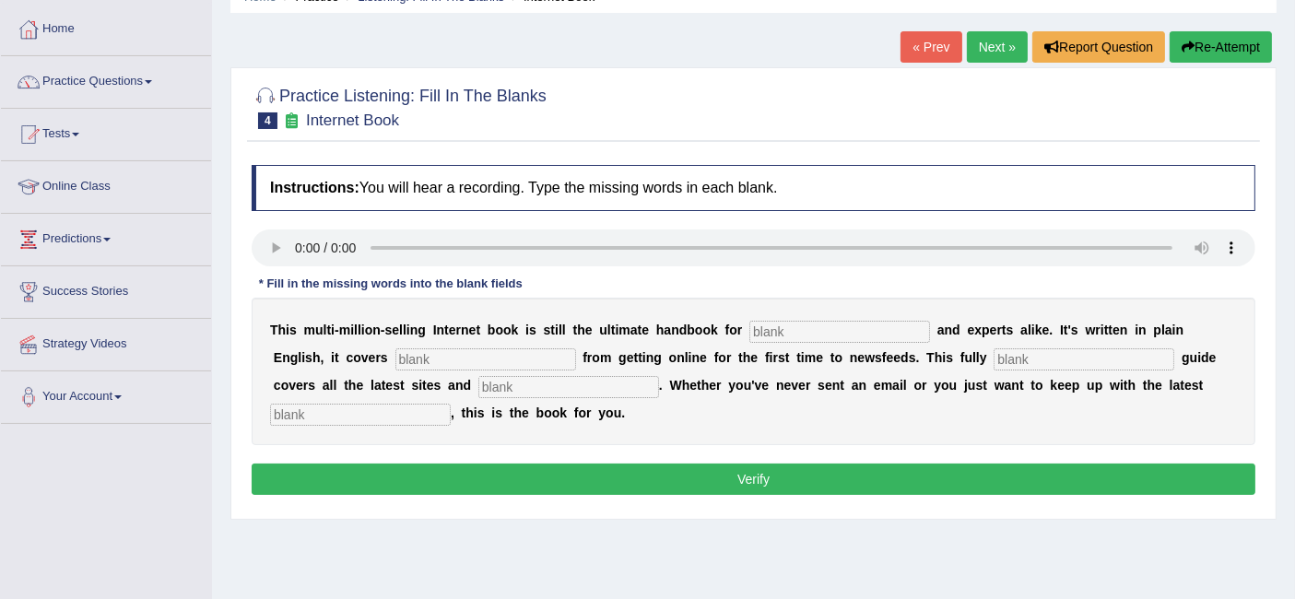
click at [777, 327] on input "text" at bounding box center [839, 332] width 181 height 22
type input "n"
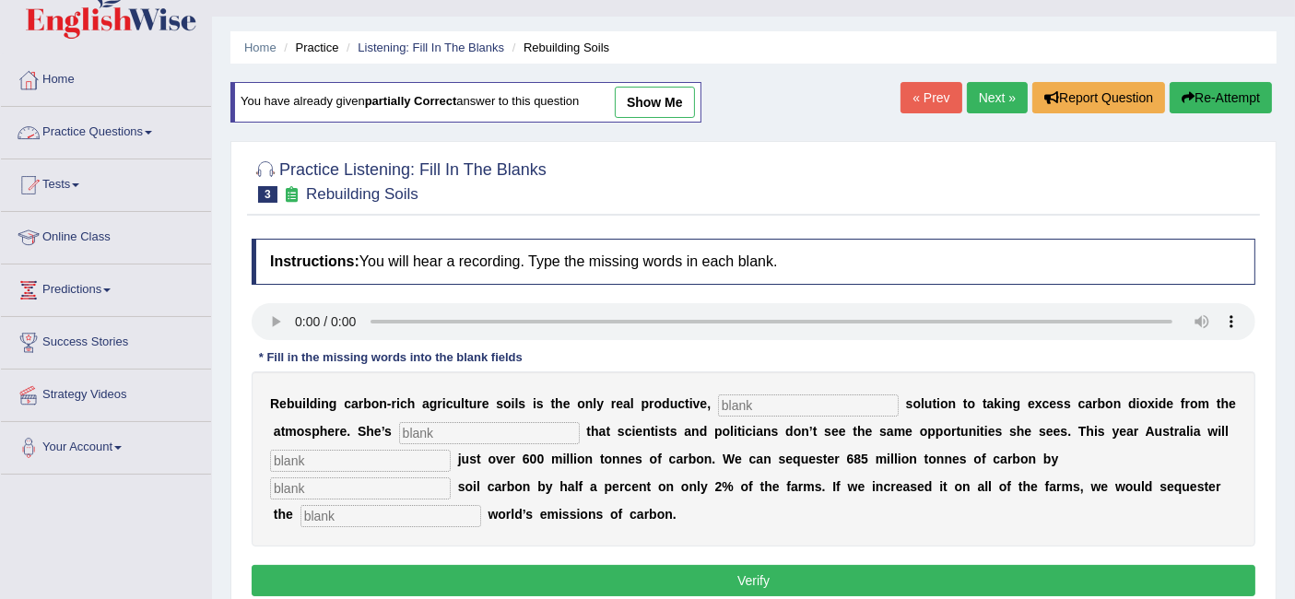
click at [121, 128] on link "Practice Questions" at bounding box center [106, 130] width 210 height 46
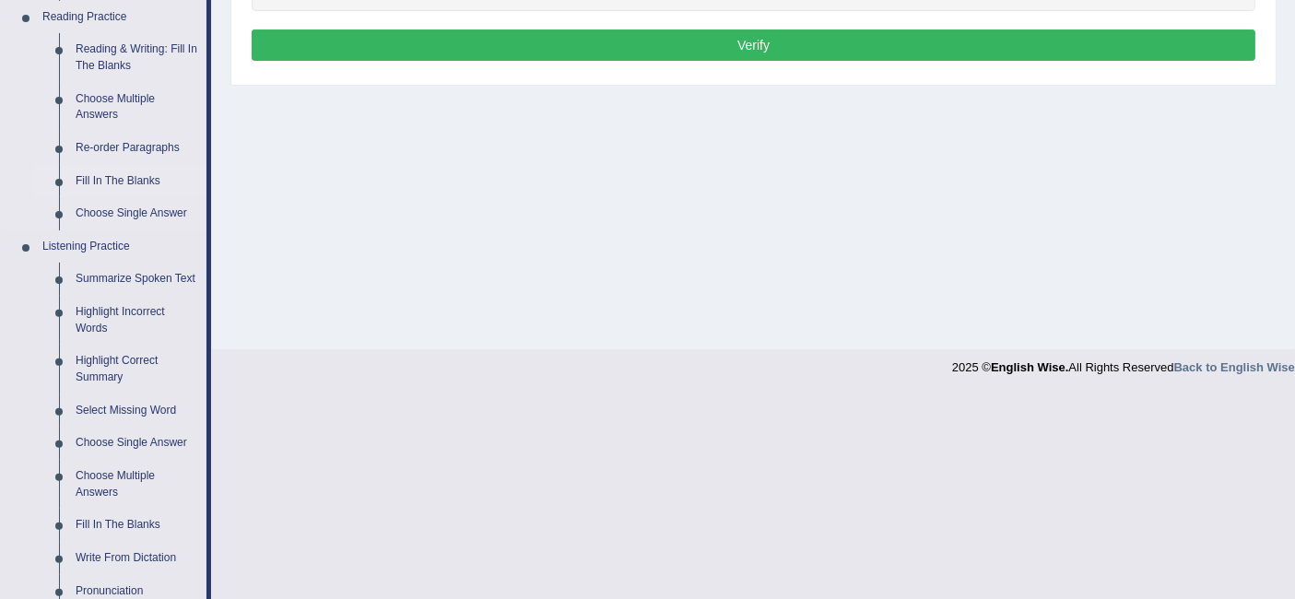
scroll to position [583, 0]
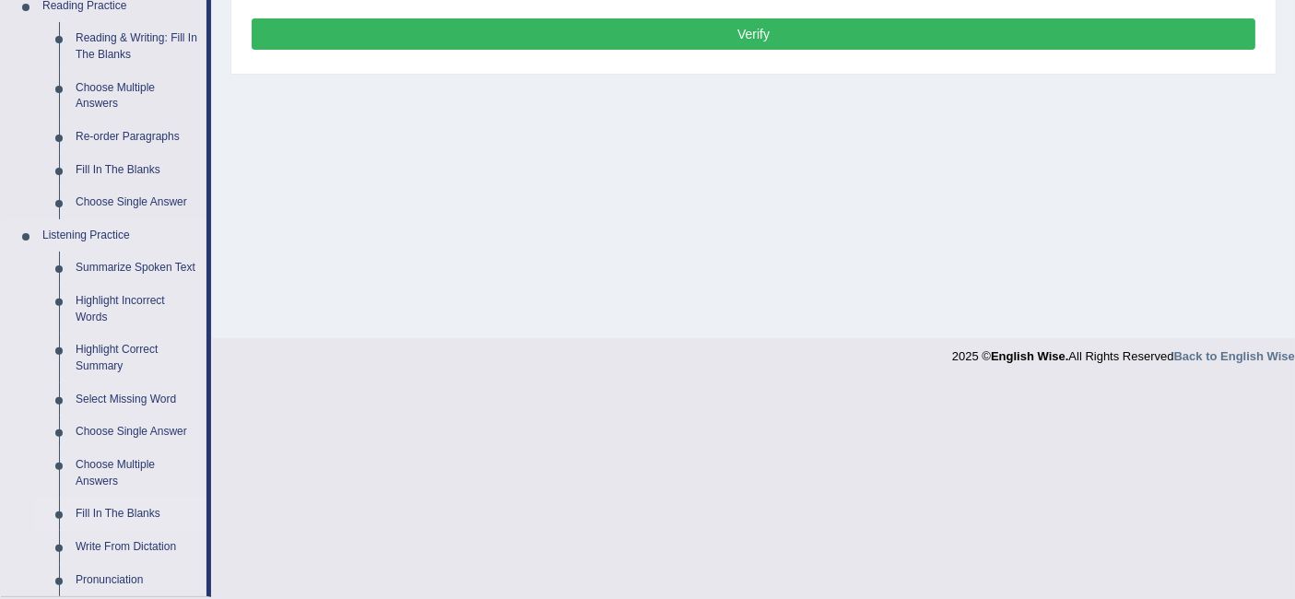
click at [131, 509] on link "Fill In The Blanks" at bounding box center [136, 514] width 139 height 33
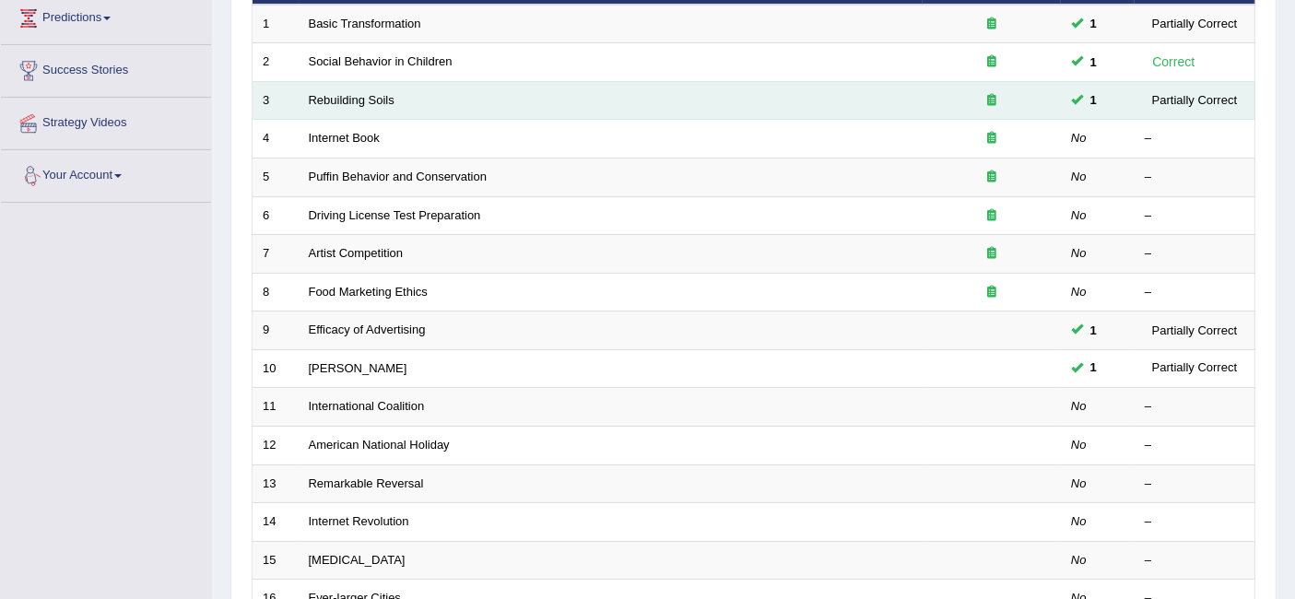
scroll to position [311, 0]
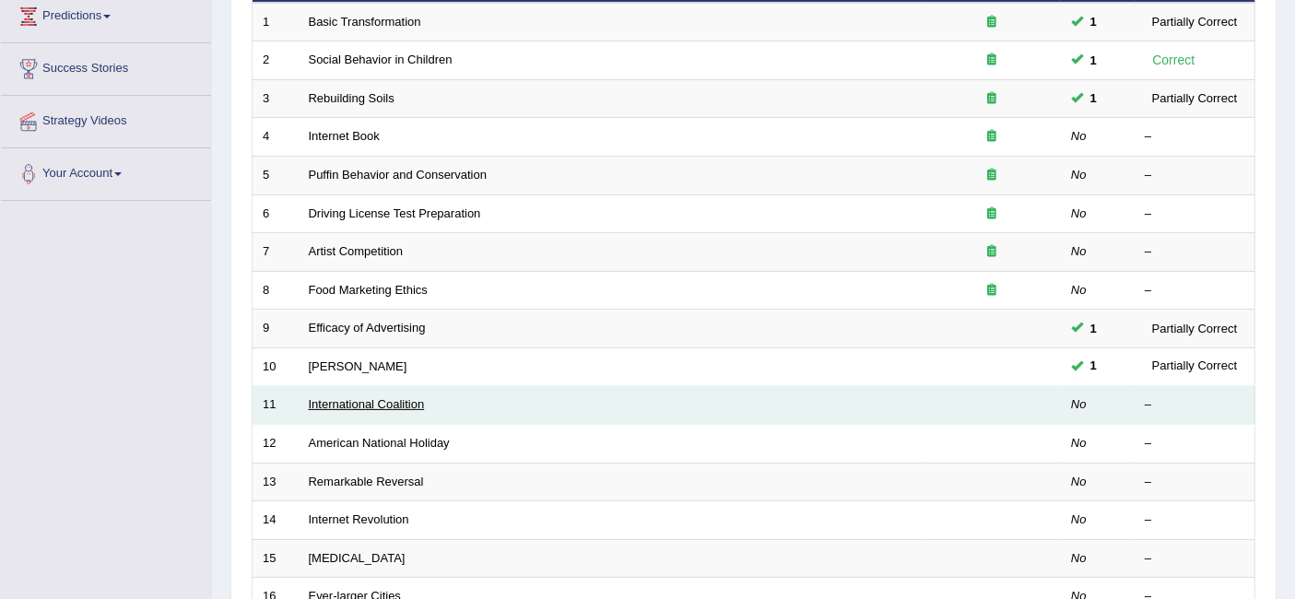
click at [403, 397] on link "International Coalition" at bounding box center [367, 404] width 116 height 14
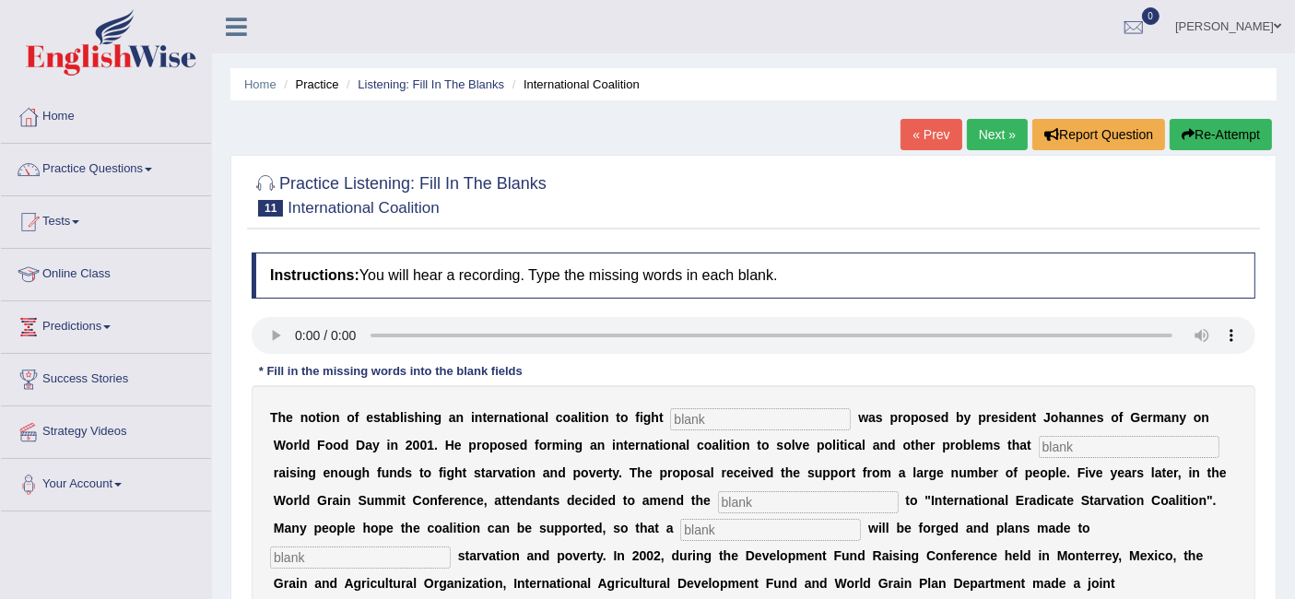
click at [710, 408] on input "text" at bounding box center [760, 419] width 181 height 22
type input "starvation"
type input "E"
type input "QECTRACT"
click at [794, 509] on input "text" at bounding box center [808, 502] width 181 height 22
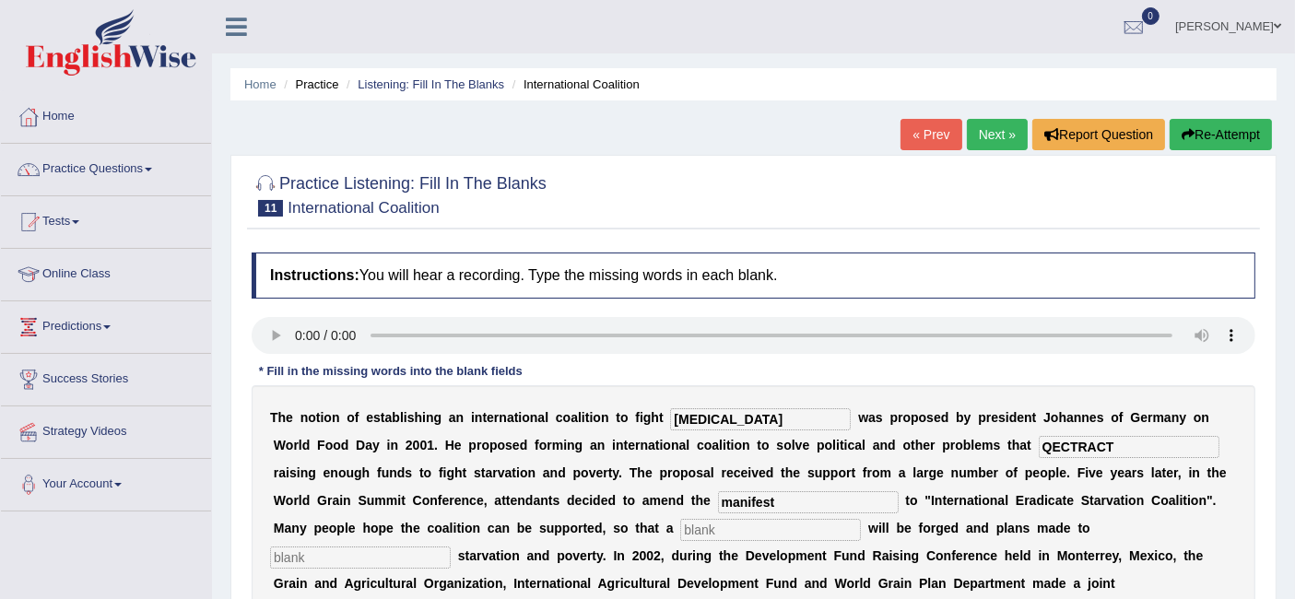
type input "manifest"
type input "resoultion"
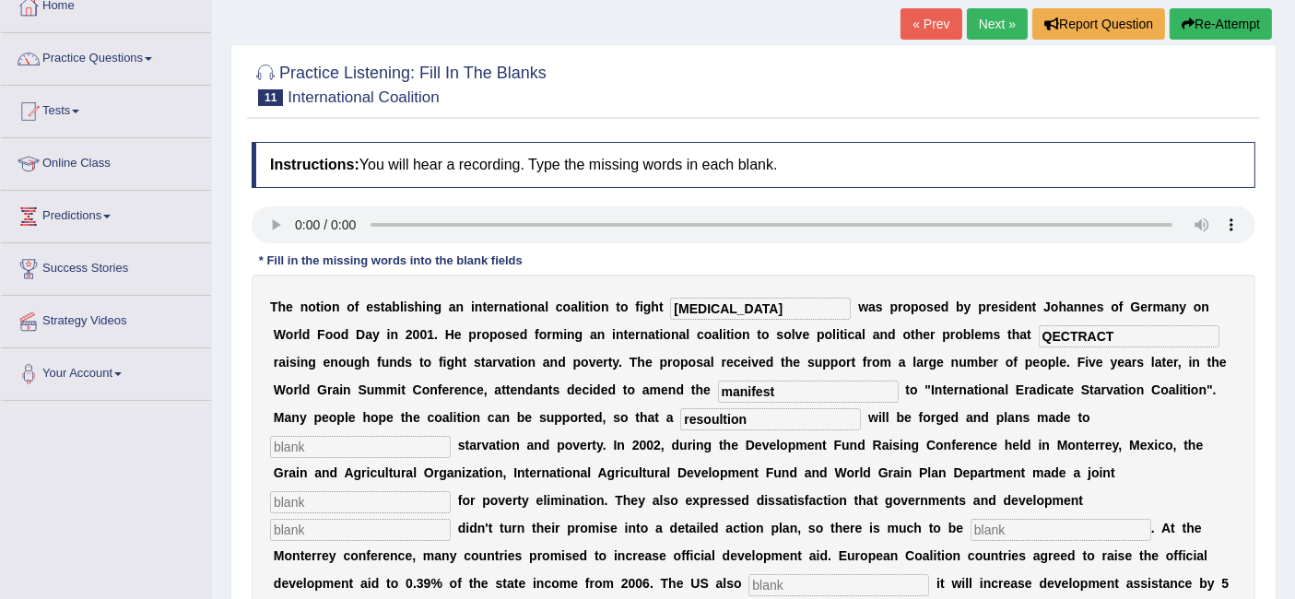
scroll to position [118, 0]
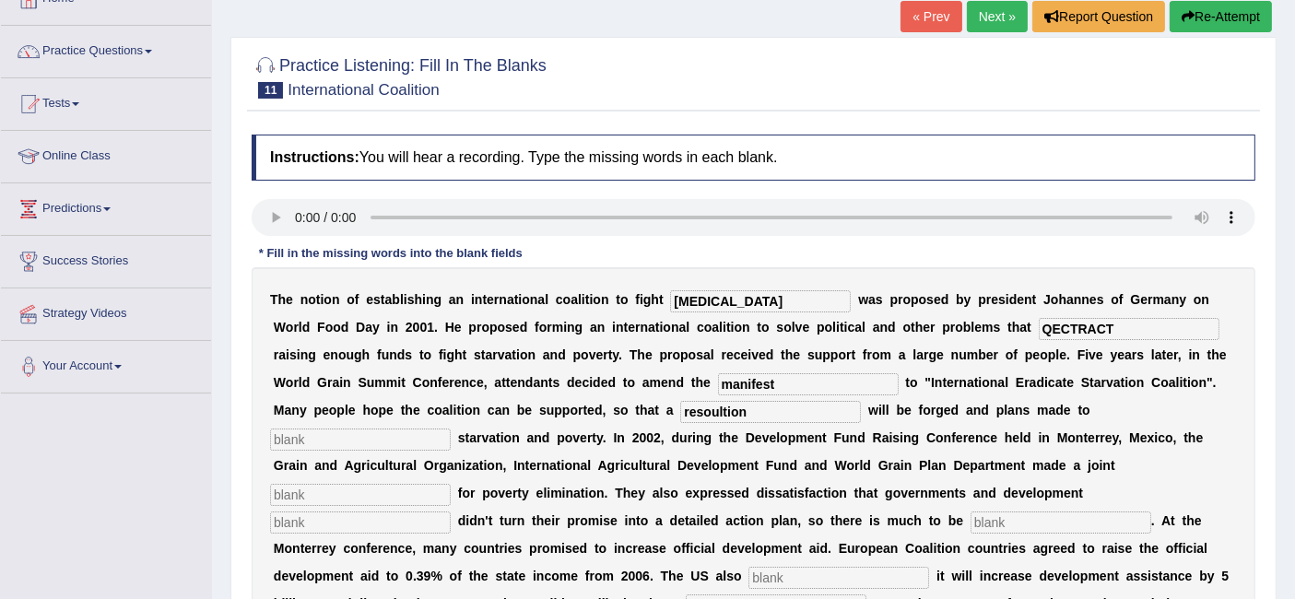
click at [424, 498] on input "text" at bounding box center [360, 495] width 181 height 22
type input "appeal"
type input "partners"
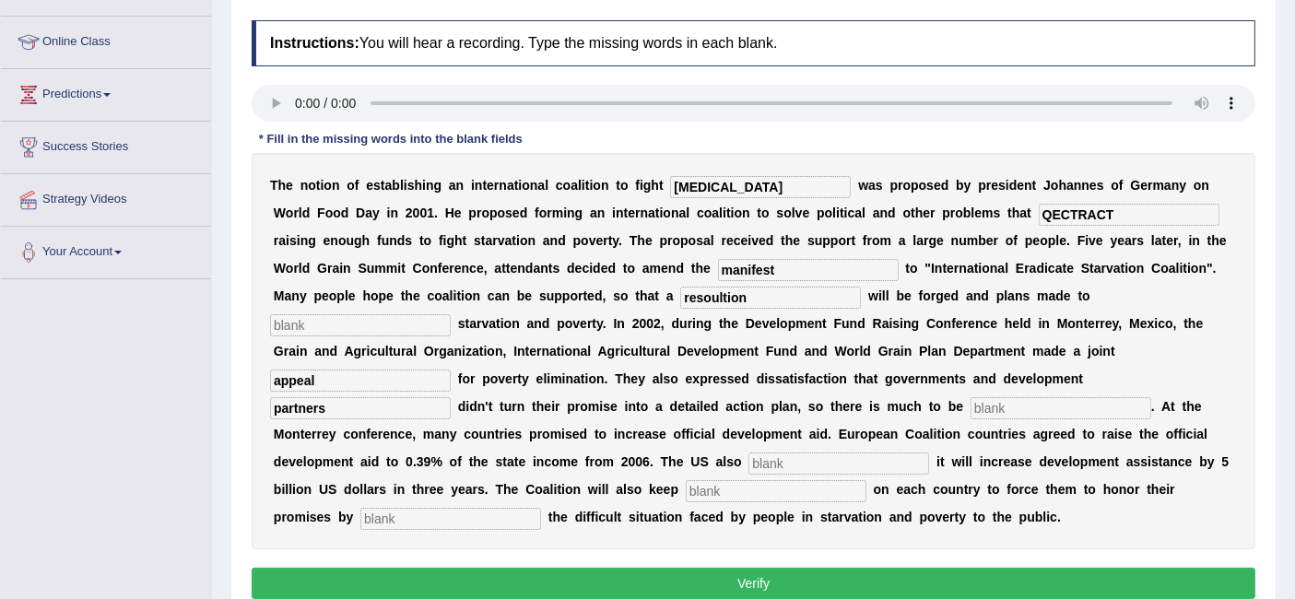
scroll to position [233, 0]
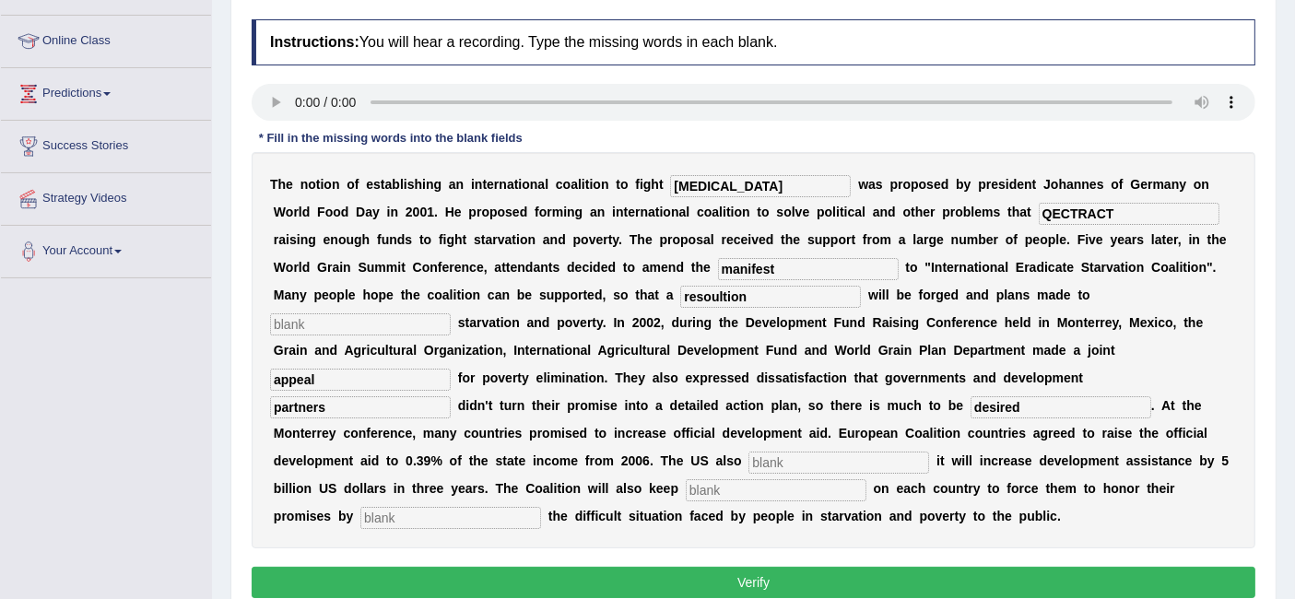
type input "desired"
type input "announced"
type input "pressure"
type input "exposing"
click at [1119, 214] on input "QECTRACT" at bounding box center [1129, 214] width 181 height 22
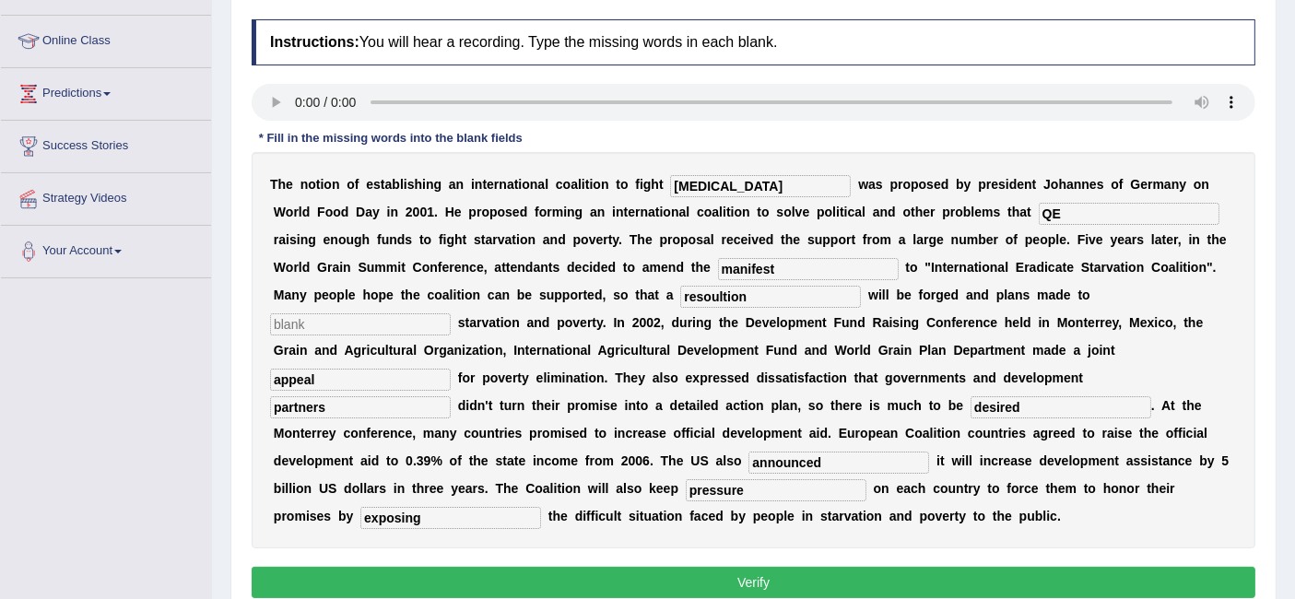
type input "Q"
type input "extract"
click at [407, 327] on input "text" at bounding box center [360, 324] width 181 height 22
type input "reduce"
click at [535, 585] on button "Verify" at bounding box center [754, 582] width 1004 height 31
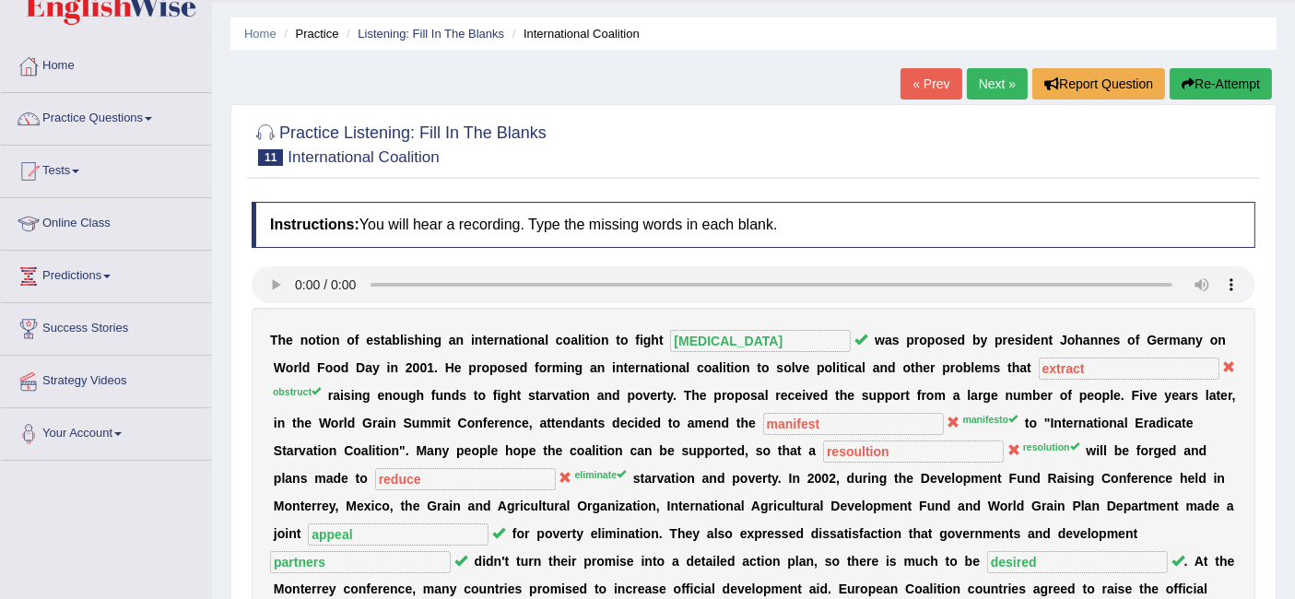
scroll to position [22, 0]
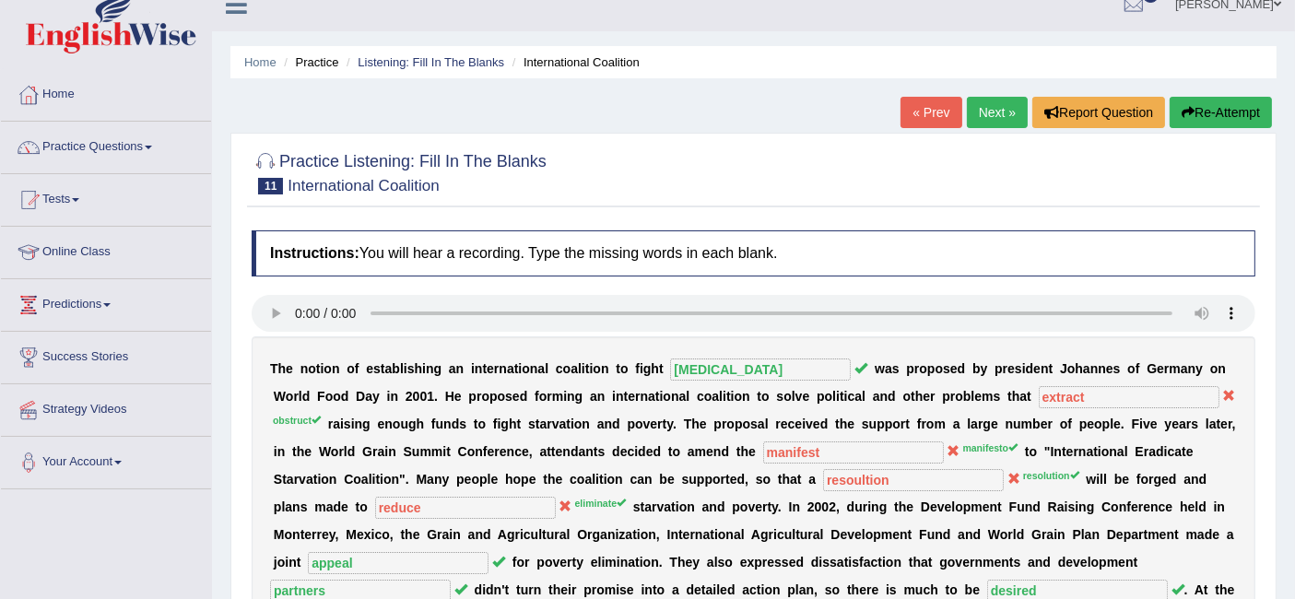
click at [998, 109] on link "Next »" at bounding box center [997, 112] width 61 height 31
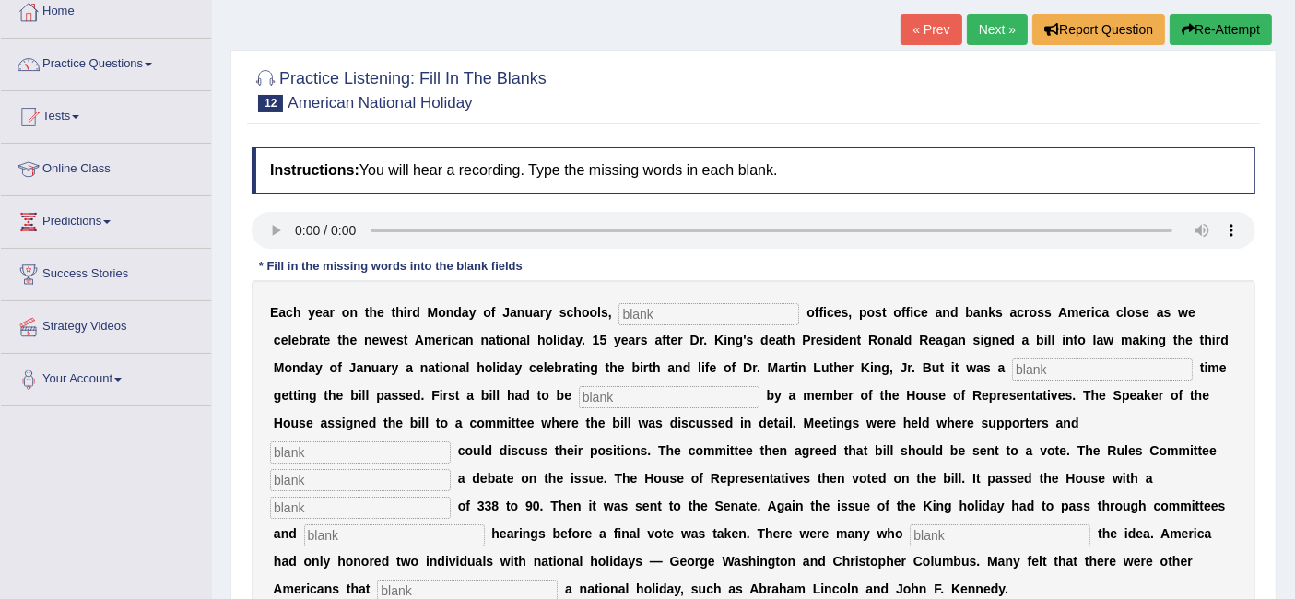
scroll to position [116, 0]
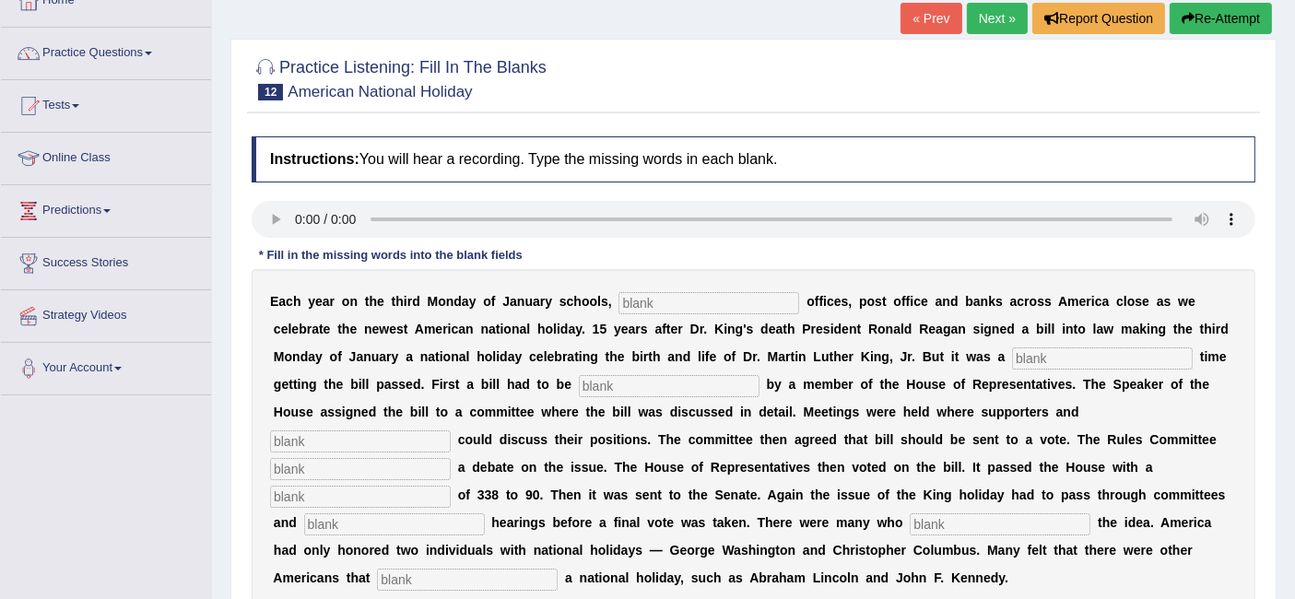
click at [658, 304] on input "text" at bounding box center [708, 303] width 181 height 22
type input "federal"
click at [1057, 350] on input "text" at bounding box center [1102, 358] width 181 height 22
type input "tough"
click at [649, 378] on input "text" at bounding box center [669, 386] width 181 height 22
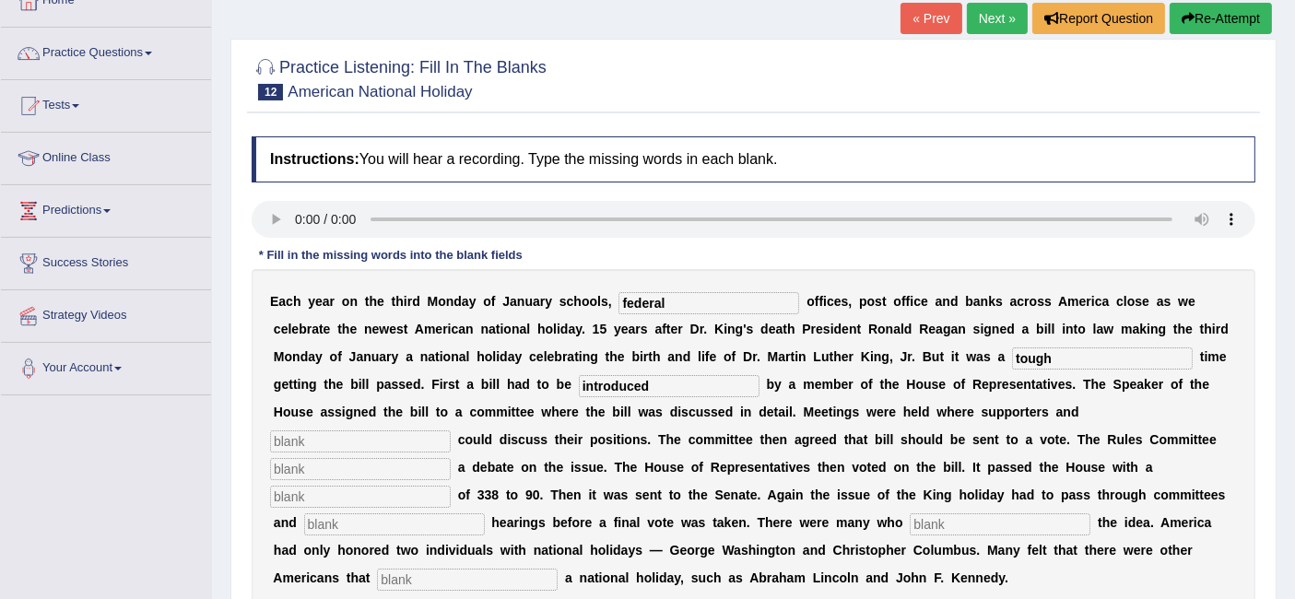
type input "introduced"
type input "opponents"
click at [388, 464] on input "text" at bounding box center [360, 469] width 181 height 22
type input "schedule"
type input "vote"
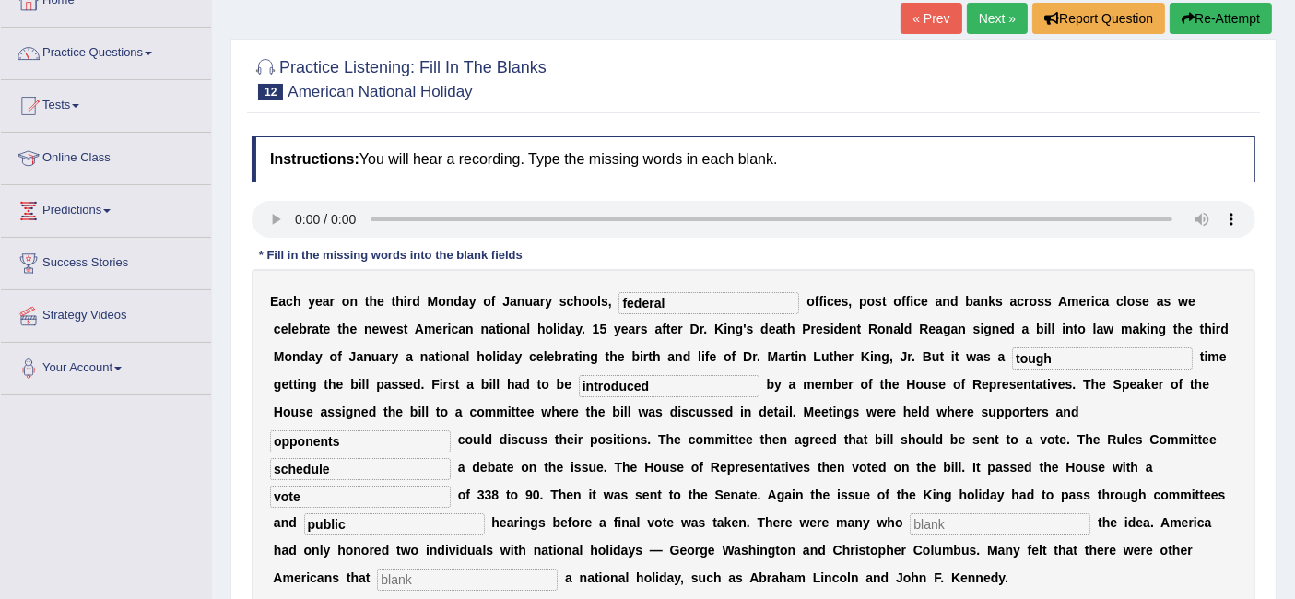
type input "public"
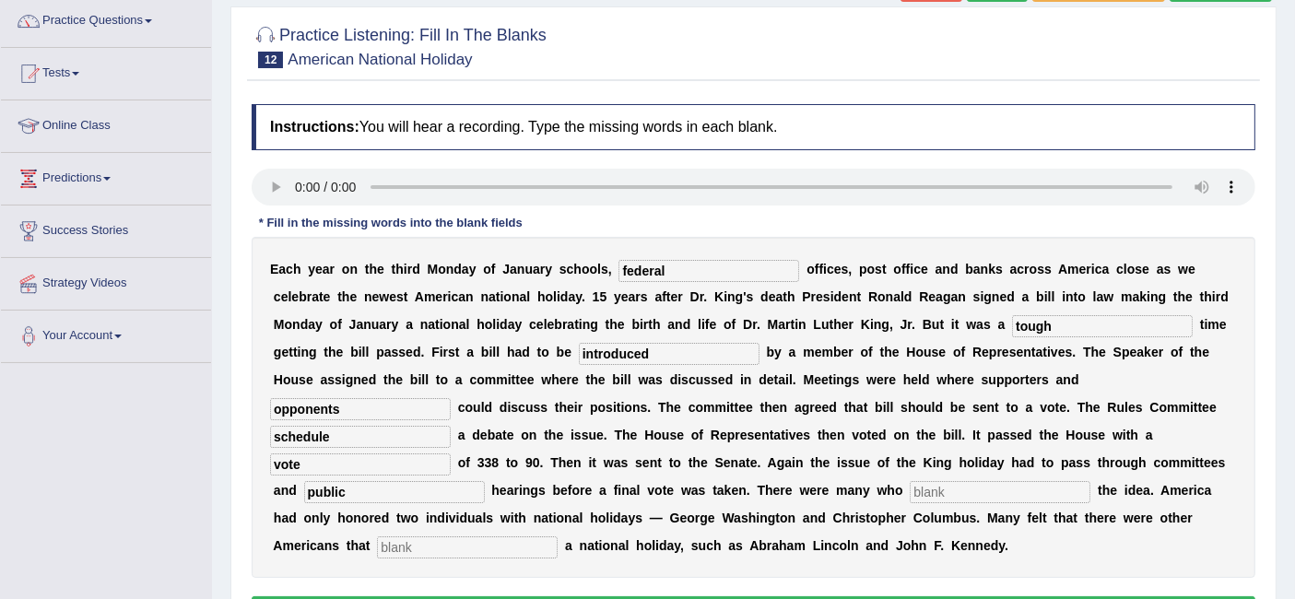
scroll to position [170, 0]
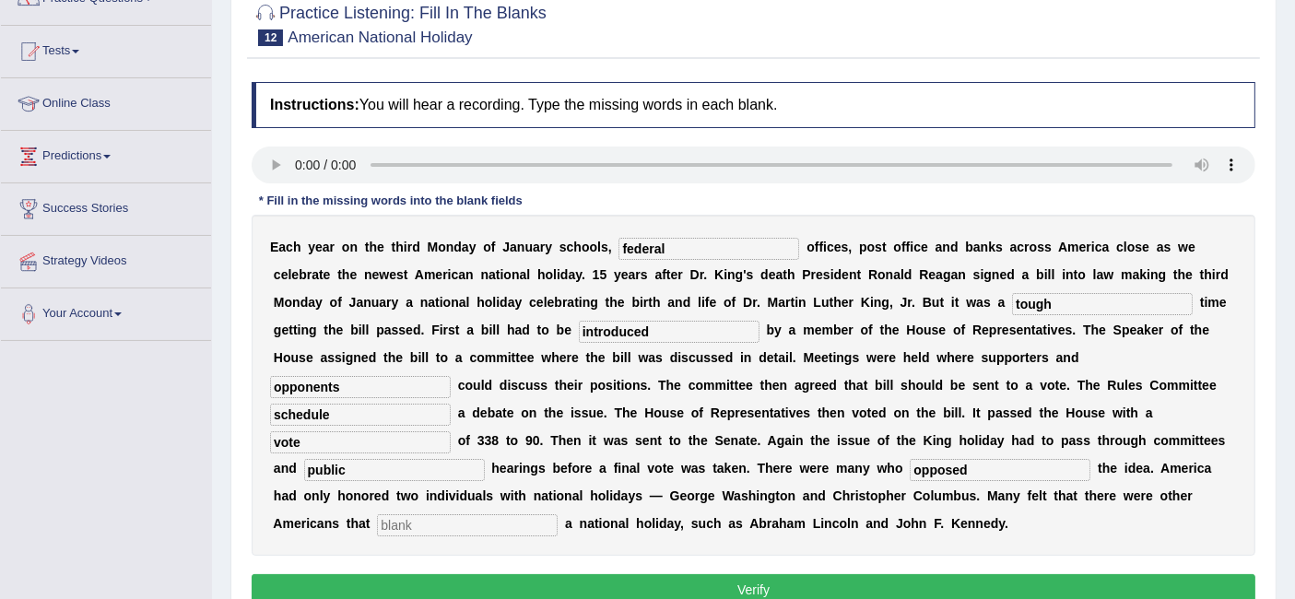
type input "opposed"
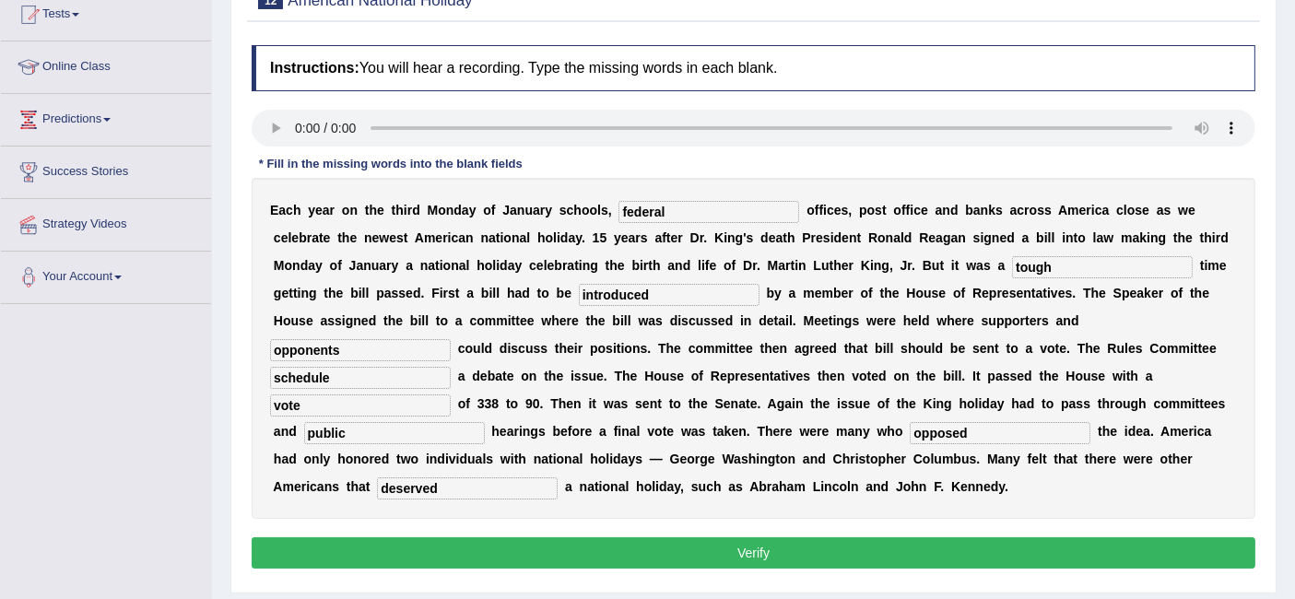
type input "deserved"
click at [504, 548] on button "Verify" at bounding box center [754, 552] width 1004 height 31
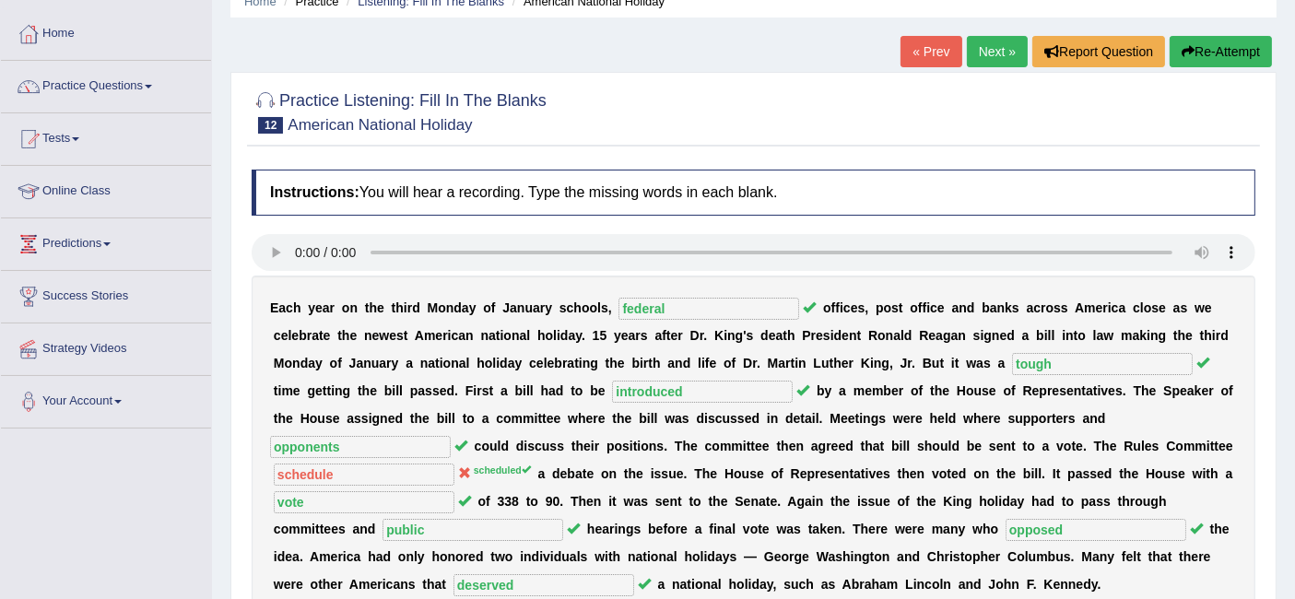
scroll to position [81, 0]
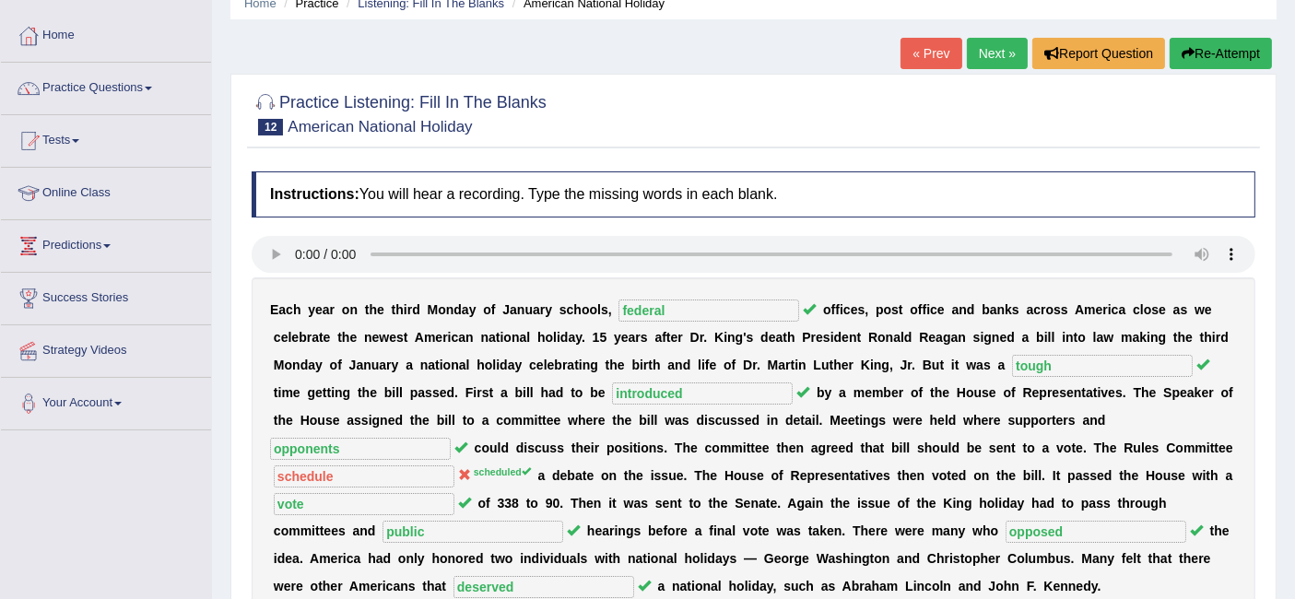
click at [993, 46] on link "Next »" at bounding box center [997, 53] width 61 height 31
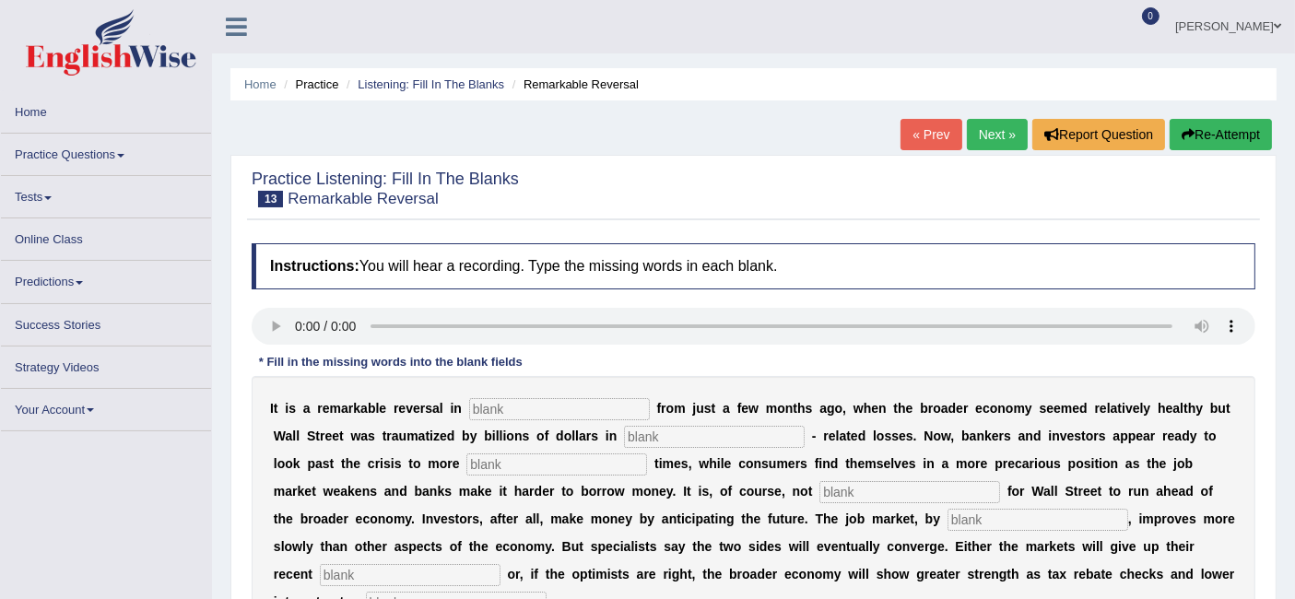
scroll to position [123, 0]
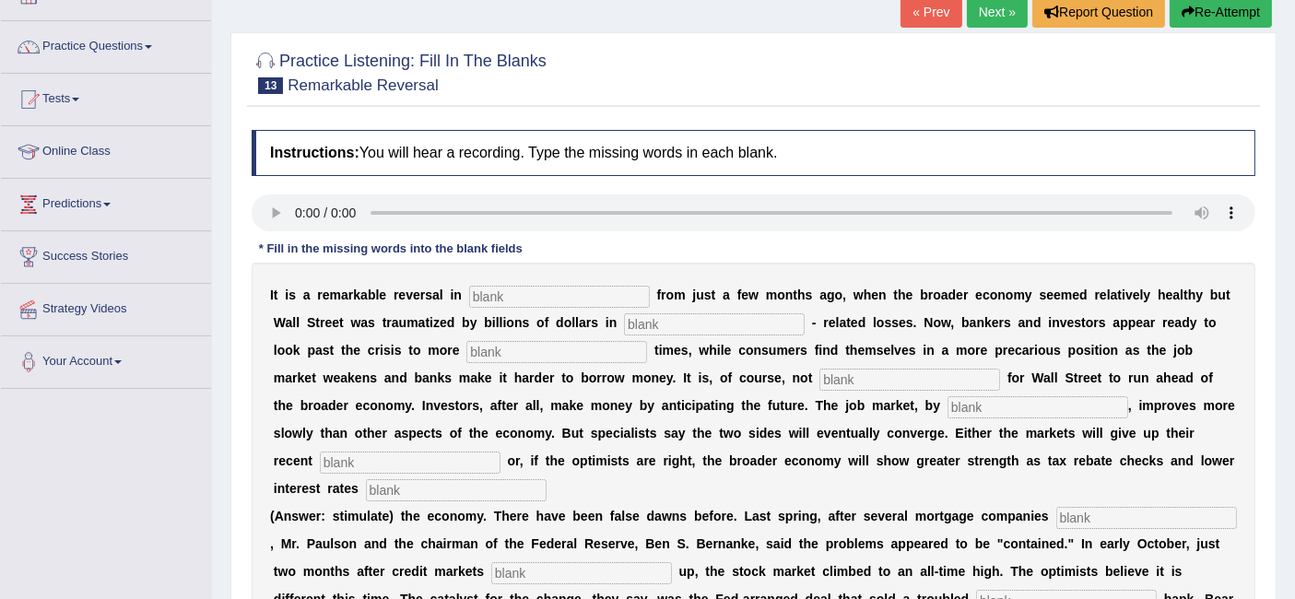
click at [511, 292] on input "text" at bounding box center [559, 297] width 181 height 22
type input "attitudes"
type input "mortgage"
type input "profitable"
type input "uncommon"
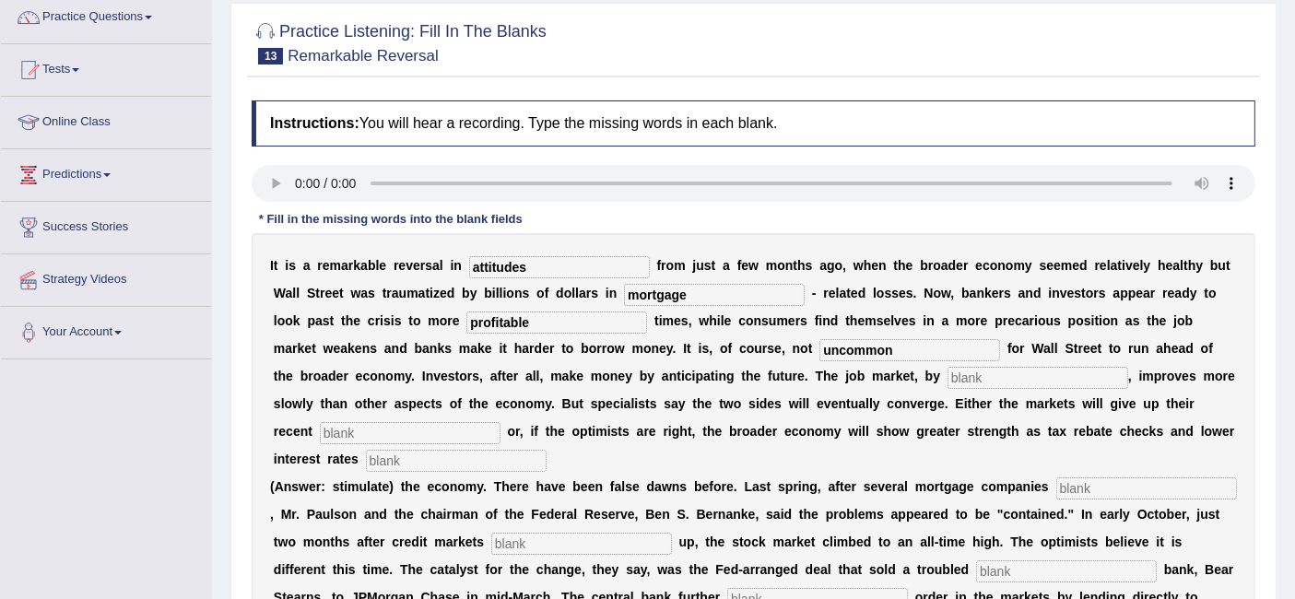
scroll to position [151, 0]
type input "contrast"
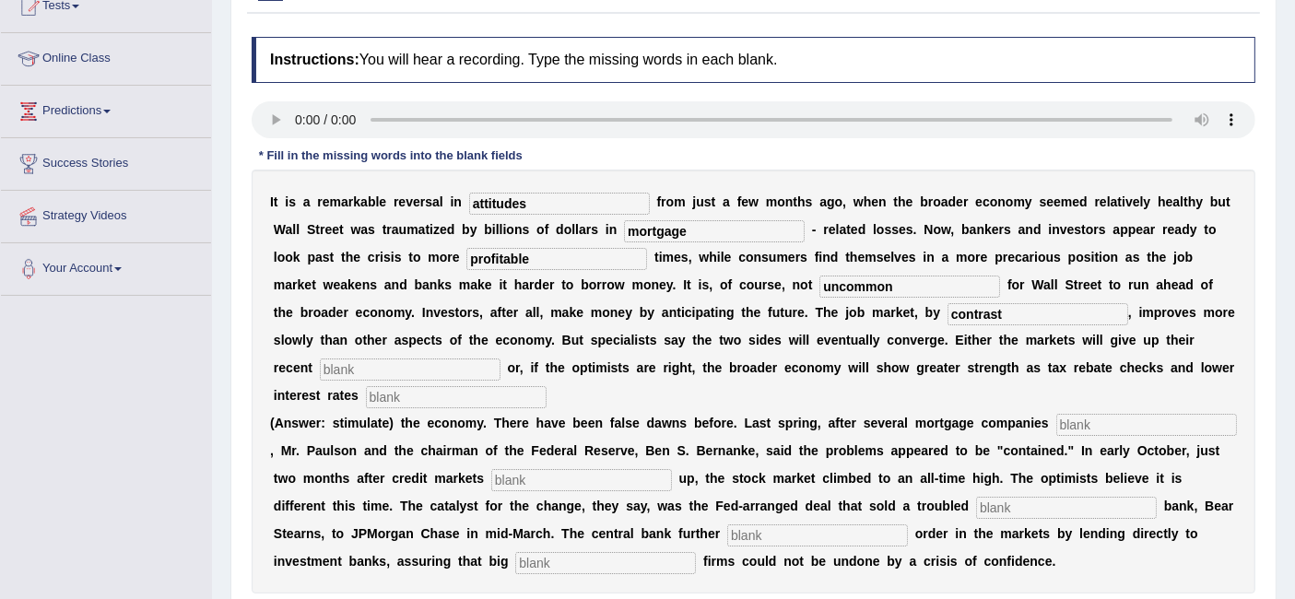
scroll to position [217, 0]
type input "gains"
type input "stimulate"
type input "collapsed"
type input "froze"
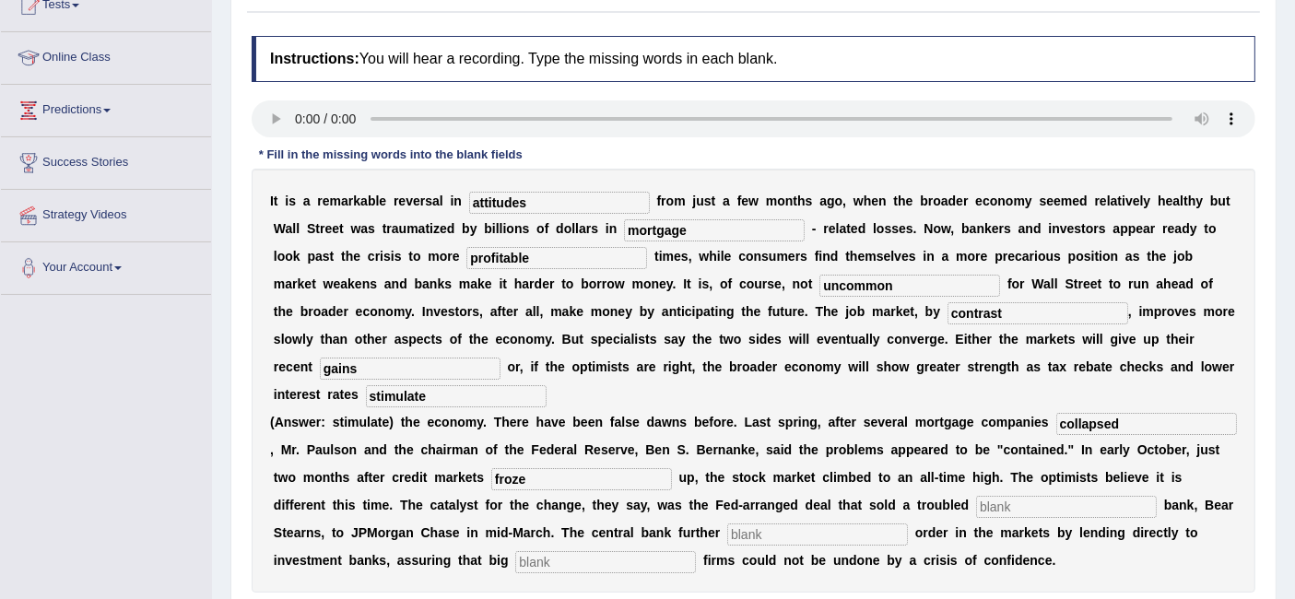
scroll to position [269, 0]
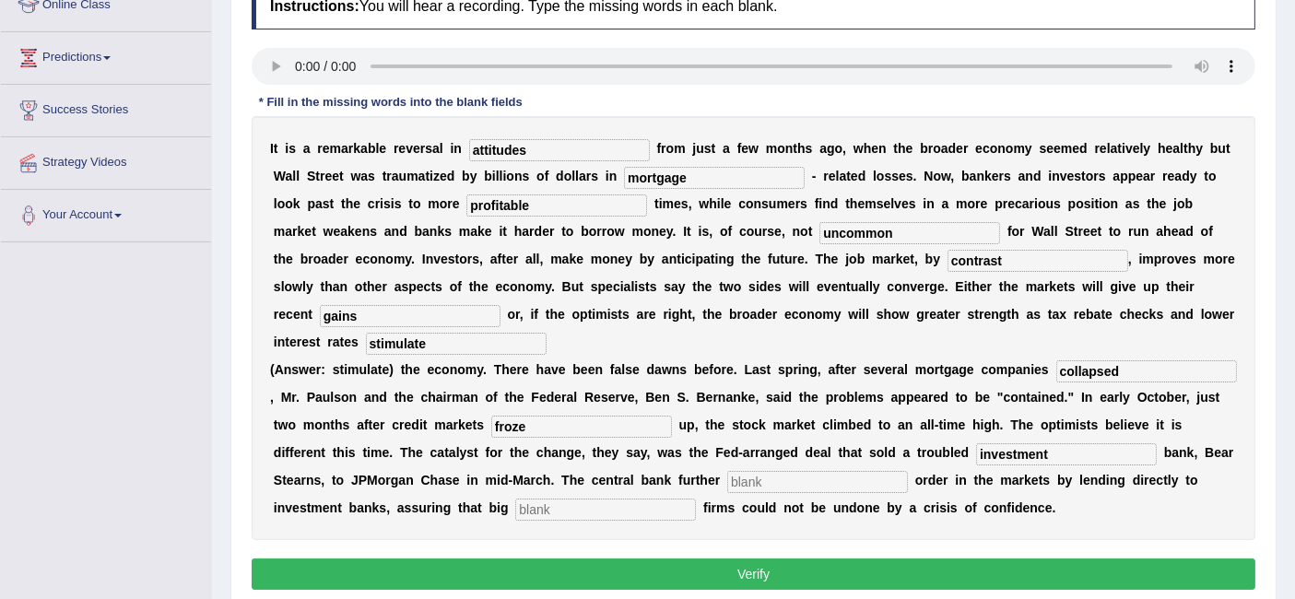
type input "investment"
type input "restored"
click at [696, 505] on input "text" at bounding box center [605, 510] width 181 height 22
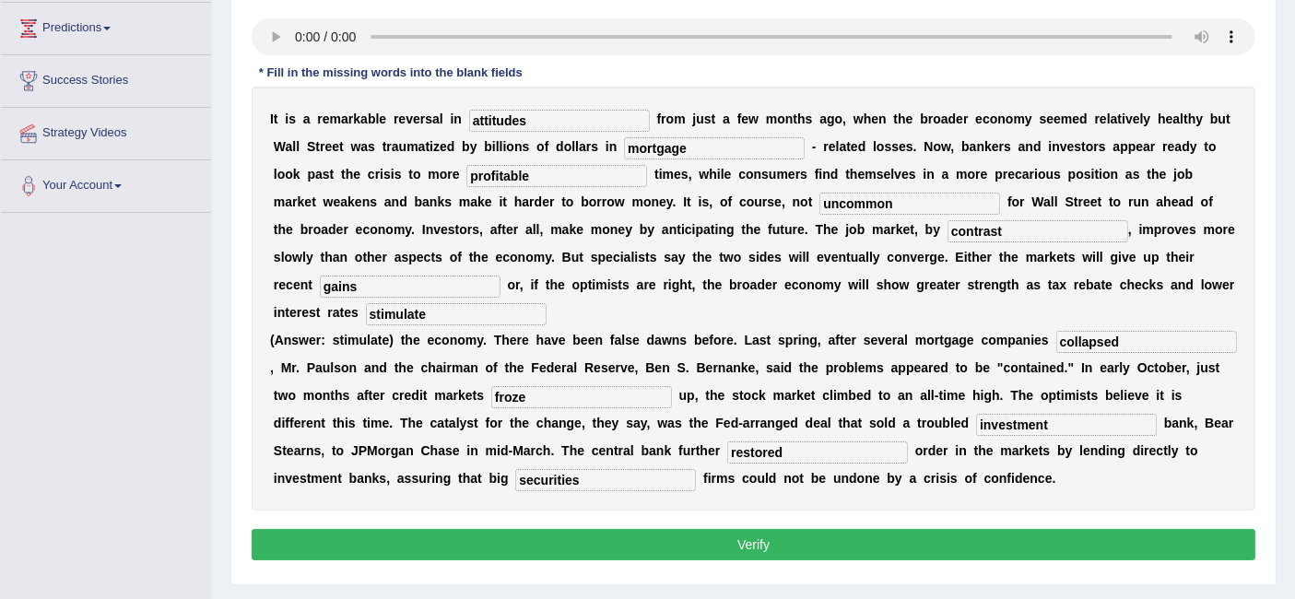
scroll to position [300, 0]
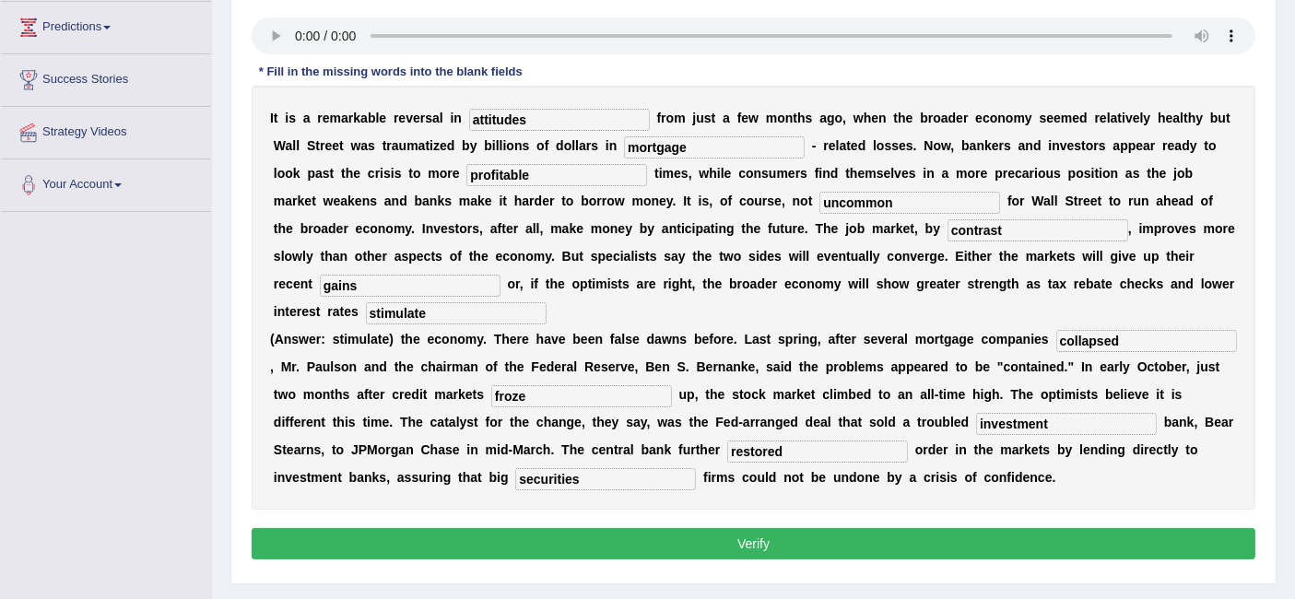
type input "securities"
click at [539, 559] on button "Verify" at bounding box center [754, 543] width 1004 height 31
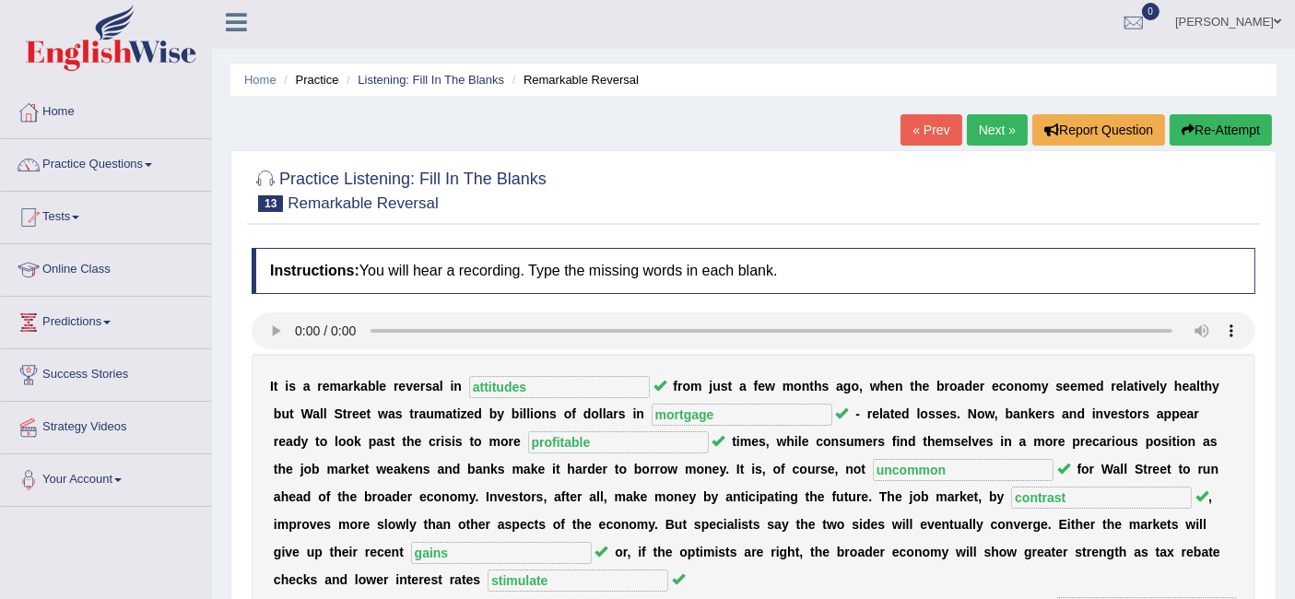
scroll to position [3, 0]
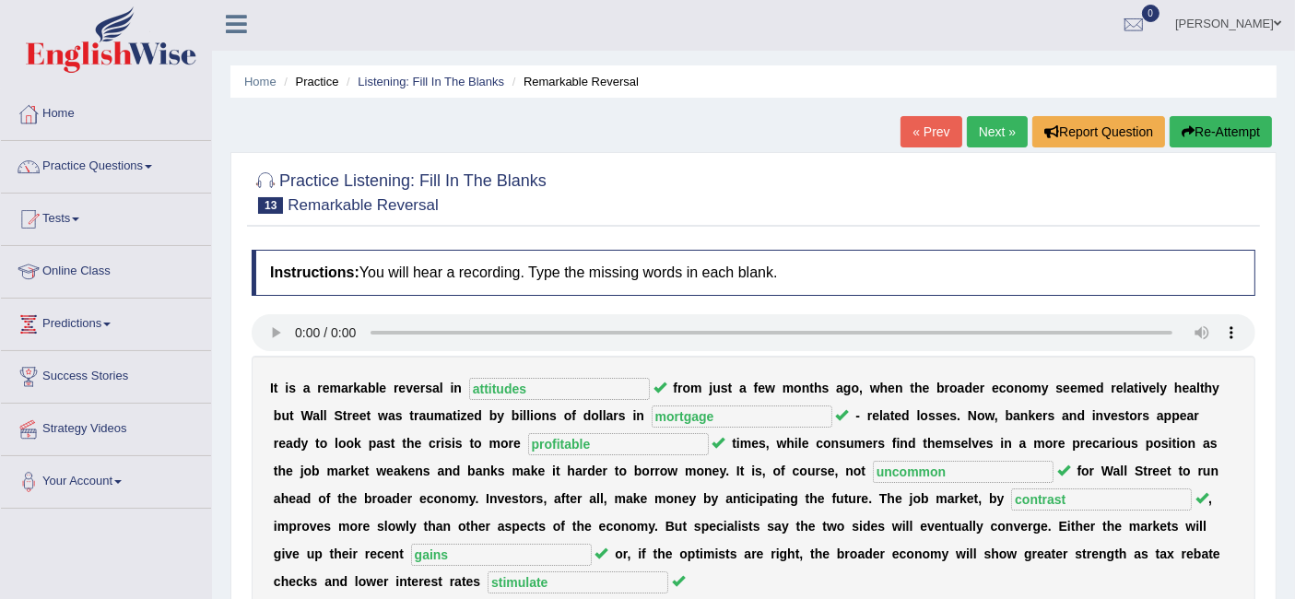
click at [995, 127] on link "Next »" at bounding box center [997, 131] width 61 height 31
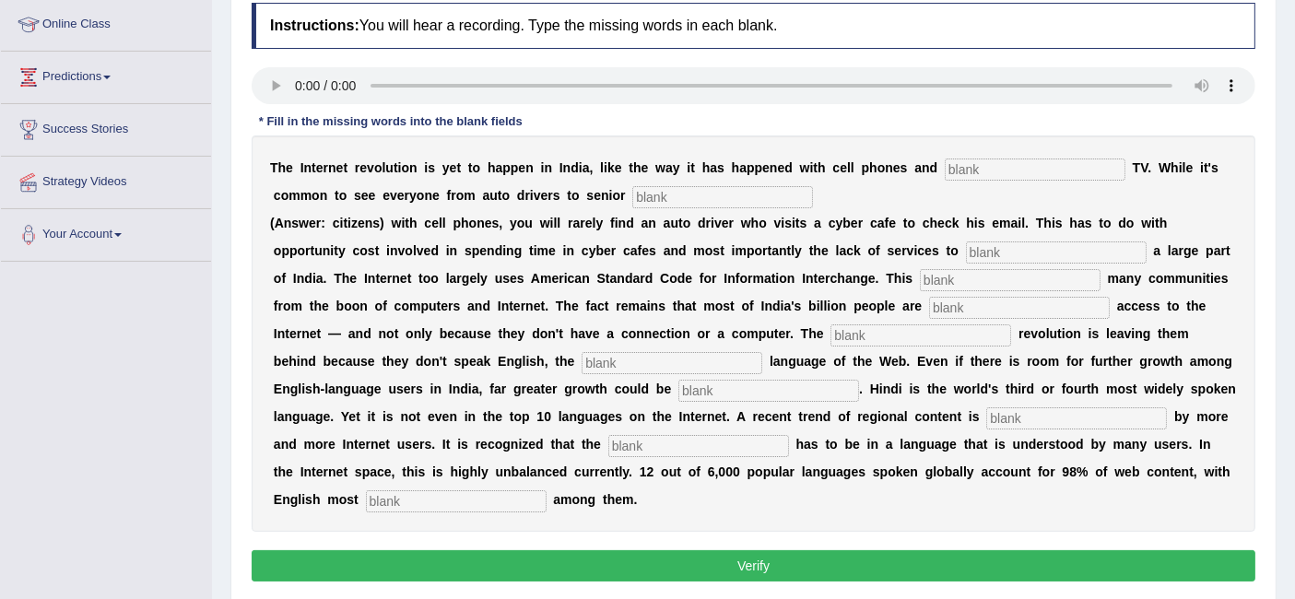
scroll to position [252, 0]
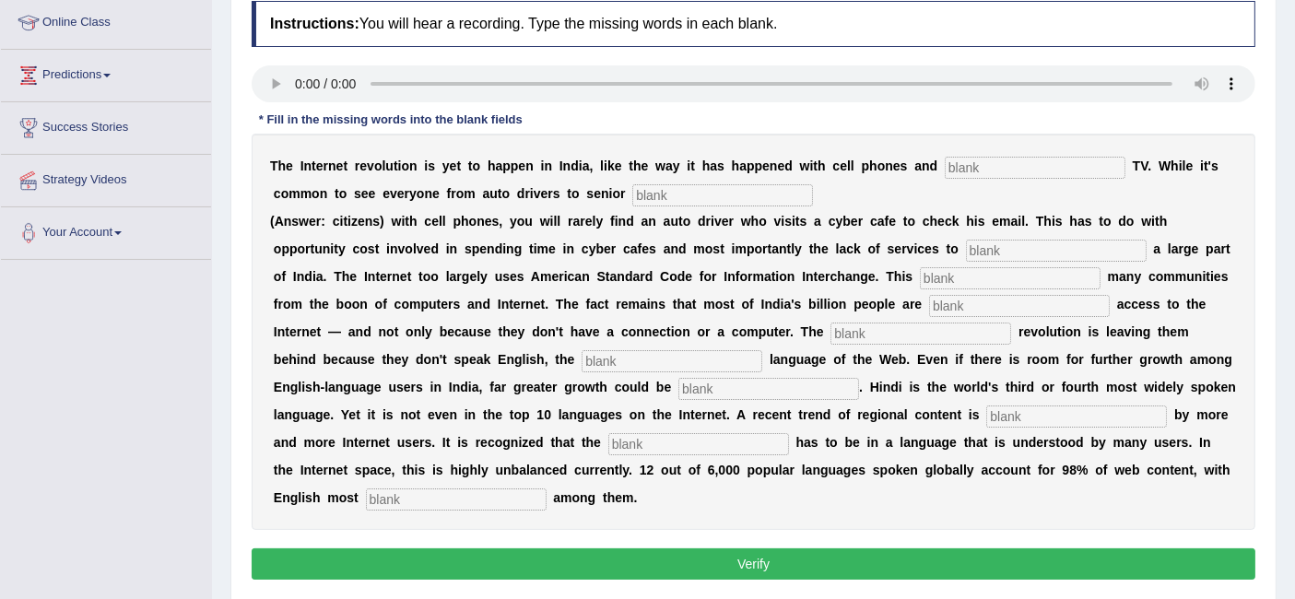
click at [959, 159] on input "text" at bounding box center [1035, 168] width 181 height 22
type input "cable"
type input "x"
type input "citizens"
click at [1004, 240] on input "text" at bounding box center [1056, 251] width 181 height 22
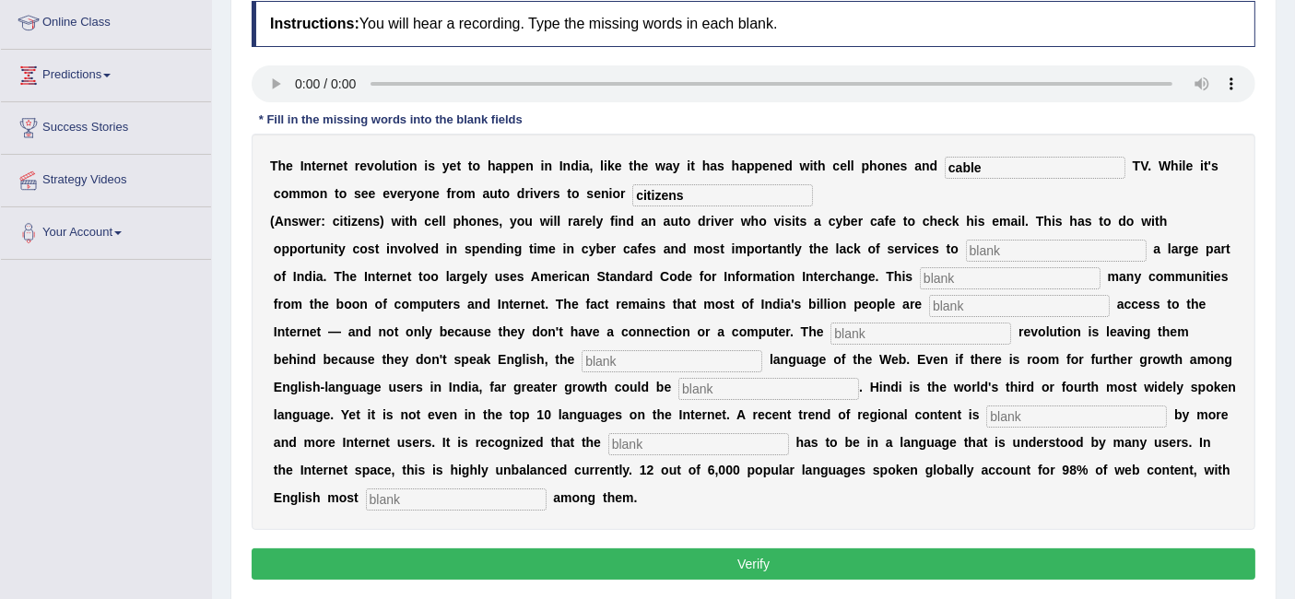
click at [876, 265] on div "T h e I n t e r n e t r e v o l u t i o n i s y e t t o h a p p e n i n I n d i…" at bounding box center [754, 332] width 1004 height 396
click at [993, 253] on input "text" at bounding box center [1056, 251] width 181 height 22
type input "target"
type input "a"
type input "denied"
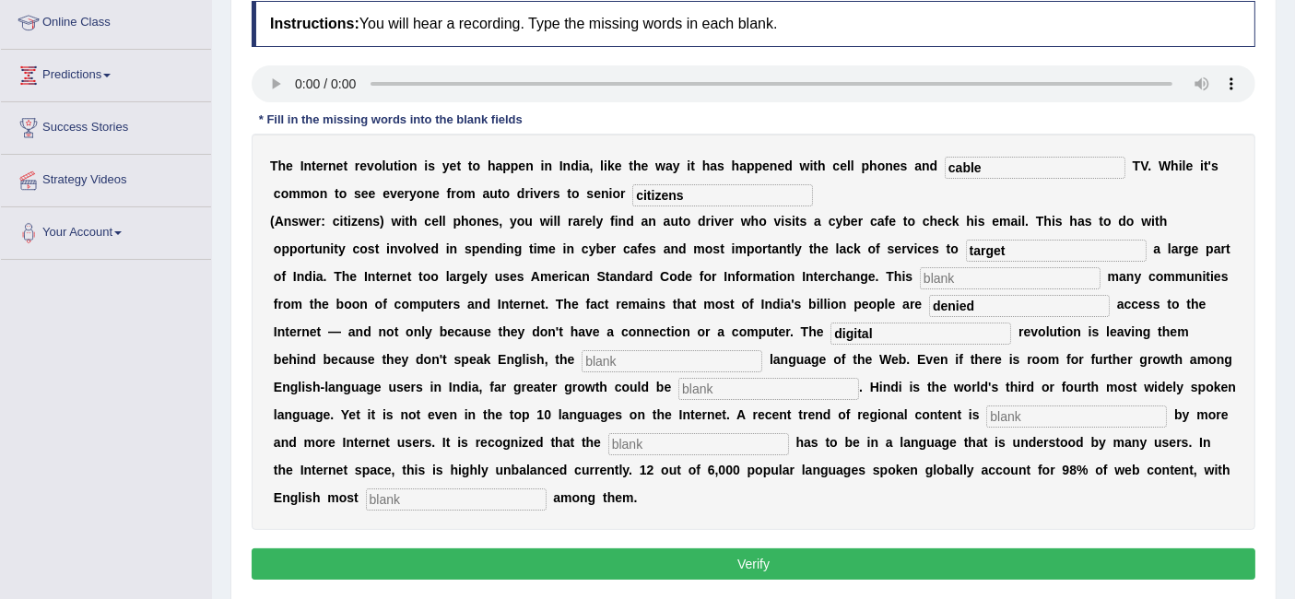
type input "digital"
type input "dominant"
type input "unleashed"
type input "preerred"
type input "content"
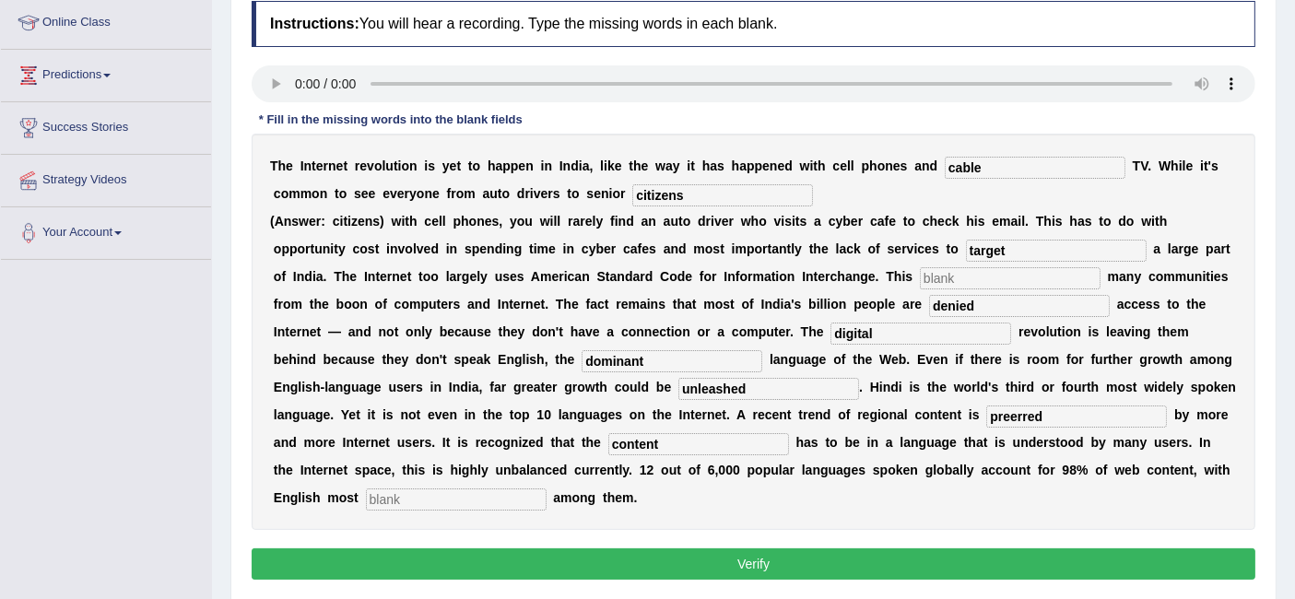
click at [1095, 419] on input "preerred" at bounding box center [1076, 417] width 181 height 22
type input "preferred"
click at [547, 501] on input "text" at bounding box center [456, 499] width 181 height 22
type input "prominent"
click at [753, 548] on button "Verify" at bounding box center [754, 563] width 1004 height 31
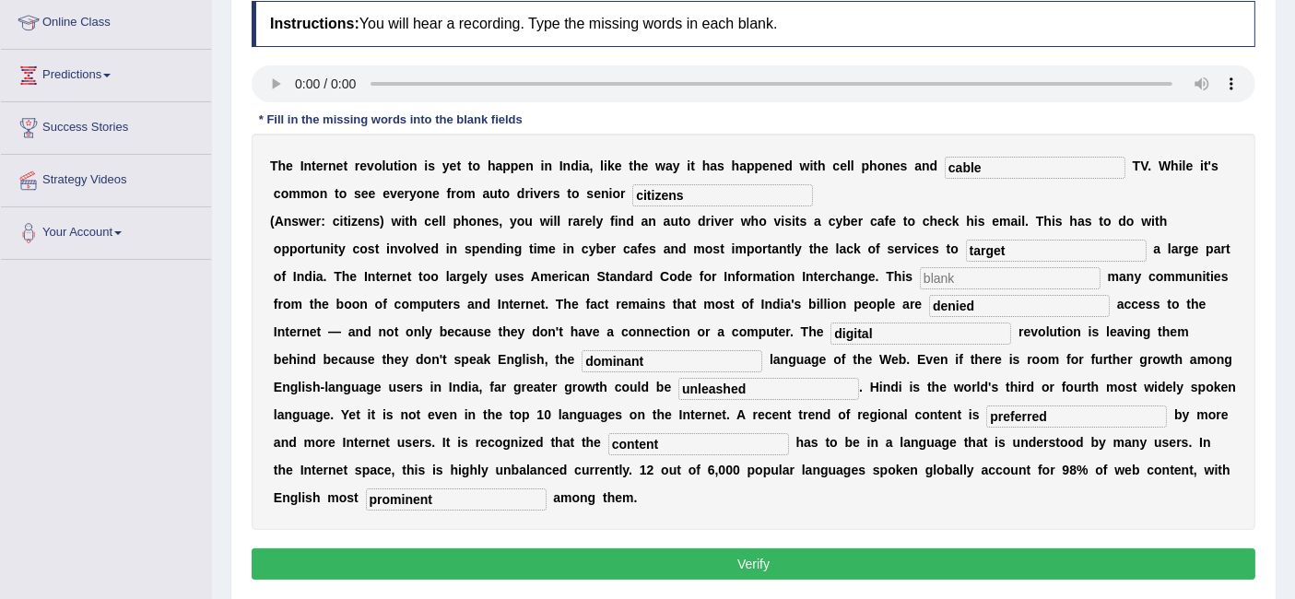
click at [969, 272] on input "text" at bounding box center [1010, 278] width 181 height 22
type input "kkk"
click at [729, 559] on button "Verify" at bounding box center [754, 563] width 1004 height 31
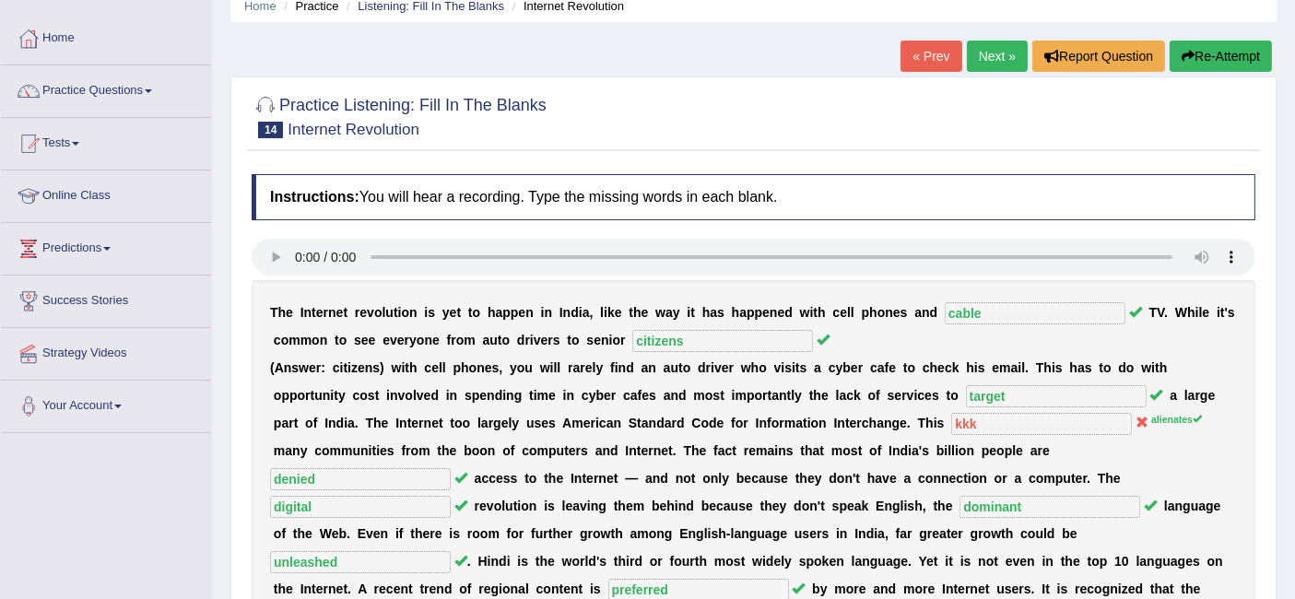
scroll to position [54, 0]
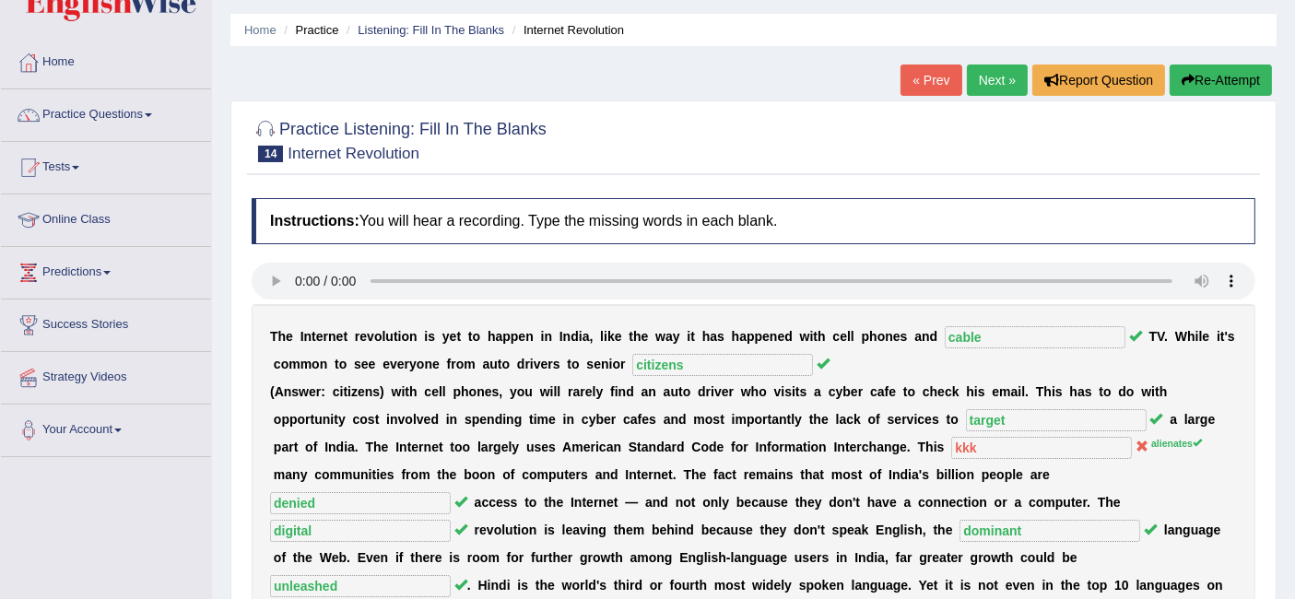
click at [1005, 77] on link "Next »" at bounding box center [997, 80] width 61 height 31
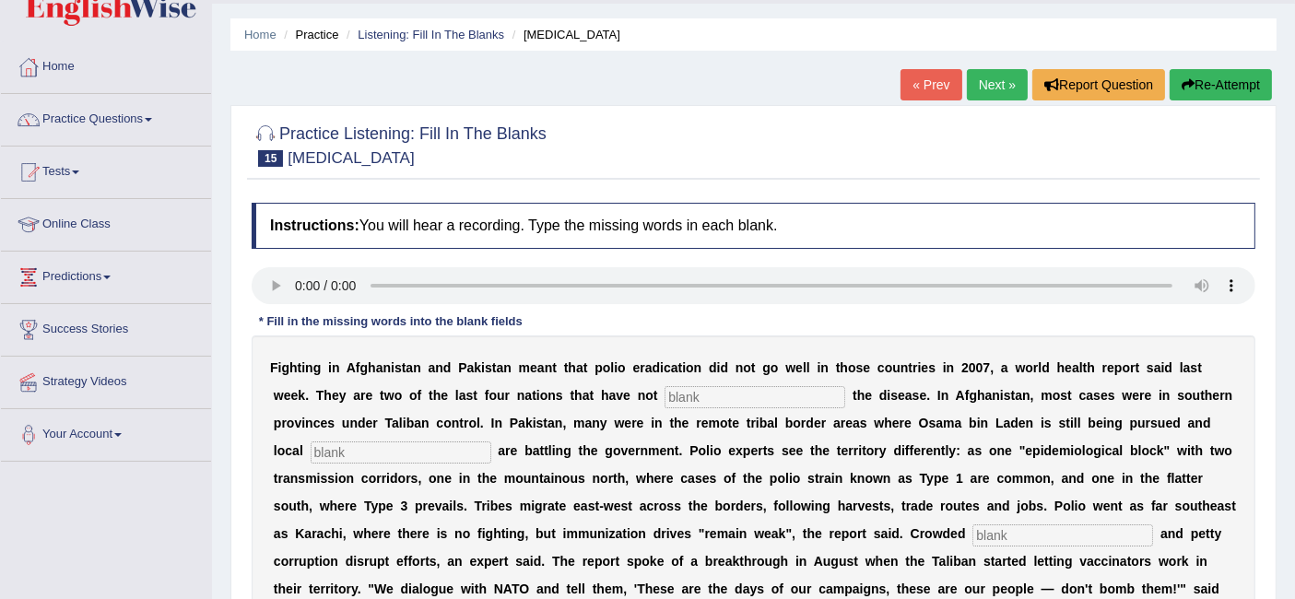
scroll to position [97, 0]
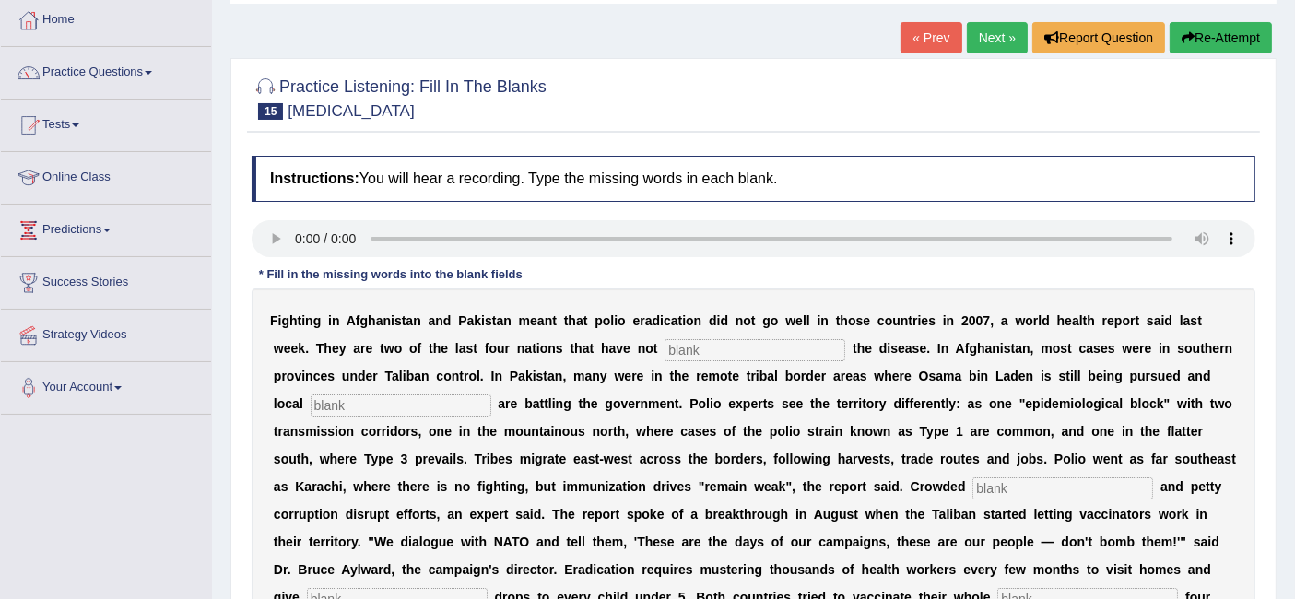
click at [755, 343] on input "text" at bounding box center [754, 350] width 181 height 22
click at [782, 351] on input "text" at bounding box center [754, 350] width 181 height 22
type input "eliminated"
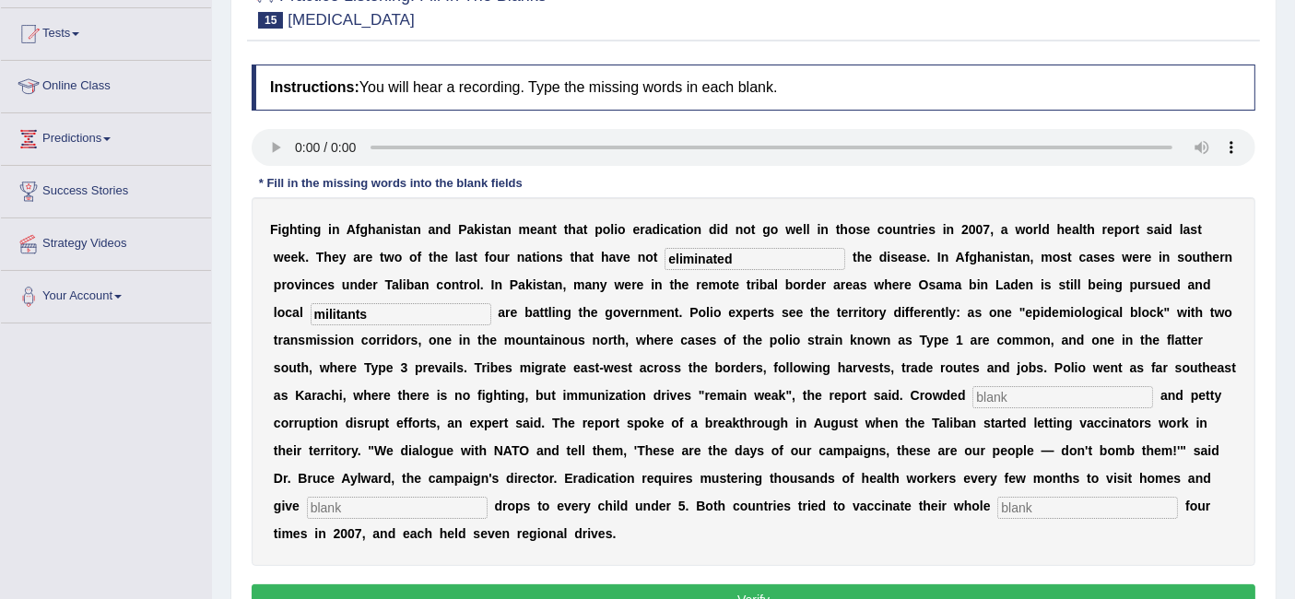
scroll to position [189, 0]
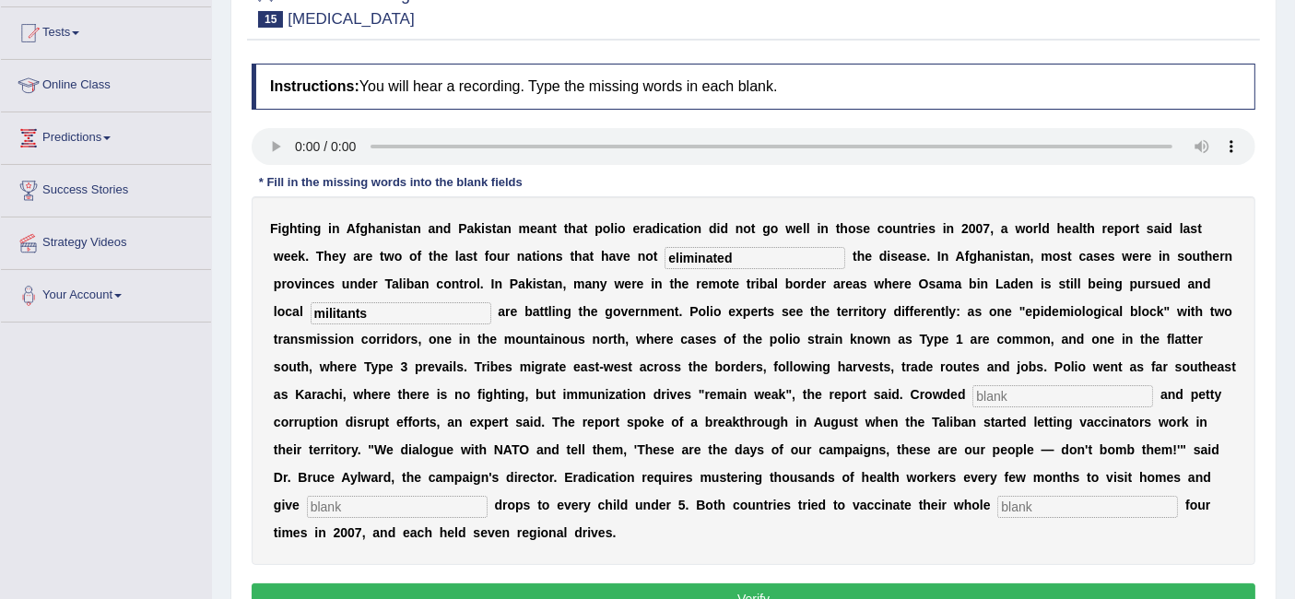
click at [329, 311] on input "militants" at bounding box center [401, 313] width 181 height 22
type input "millitants"
click at [495, 382] on div "F i g h t i n g i n A f g h a n i s t a n a n d P a k i s t a n m e a n t t h a…" at bounding box center [754, 380] width 1004 height 369
click at [1013, 388] on input "text" at bounding box center [1062, 396] width 181 height 22
type input "slungs"
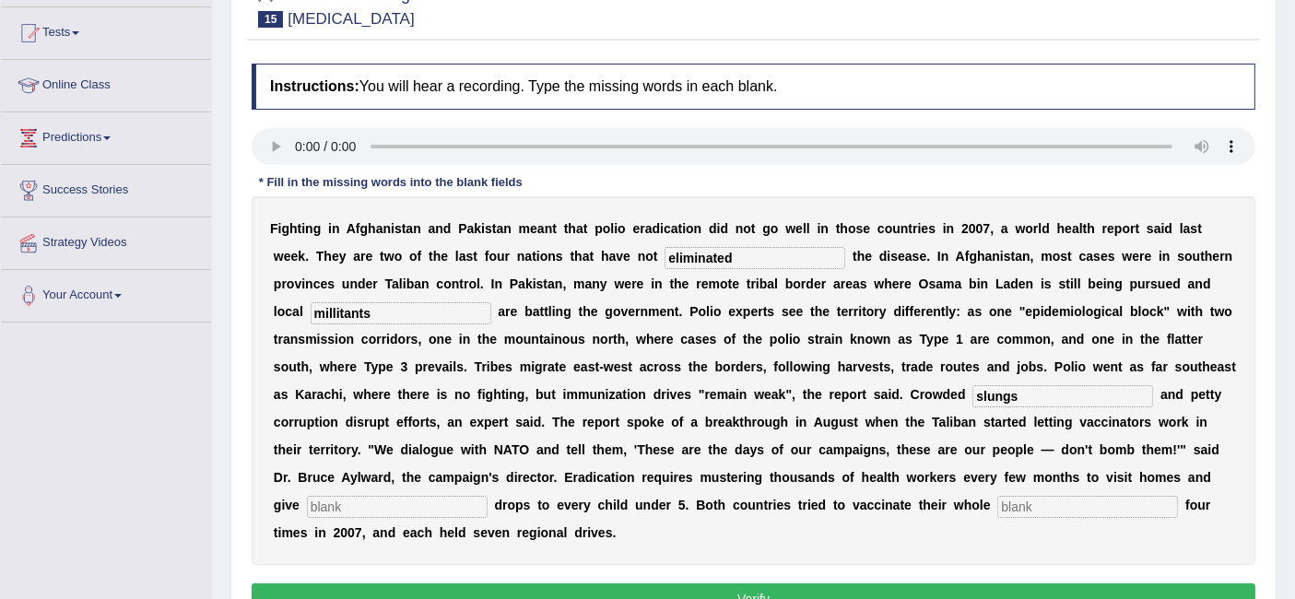
click at [430, 509] on input "text" at bounding box center [397, 507] width 181 height 22
type input "vaccine"
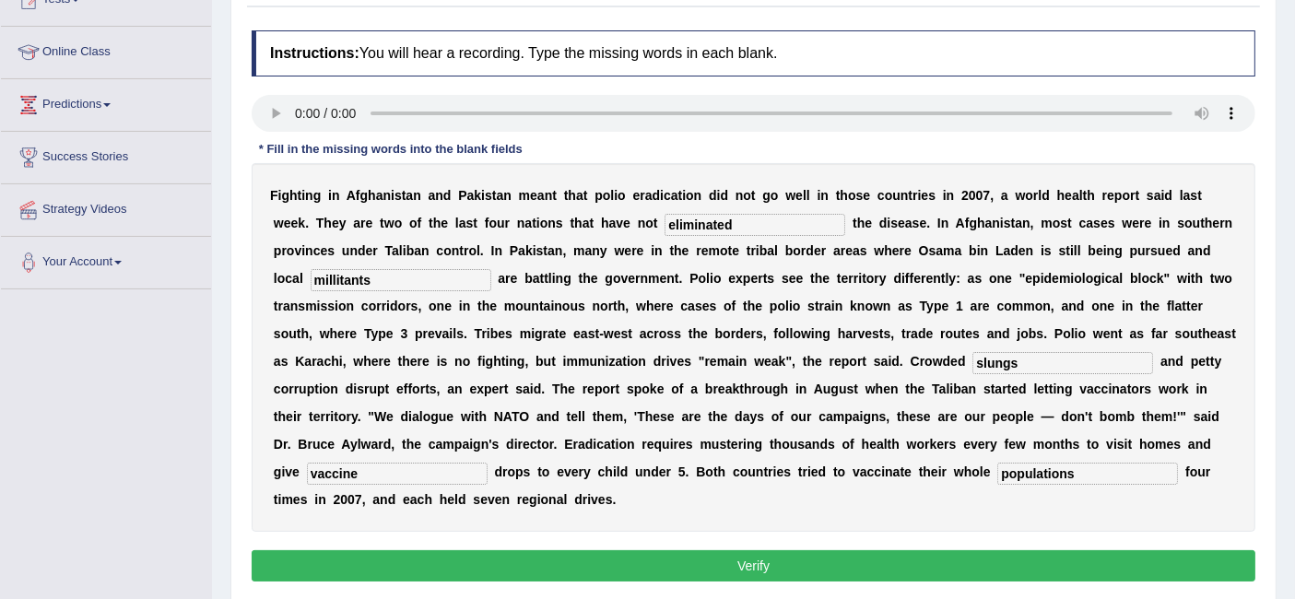
type input "populations"
click at [664, 562] on button "Verify" at bounding box center [754, 565] width 1004 height 31
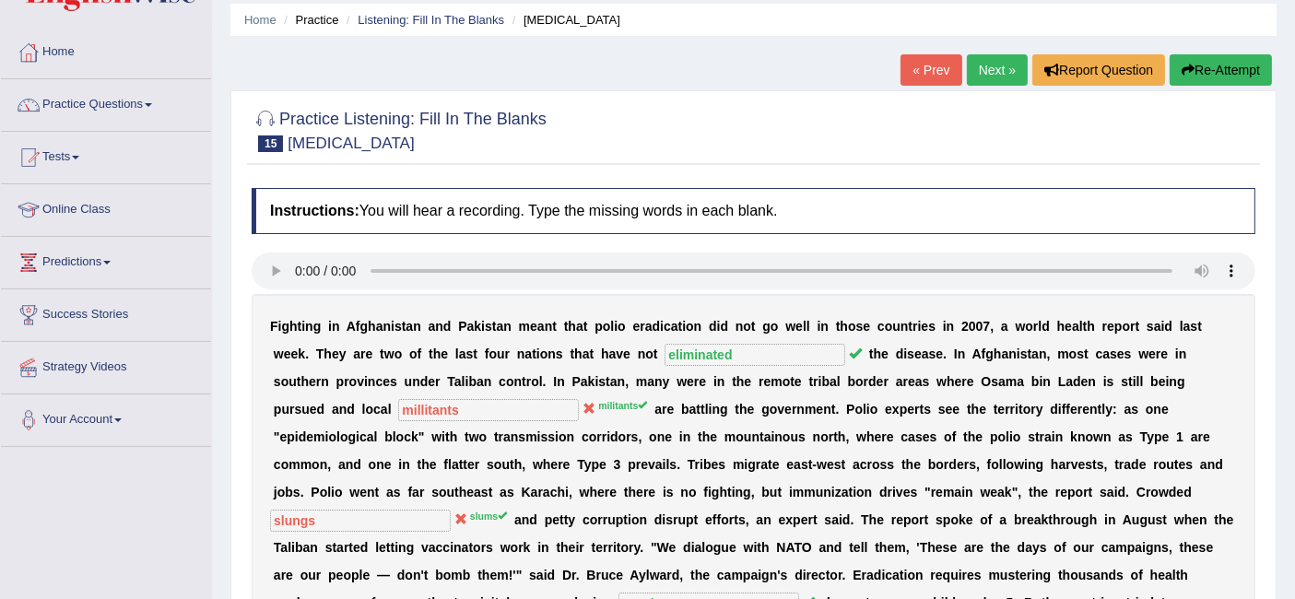
scroll to position [0, 0]
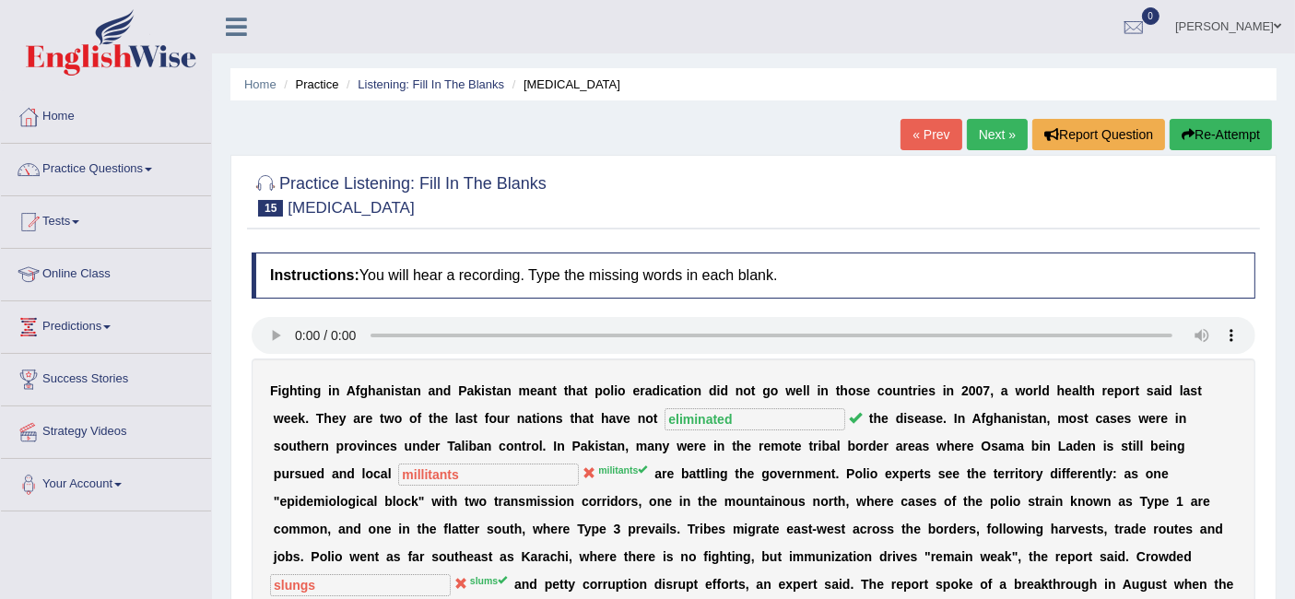
click at [994, 124] on link "Next »" at bounding box center [997, 134] width 61 height 31
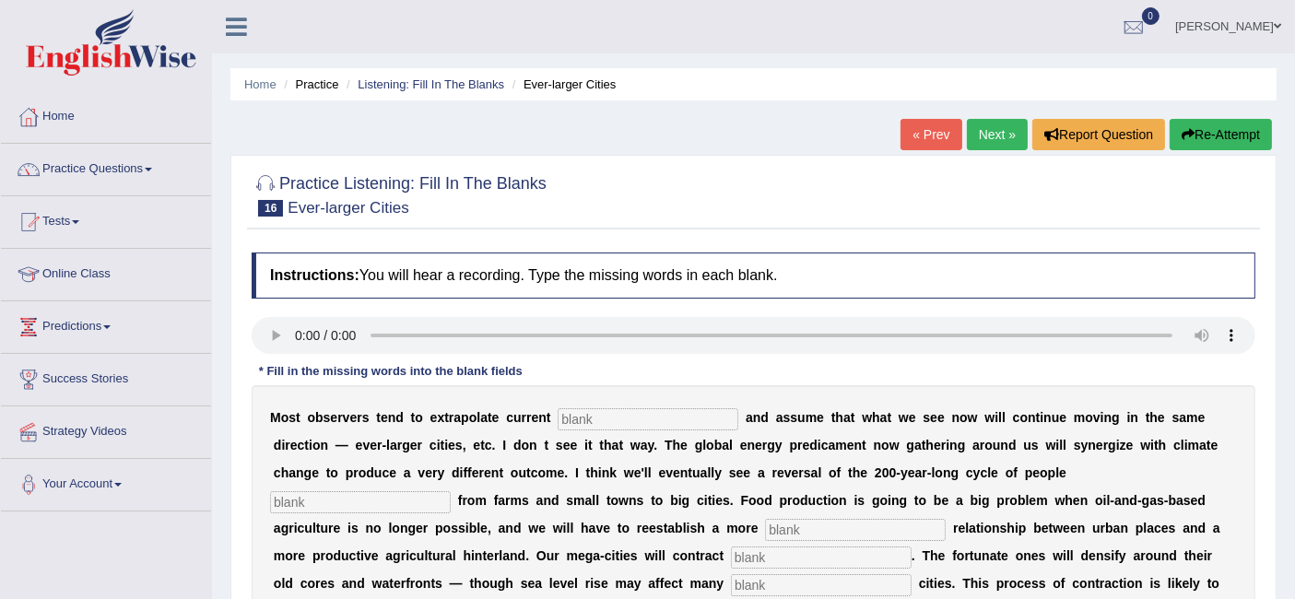
scroll to position [87, 0]
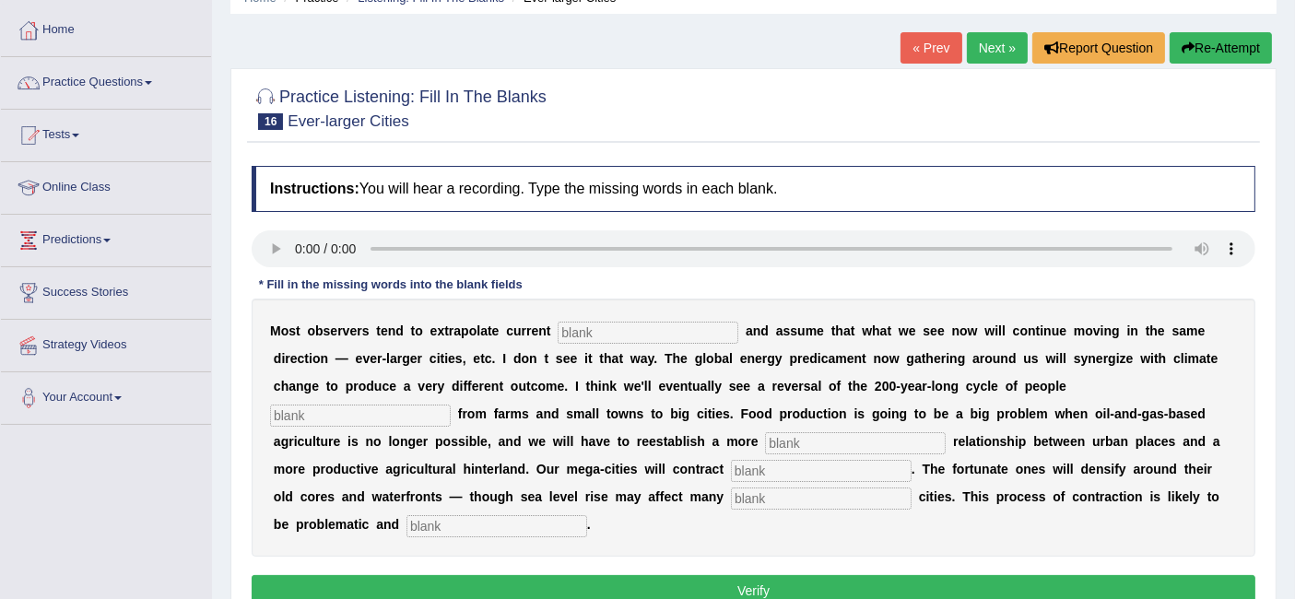
click at [653, 323] on input "text" at bounding box center [648, 333] width 181 height 22
type input "trends"
type input "moving"
type input "meaningful"
type input "substantially"
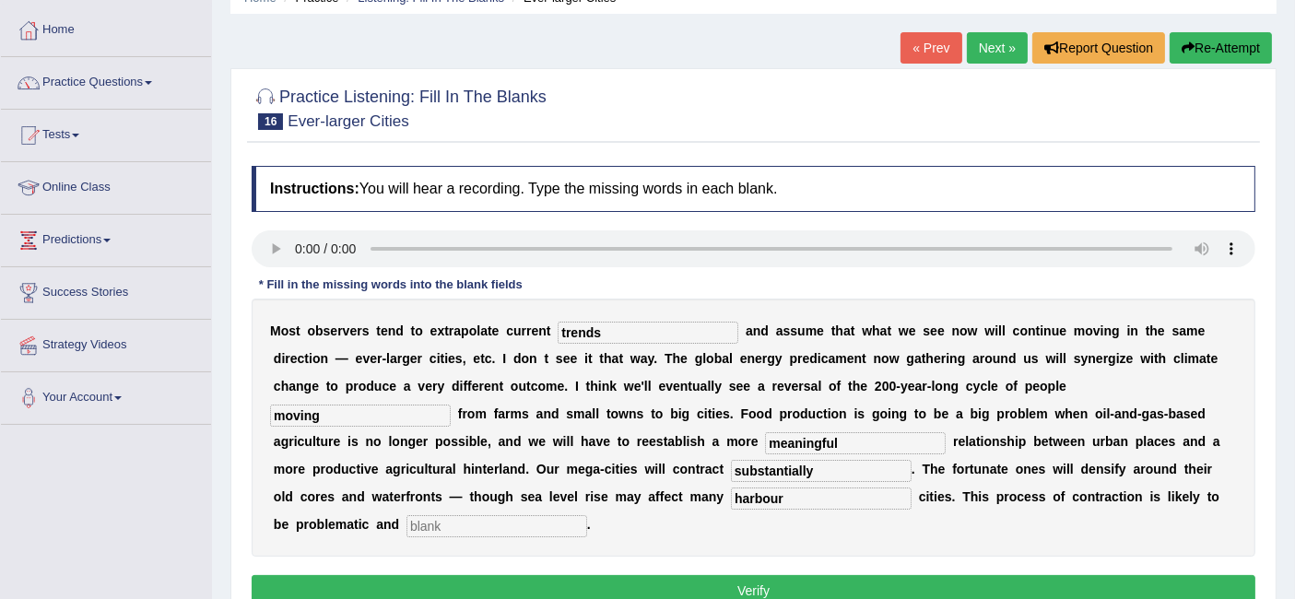
type input "harbour"
click at [435, 525] on input "dissordely" at bounding box center [496, 526] width 181 height 22
type input "disordely"
click at [607, 530] on div "M o s t o b s e r v e r s t e n d t o e x t r a p o l a t e c u r r e n t trend…" at bounding box center [754, 428] width 1004 height 258
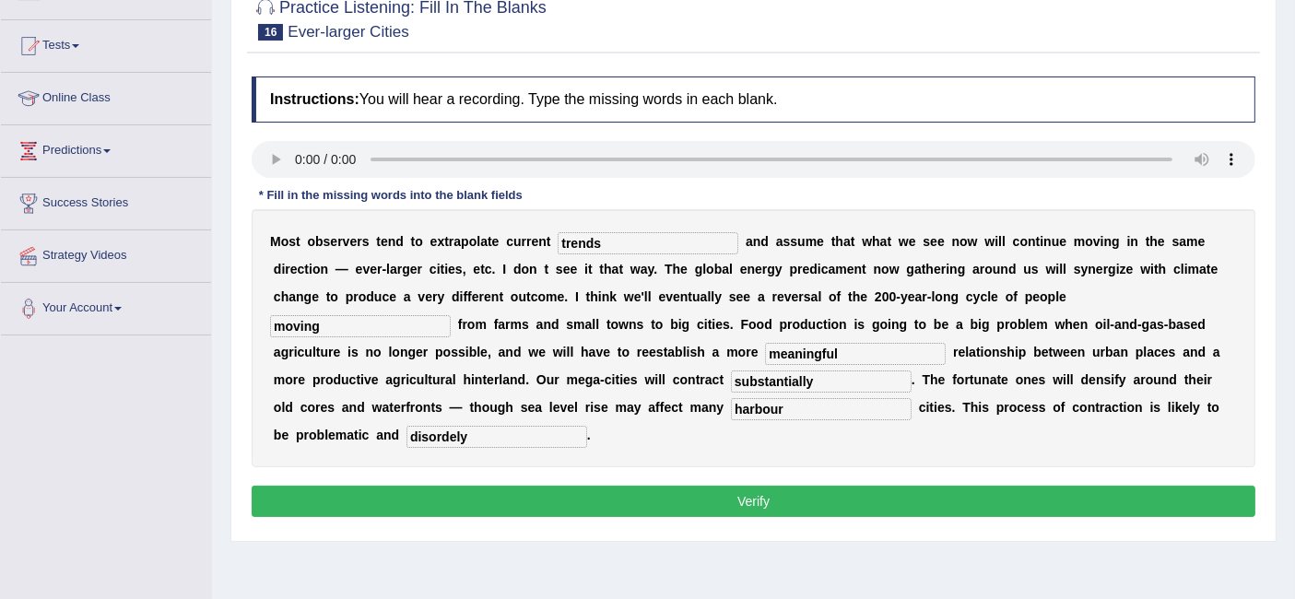
scroll to position [179, 0]
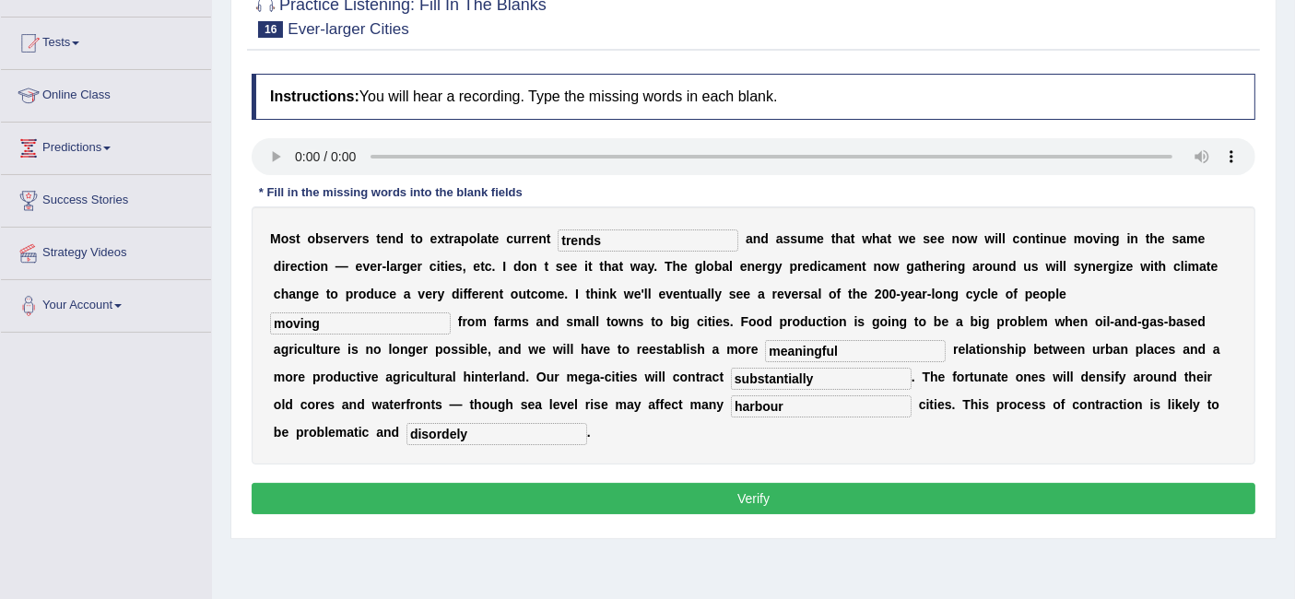
click at [572, 484] on button "Verify" at bounding box center [754, 498] width 1004 height 31
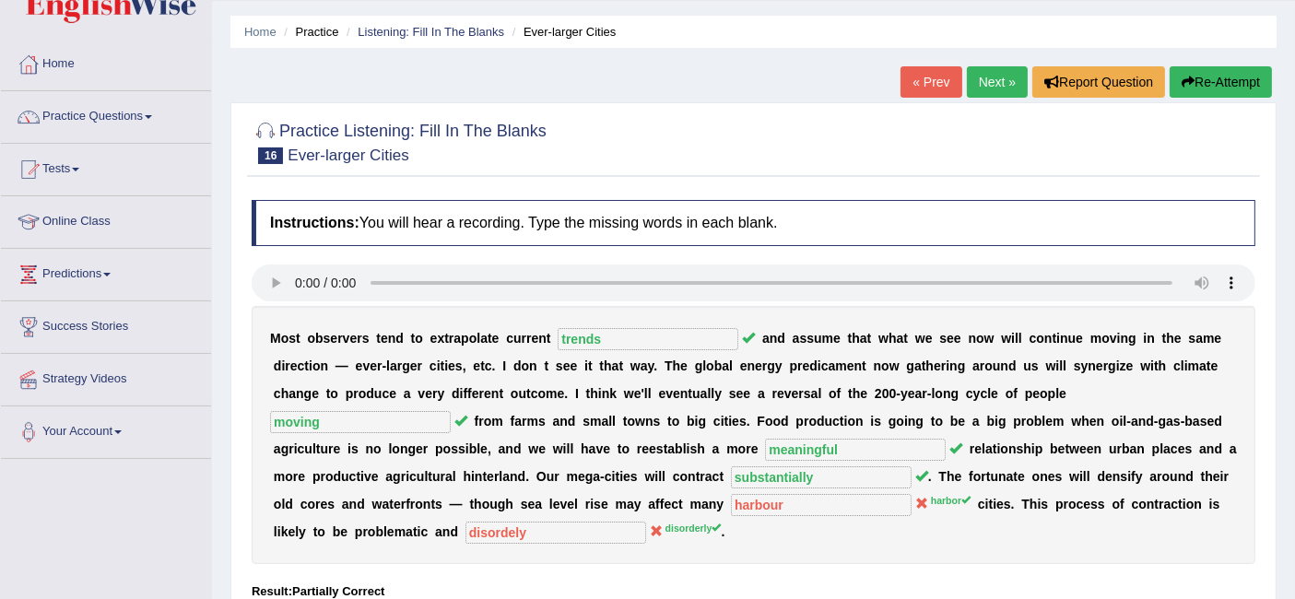
scroll to position [51, 0]
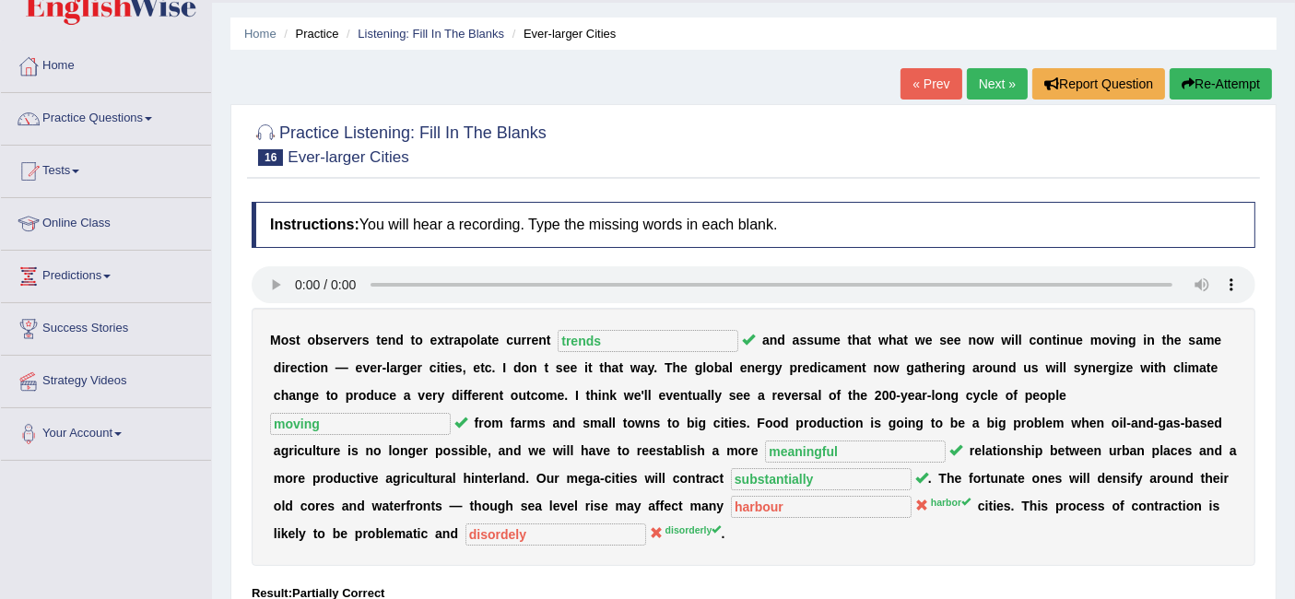
click at [974, 70] on link "Next »" at bounding box center [997, 83] width 61 height 31
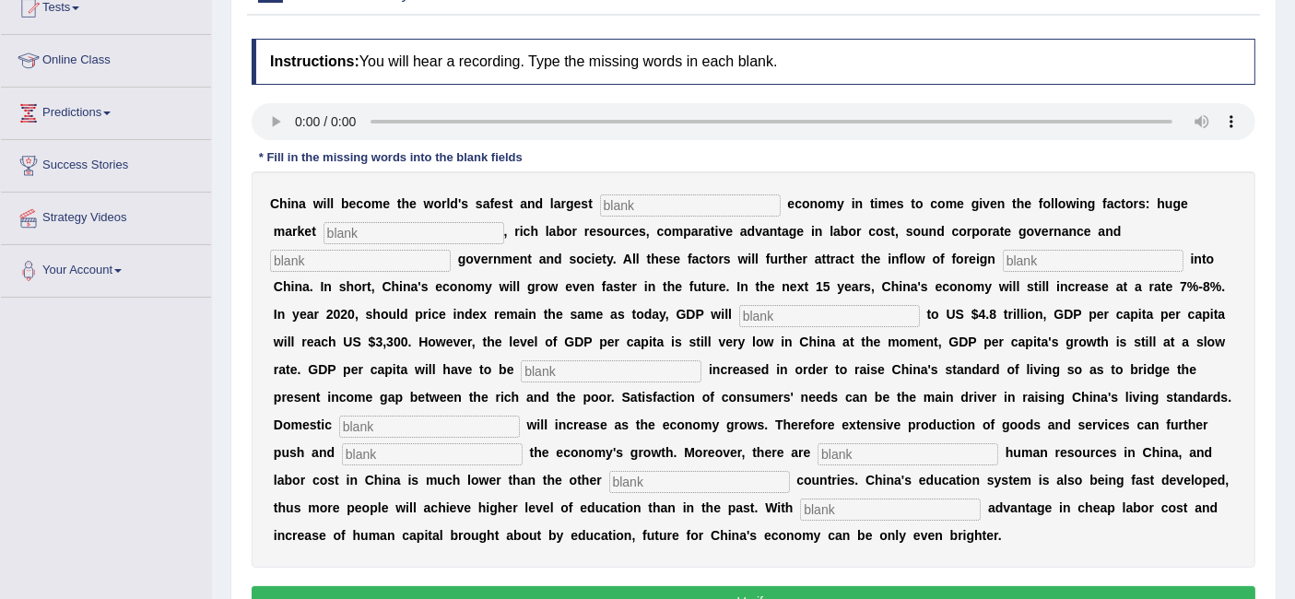
click at [662, 206] on input "text" at bounding box center [690, 205] width 181 height 22
type input "investment"
type input "potential"
type input "stable"
type input "capital"
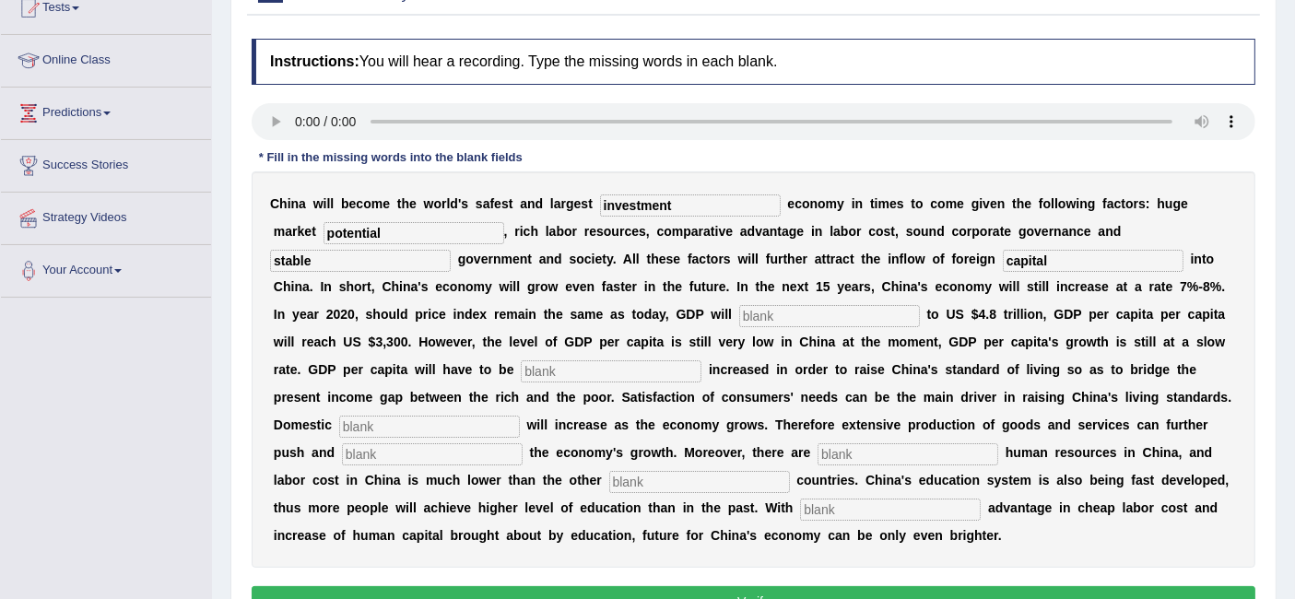
click at [853, 311] on input "text" at bounding box center [829, 316] width 181 height 22
type input "announce"
type input "further"
click at [474, 434] on input "text" at bounding box center [429, 427] width 181 height 22
type input "demand"
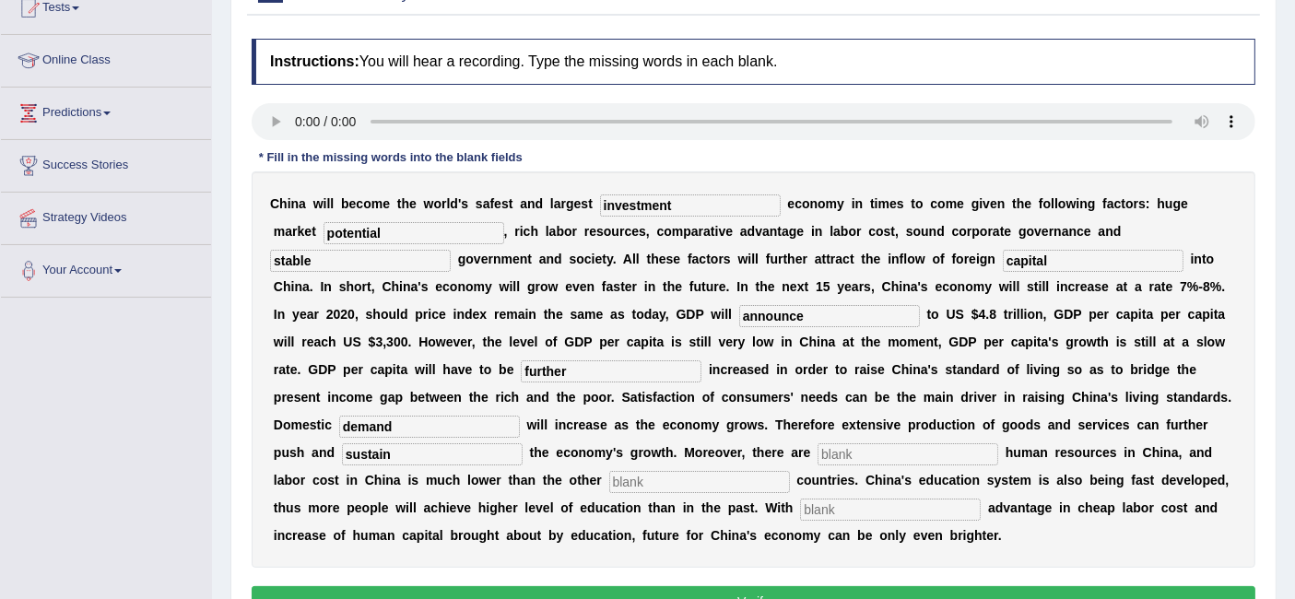
type input "sustain"
type input "abundent"
type input "industrilaized"
type input "comparative"
click at [698, 481] on input "industrilaized" at bounding box center [699, 482] width 181 height 22
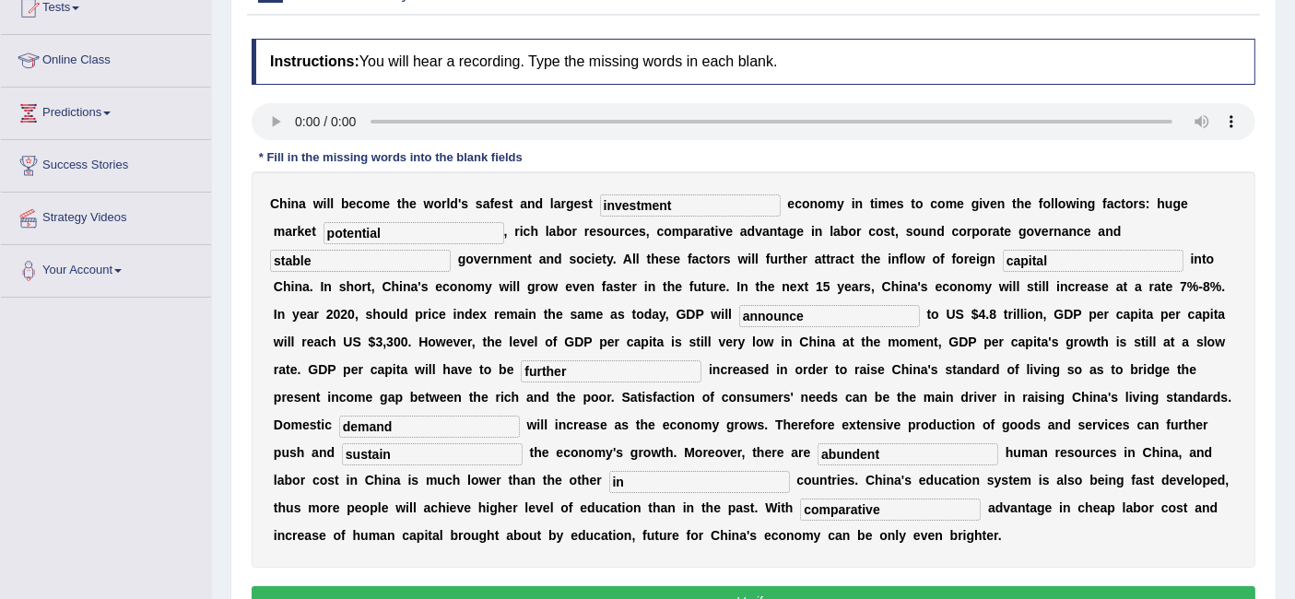
type input "i"
type input "indurstrialized"
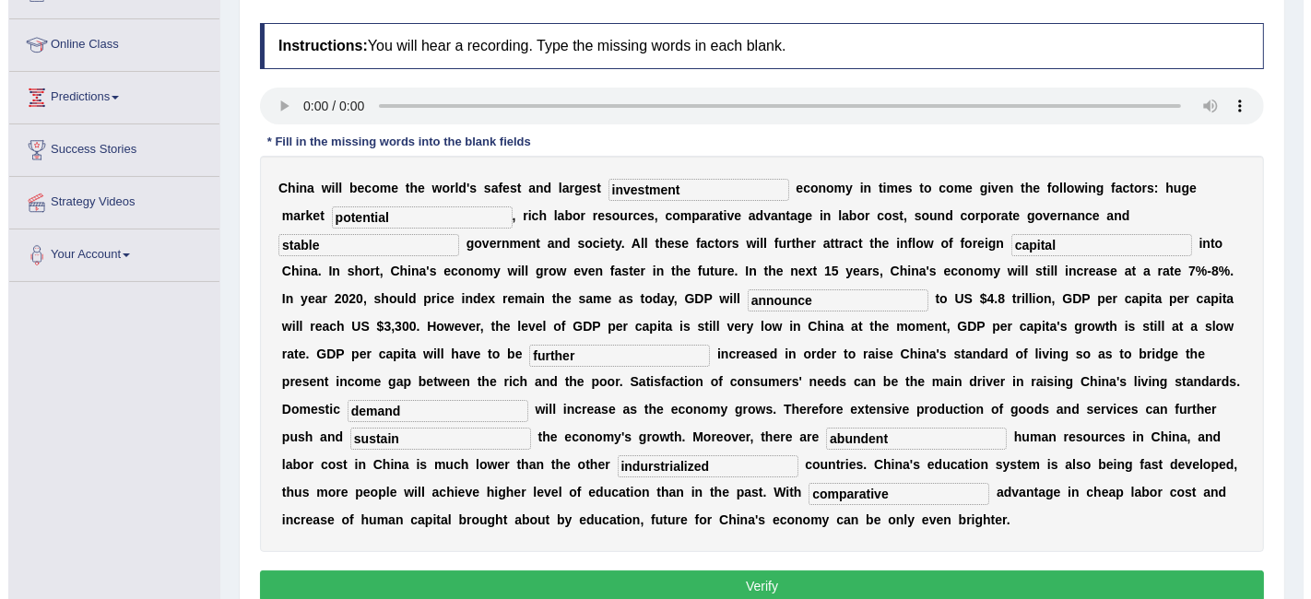
scroll to position [359, 0]
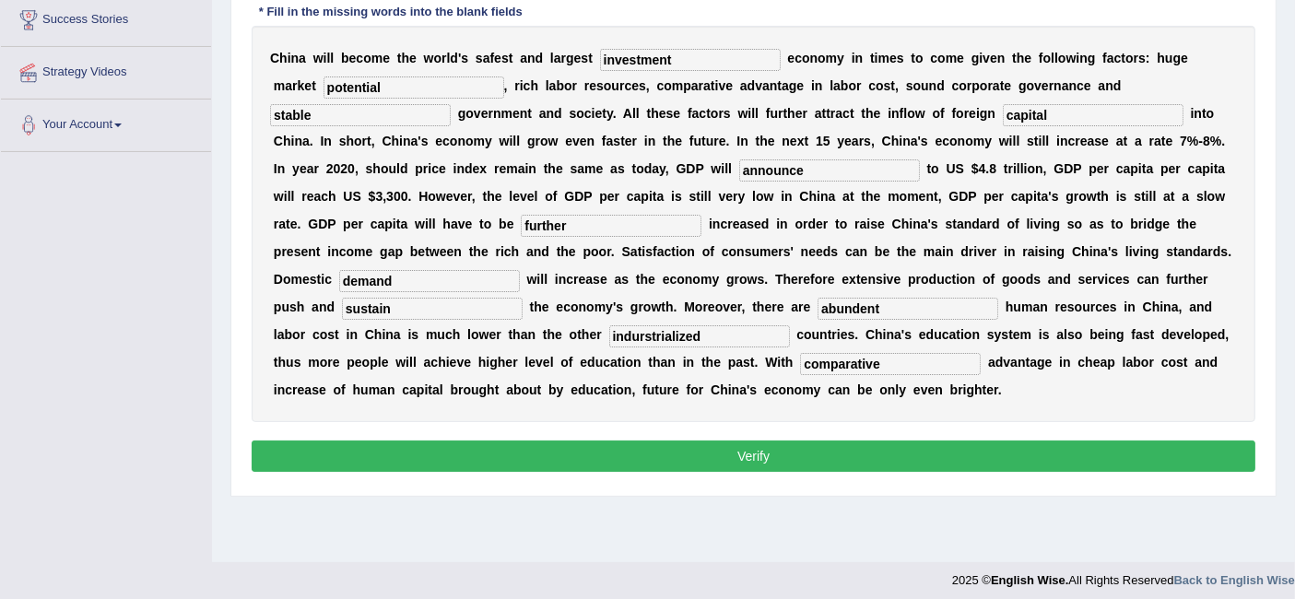
click at [844, 421] on div "Instructions: You will hear a recording. Type the missing words in each blank. …" at bounding box center [753, 185] width 1013 height 603
click at [811, 453] on button "Verify" at bounding box center [754, 456] width 1004 height 31
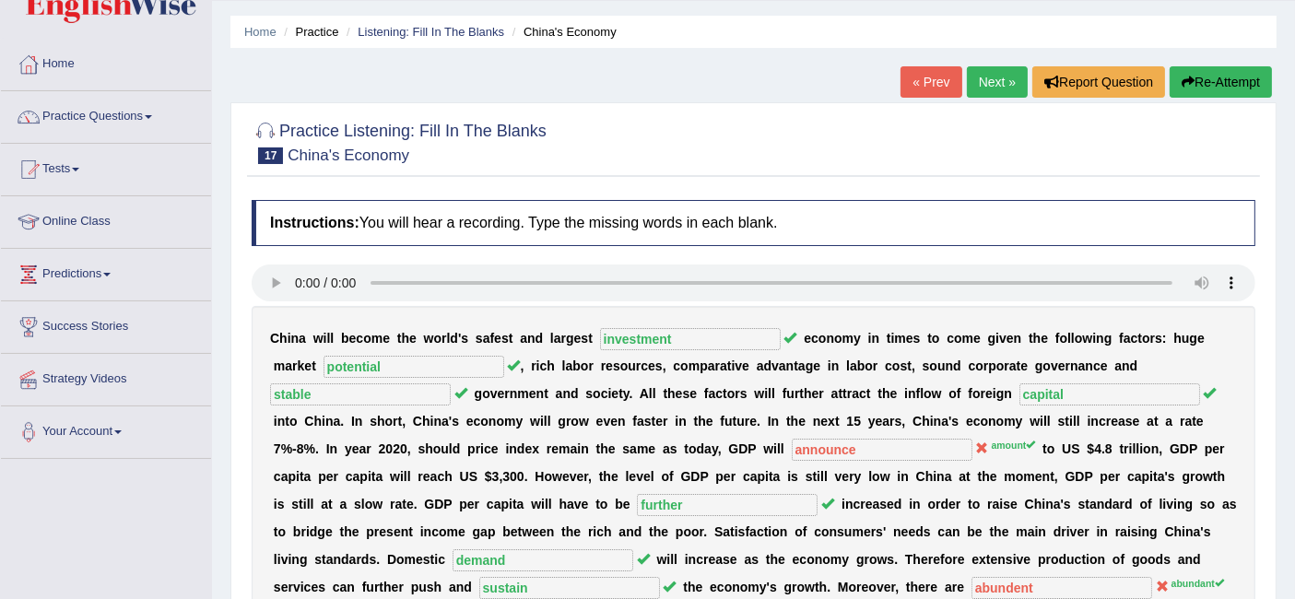
scroll to position [52, 0]
click at [1000, 80] on link "Next »" at bounding box center [997, 82] width 61 height 31
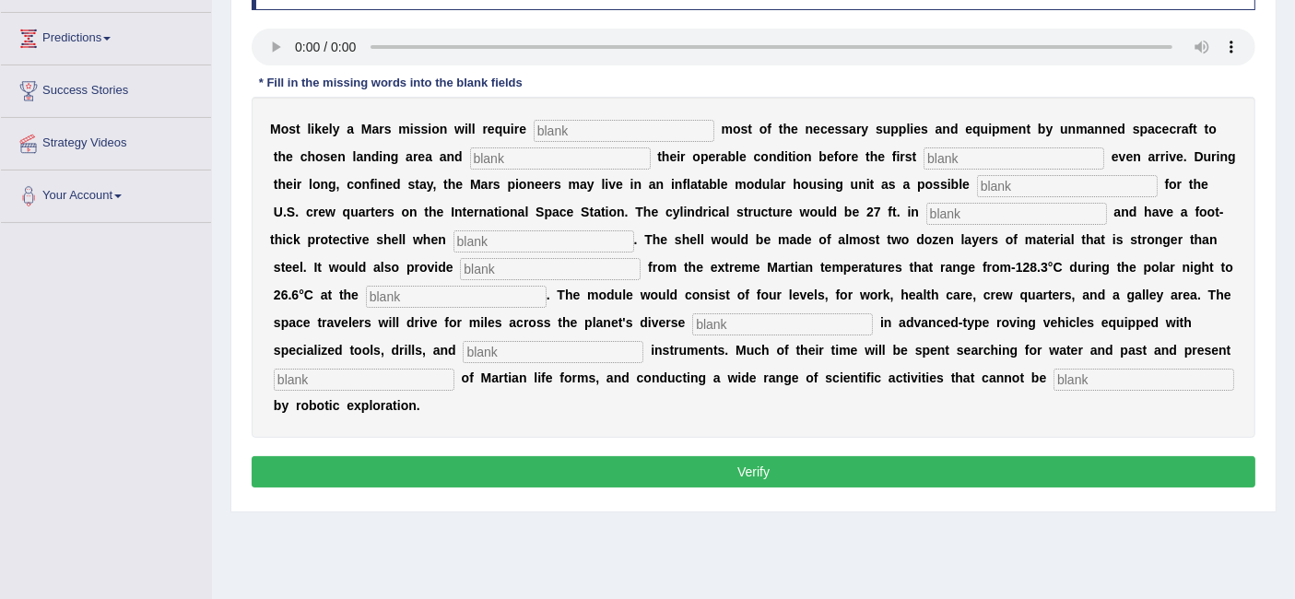
click at [573, 133] on input "text" at bounding box center [624, 131] width 181 height 22
type input "transporting"
type input "confirming"
type input "astronaiut"
type input "replacement"
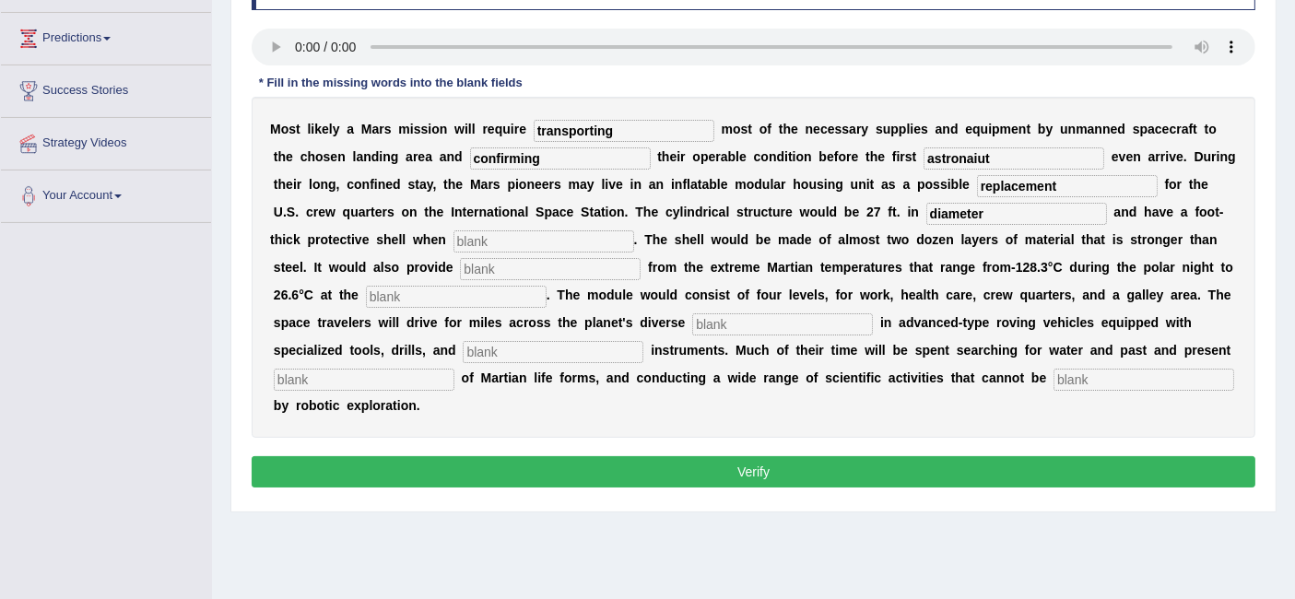
type input "diameter"
drag, startPoint x: 1118, startPoint y: 382, endPoint x: 1002, endPoint y: 378, distance: 116.2
click at [1002, 378] on div "M o s t l i k e l y a M a r s m i s s i o n w i l l r e q u i r e transporting …" at bounding box center [754, 267] width 1004 height 341
click at [590, 237] on input "text" at bounding box center [543, 241] width 181 height 22
click at [557, 266] on input "text" at bounding box center [550, 269] width 181 height 22
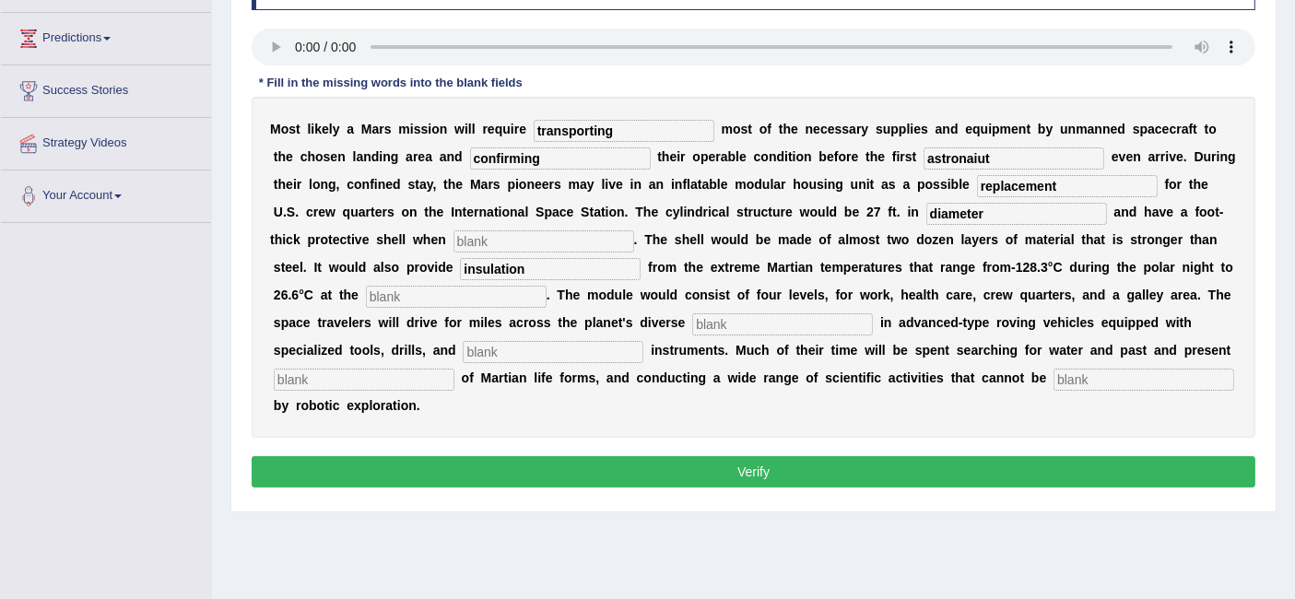
type input "insulation"
type input "equator"
type input "terrain"
type input "analytical"
type input "a"
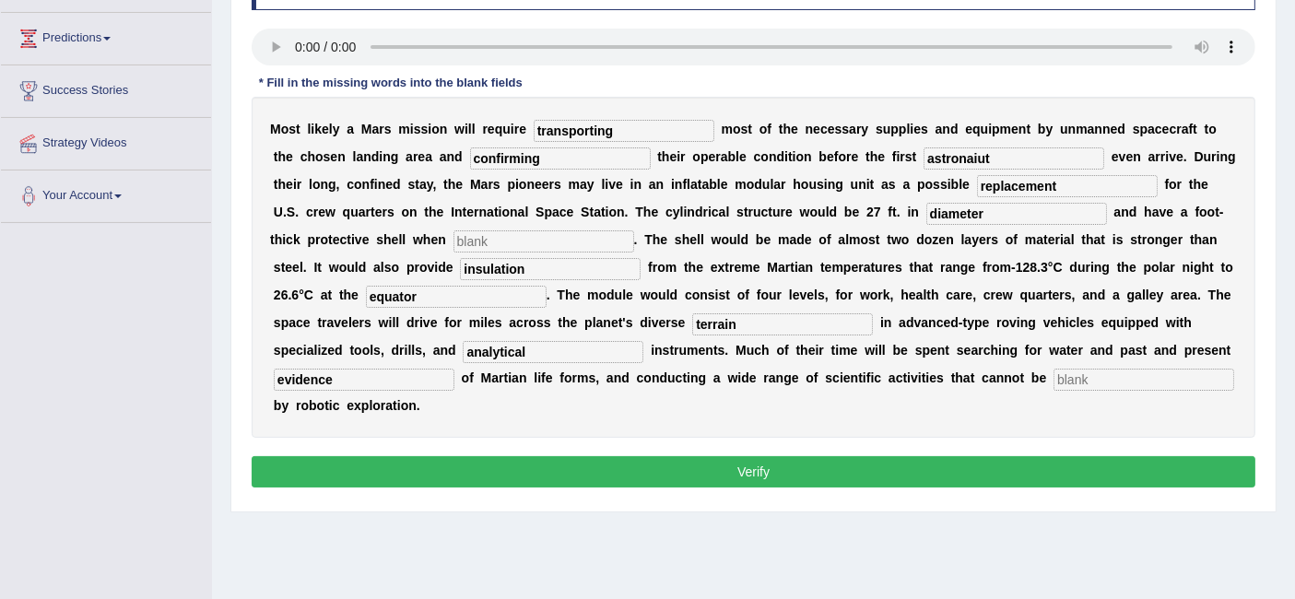
type input "evidence"
type input "accomplished"
click at [1005, 148] on input "astronaiut" at bounding box center [1013, 158] width 181 height 22
type input "astronaut"
click at [603, 237] on input "text" at bounding box center [543, 241] width 181 height 22
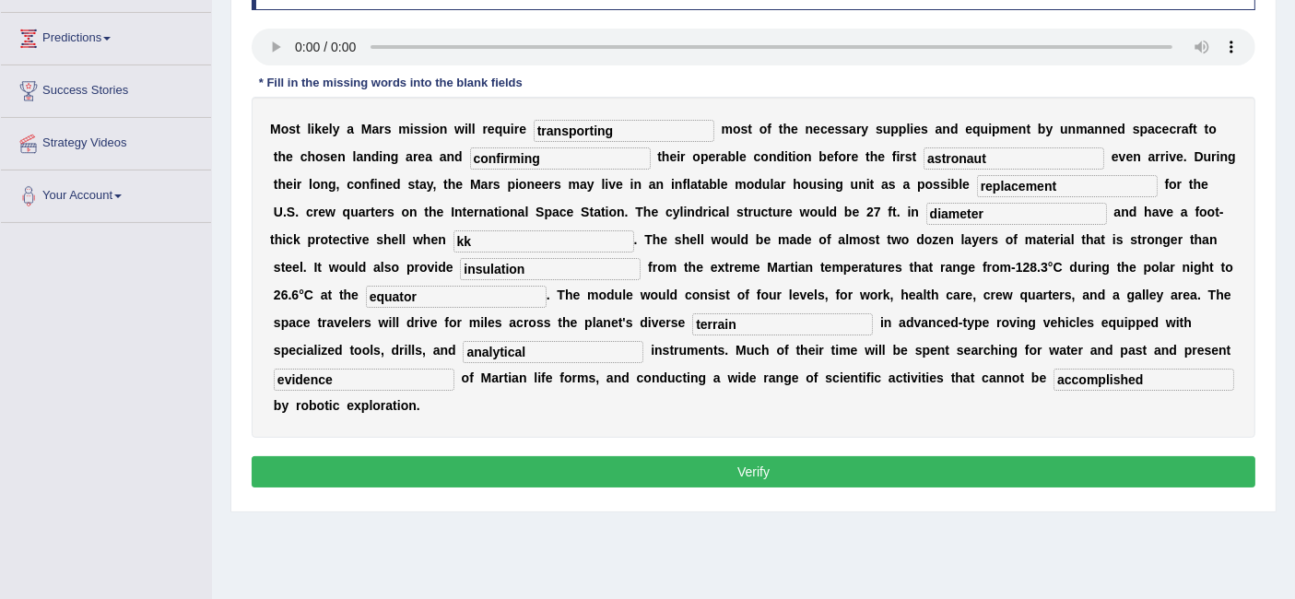
type input "kk"
click at [550, 480] on button "Verify" at bounding box center [754, 471] width 1004 height 31
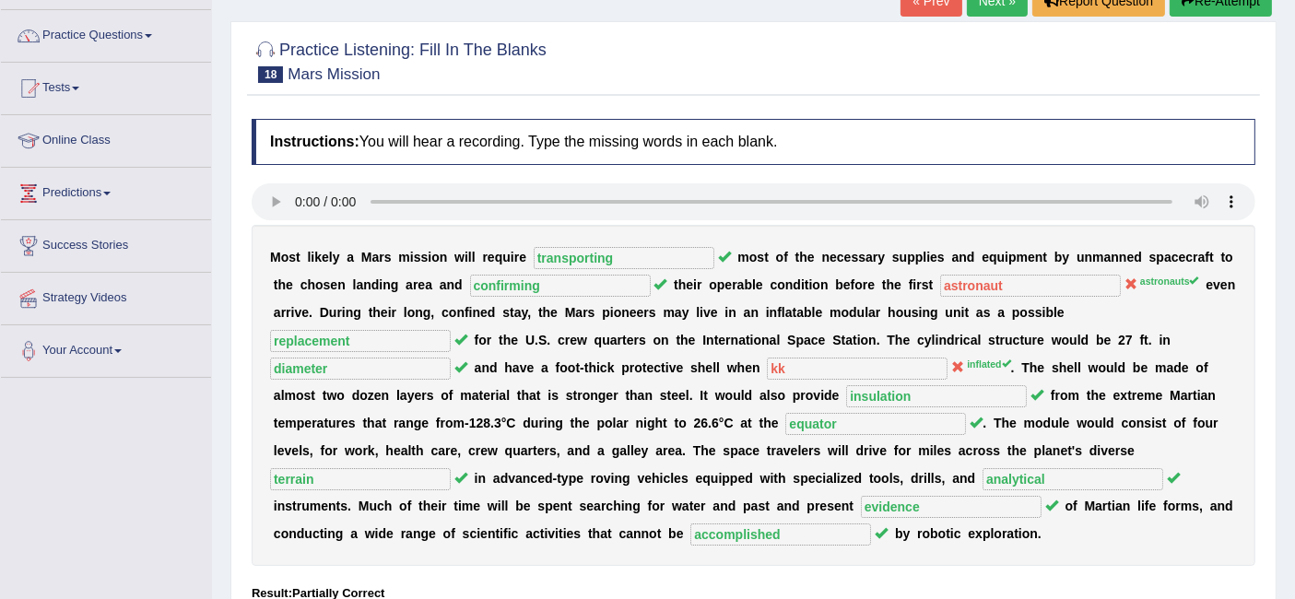
scroll to position [133, 0]
click at [1007, 8] on link "Next »" at bounding box center [997, 1] width 61 height 31
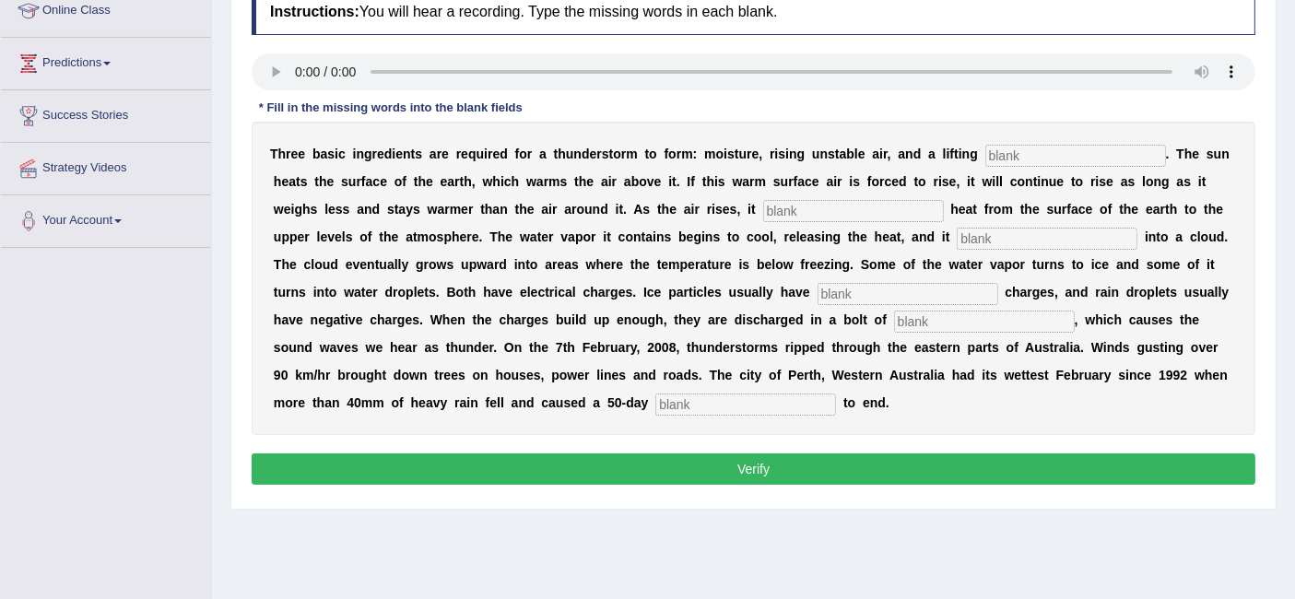
click at [1011, 150] on input "text" at bounding box center [1075, 156] width 181 height 22
type input "mechanism"
type input "transfers"
type input "condemns"
type input "positive"
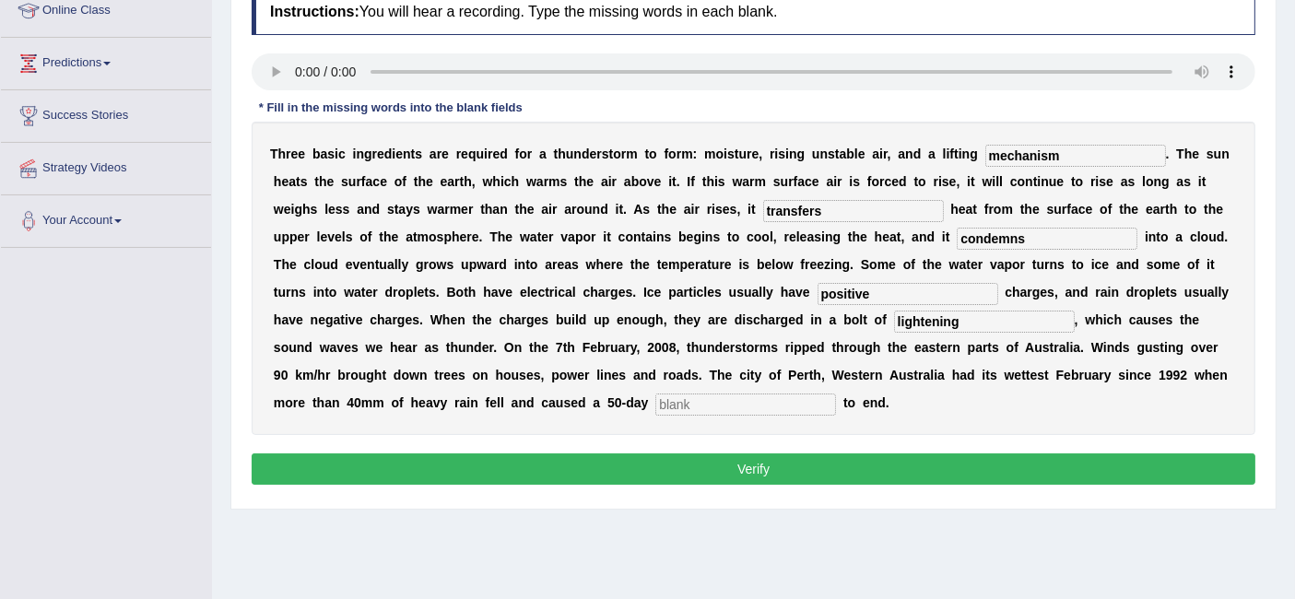
click at [713, 401] on input "text" at bounding box center [745, 405] width 181 height 22
click at [931, 320] on input "lightening" at bounding box center [984, 322] width 181 height 22
click at [1001, 332] on div "T h r e e b a s i c i n g r e d i e n t s a r e r e q u i r e d f o r a t h u n…" at bounding box center [754, 278] width 1004 height 313
click at [924, 327] on input "lightning" at bounding box center [984, 322] width 181 height 22
type input "lightening"
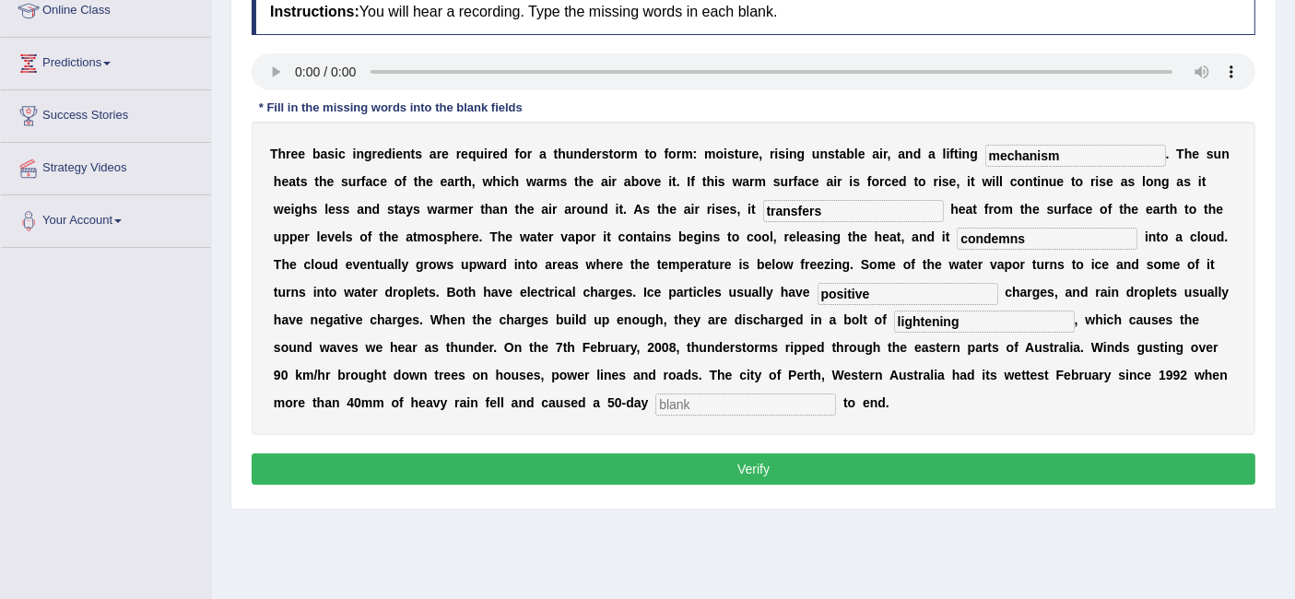
click at [801, 408] on input "text" at bounding box center [745, 405] width 181 height 22
type input "drought"
click at [727, 457] on button "Verify" at bounding box center [754, 468] width 1004 height 31
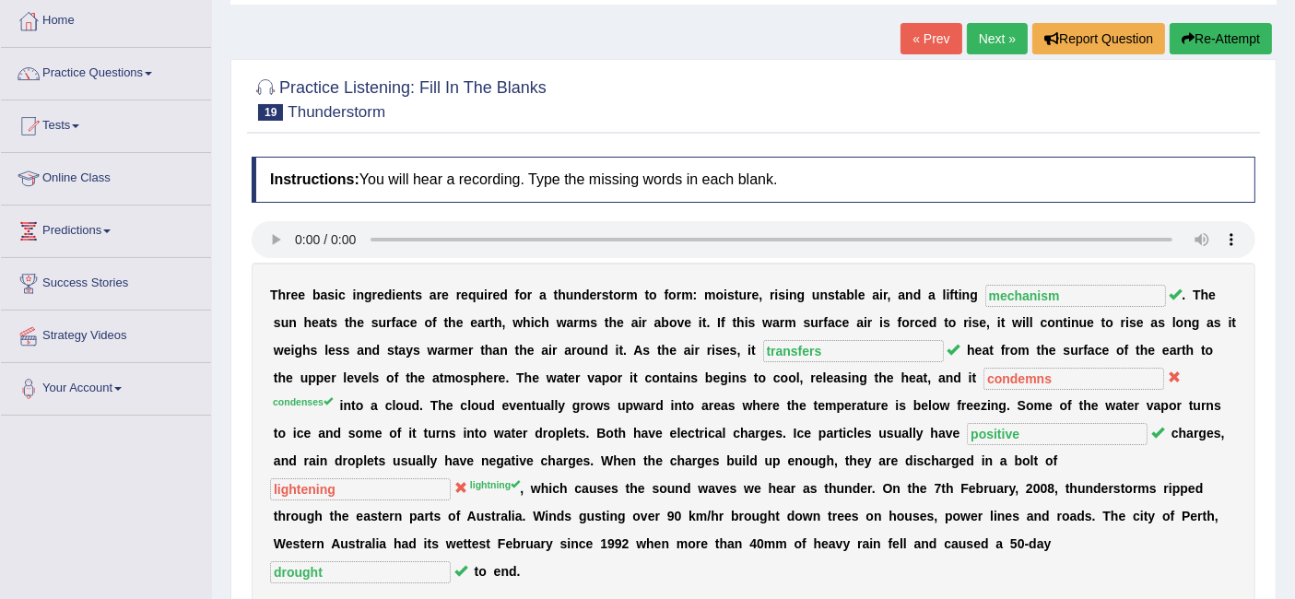
scroll to position [76, 0]
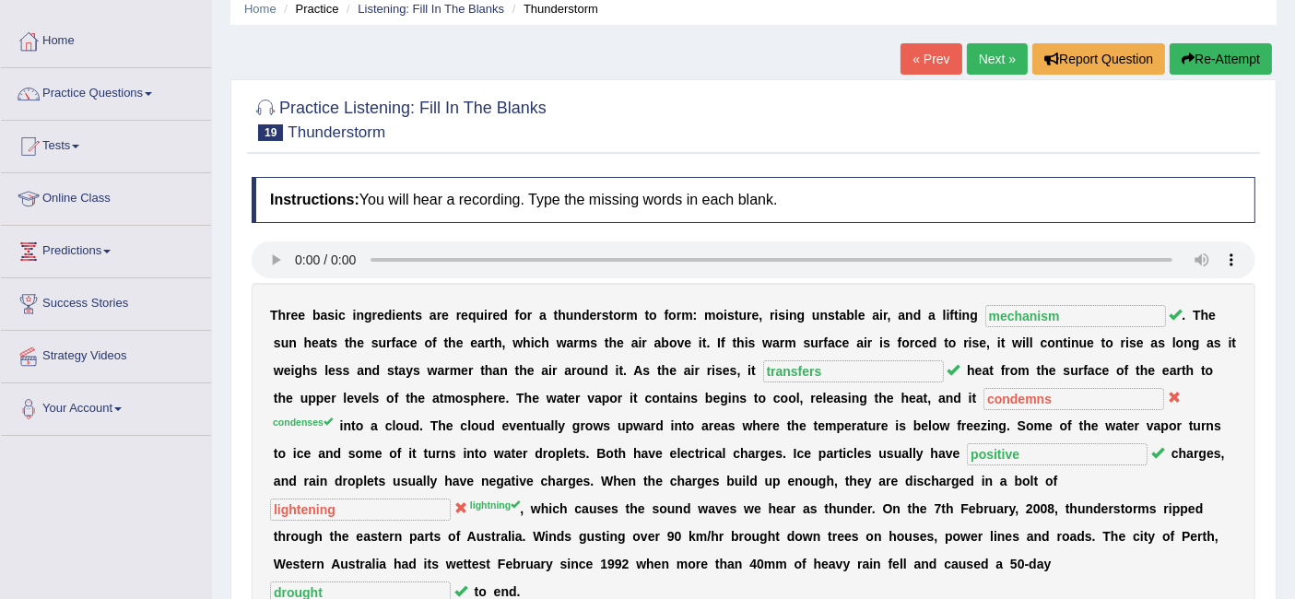
click at [998, 55] on link "Next »" at bounding box center [997, 58] width 61 height 31
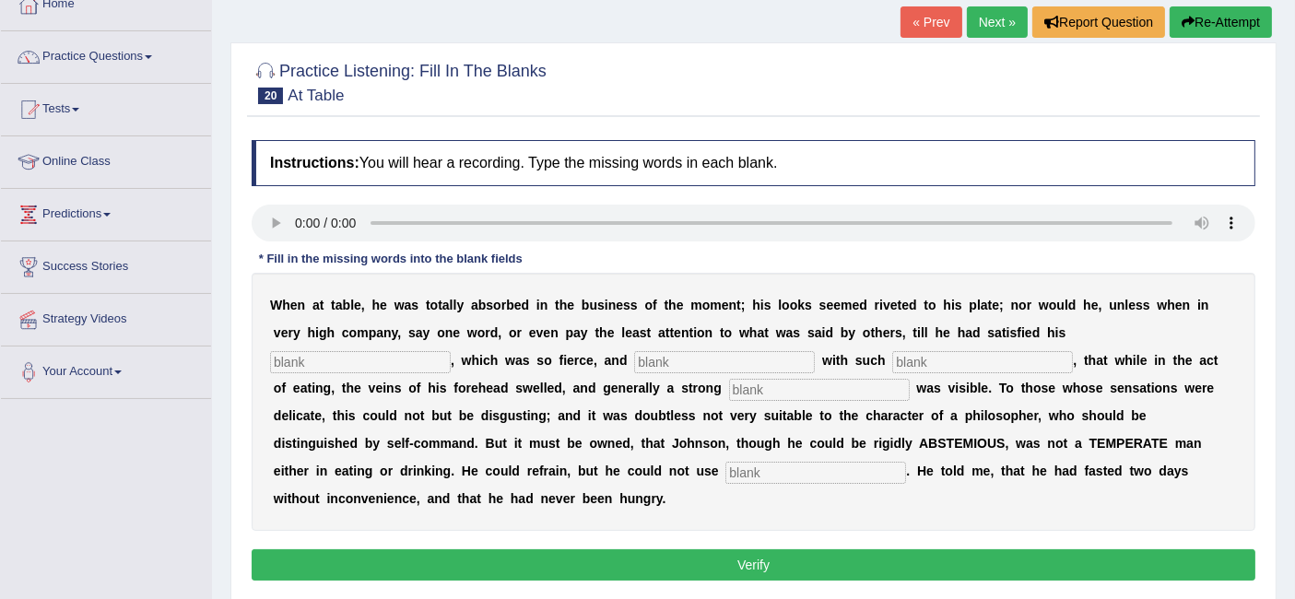
scroll to position [130, 0]
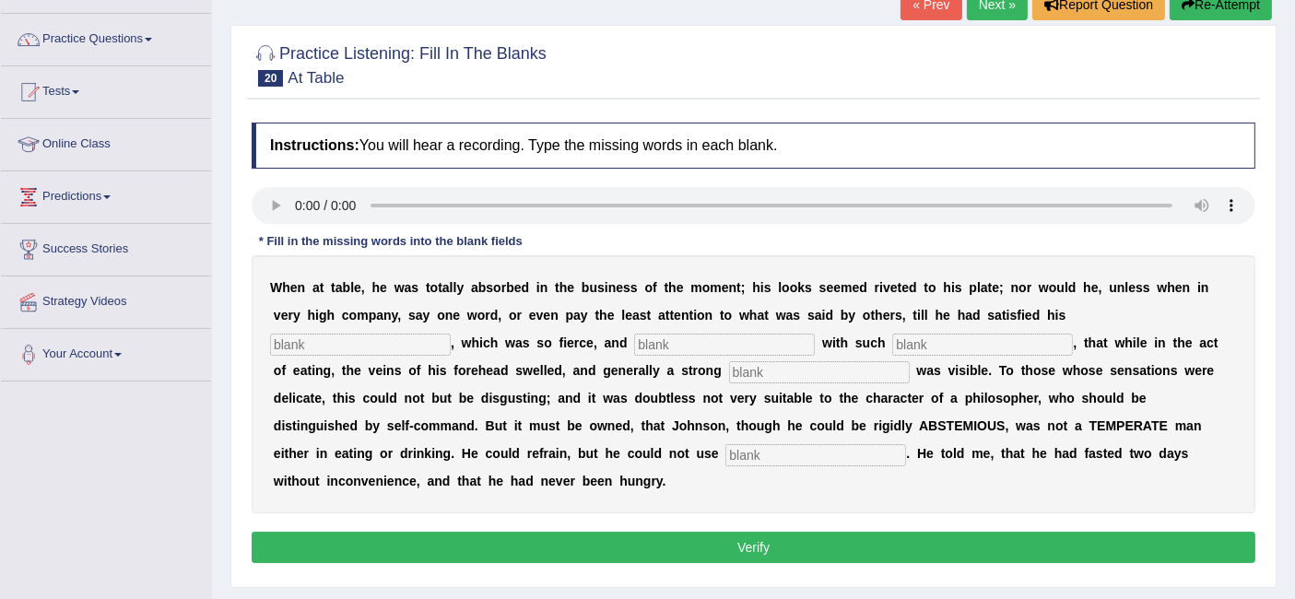
click at [687, 344] on input "text" at bounding box center [724, 345] width 181 height 22
click at [416, 344] on input "text" at bounding box center [360, 345] width 181 height 22
type input "apetite"
click at [662, 341] on input "text" at bounding box center [724, 345] width 181 height 22
type input "indulged"
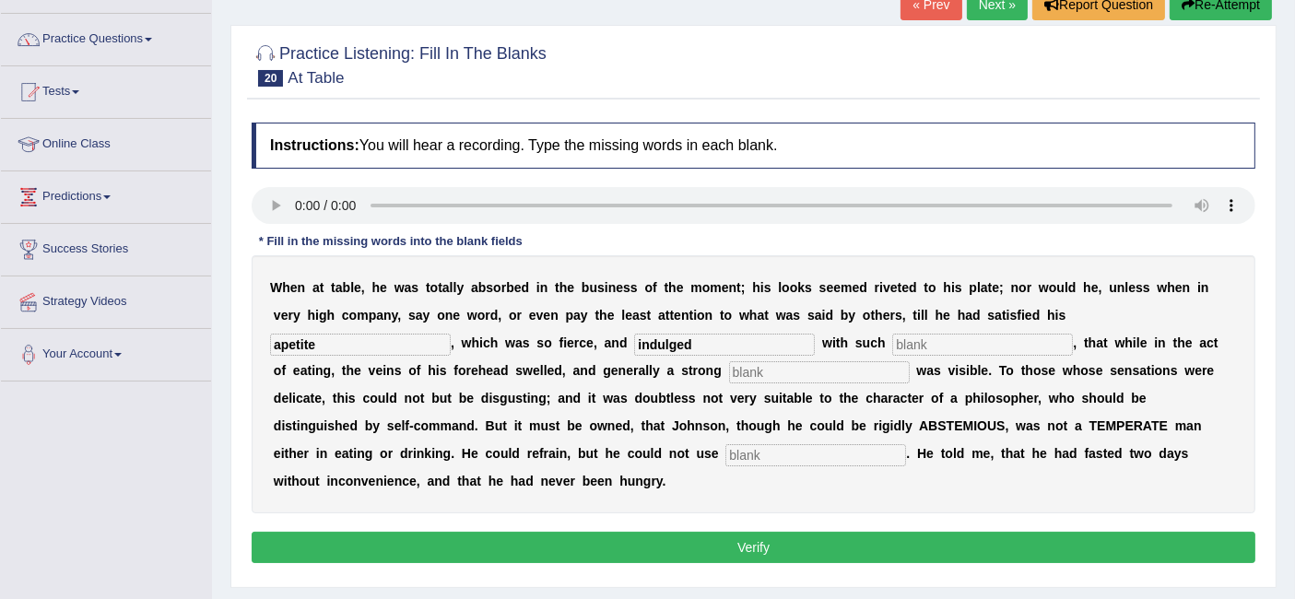
click at [966, 343] on input "text" at bounding box center [982, 345] width 181 height 22
type input "intenseness"
click at [812, 372] on input "text" at bounding box center [819, 372] width 181 height 22
click at [725, 453] on input "text" at bounding box center [815, 455] width 181 height 22
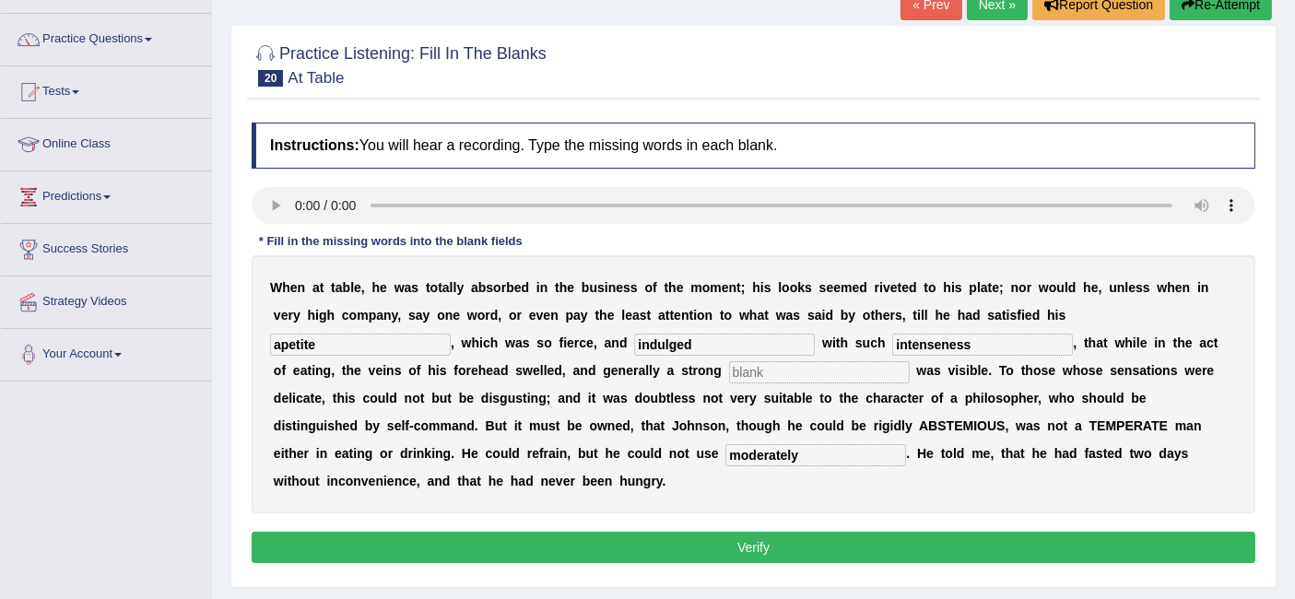
type input "moderately"
click at [756, 361] on input "text" at bounding box center [819, 372] width 181 height 22
type input "aaa"
click at [624, 533] on button "Verify" at bounding box center [754, 547] width 1004 height 31
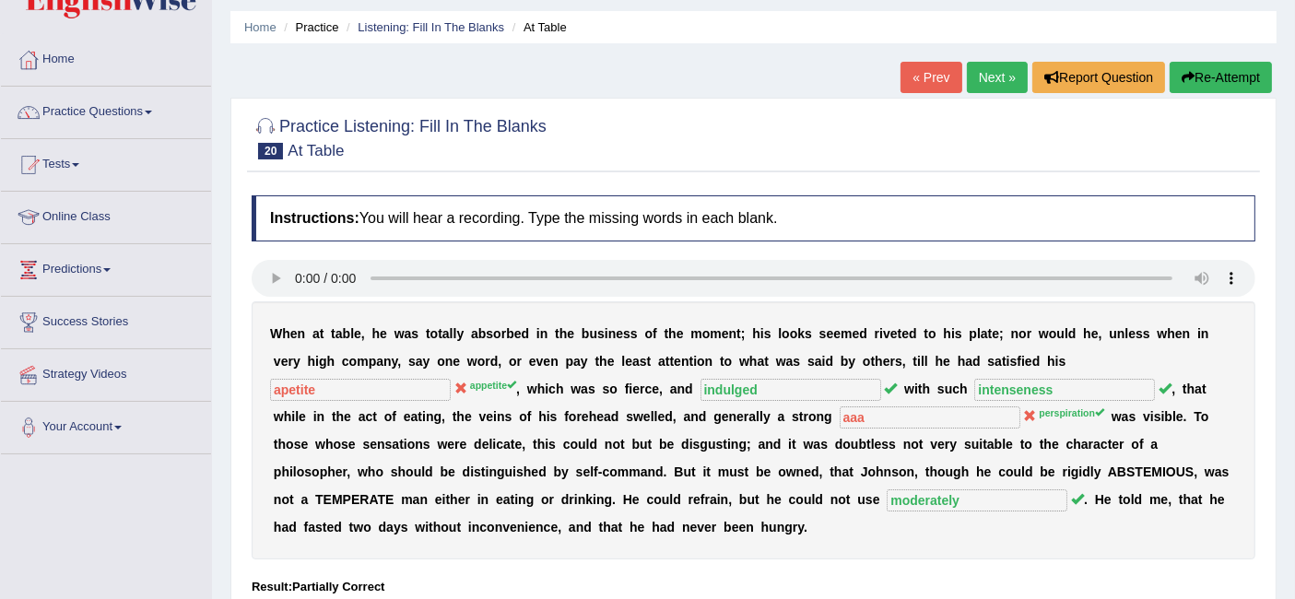
scroll to position [54, 0]
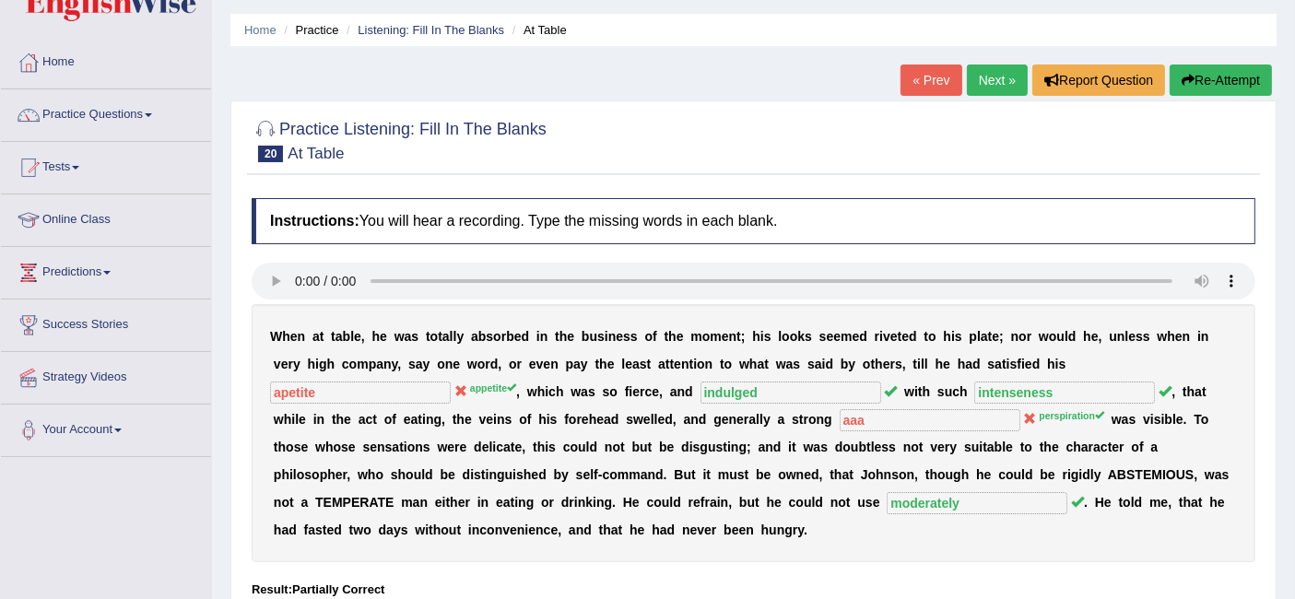
click at [969, 66] on link "Next »" at bounding box center [997, 80] width 61 height 31
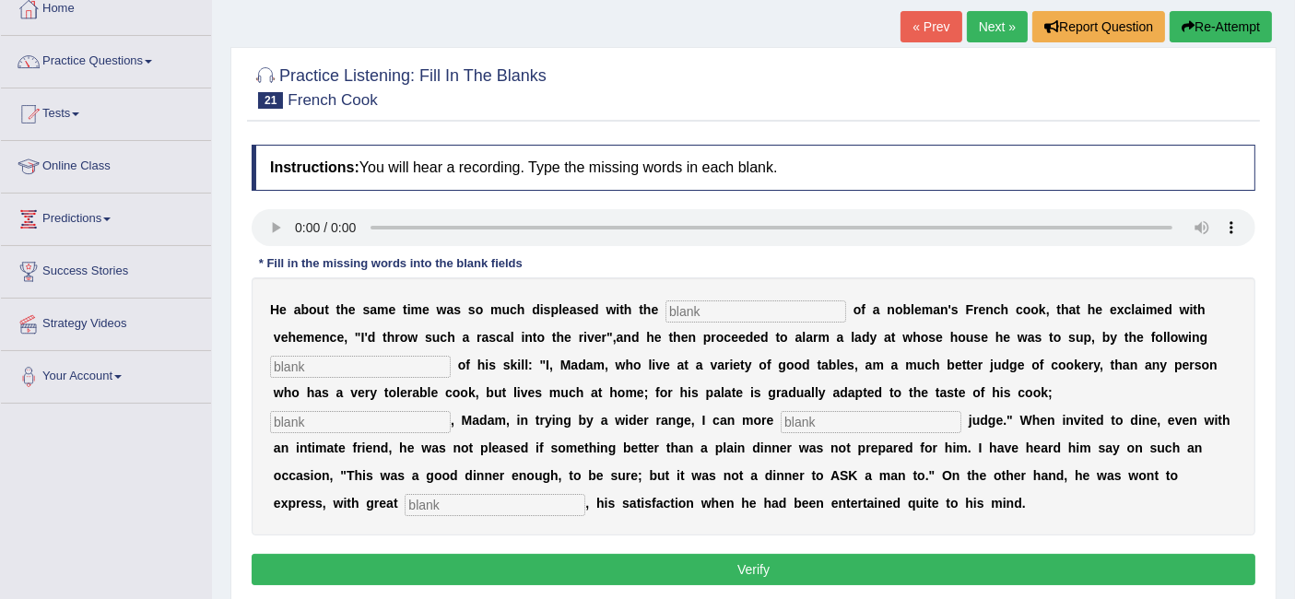
scroll to position [155, 0]
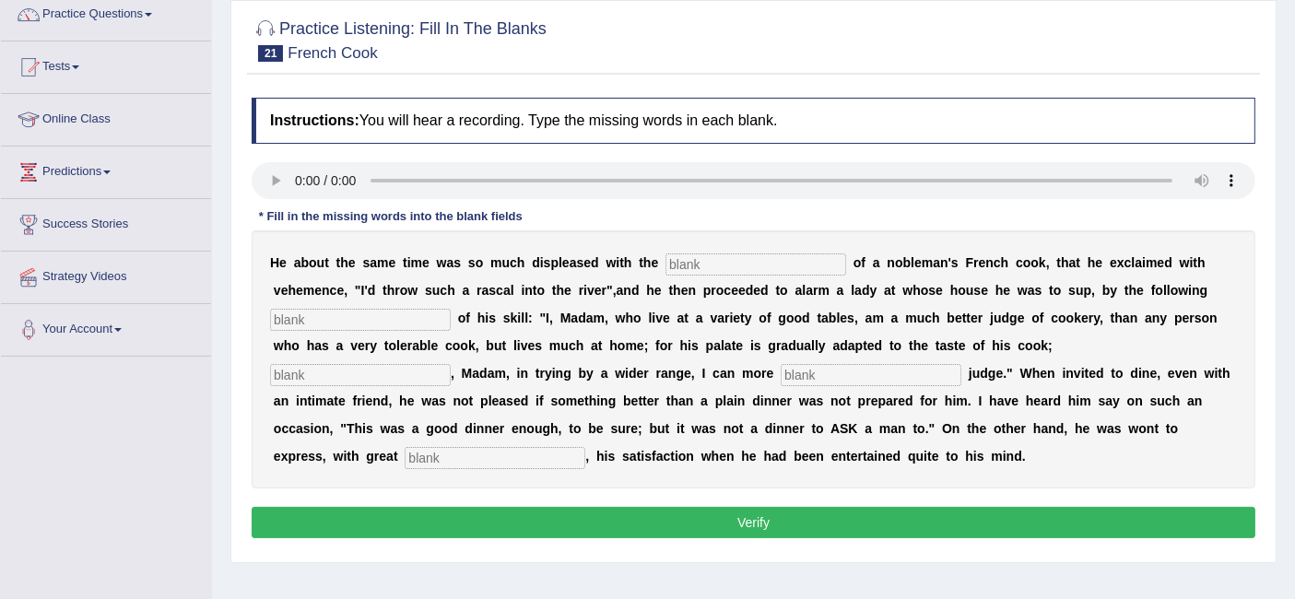
click at [688, 261] on input "text" at bounding box center [755, 264] width 181 height 22
click at [723, 264] on input "performences" at bounding box center [755, 264] width 181 height 22
type input "performances"
click at [424, 314] on input "text" at bounding box center [360, 320] width 181 height 22
type input "manifesto"
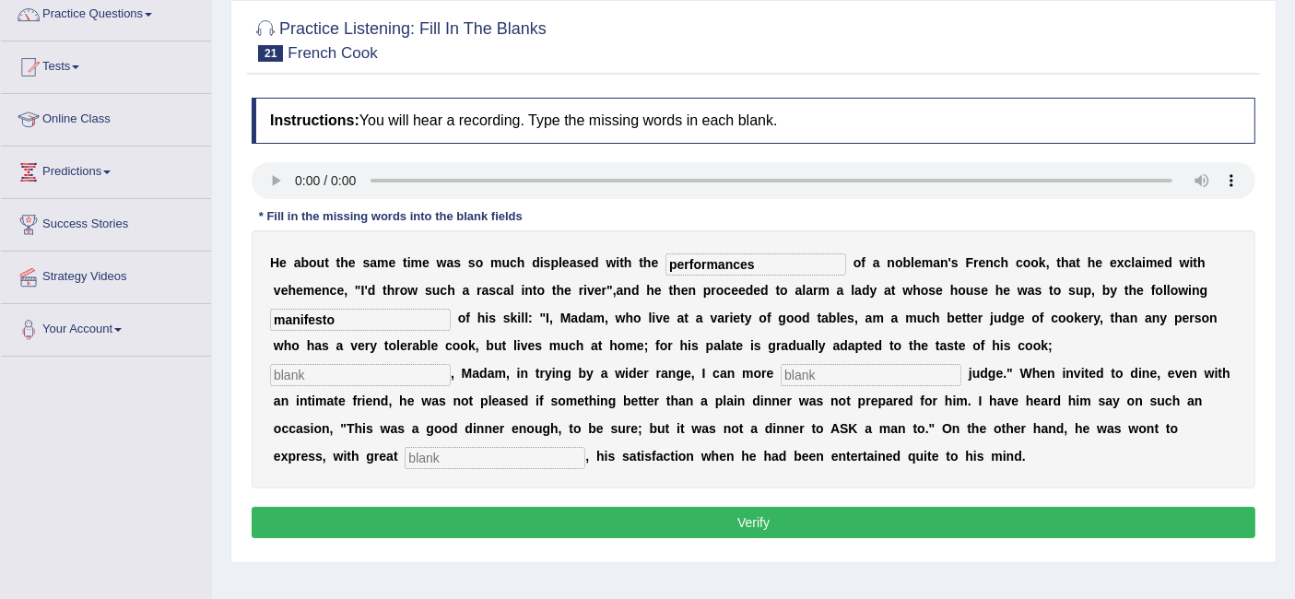
type input "p"
type input "P"
type input "perhaps"
click at [852, 368] on input "text" at bounding box center [871, 375] width 181 height 22
click at [448, 459] on input "text" at bounding box center [495, 458] width 181 height 22
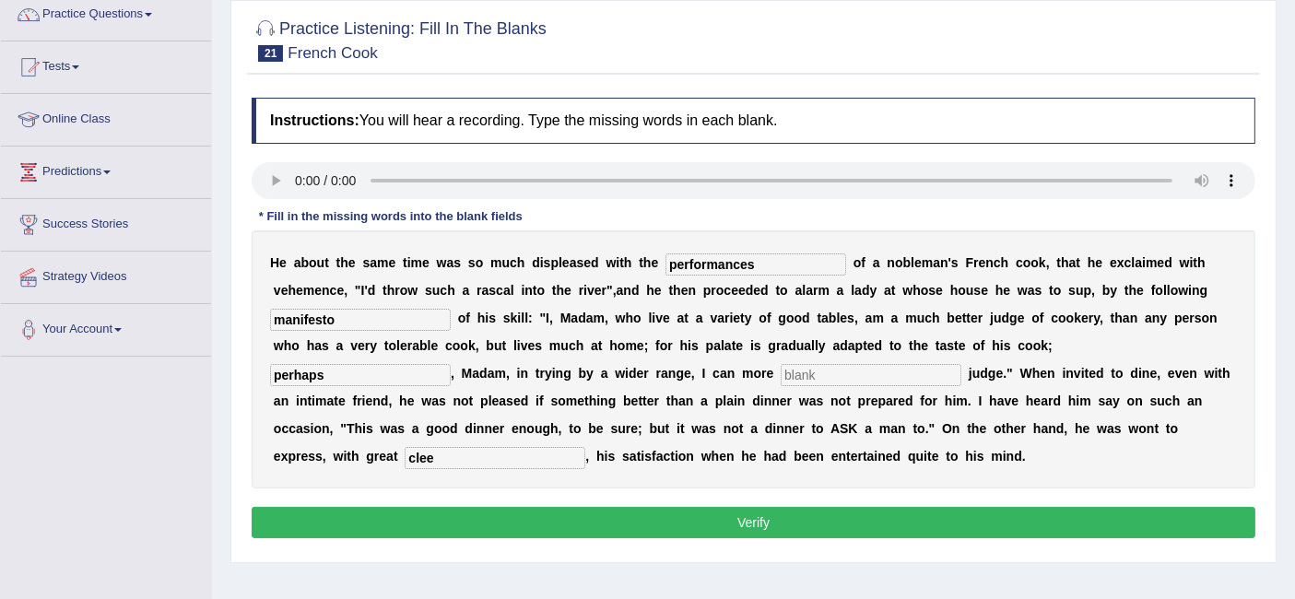
type input "clee"
click at [813, 367] on input "text" at bounding box center [871, 375] width 181 height 22
type input "aaa"
click at [746, 522] on button "Verify" at bounding box center [754, 522] width 1004 height 31
